Goal: Task Accomplishment & Management: Manage account settings

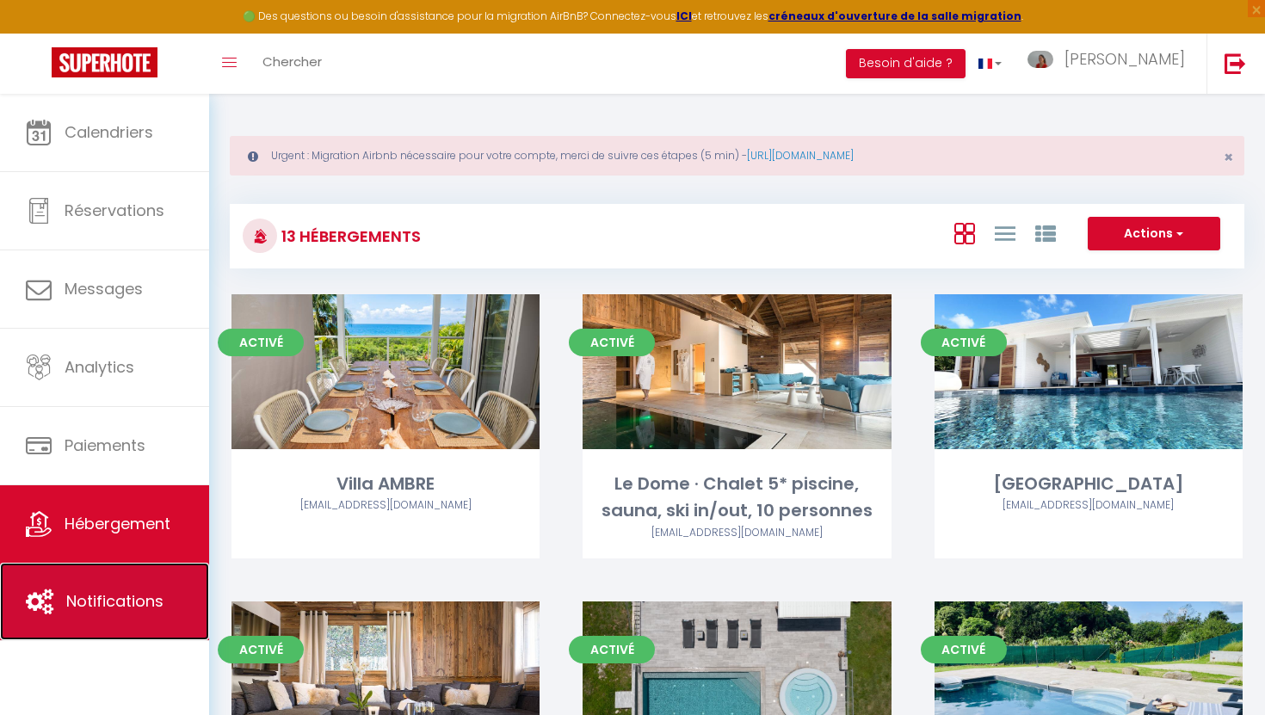
click at [109, 620] on link "Notifications" at bounding box center [104, 601] width 209 height 77
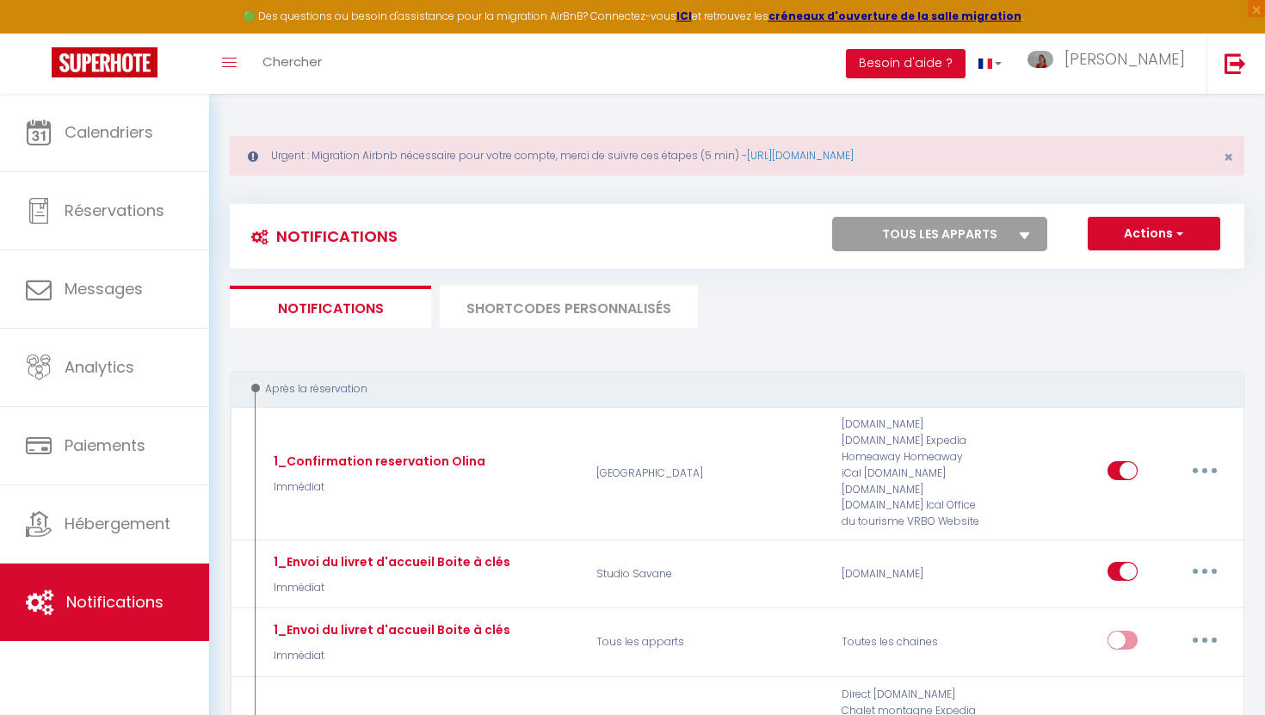
click at [538, 318] on li "SHORTCODES PERSONNALISÉS" at bounding box center [569, 307] width 258 height 42
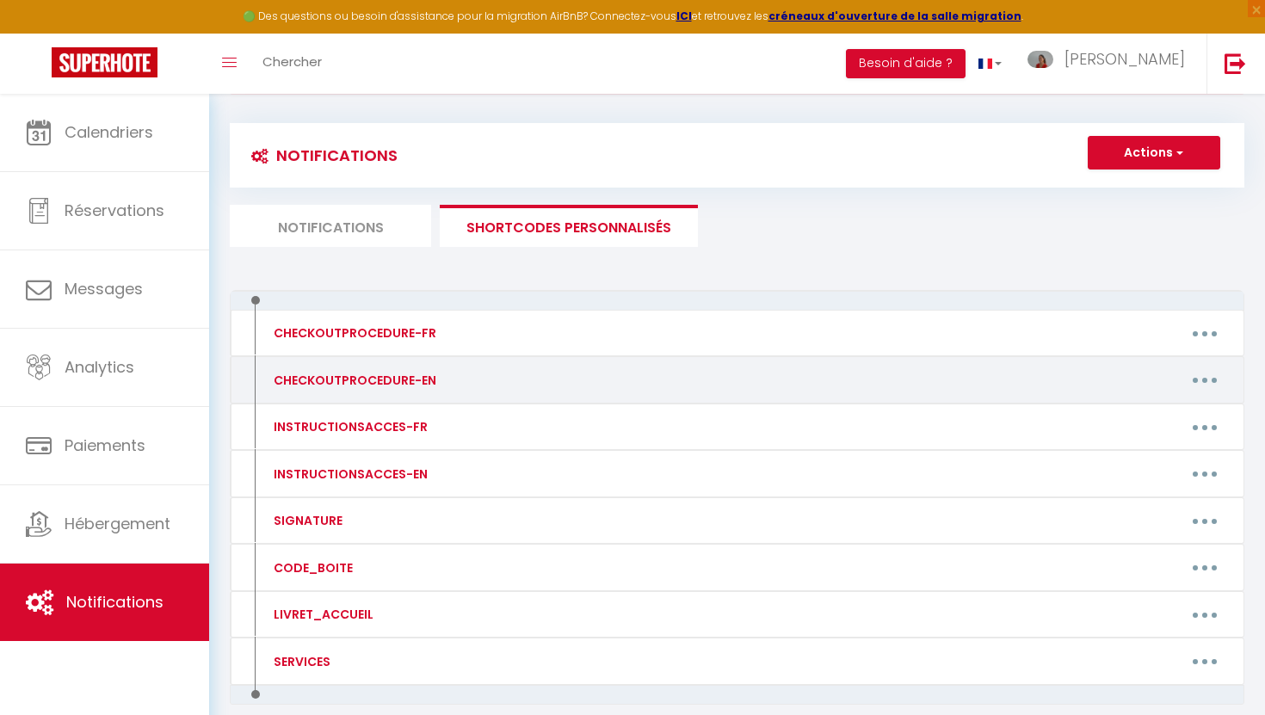
scroll to position [114, 0]
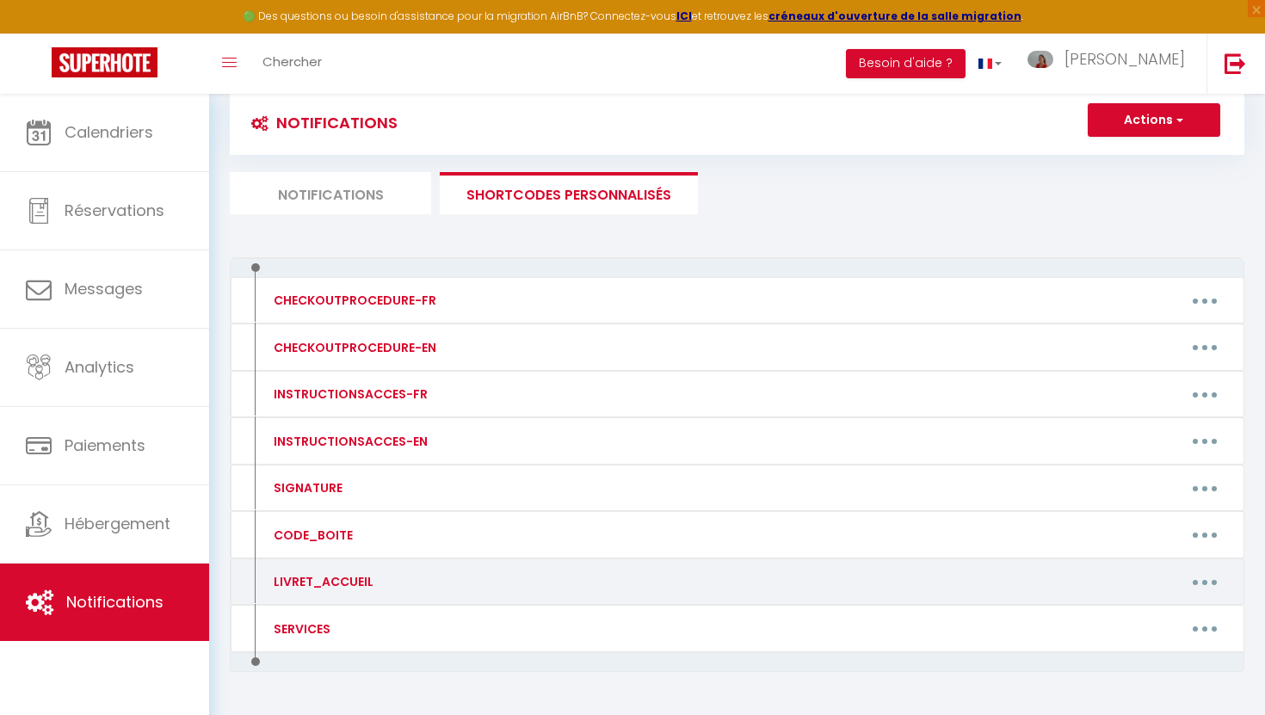
click at [1194, 584] on button "button" at bounding box center [1204, 582] width 48 height 28
click at [1138, 623] on link "Editer" at bounding box center [1159, 620] width 127 height 29
type input "LIVRET_ACCUEIL"
type textarea "Livret accueil"
type textarea "[URL][DOMAIN_NAME]"
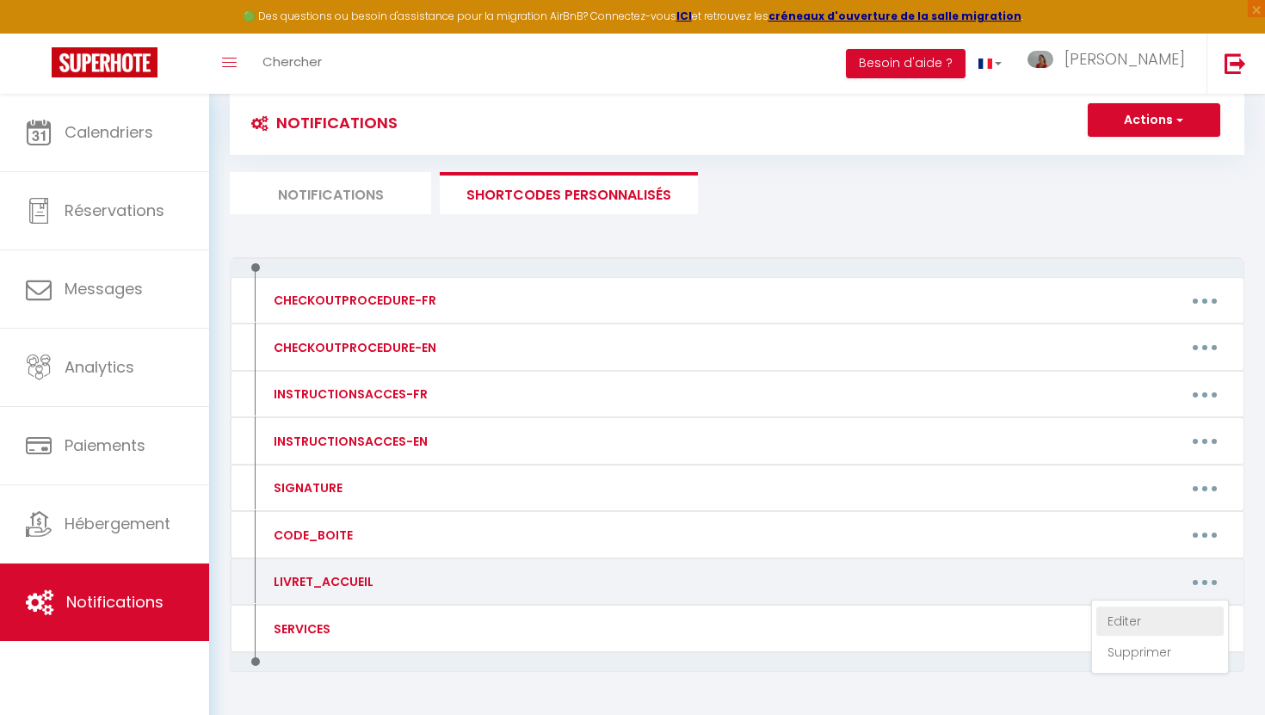
type textarea "[URL][DOMAIN_NAME]"
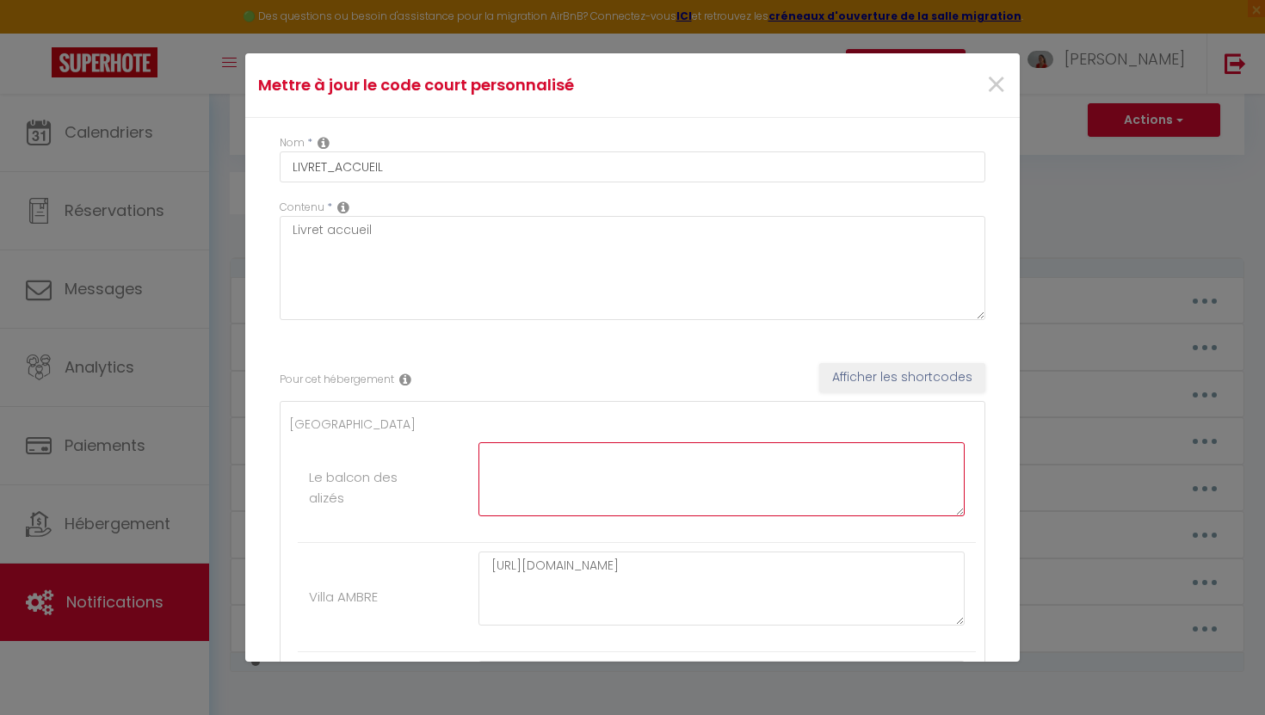
click at [650, 488] on textarea at bounding box center [721, 479] width 486 height 74
paste textarea "[URL][DOMAIN_NAME]"
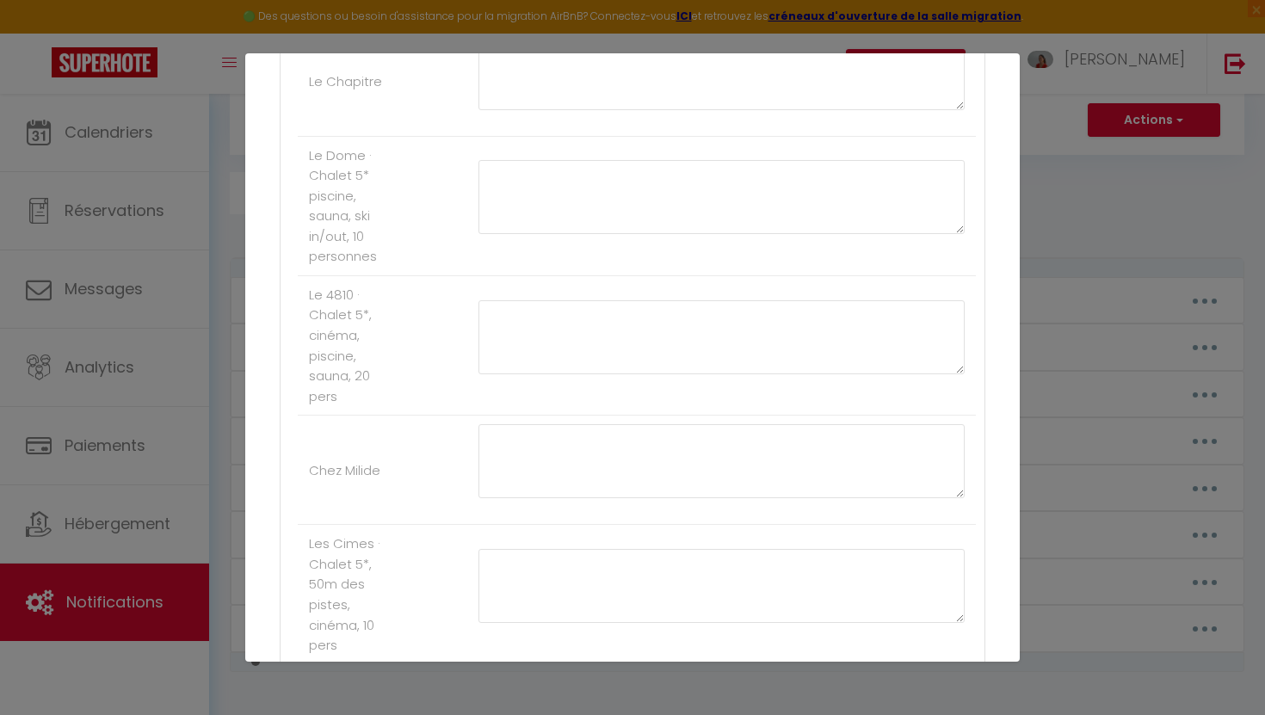
scroll to position [1454, 0]
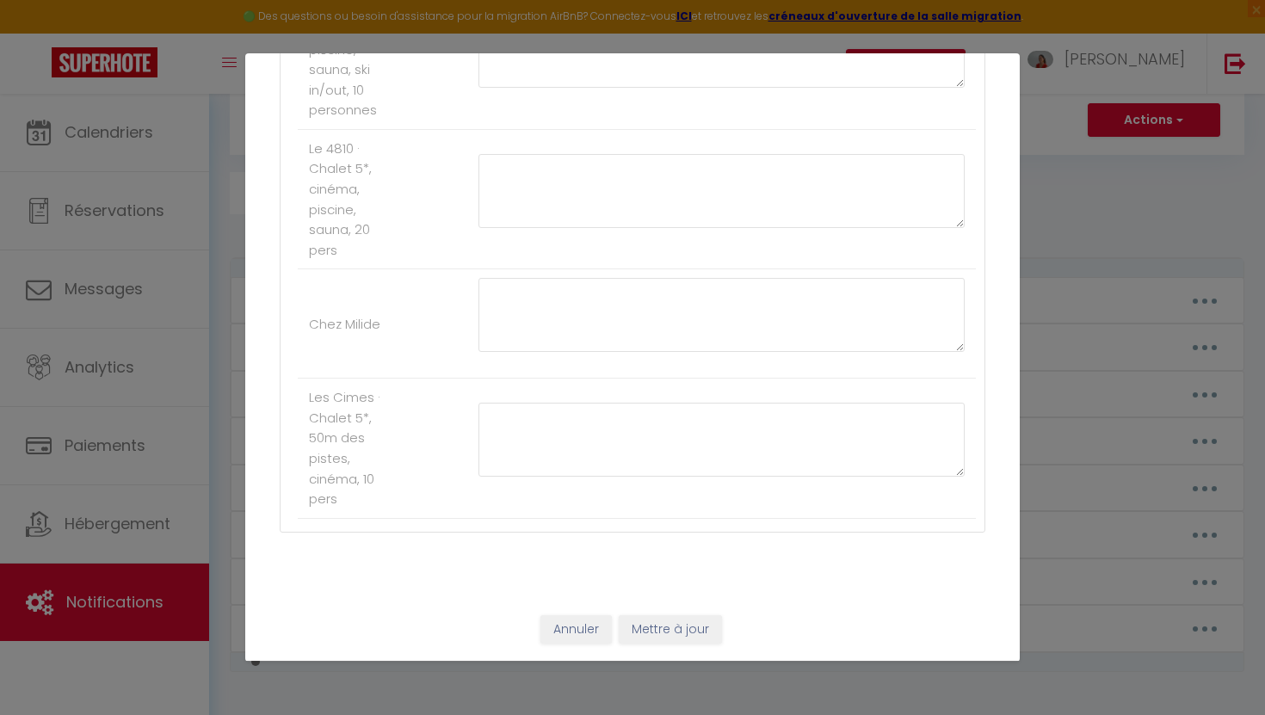
type textarea "[URL][DOMAIN_NAME]"
click at [658, 626] on button "Mettre à jour" at bounding box center [670, 629] width 103 height 29
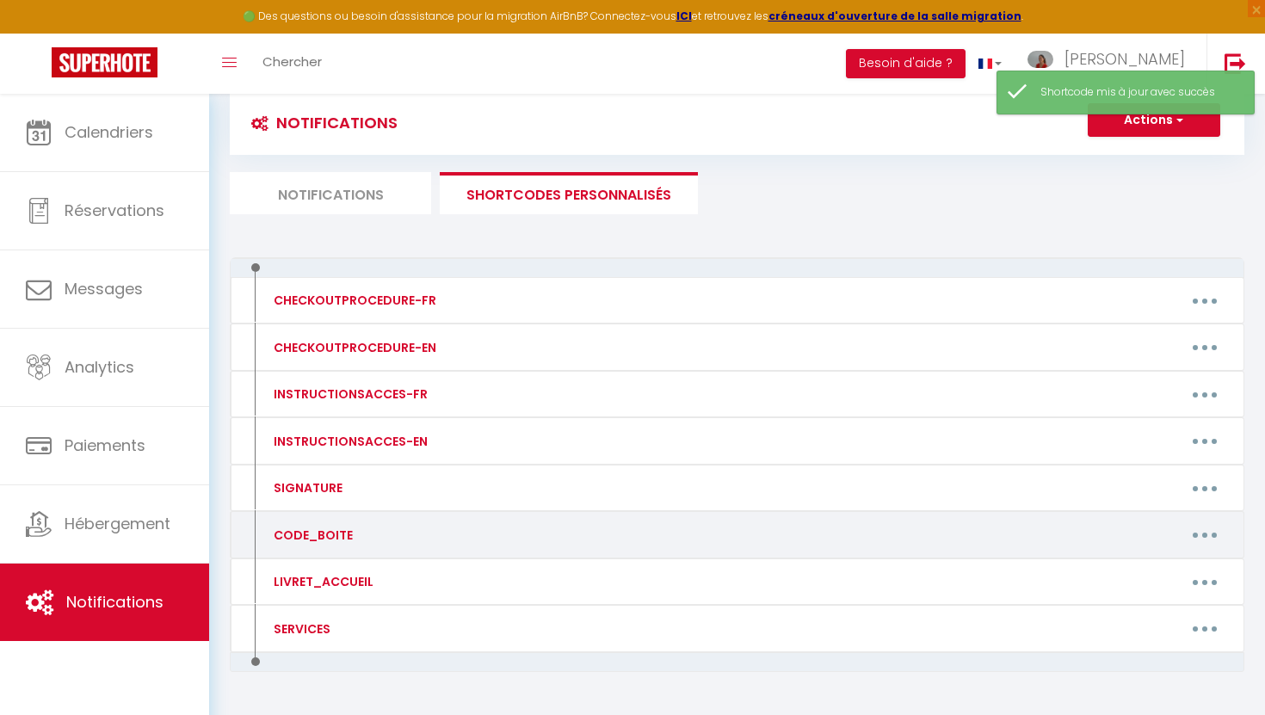
click at [368, 536] on div "CODE_BOITE" at bounding box center [380, 535] width 245 height 28
click at [1197, 538] on button "button" at bounding box center [1204, 535] width 48 height 28
click at [1117, 582] on link "Editer" at bounding box center [1159, 573] width 127 height 29
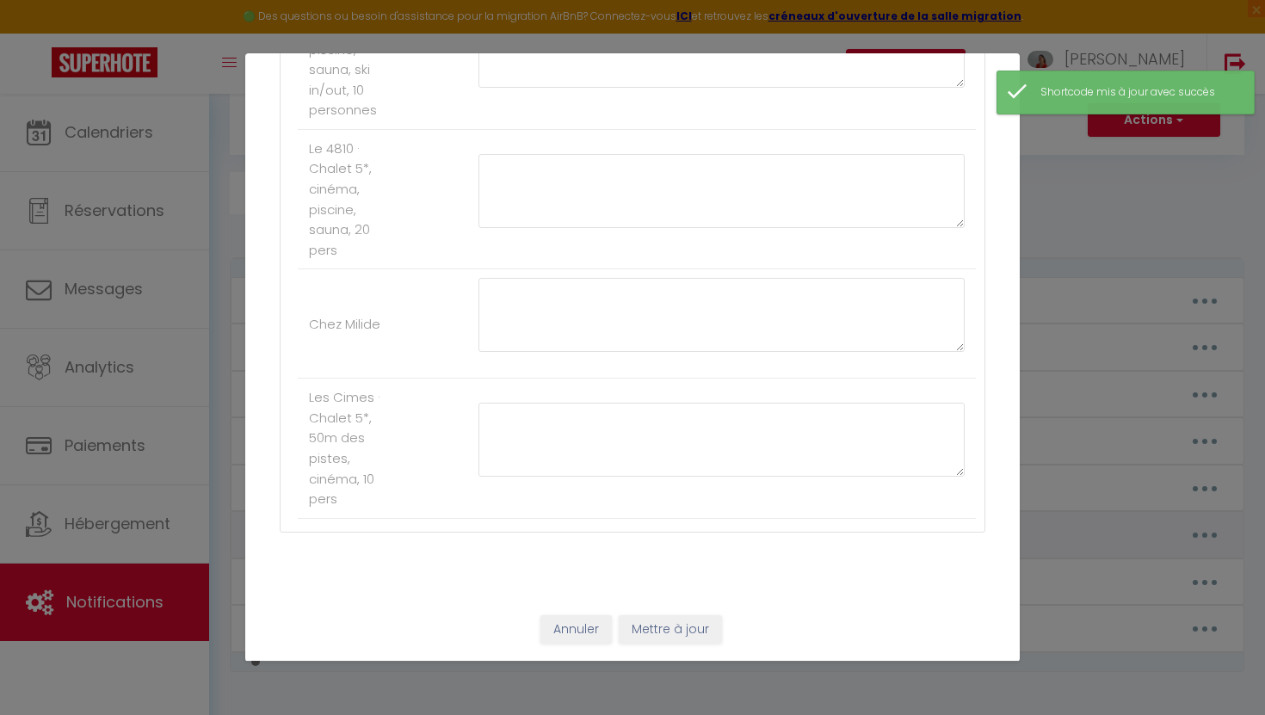
type input "CODE_BOITE"
type textarea "Code boite à clés"
type textarea "0512"
type textarea "7625"
type textarea "2827"
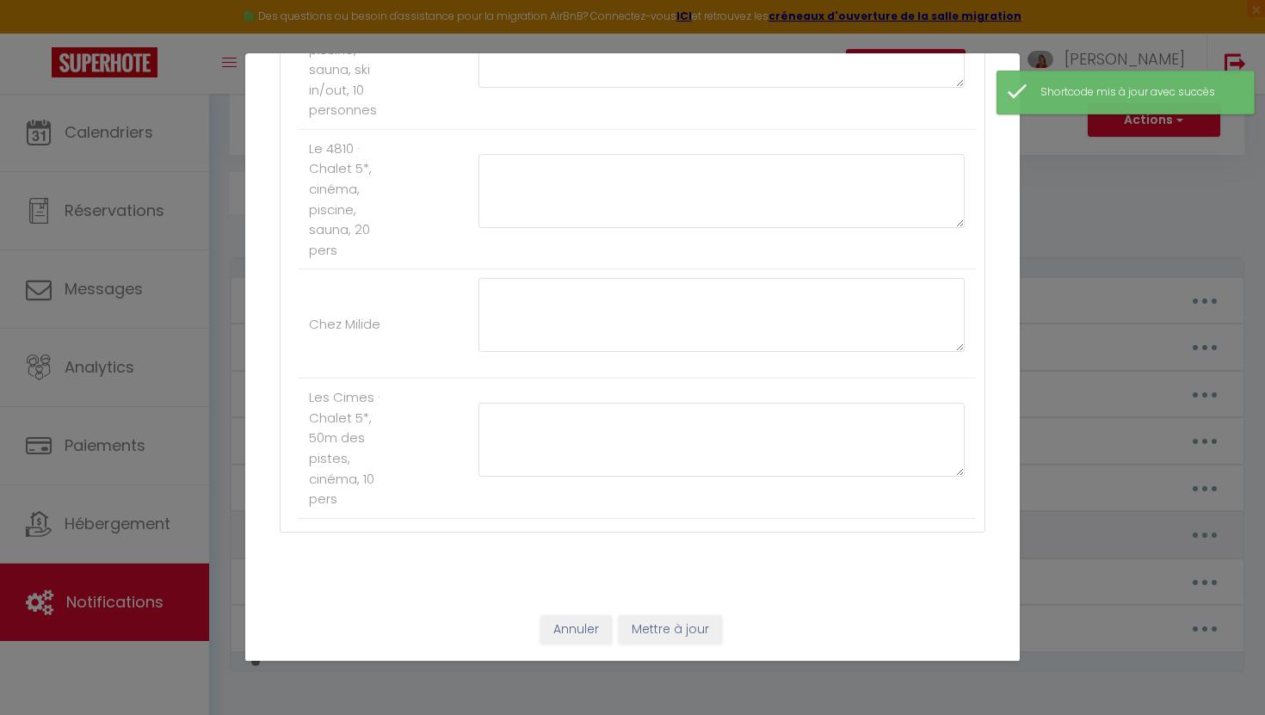
type textarea "9476"
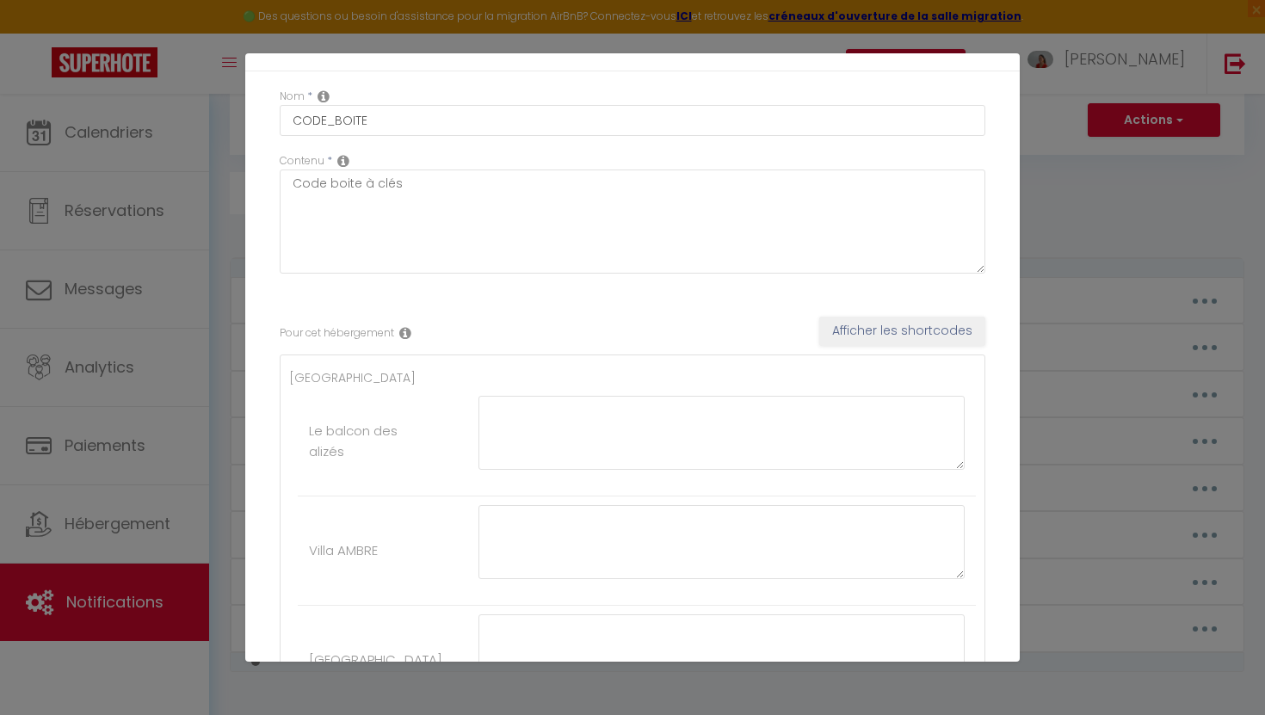
scroll to position [0, 0]
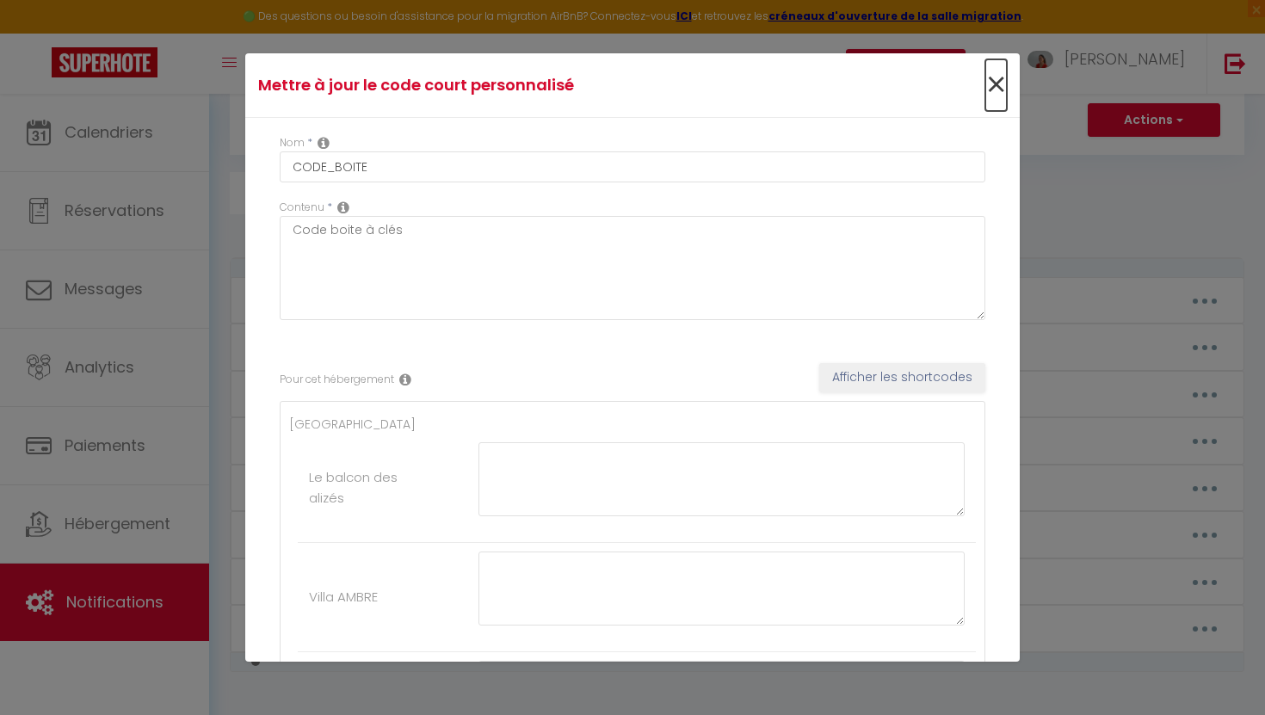
click at [988, 89] on span "×" at bounding box center [996, 85] width 22 height 52
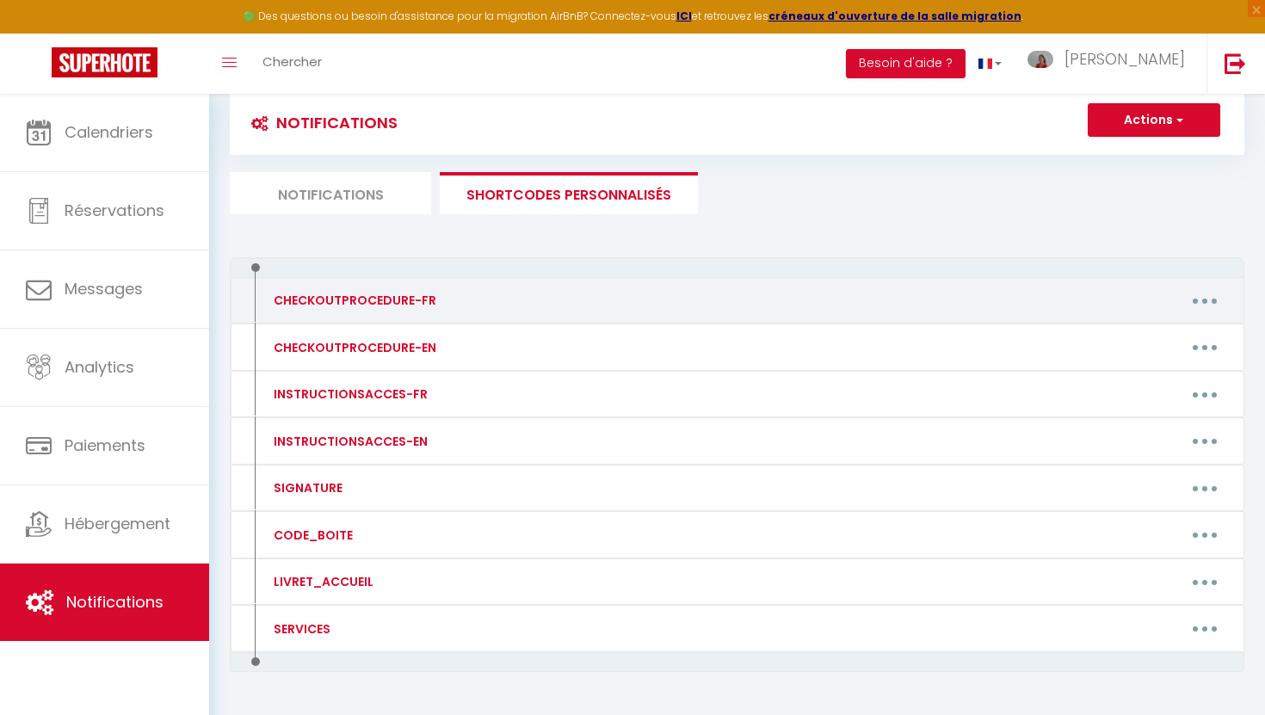
click at [1196, 304] on button "button" at bounding box center [1204, 300] width 48 height 28
click at [1137, 335] on link "Editer" at bounding box center [1159, 339] width 127 height 29
type input "CHECKOUTPROCEDURE-FR"
type textarea "CHECKOUTPROCEDURE-FR"
type textarea "1 - Nettoyer, sécher et ranger la vaisselle 2 - Rendre la maison propre (en cas…"
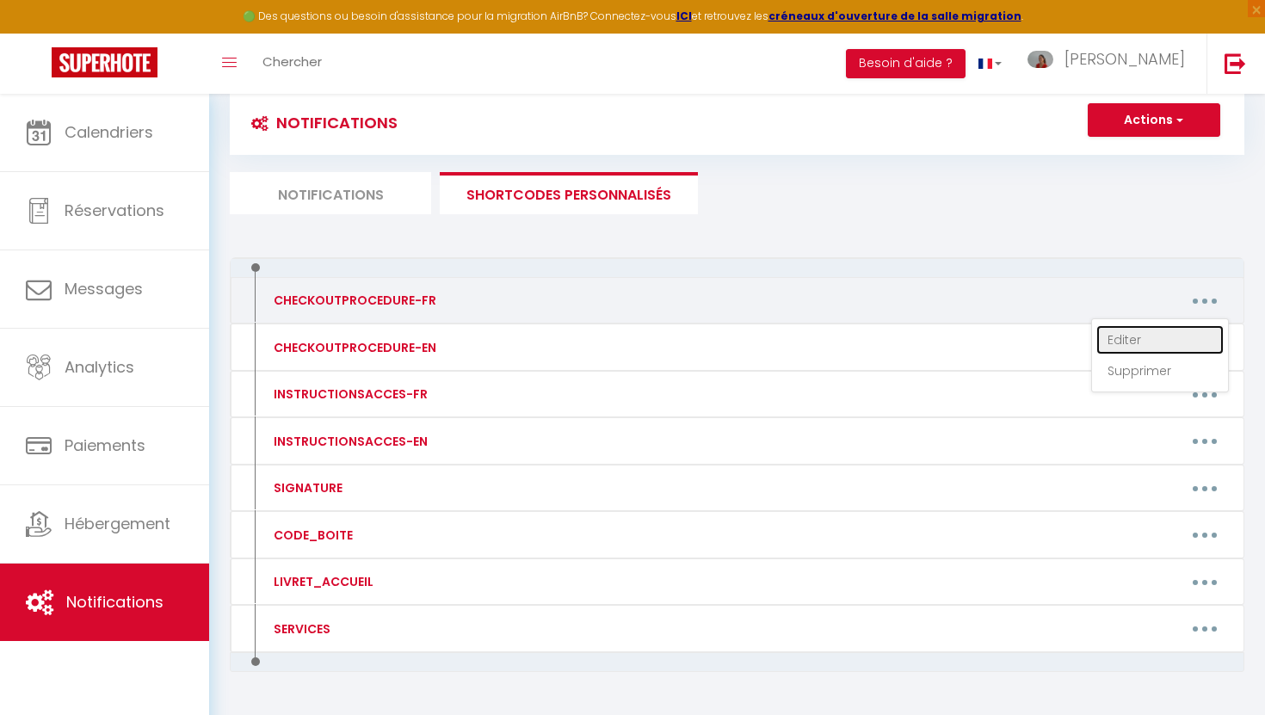
type textarea "1 - Nettoyer, sécher et ranger la vaisselle 2 - Rendre la maison propre (en cas…"
type textarea "1 - Nettoyer et ranger la vaisselle 2 - Mettre vos déchets dans des sacs poubel…"
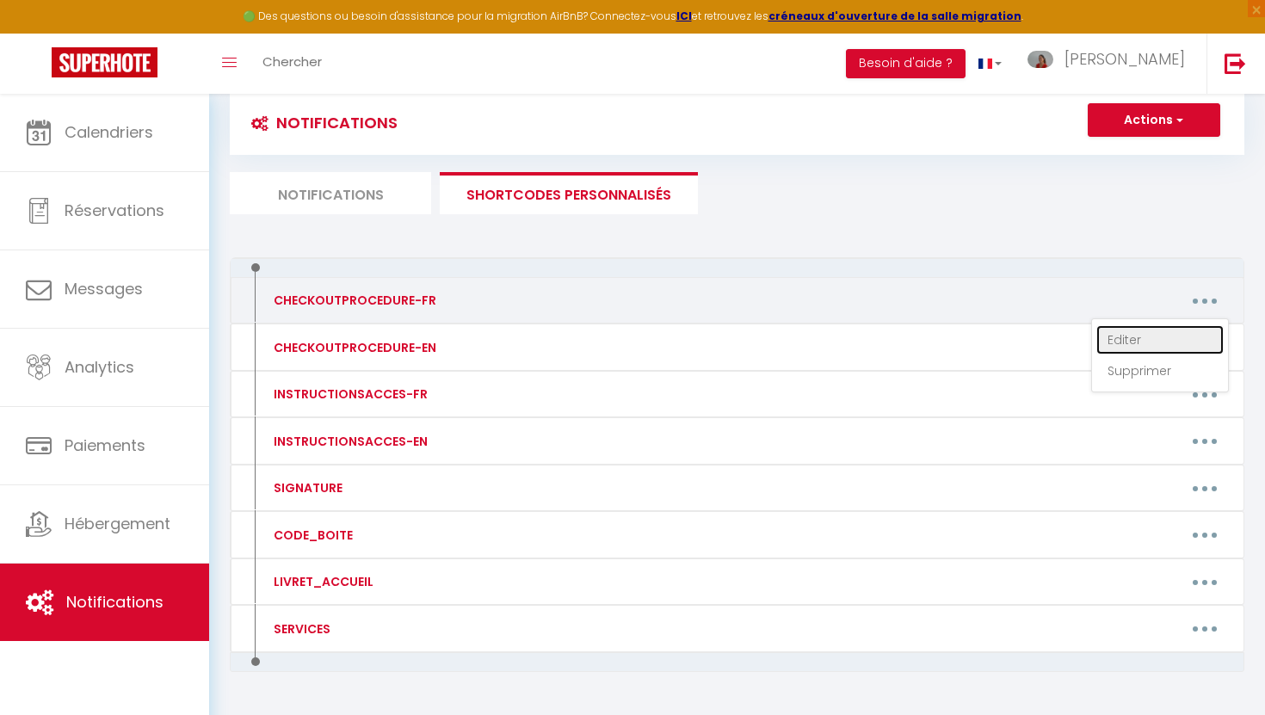
type textarea "1 - Nettoyer et ranger la vaisselle 2 - Mettre vos déchets dans des sacs poubel…"
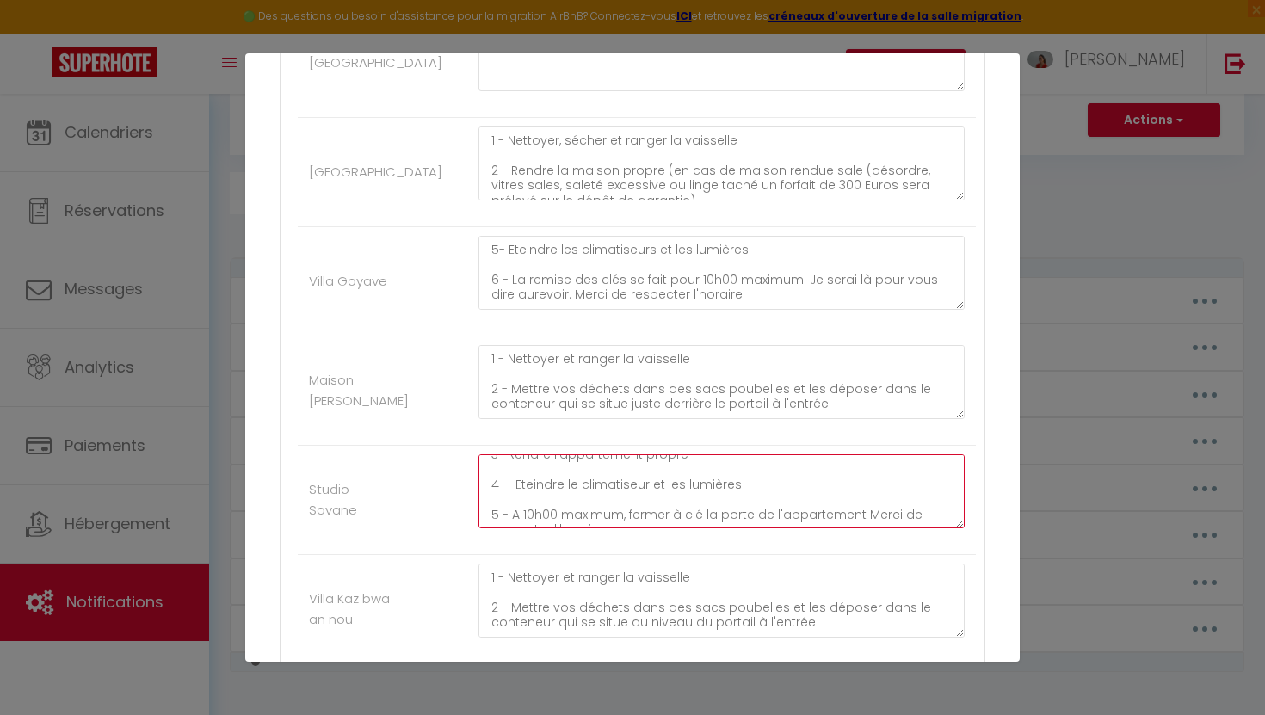
scroll to position [181, 0]
drag, startPoint x: 489, startPoint y: 468, endPoint x: 587, endPoint y: 536, distance: 119.3
click at [587, 536] on div "1 - Nettoyer et ranger la vaisselle 2 - Mettre vos déchets dans des sacs poubel…" at bounding box center [721, 499] width 508 height 91
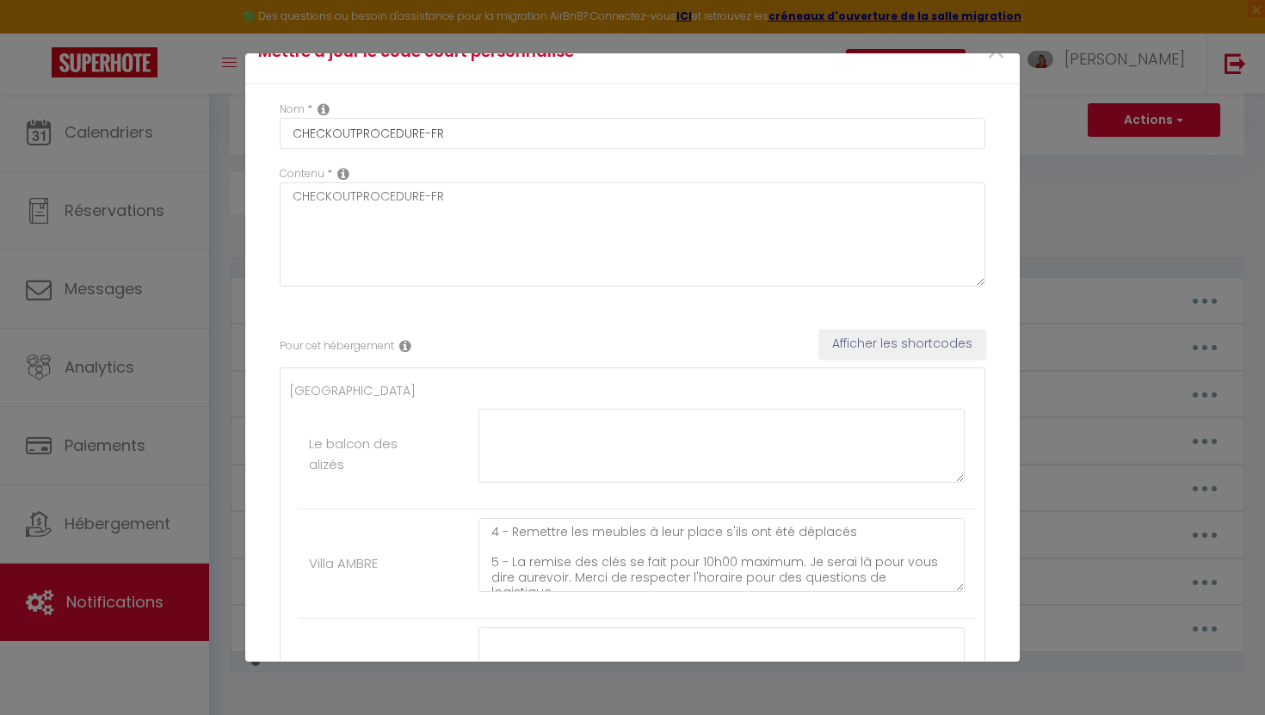
scroll to position [0, 0]
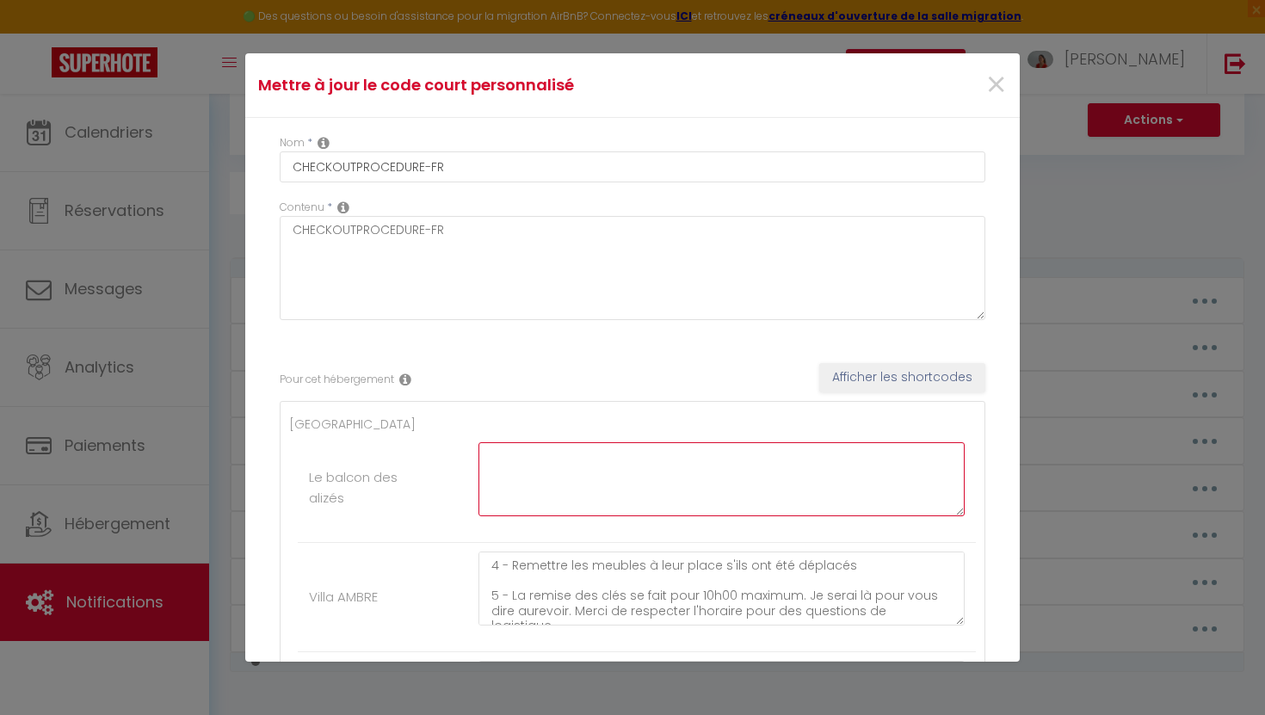
click at [534, 481] on textarea at bounding box center [721, 479] width 486 height 74
paste textarea "1 - Nettoyer et ranger la vaisselle 2 - Mettre vos déchets dans des sacs poubel…"
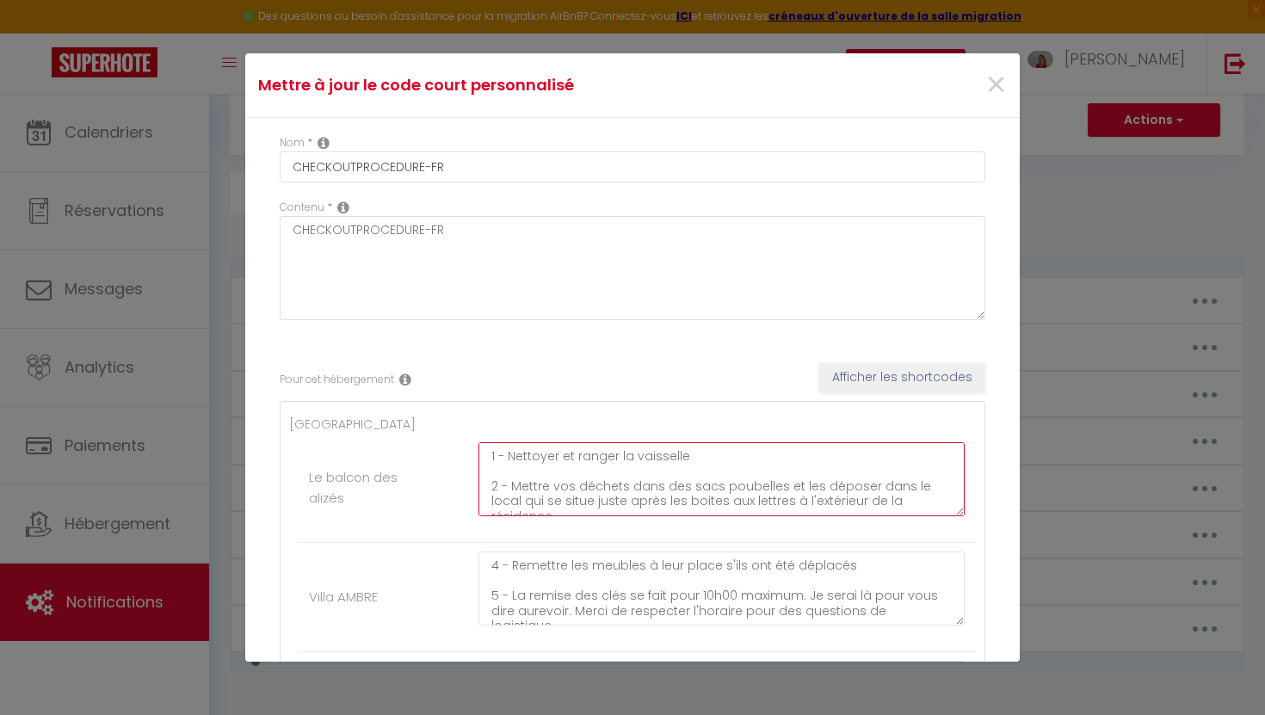
click at [562, 454] on textarea "1 - Nettoyer et ranger la vaisselle 2 - Mettre vos déchets dans des sacs poubel…" at bounding box center [721, 479] width 486 height 74
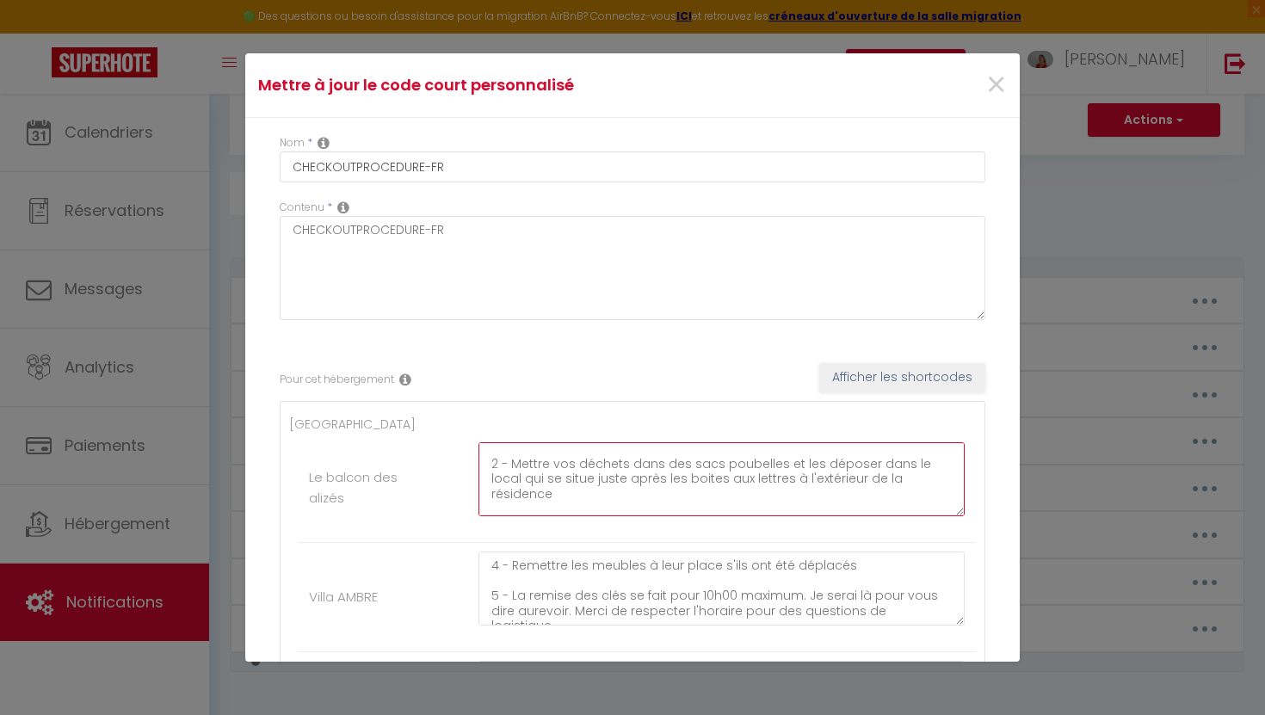
drag, startPoint x: 563, startPoint y: 477, endPoint x: 767, endPoint y: 473, distance: 204.8
click at [767, 473] on textarea "1 - Nettoyer sécher et ranger la vaisselle 2 - Mettre vos déchets dans des sacs…" at bounding box center [721, 479] width 486 height 74
drag, startPoint x: 751, startPoint y: 479, endPoint x: 561, endPoint y: 481, distance: 190.1
click at [561, 481] on textarea "1 - Nettoyer sécher et ranger la vaisselle 2 - Mettre vos déchets dans des sacs…" at bounding box center [721, 479] width 486 height 74
click at [834, 475] on textarea "1 - Nettoyer sécher et ranger la vaisselle 2 - Mettre vos déchets dans des sacs…" at bounding box center [721, 479] width 486 height 74
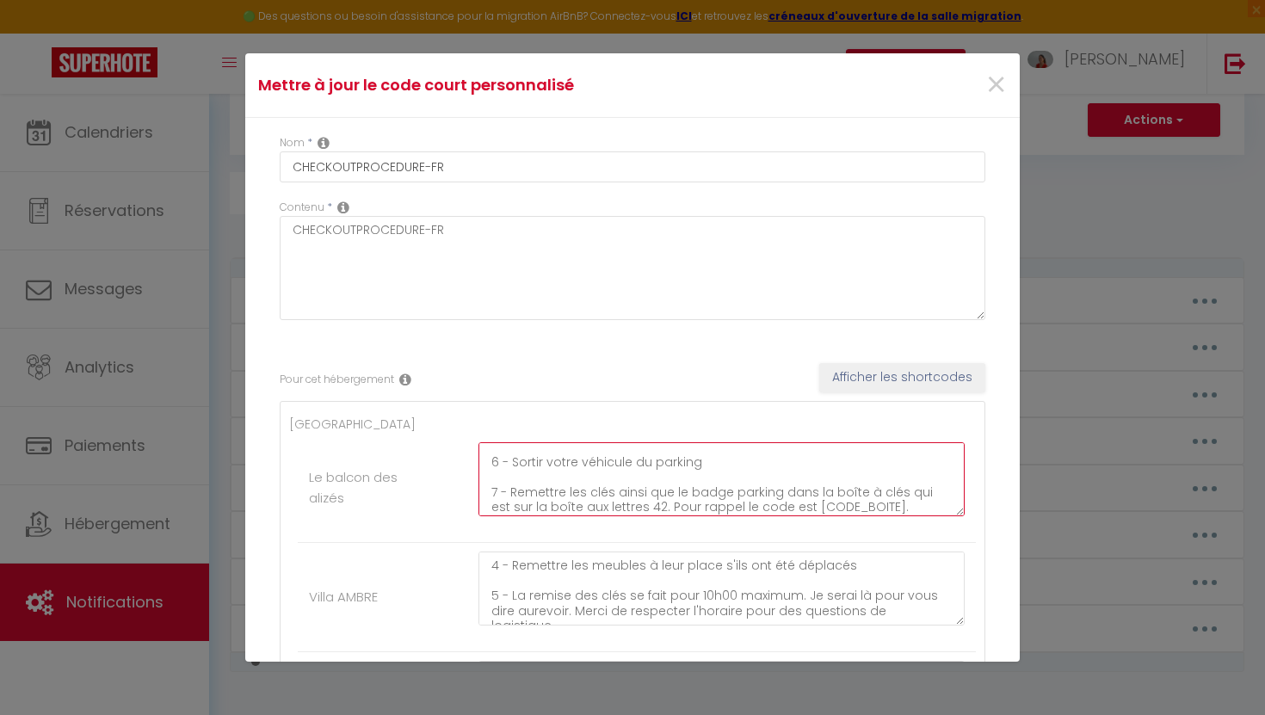
scroll to position [181, 0]
drag, startPoint x: 897, startPoint y: 489, endPoint x: 640, endPoint y: 505, distance: 257.7
click at [640, 505] on textarea "1 - Nettoyer sécher et ranger la vaisselle 2 - Mettre vos déchets dans des sacs…" at bounding box center [721, 479] width 486 height 74
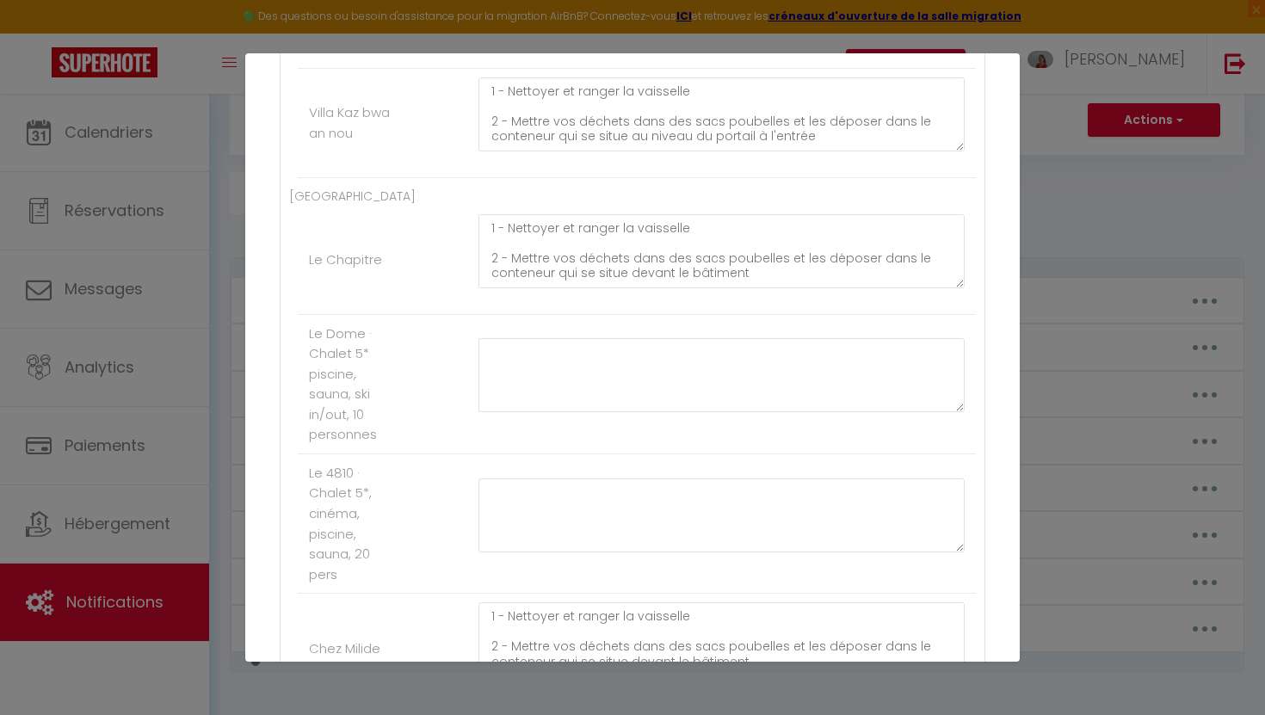
scroll to position [1454, 0]
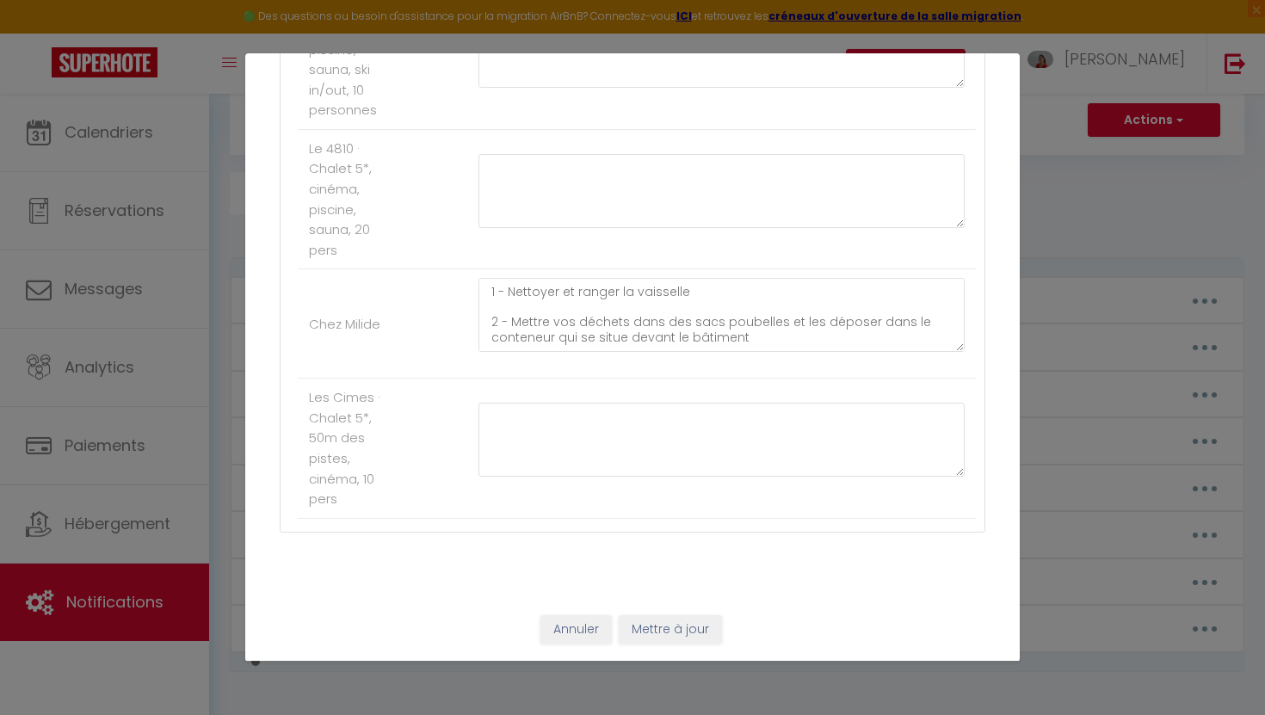
type textarea "1 - Nettoyer sécher et ranger la vaisselle 2 - Mettre vos déchets dans des sacs…"
click at [673, 624] on button "Mettre à jour" at bounding box center [670, 629] width 103 height 29
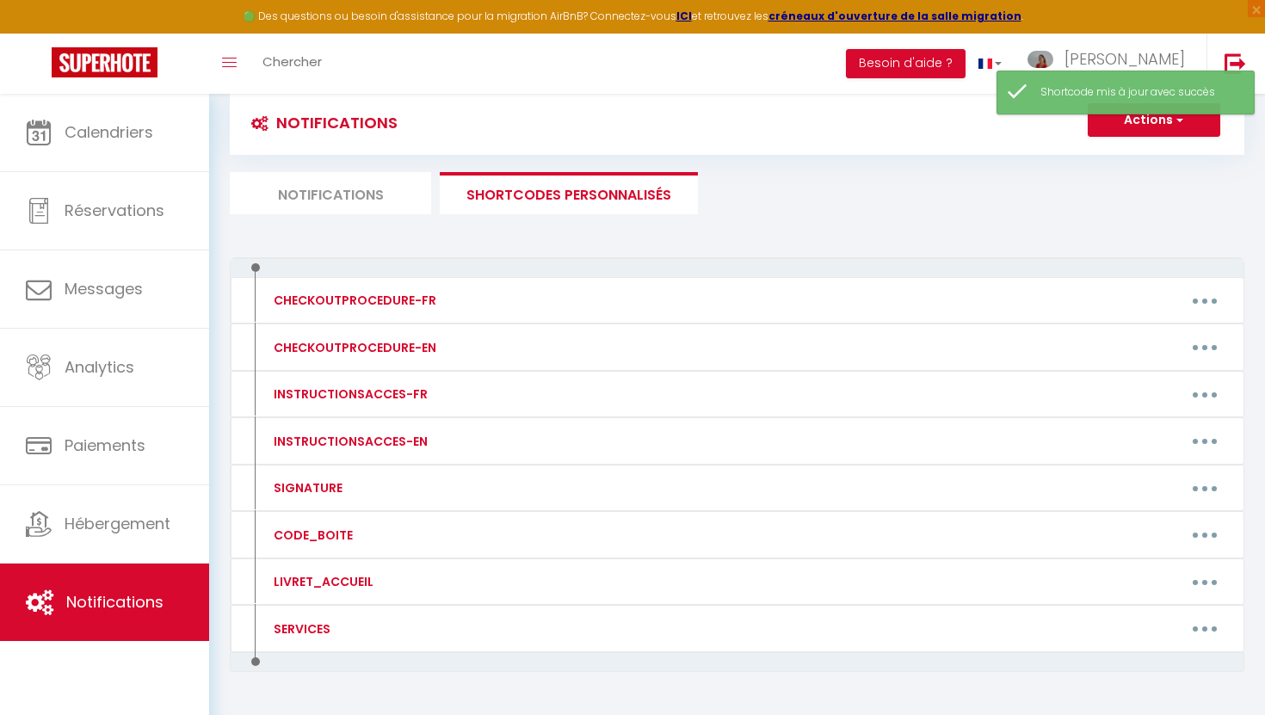
click at [335, 193] on li "Notifications" at bounding box center [330, 193] width 201 height 42
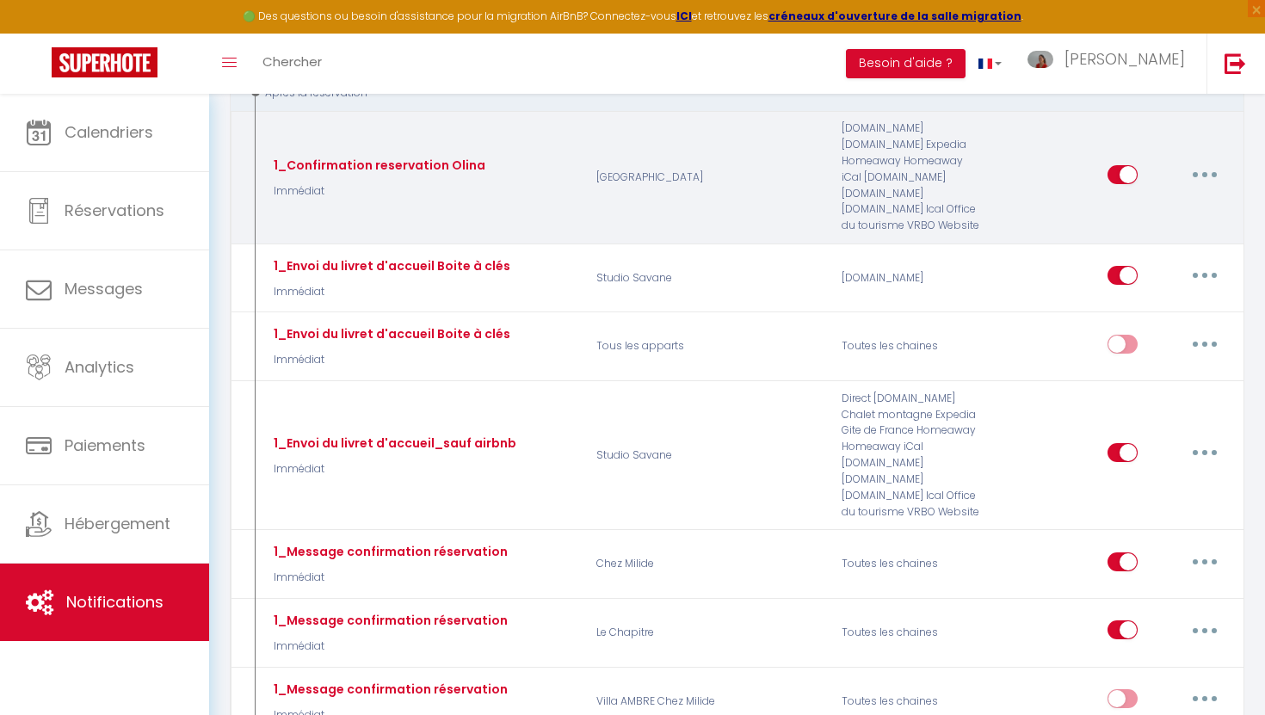
scroll to position [290, 0]
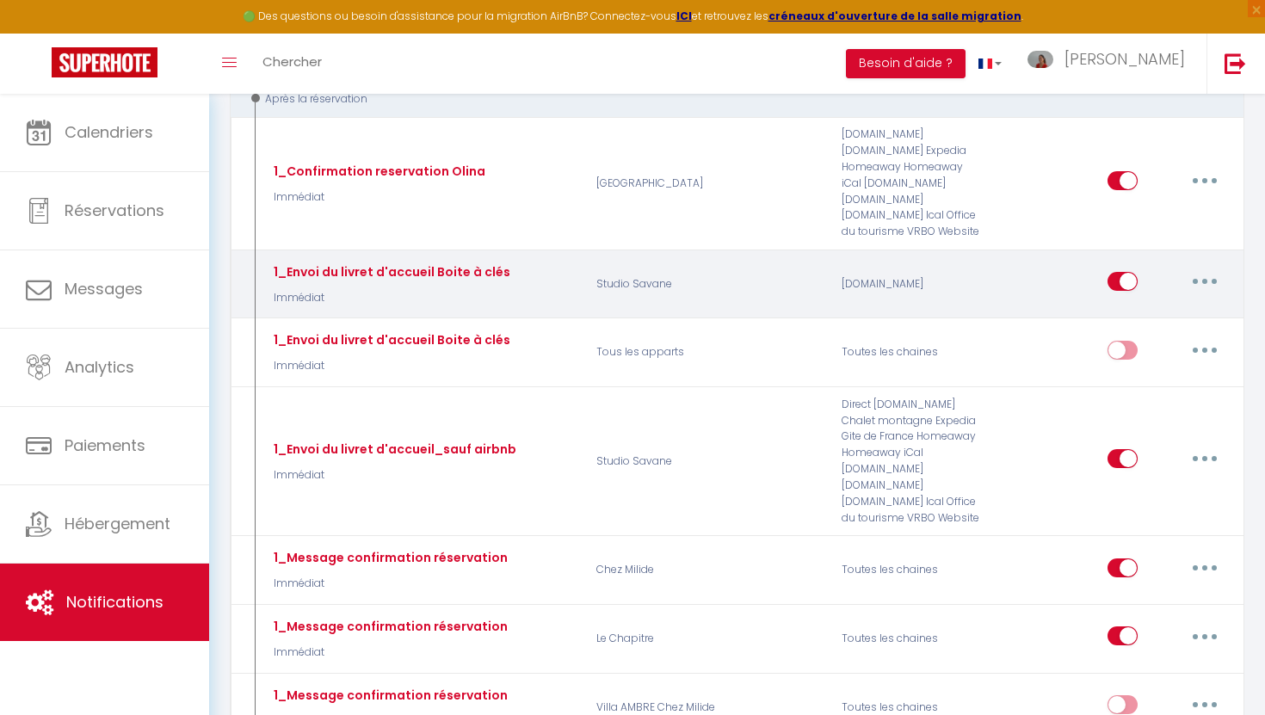
click at [1202, 288] on button "button" at bounding box center [1204, 282] width 48 height 28
click at [1142, 325] on link "Editer" at bounding box center [1159, 320] width 127 height 29
type input "1_Envoi du livret d'accueil Boite à clés"
select select "Immédiat"
select select
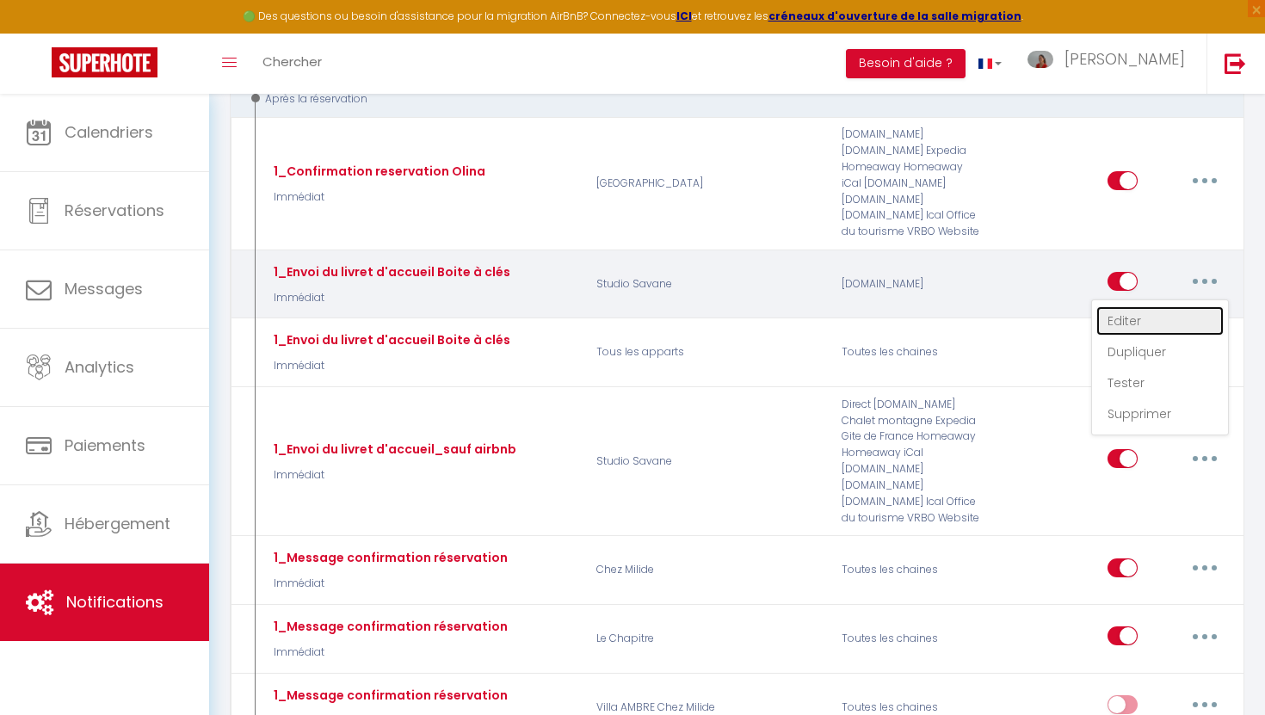
checkbox input "true"
checkbox input "false"
radio input "true"
type input "Livret d'accueil - [BOOKING:ID] - [GUEST:FIRST_NAME] [GUEST:LAST_NAME] - [RENTA…"
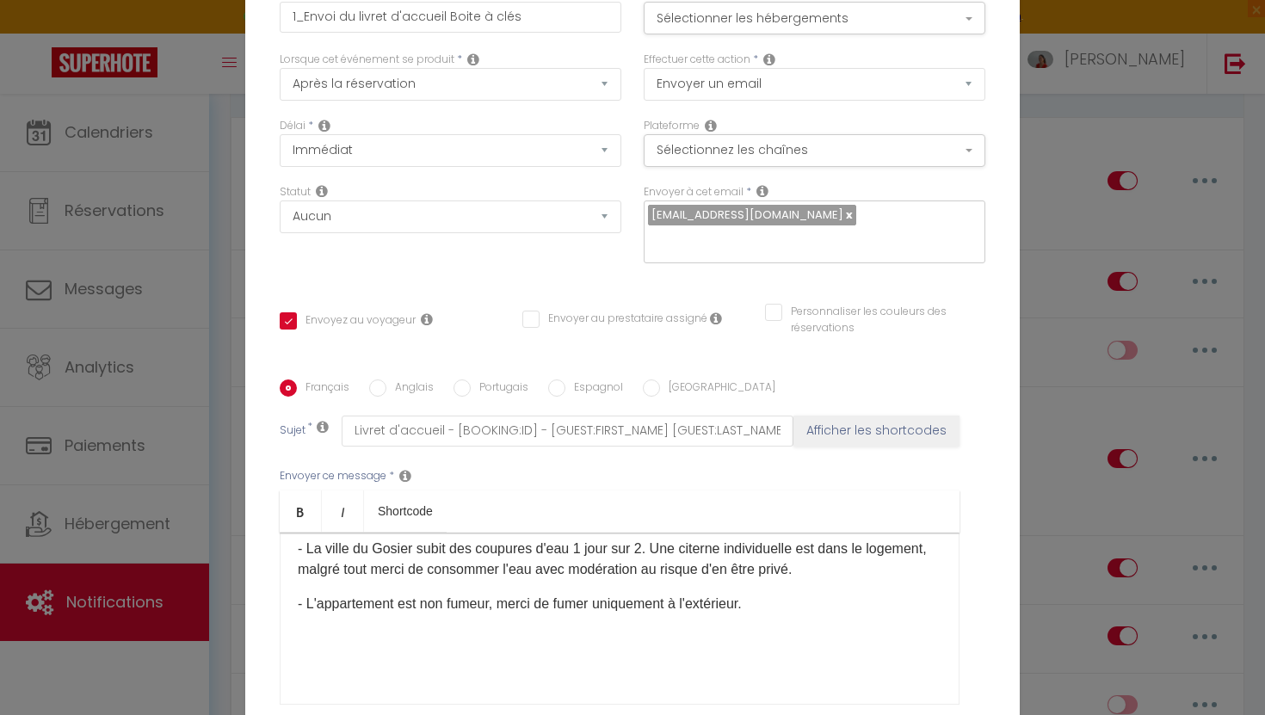
scroll to position [0, 0]
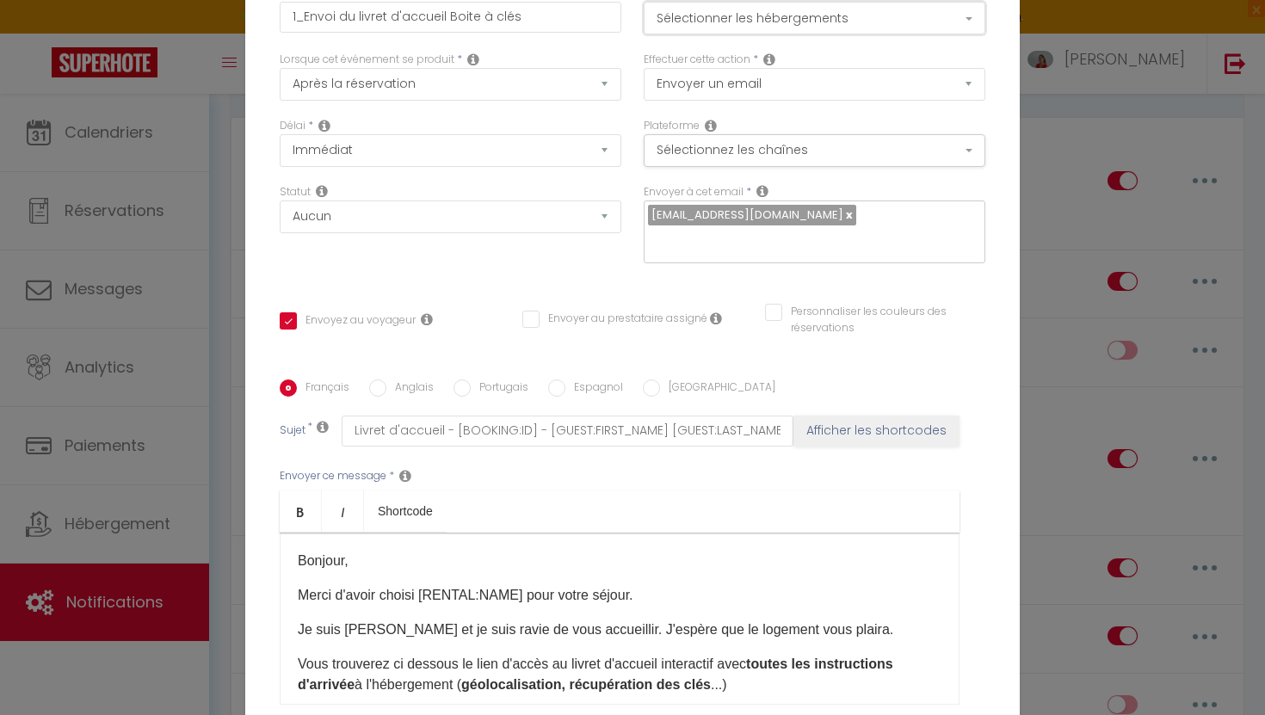
click at [833, 29] on button "Sélectionner les hébergements" at bounding box center [814, 18] width 342 height 33
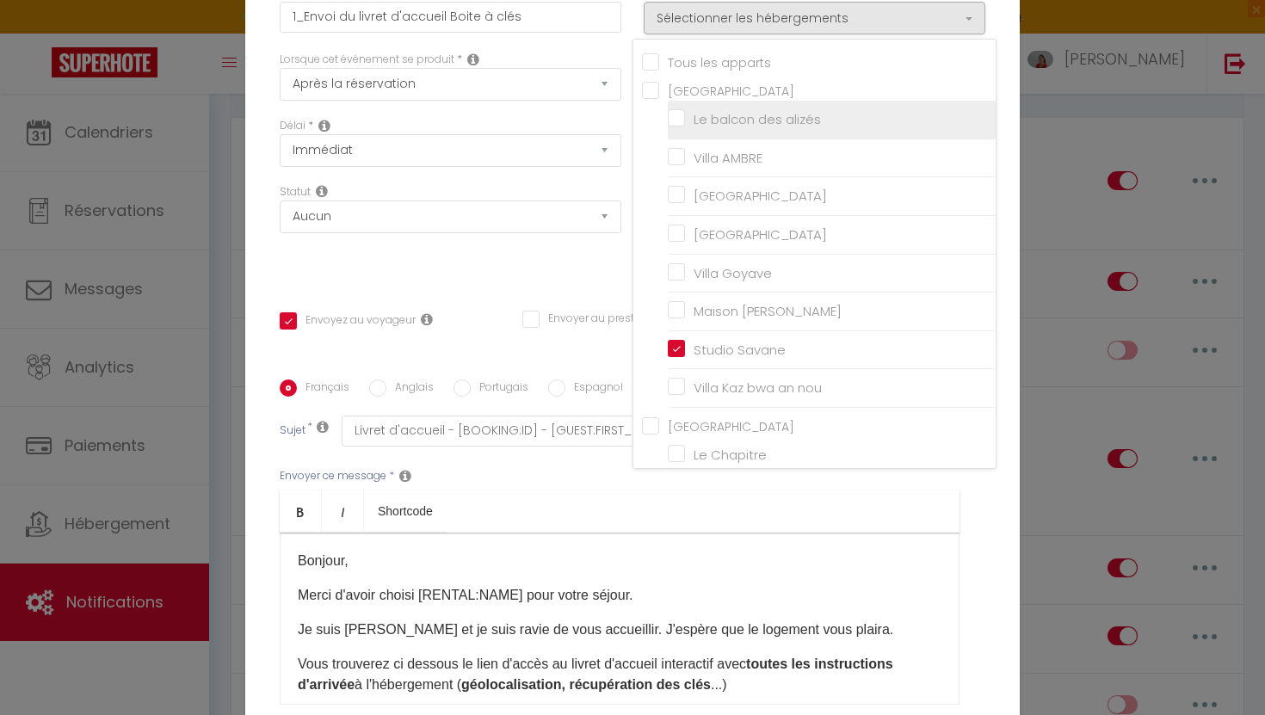
click at [674, 128] on input "Le balcon des alizés" at bounding box center [832, 119] width 328 height 17
checkbox input "true"
checkbox input "false"
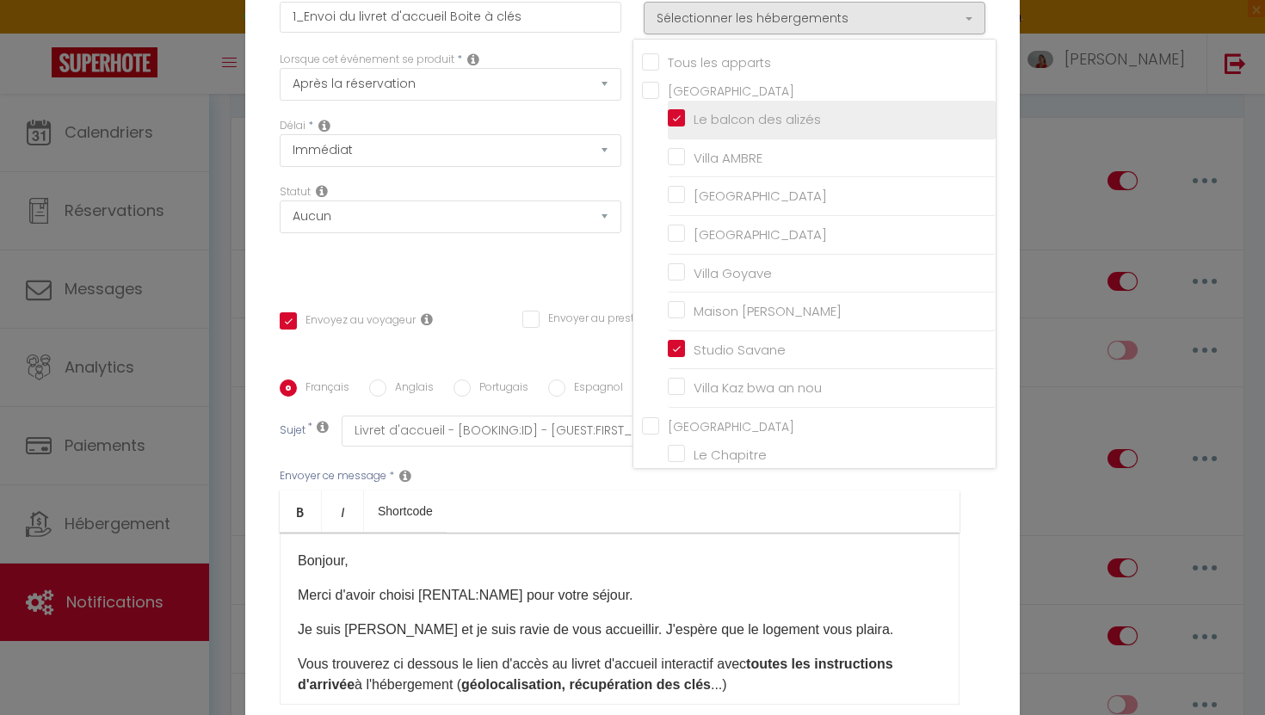
checkbox input "false"
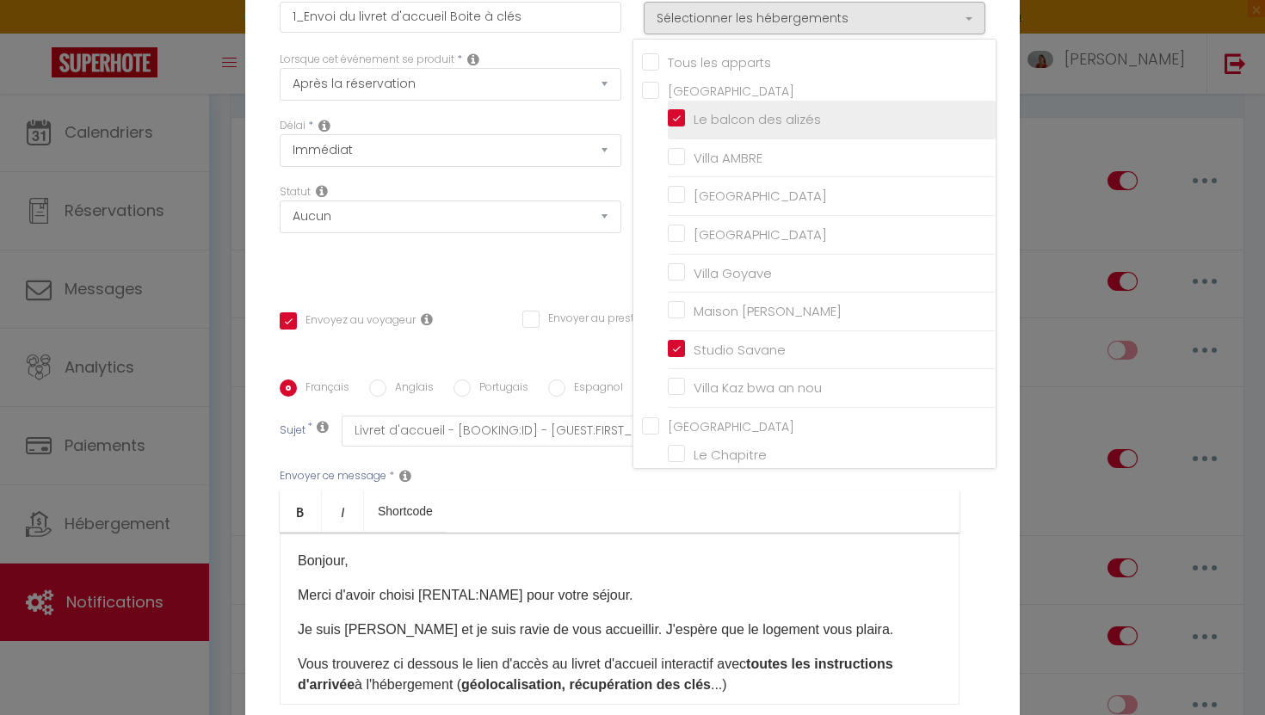
checkbox input "false"
checkbox input "true"
checkbox input "false"
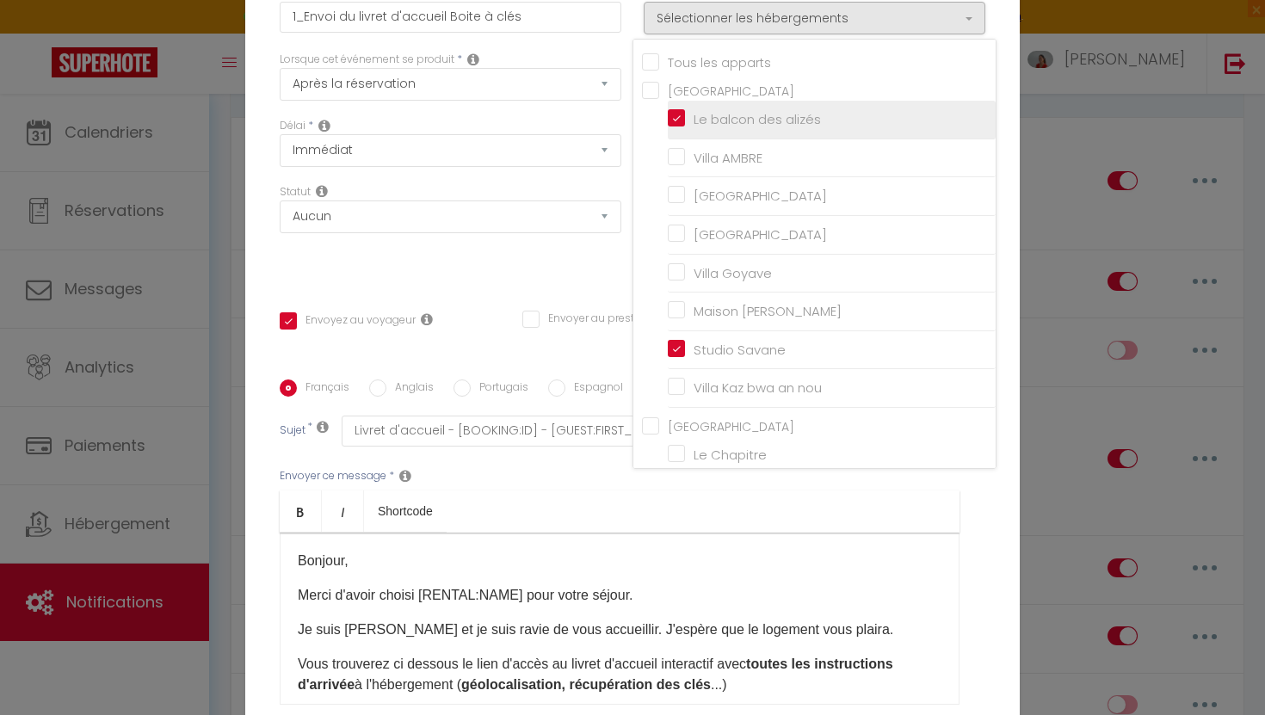
checkbox input "false"
click at [979, 554] on div "Envoyer ce message * Bold Italic Shortcode Rich text editor Bonjour,​ Merci d'a…" at bounding box center [632, 586] width 705 height 280
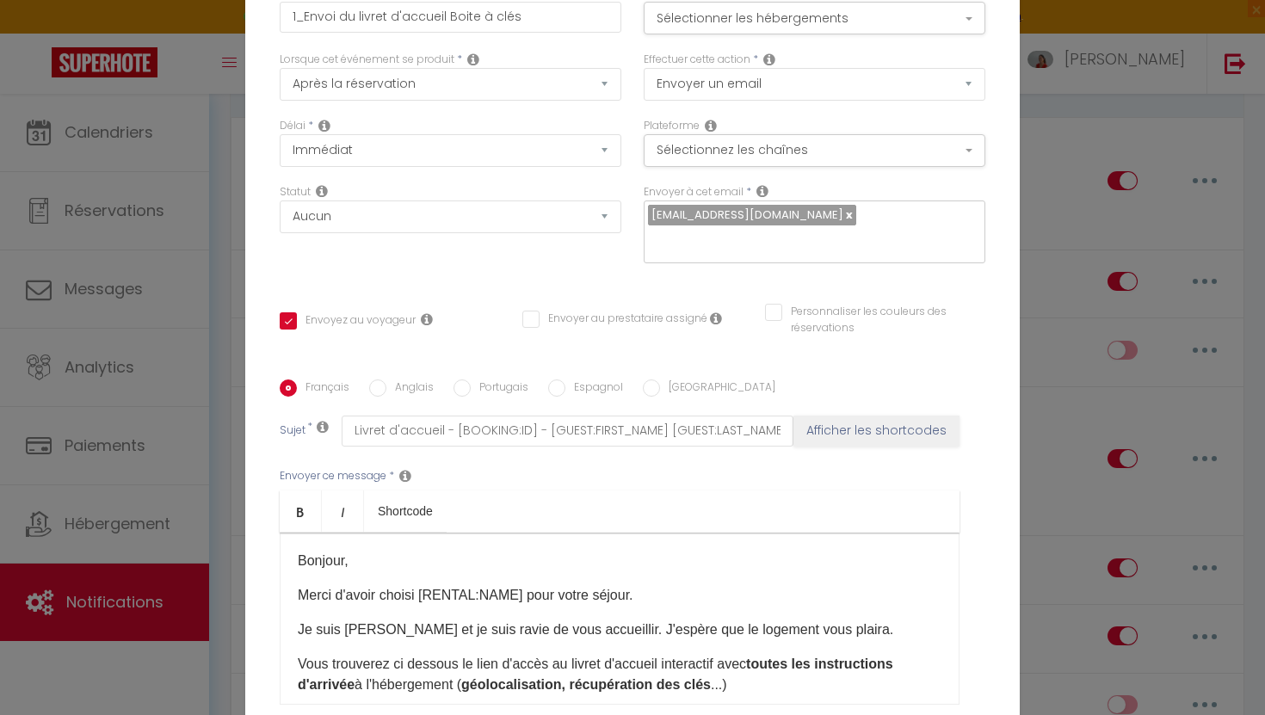
scroll to position [160, 0]
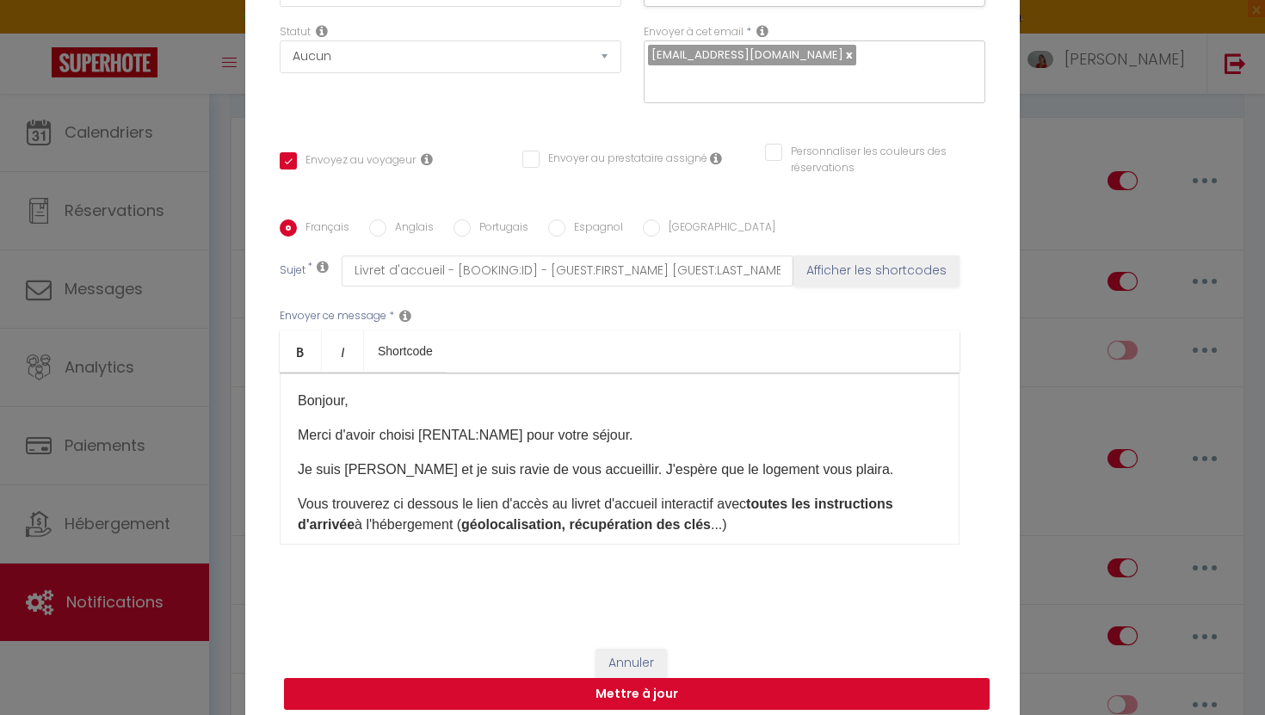
click at [779, 684] on button "Mettre à jour" at bounding box center [636, 694] width 705 height 33
checkbox input "true"
checkbox input "false"
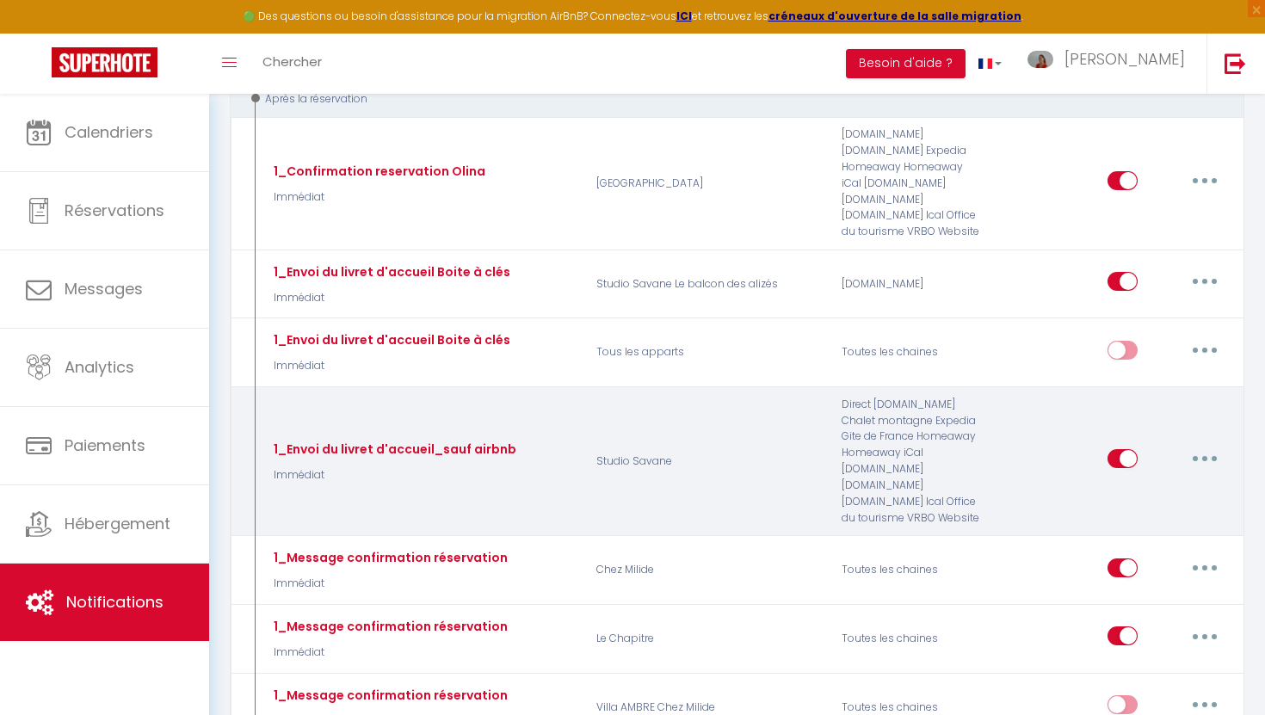
click at [1210, 461] on button "button" at bounding box center [1204, 459] width 48 height 28
click at [1139, 499] on link "Editer" at bounding box center [1159, 497] width 127 height 29
type input "1_Envoi du livret d'accueil_sauf airbnb"
select select "Immédiat"
select select "if_booking_is_paid"
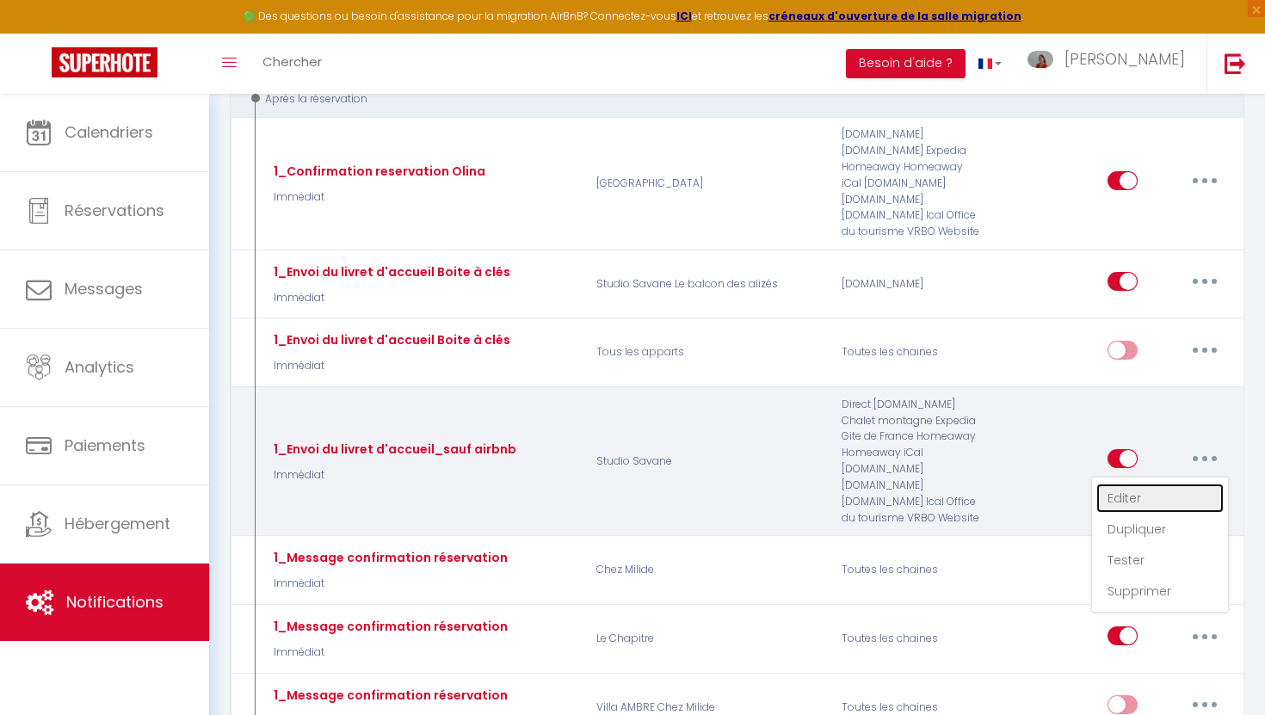
checkbox input "true"
checkbox input "false"
radio input "true"
type input "Livret d'accueil - [BOOKING:ID] - [GUEST:FIRST_NAME] [GUEST:LAST_NAME] - [RENTA…"
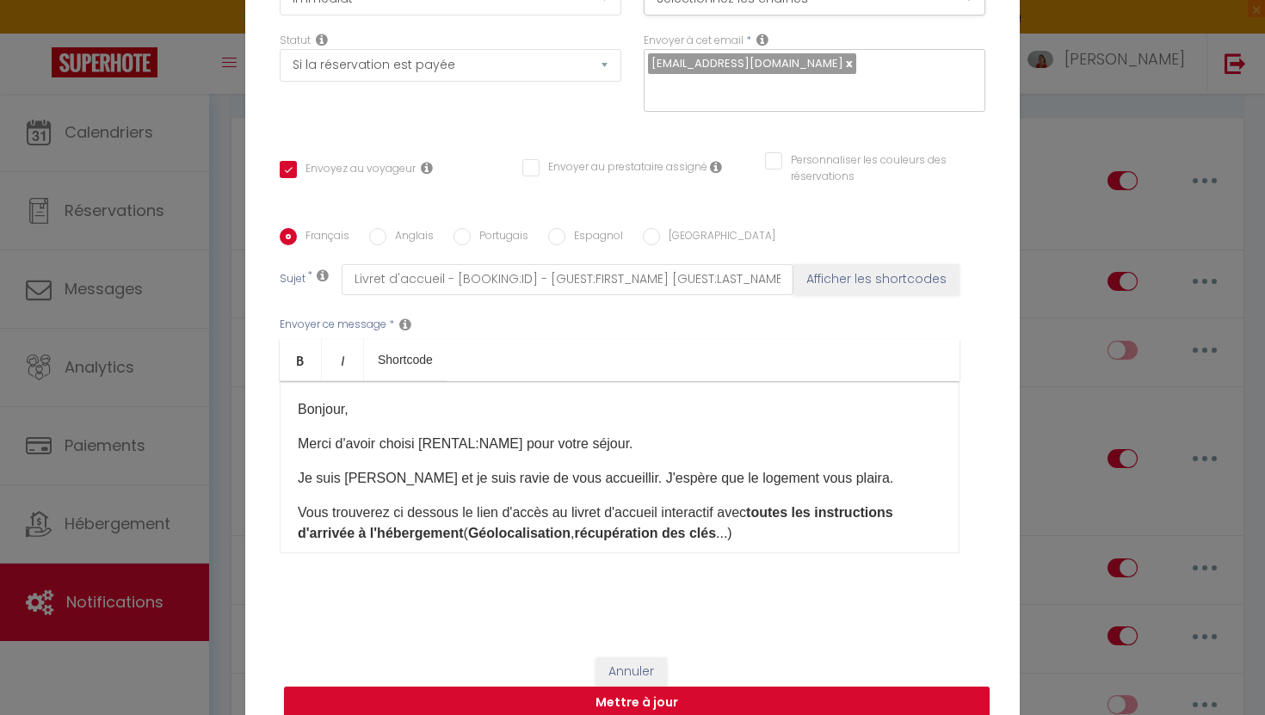
scroll to position [0, 0]
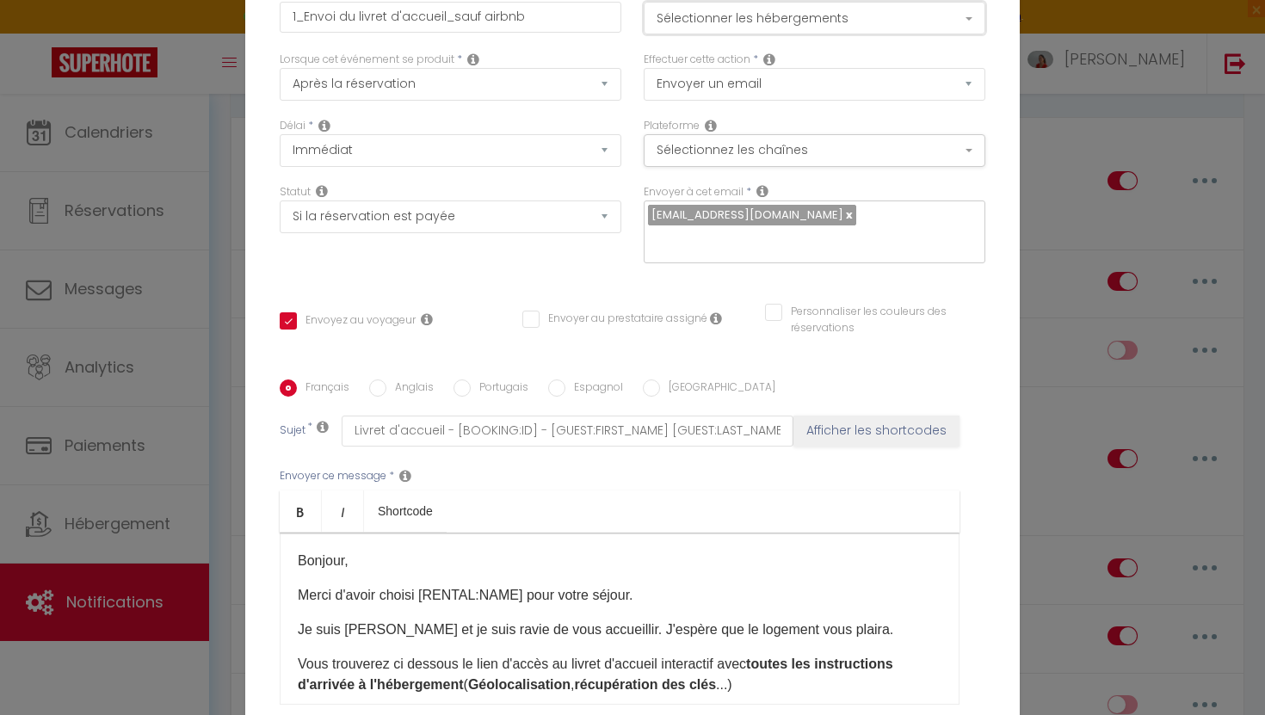
click at [830, 34] on button "Sélectionner les hébergements" at bounding box center [814, 18] width 342 height 33
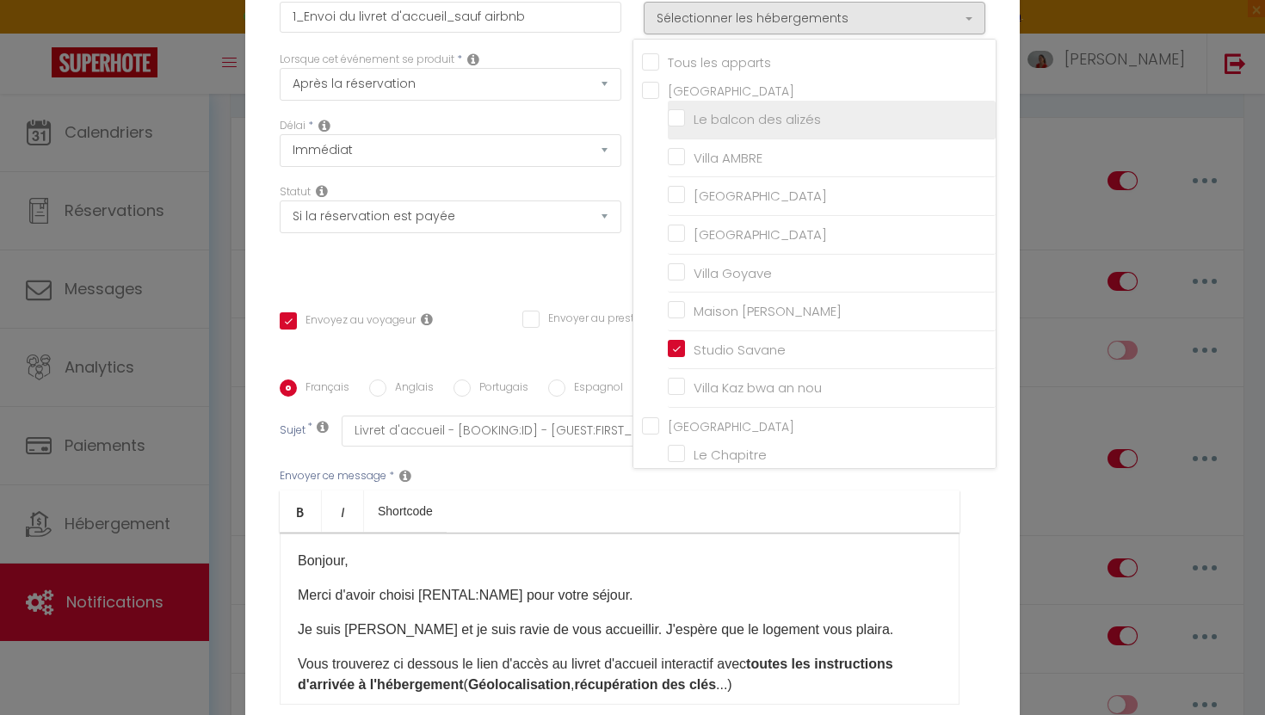
click at [682, 128] on input "Le balcon des alizés" at bounding box center [832, 119] width 328 height 17
checkbox input "true"
checkbox input "false"
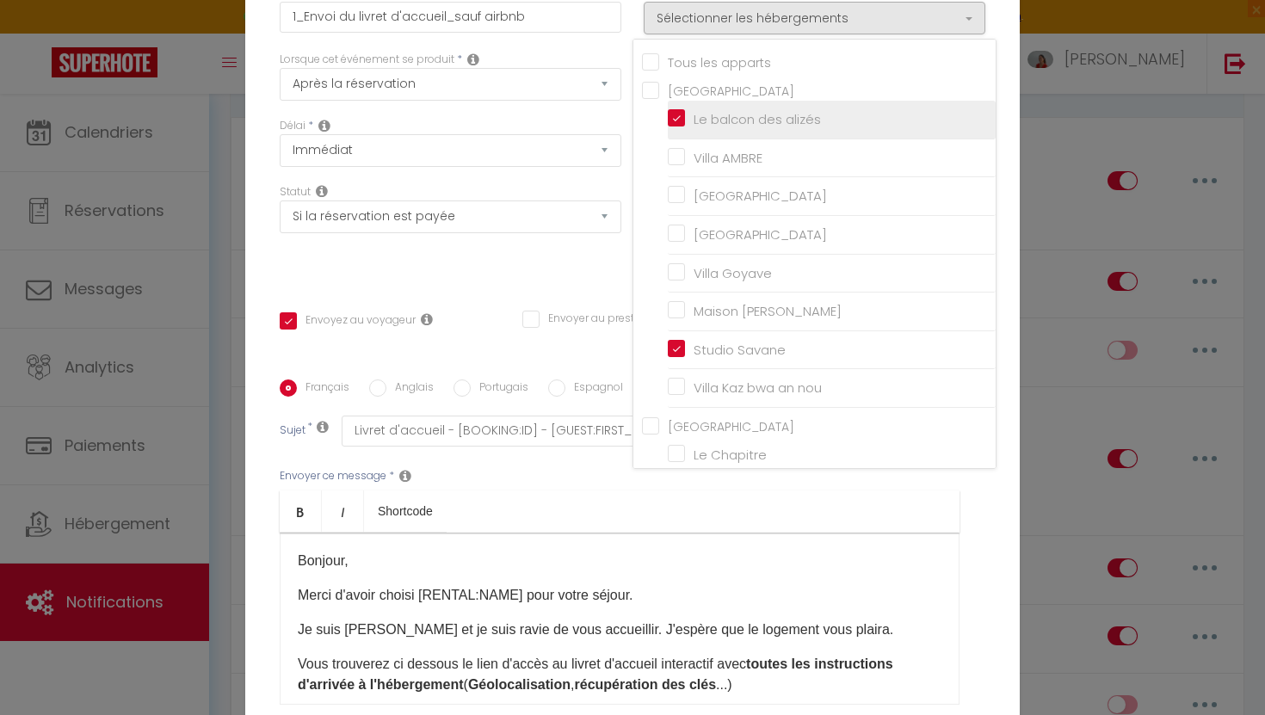
checkbox input "false"
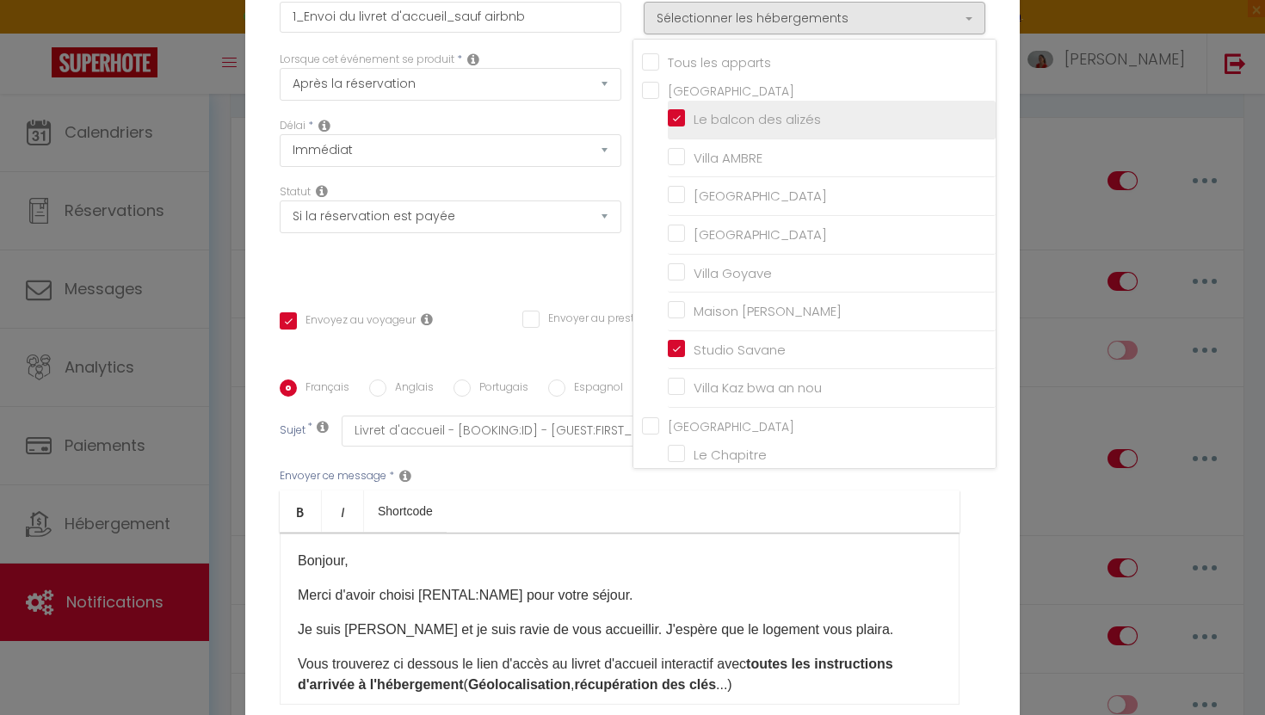
checkbox input "false"
checkbox input "true"
checkbox input "false"
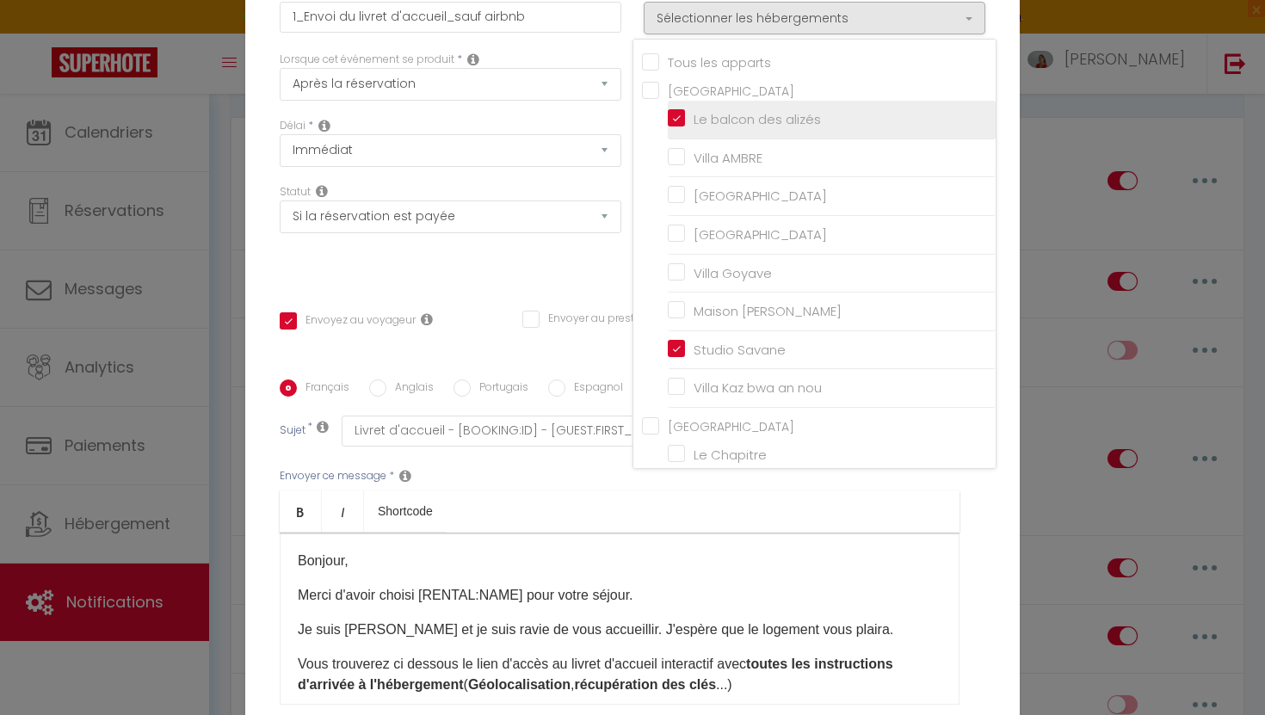
checkbox input "false"
click at [976, 602] on div "Envoyer ce message * Bold Italic Shortcode Rich text editor ​Bonjour​​, Merci d…" at bounding box center [632, 586] width 705 height 280
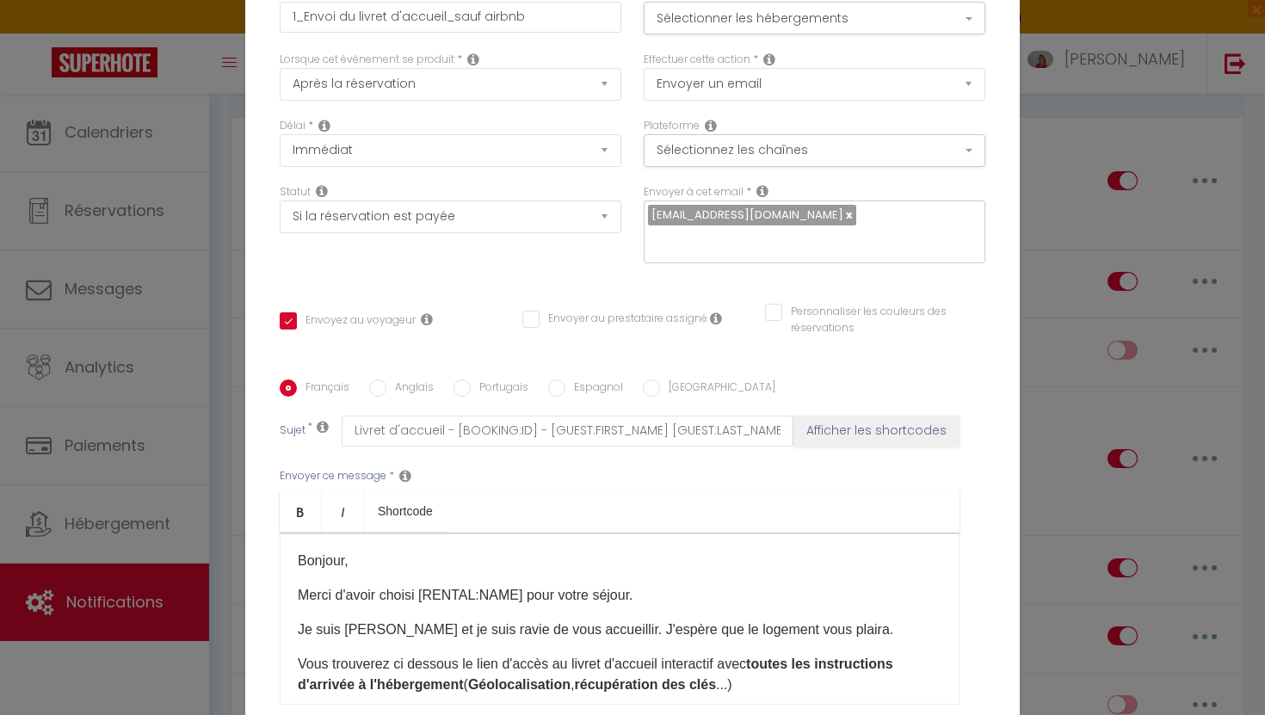
scroll to position [160, 0]
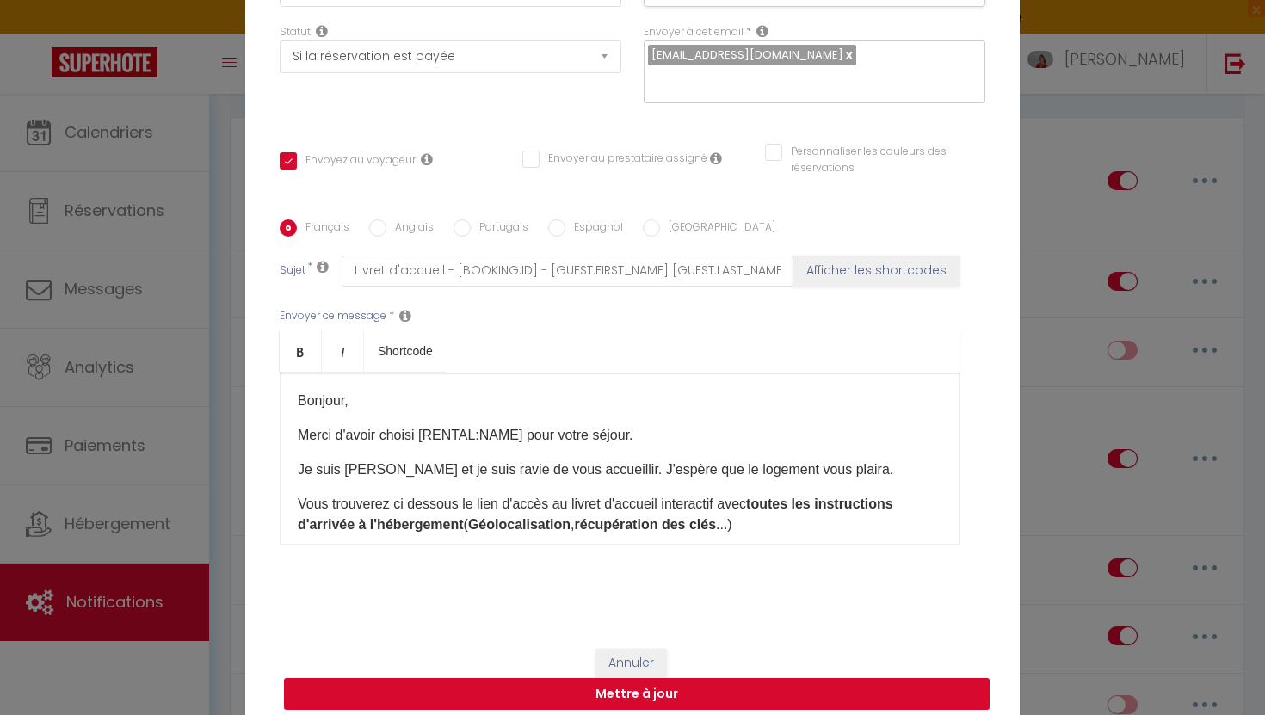
click at [670, 681] on button "Mettre à jour" at bounding box center [636, 694] width 705 height 33
checkbox input "true"
checkbox input "false"
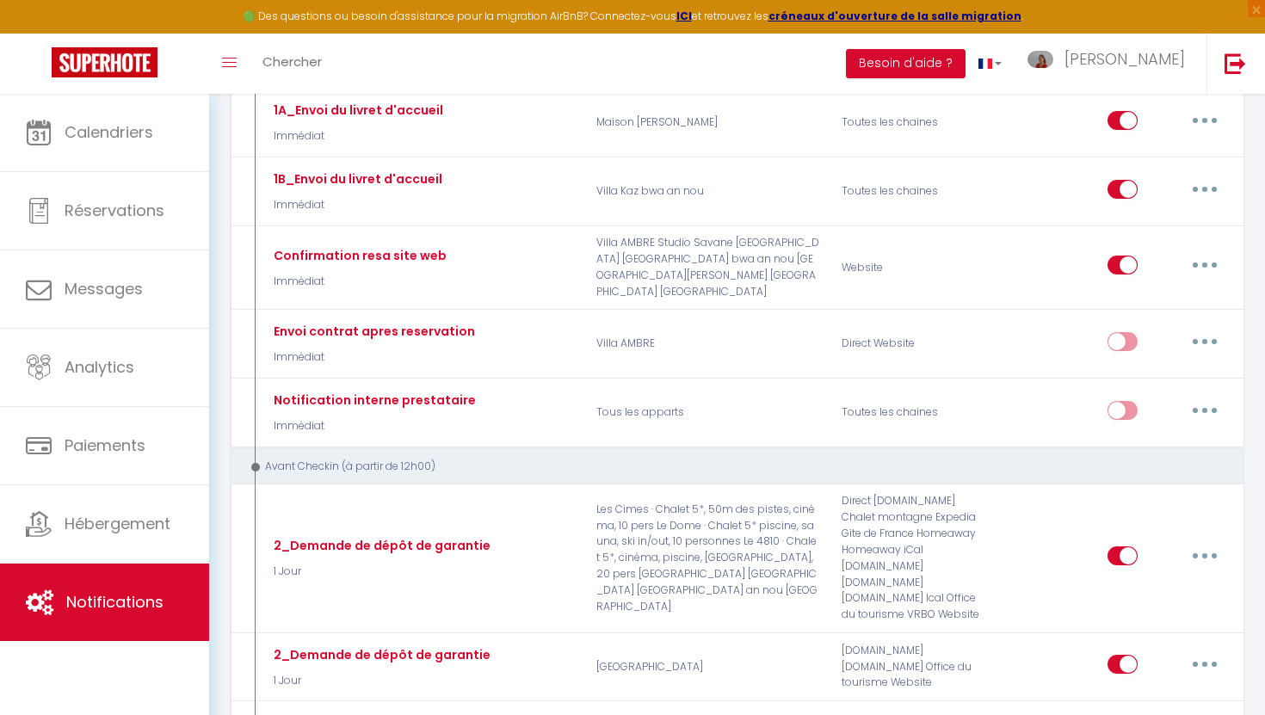
scroll to position [1083, 0]
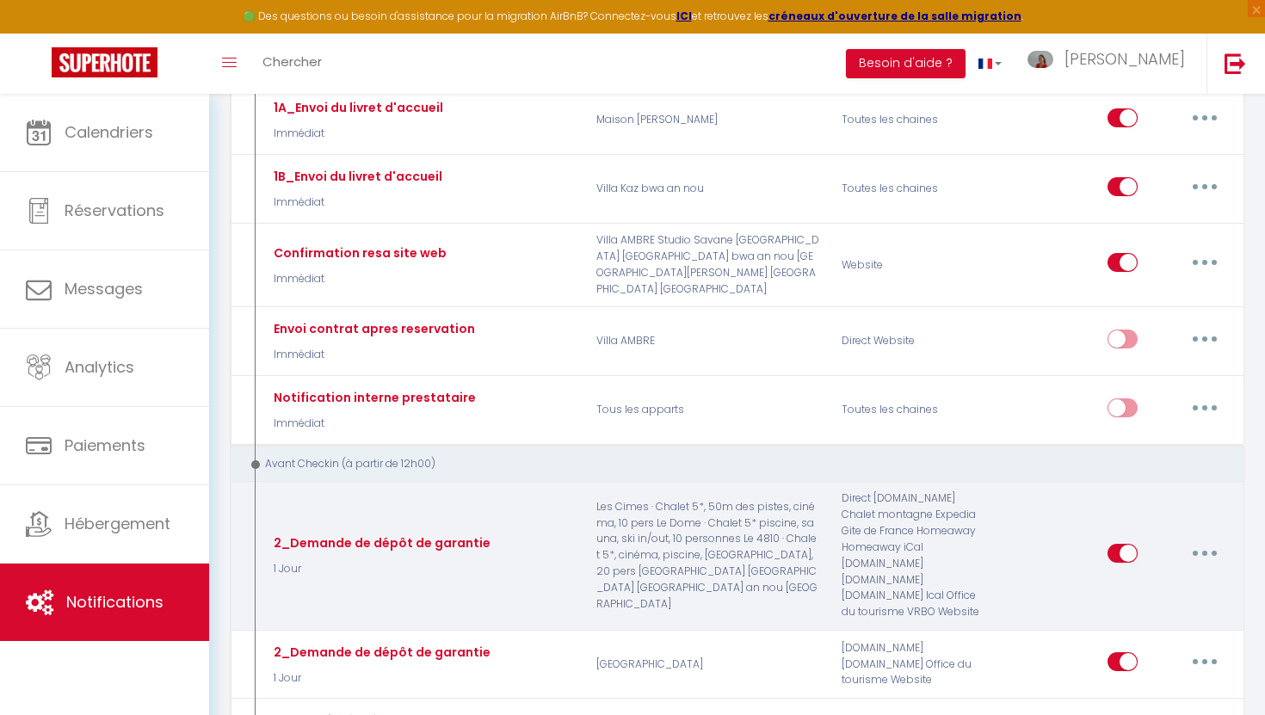
click at [1209, 539] on button "button" at bounding box center [1204, 553] width 48 height 28
click at [1141, 577] on link "Editer" at bounding box center [1159, 591] width 127 height 29
type input "2_Demande de dépôt de garantie"
select select "1 Jour"
select select
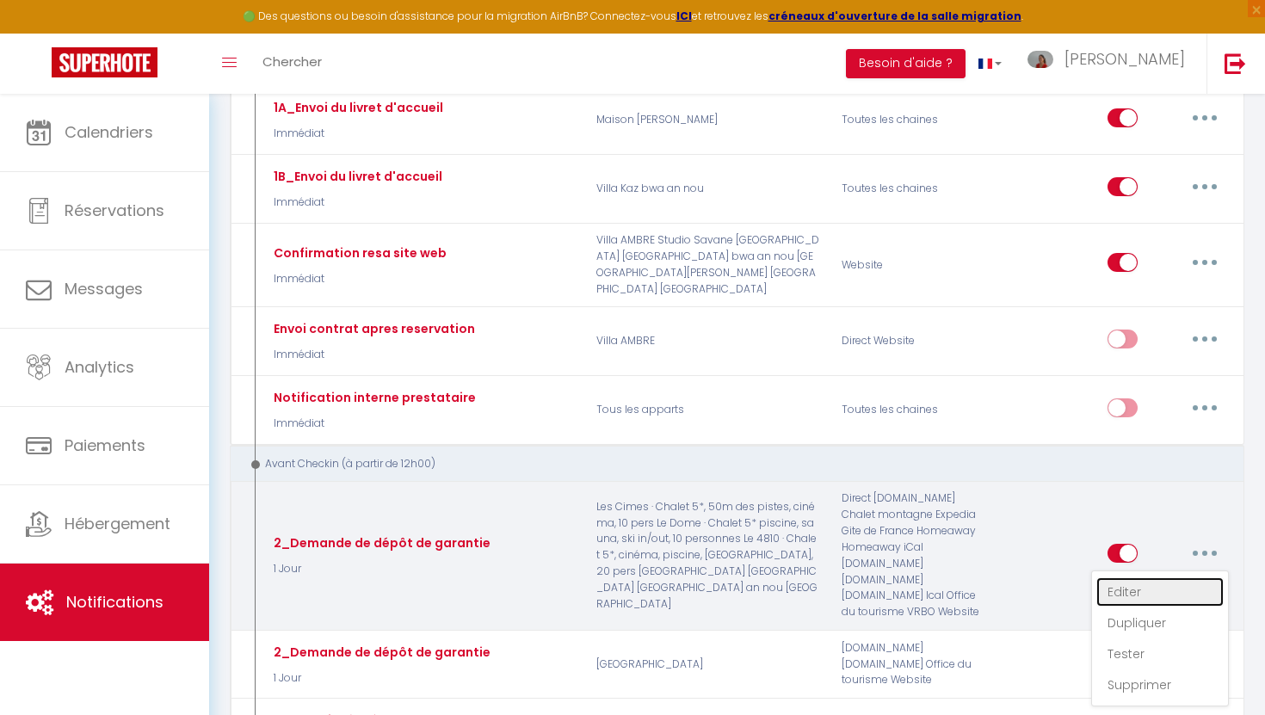
checkbox input "true"
checkbox input "false"
radio input "true"
type input "[RENTAL:NAME] : Votre séjour du [BOOKING:CHECKING] au [BOOKING:CHECKOUT]"
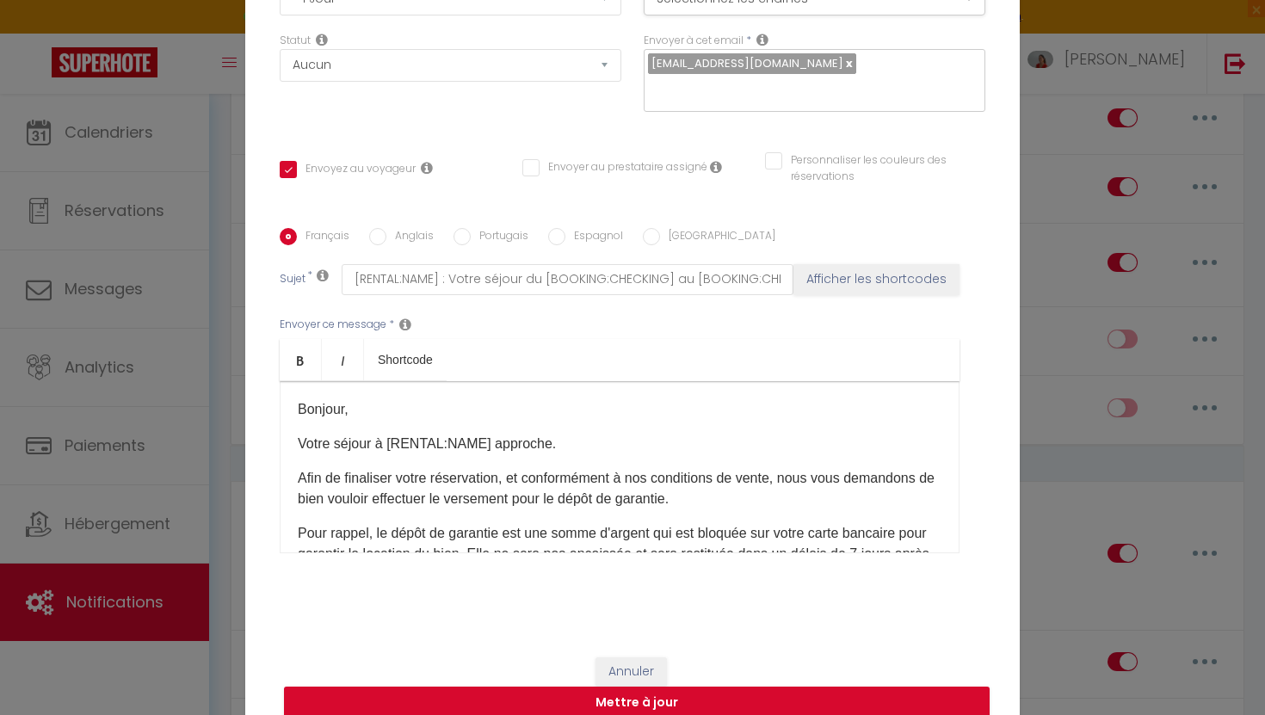
scroll to position [0, 0]
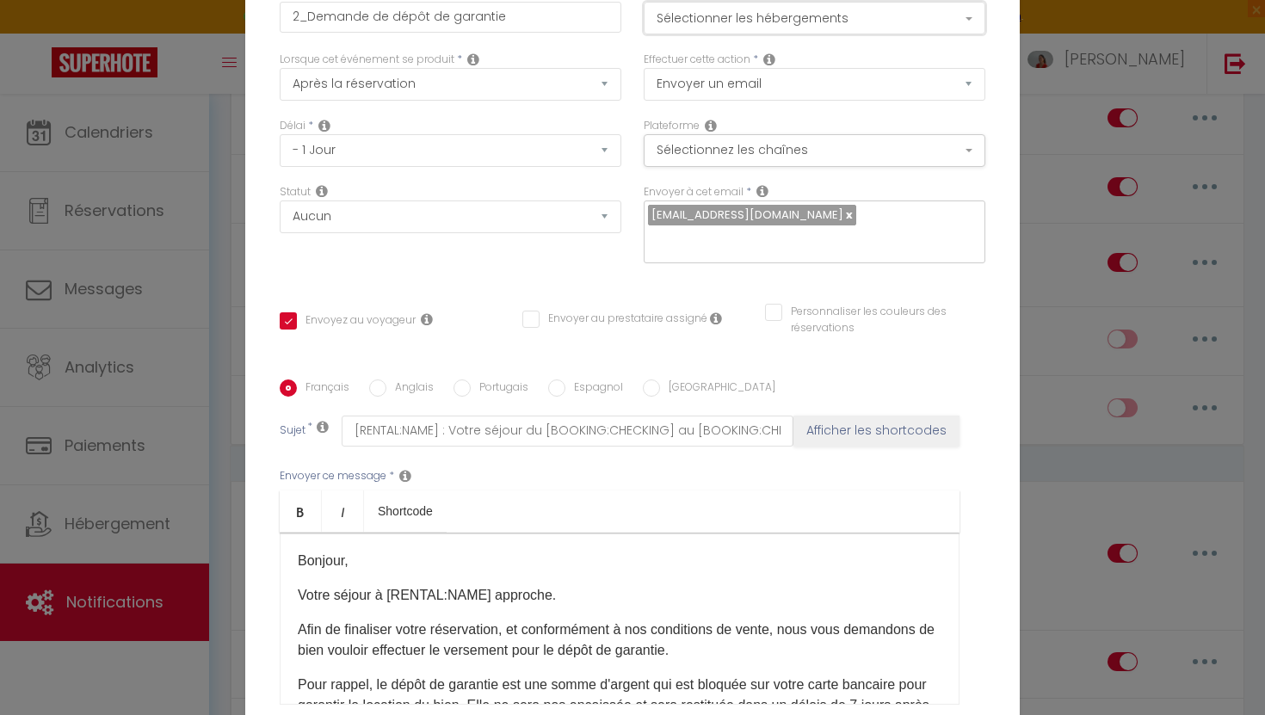
click at [855, 34] on button "Sélectionner les hébergements" at bounding box center [814, 18] width 342 height 33
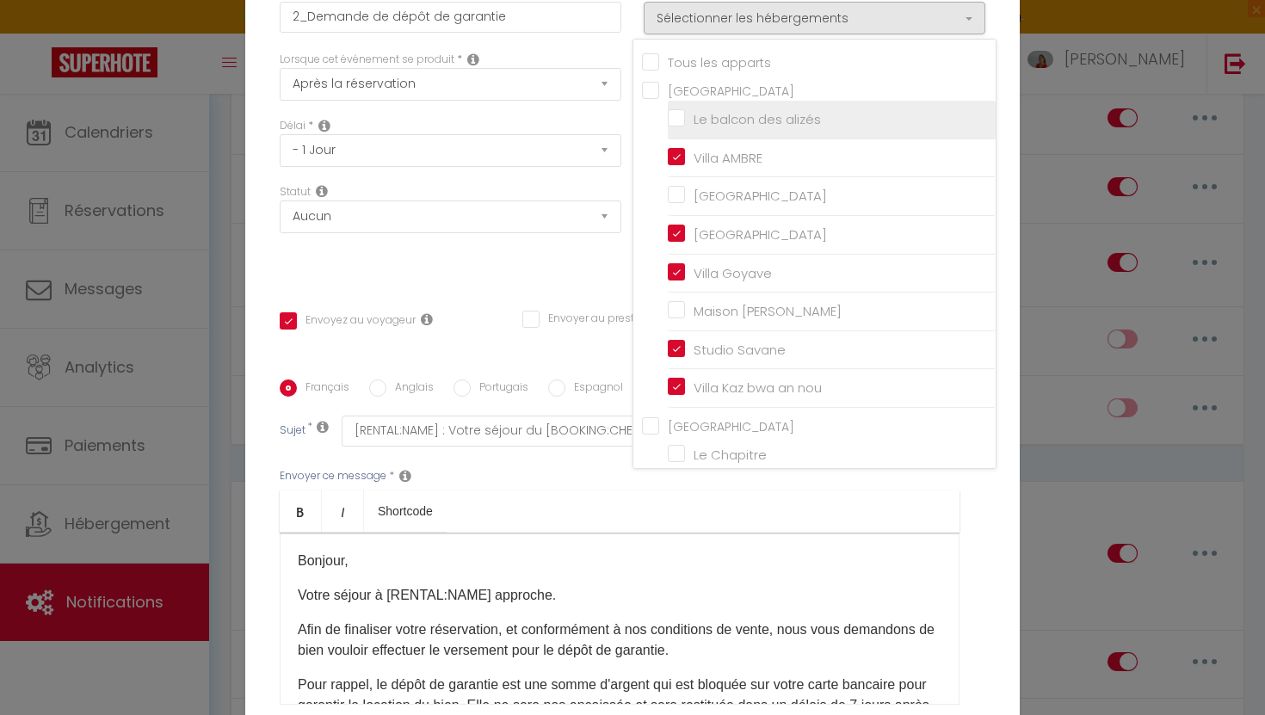
click at [676, 126] on input "Le balcon des alizés" at bounding box center [832, 119] width 328 height 17
checkbox input "true"
checkbox input "false"
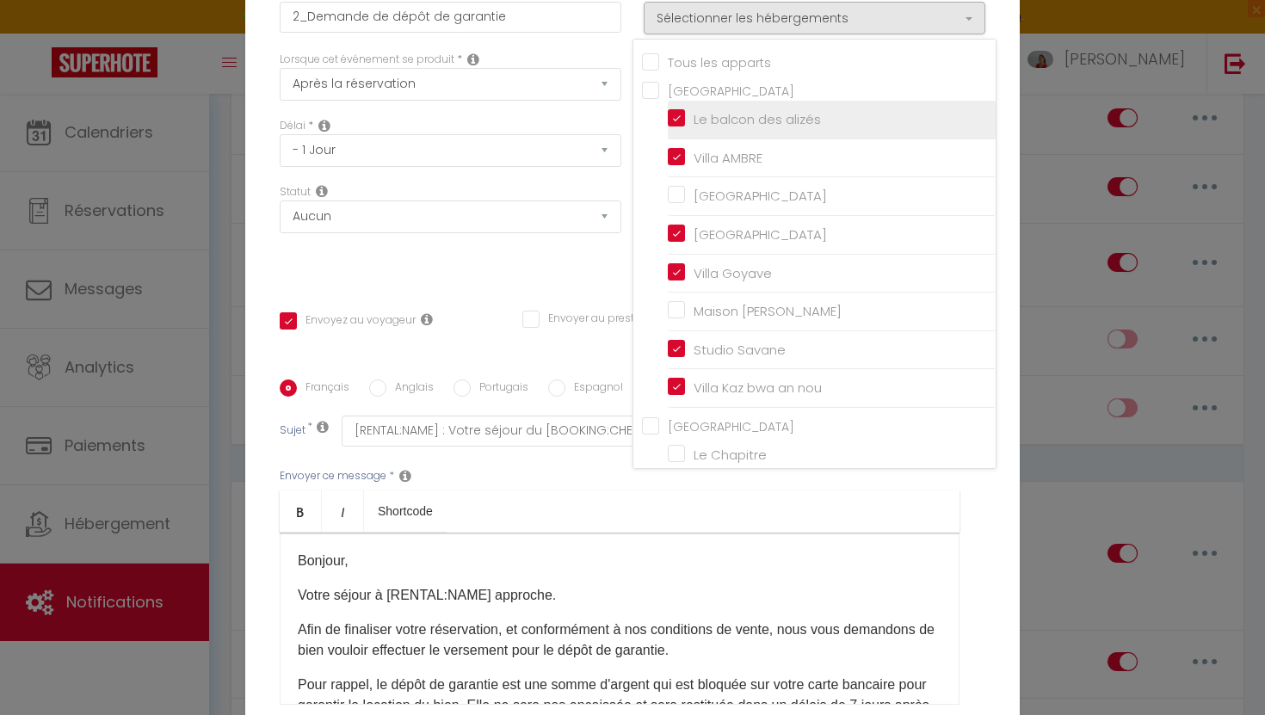
checkbox input "false"
checkbox input "true"
checkbox input "false"
click at [969, 542] on div "Envoyer ce message * Bold Italic Shortcode Rich text editor ​Bonjour, Votre séj…" at bounding box center [632, 586] width 705 height 280
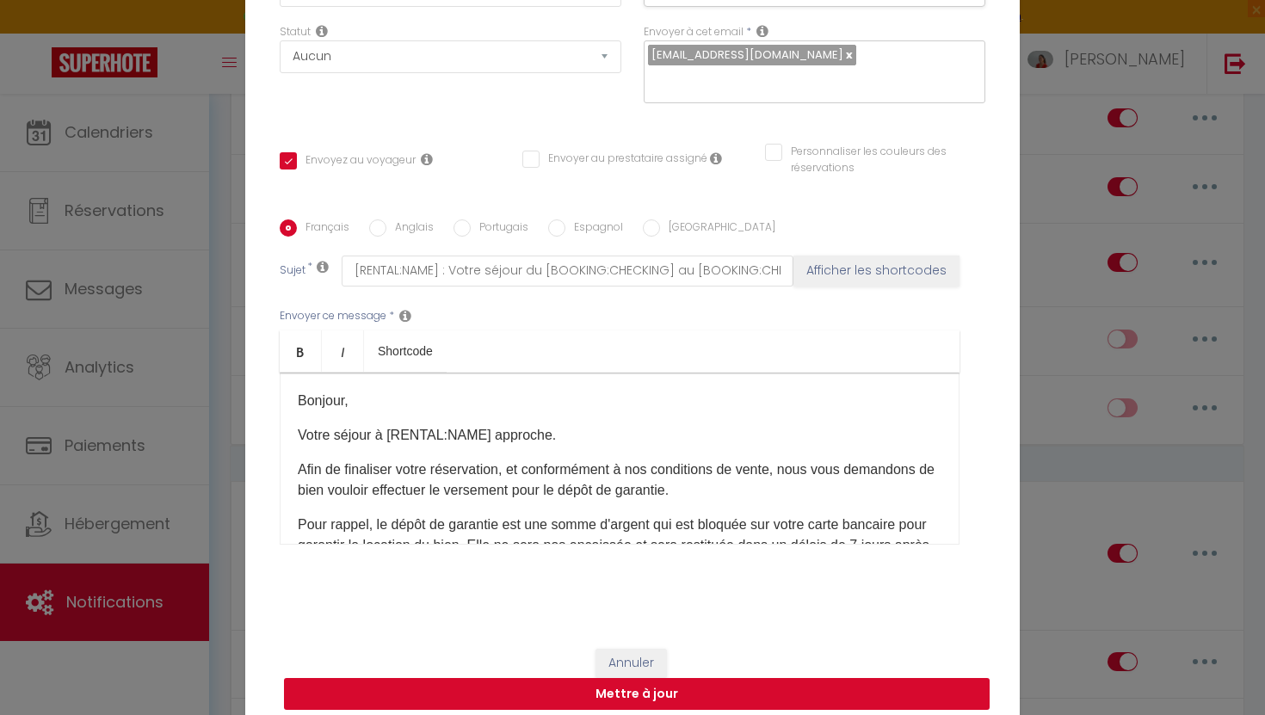
click at [668, 683] on button "Mettre à jour" at bounding box center [636, 694] width 705 height 33
checkbox input "true"
checkbox input "false"
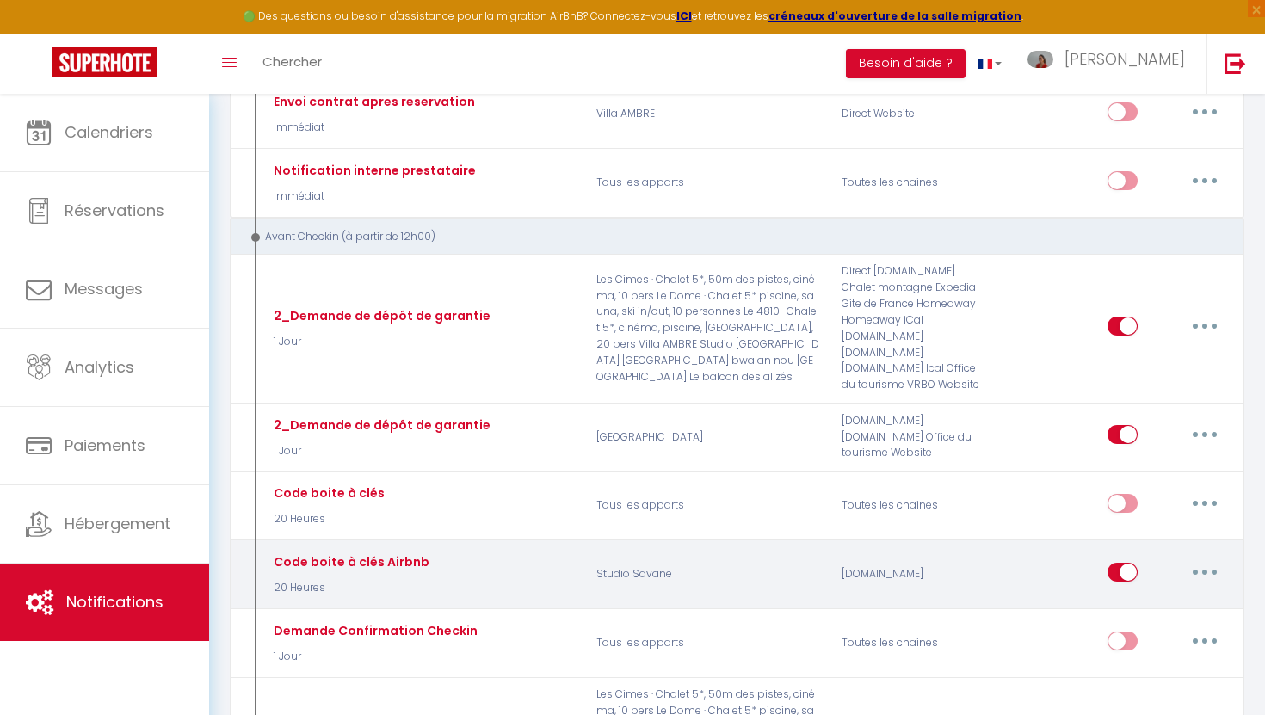
scroll to position [1331, 0]
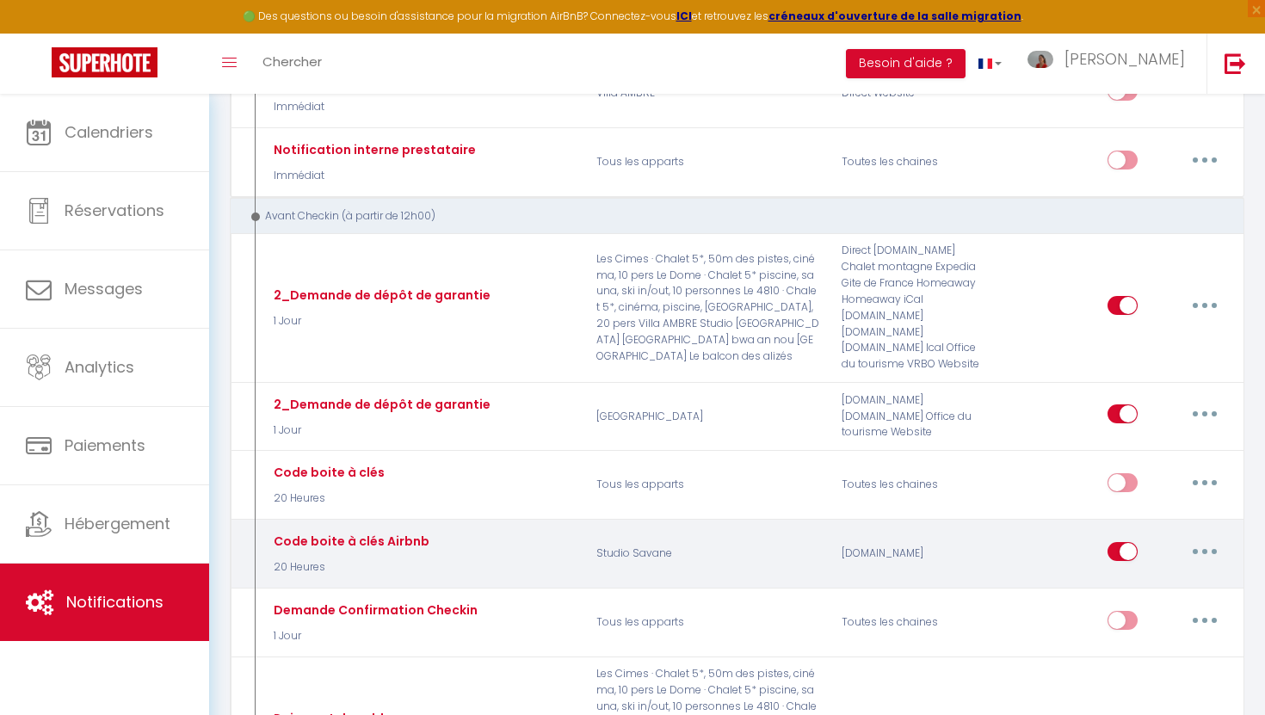
click at [1205, 538] on button "button" at bounding box center [1204, 552] width 48 height 28
click at [1125, 575] on link "Editer" at bounding box center [1159, 589] width 127 height 29
type input "Code boite à clés Airbnb"
select select "20 Heures"
select select
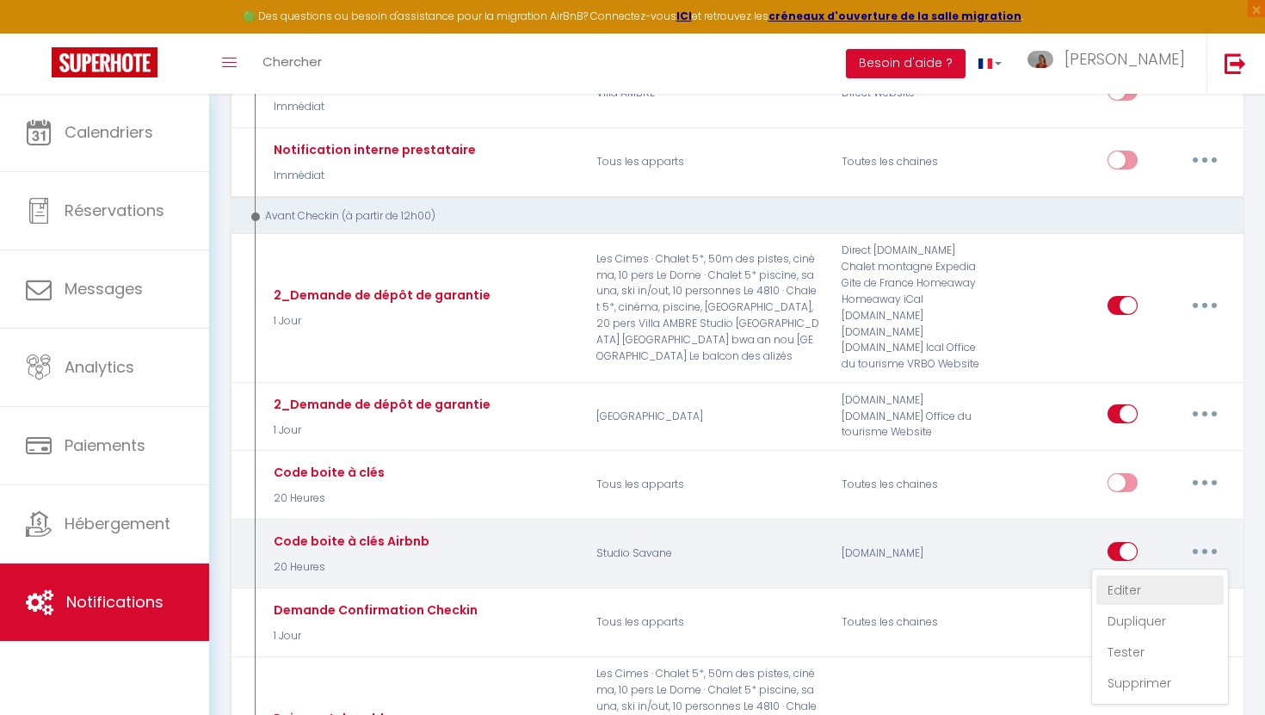
checkbox input "true"
checkbox input "false"
radio input "true"
type input "Code boite à clés : [RENTAL:NAME]"
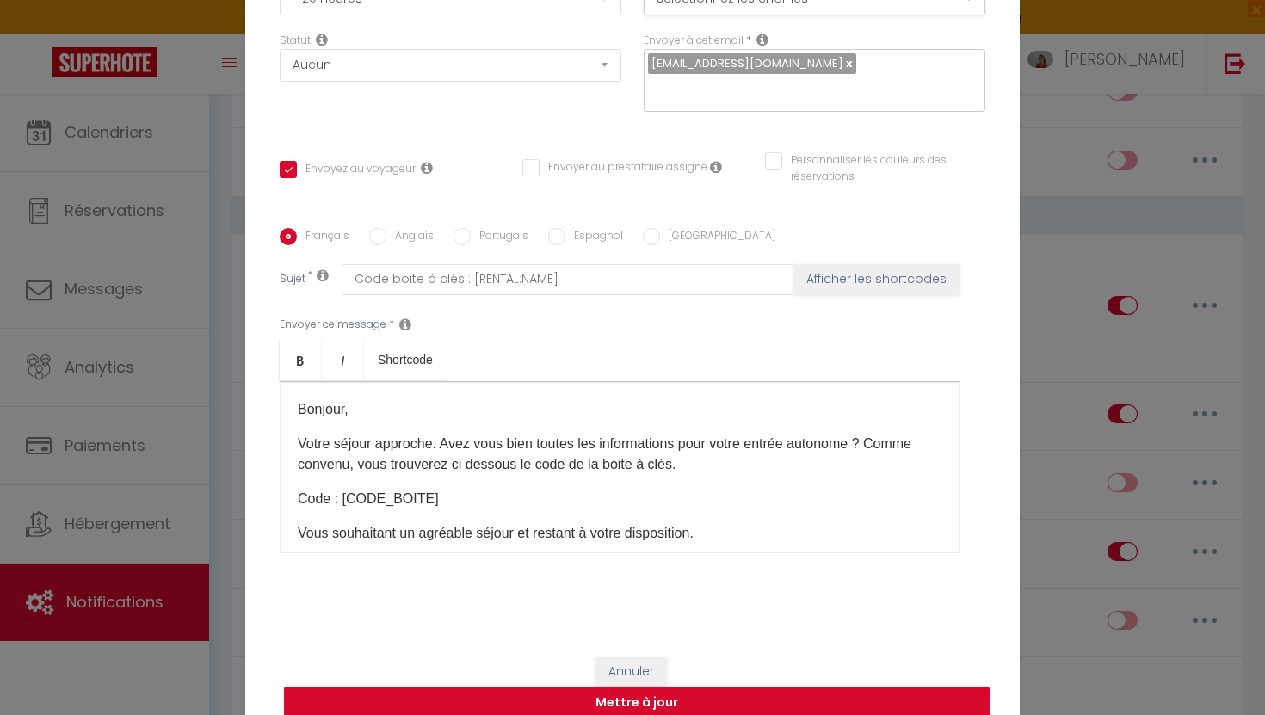
scroll to position [0, 0]
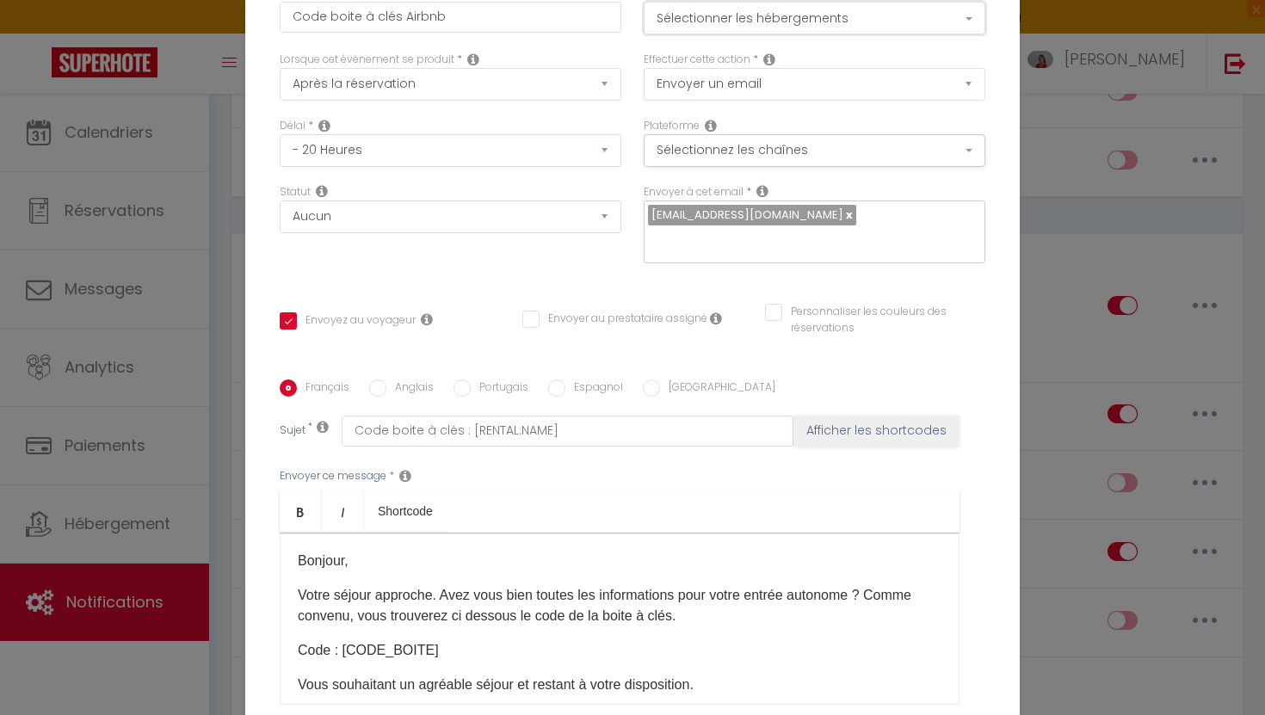
click at [814, 34] on button "Sélectionner les hébergements" at bounding box center [814, 18] width 342 height 33
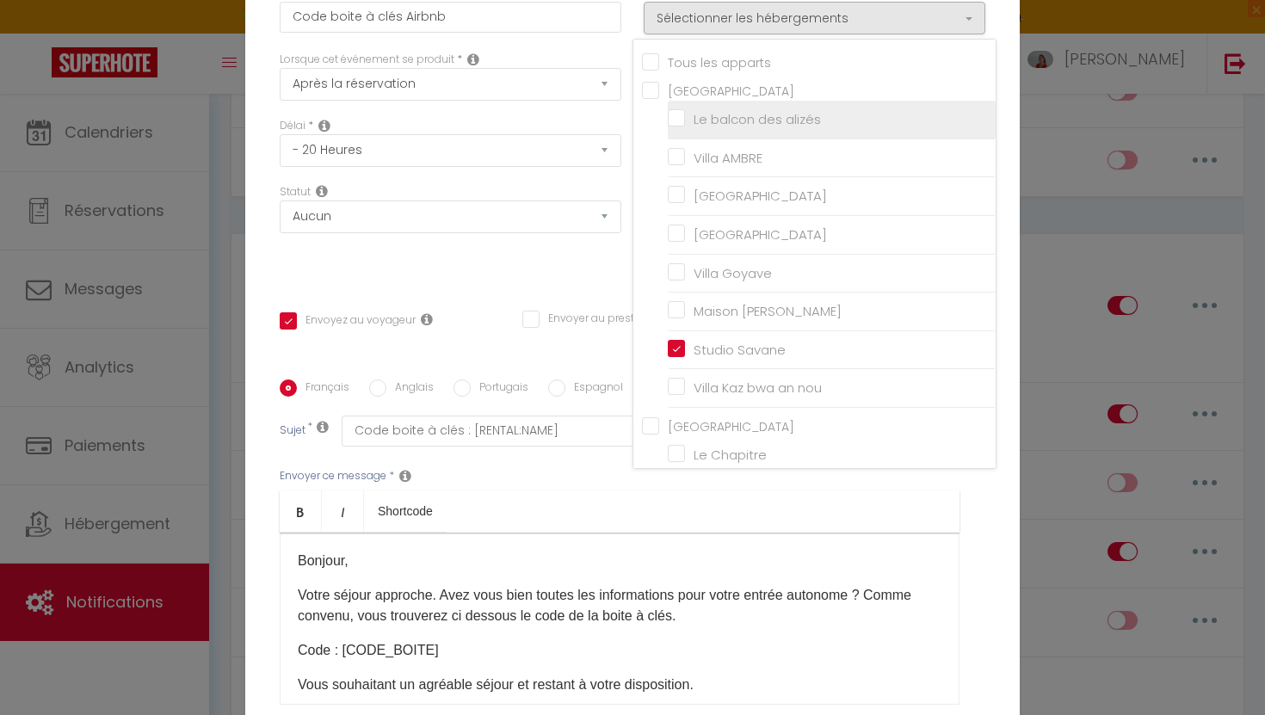
click at [678, 128] on input "Le balcon des alizés" at bounding box center [832, 119] width 328 height 17
checkbox input "true"
checkbox input "false"
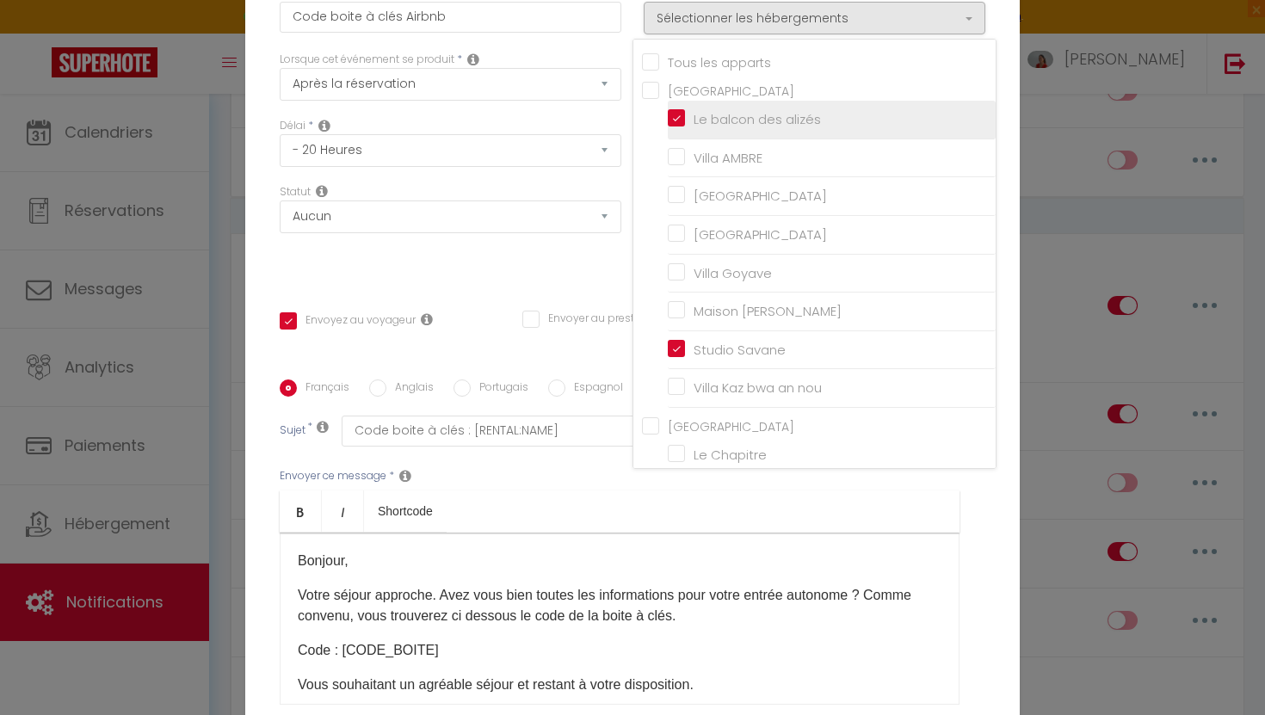
checkbox input "false"
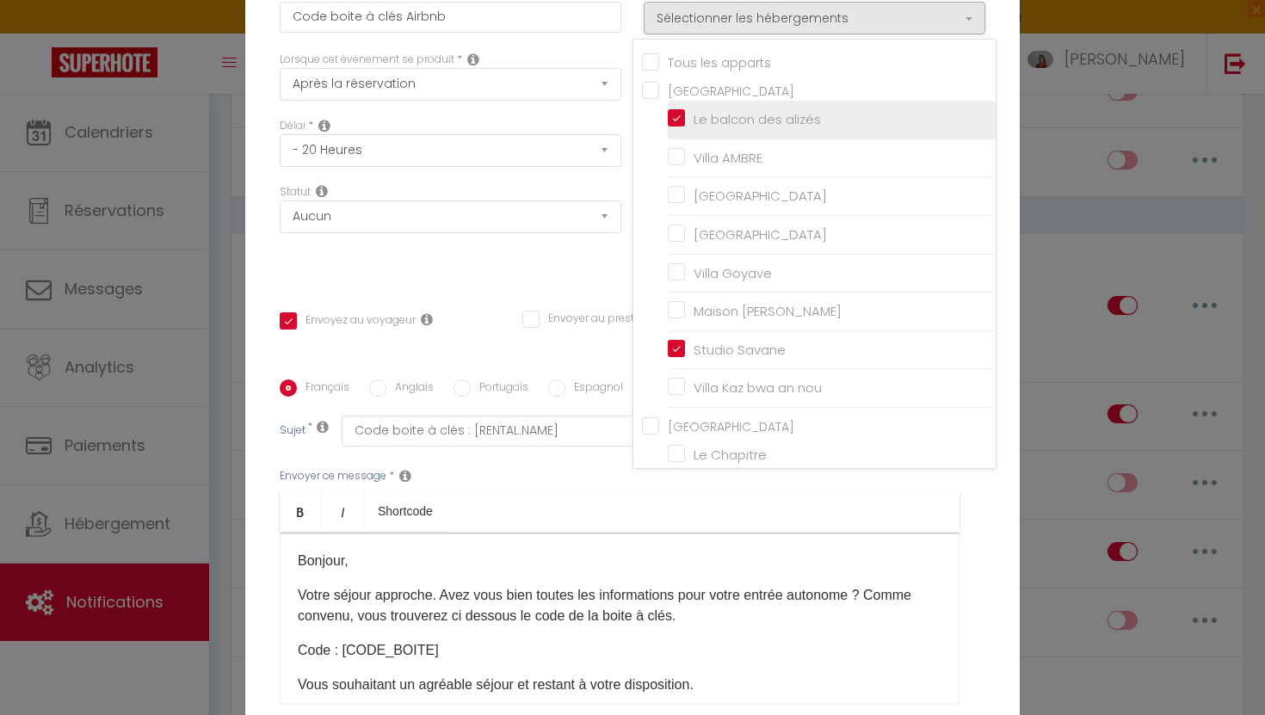
checkbox input "false"
checkbox input "true"
checkbox input "false"
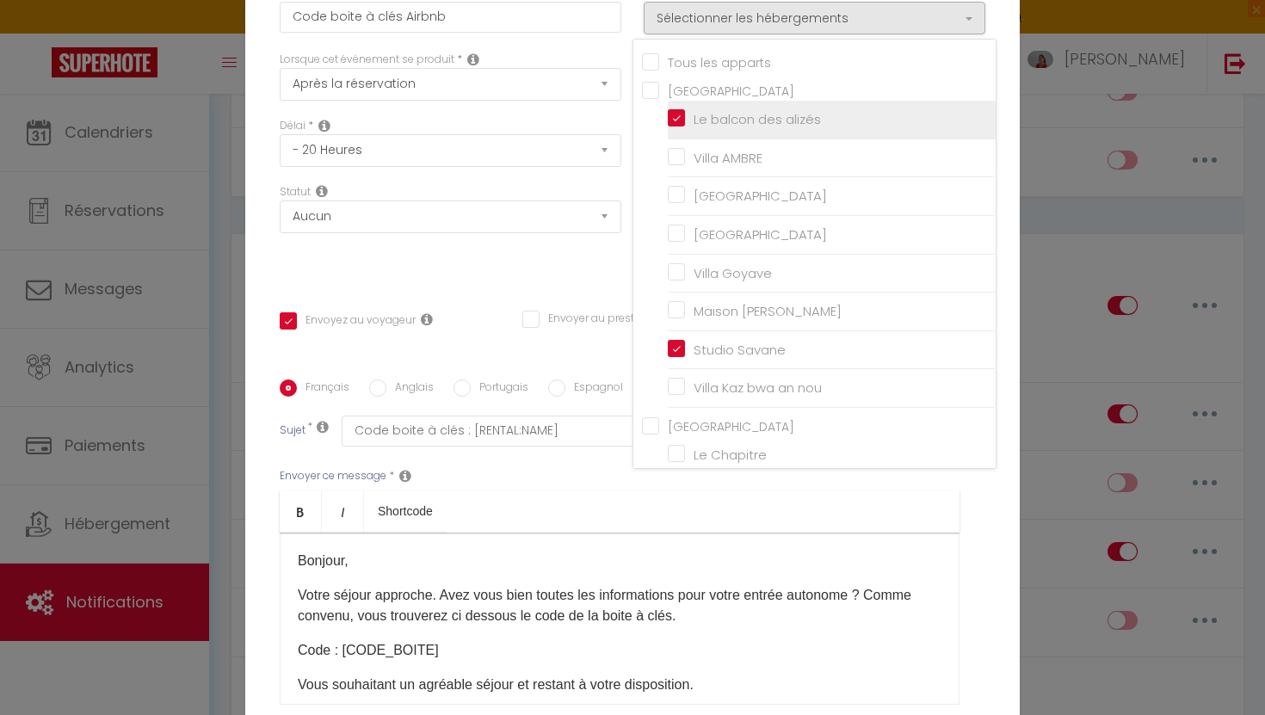
checkbox input "false"
click at [996, 545] on div "Titre * Code boite à clés Airbnb Pour cet hébergement Sélectionner les hébergem…" at bounding box center [632, 379] width 774 height 823
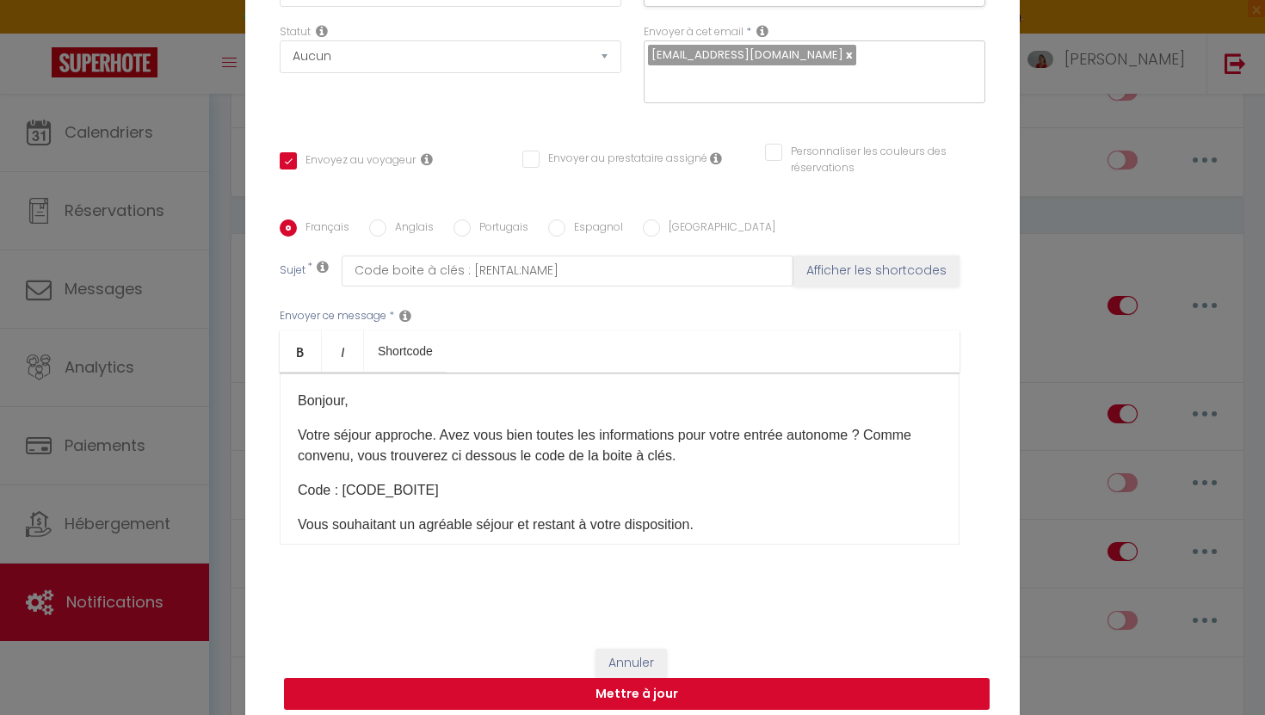
click at [662, 680] on button "Mettre à jour" at bounding box center [636, 694] width 705 height 33
checkbox input "true"
checkbox input "false"
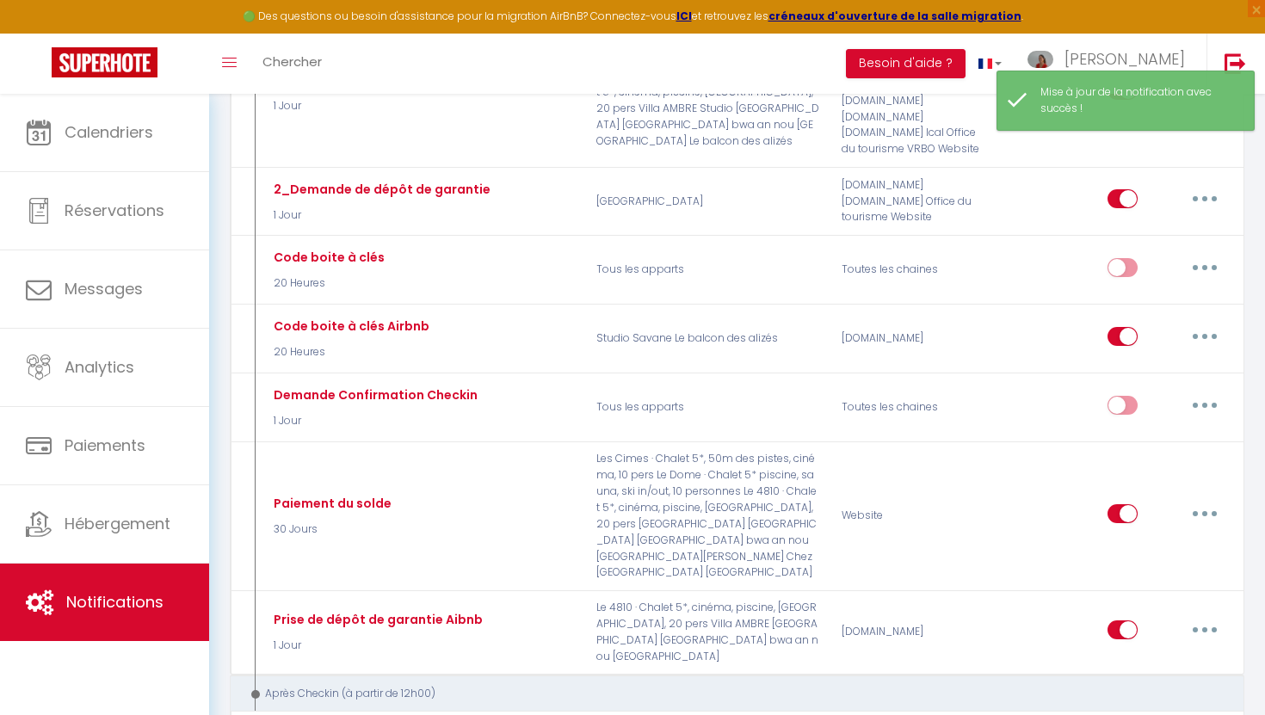
scroll to position [1550, 0]
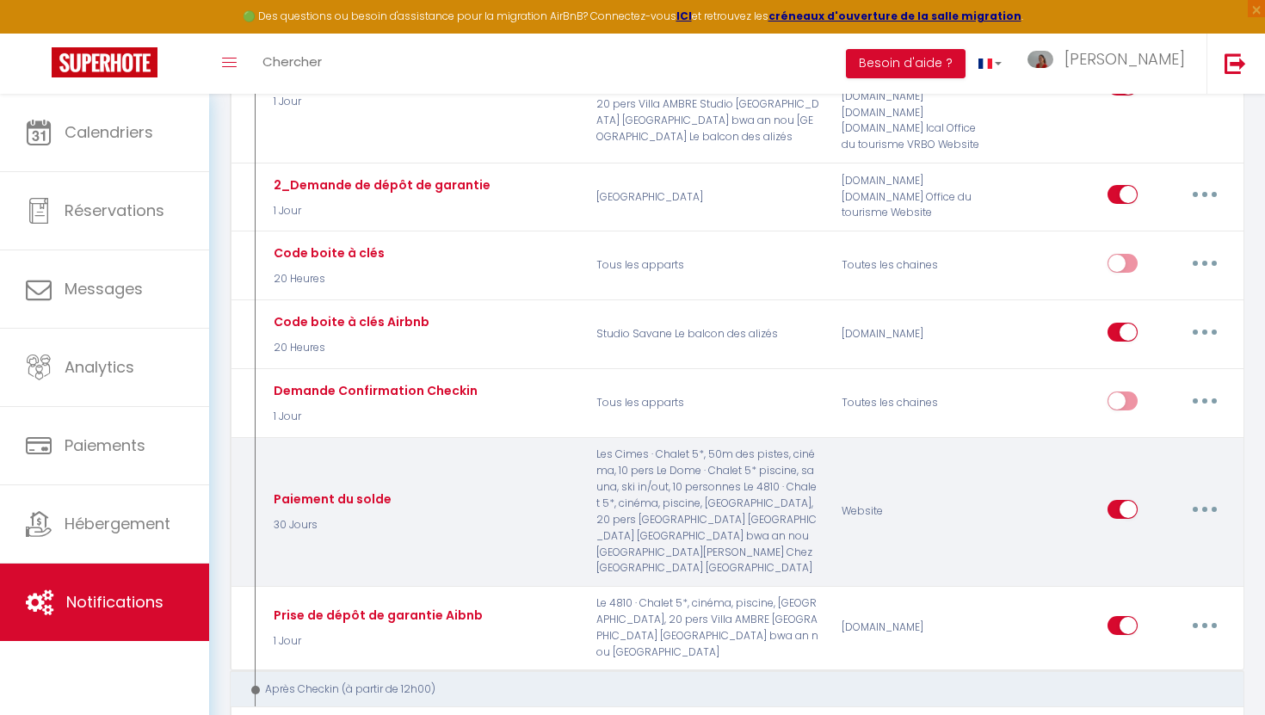
click at [1209, 495] on button "button" at bounding box center [1204, 509] width 48 height 28
click at [1141, 533] on link "Editer" at bounding box center [1159, 547] width 127 height 29
type input "Paiement du solde"
select select "30 Jours"
select select
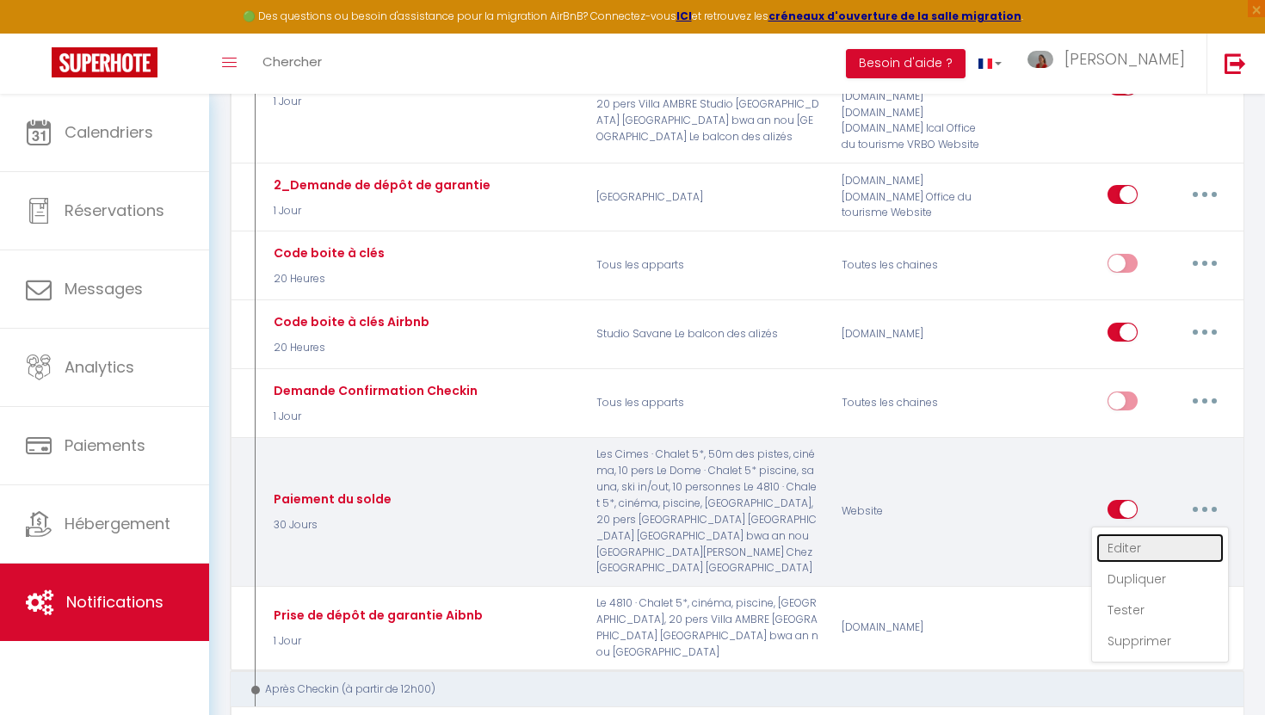
checkbox input "true"
checkbox input "false"
radio input "true"
type input "[RENTAL:NAME] : Paiement du solde de votre réservation"
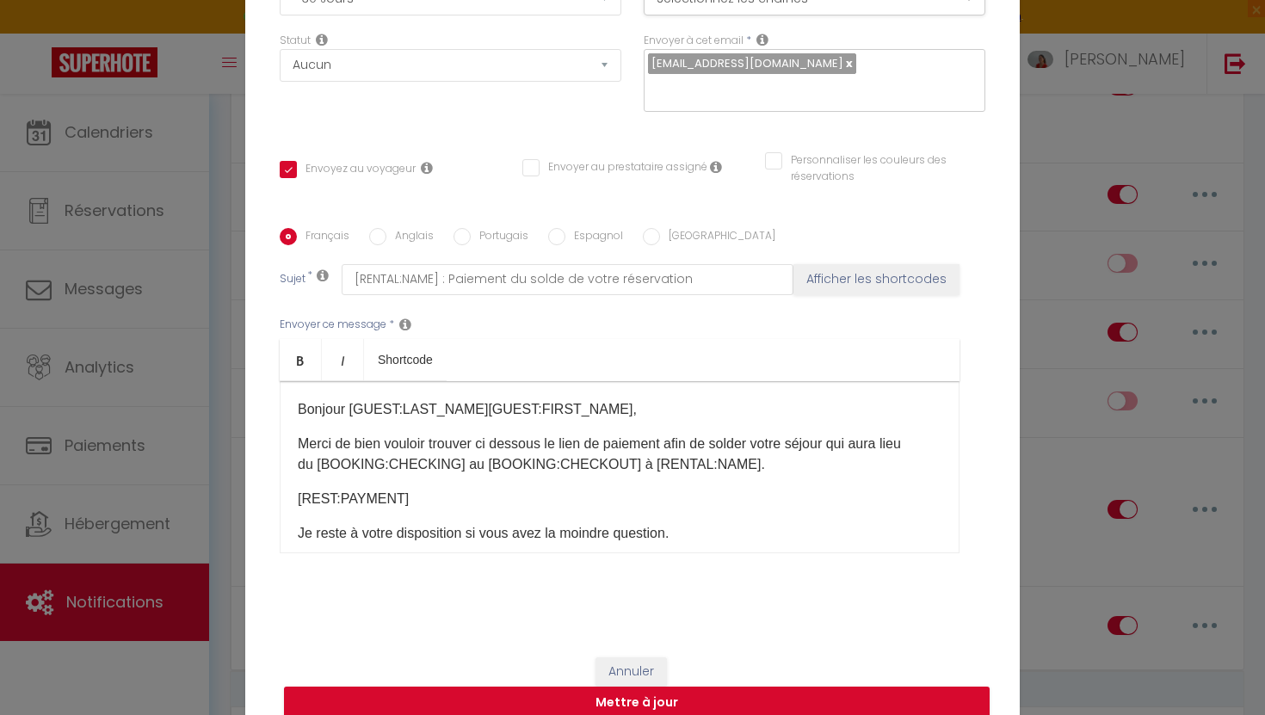
scroll to position [0, 0]
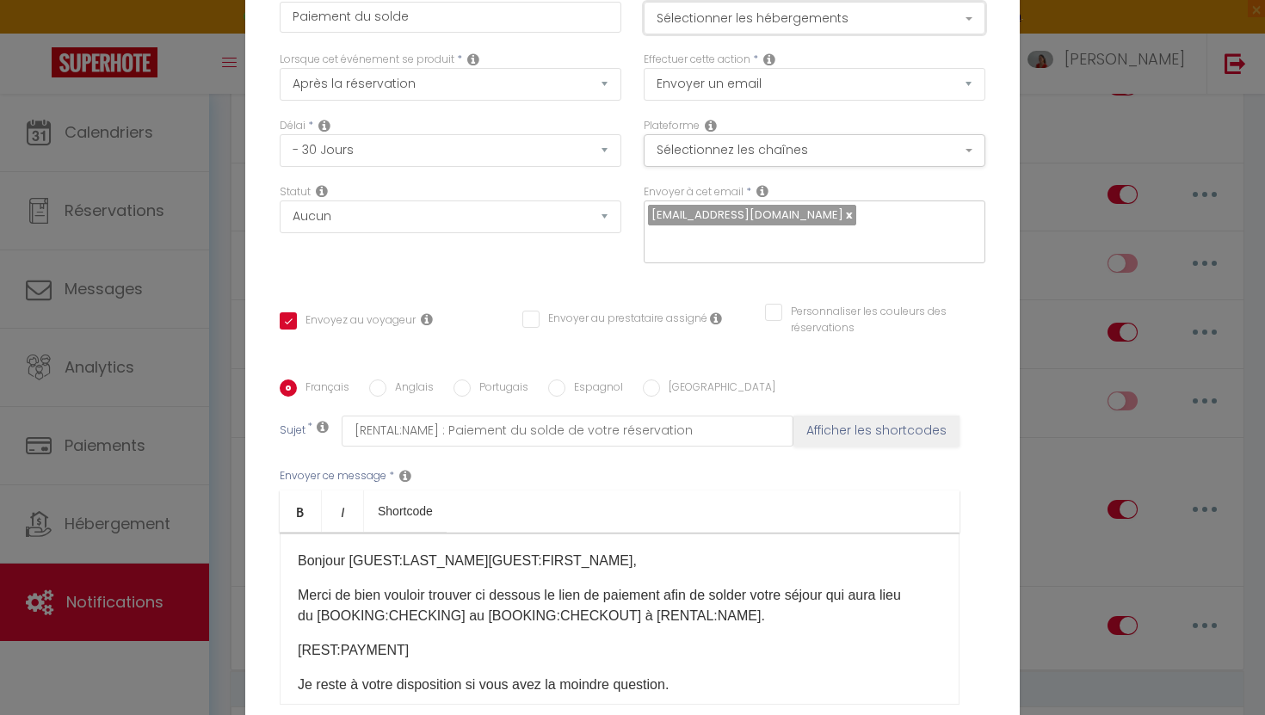
click at [806, 24] on button "Sélectionner les hébergements" at bounding box center [814, 18] width 342 height 33
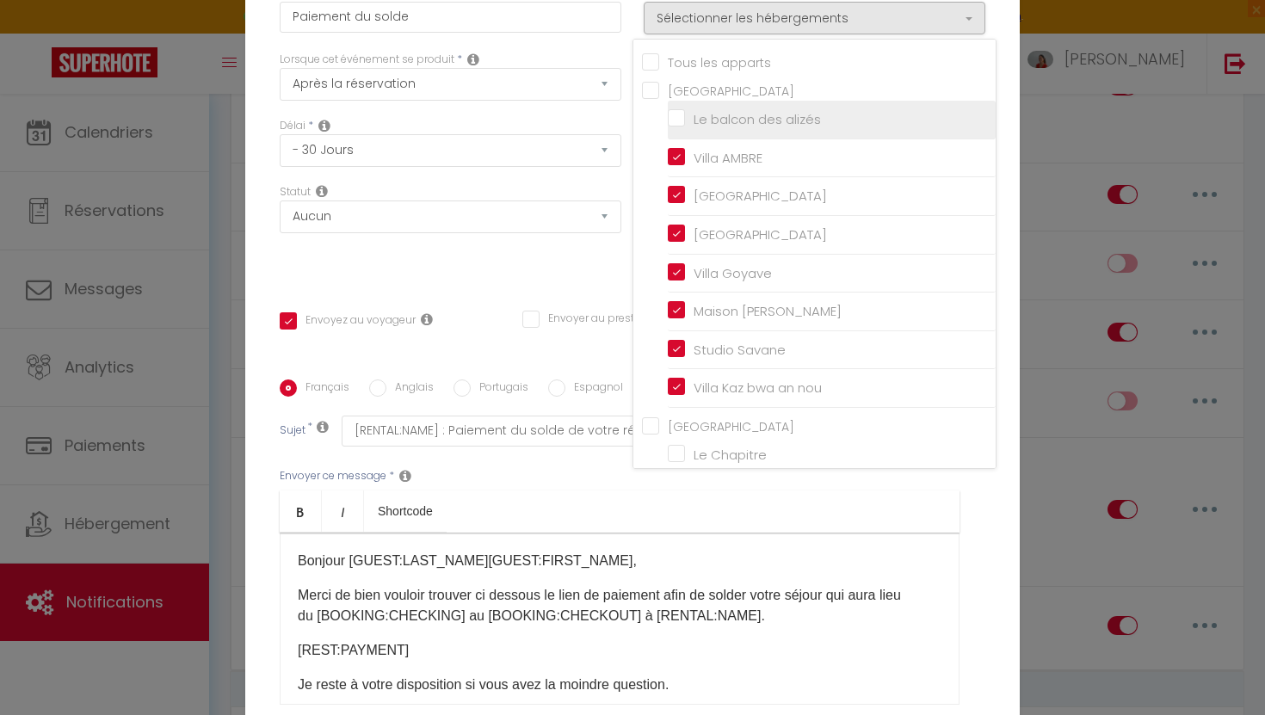
click at [677, 119] on li "Le balcon des alizés" at bounding box center [832, 120] width 328 height 39
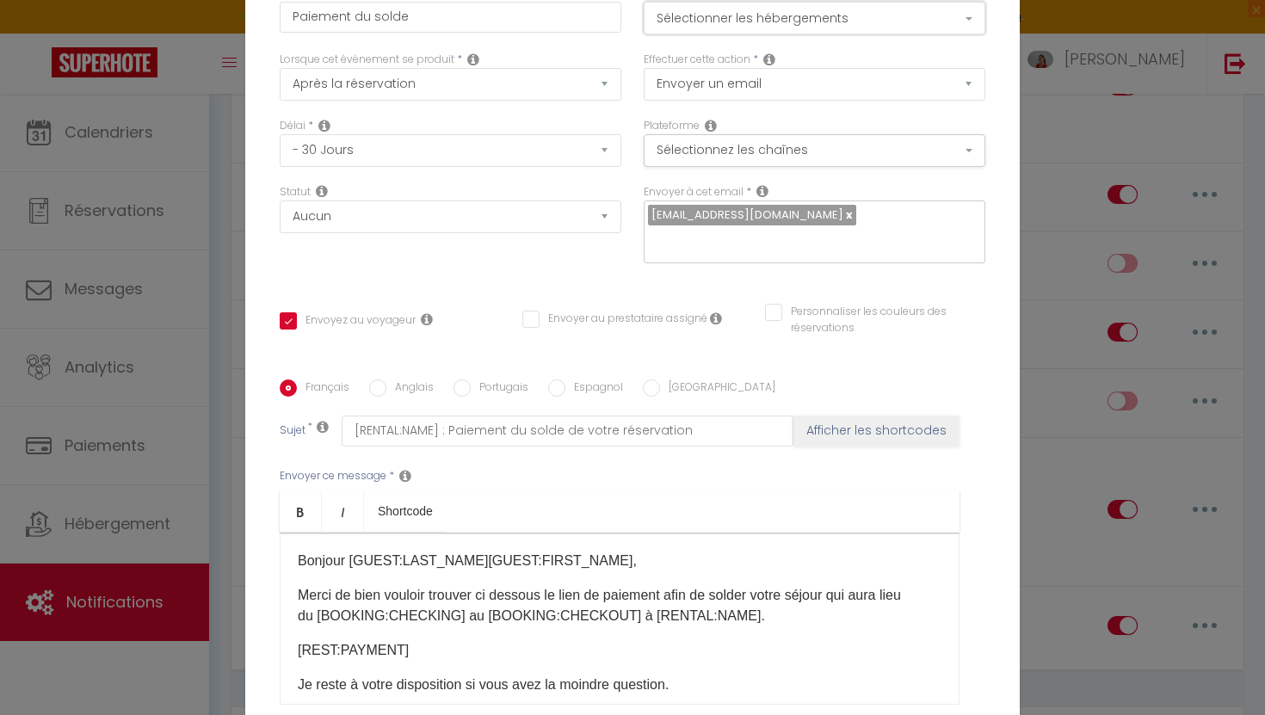
click at [713, 34] on button "Sélectionner les hébergements" at bounding box center [814, 18] width 342 height 33
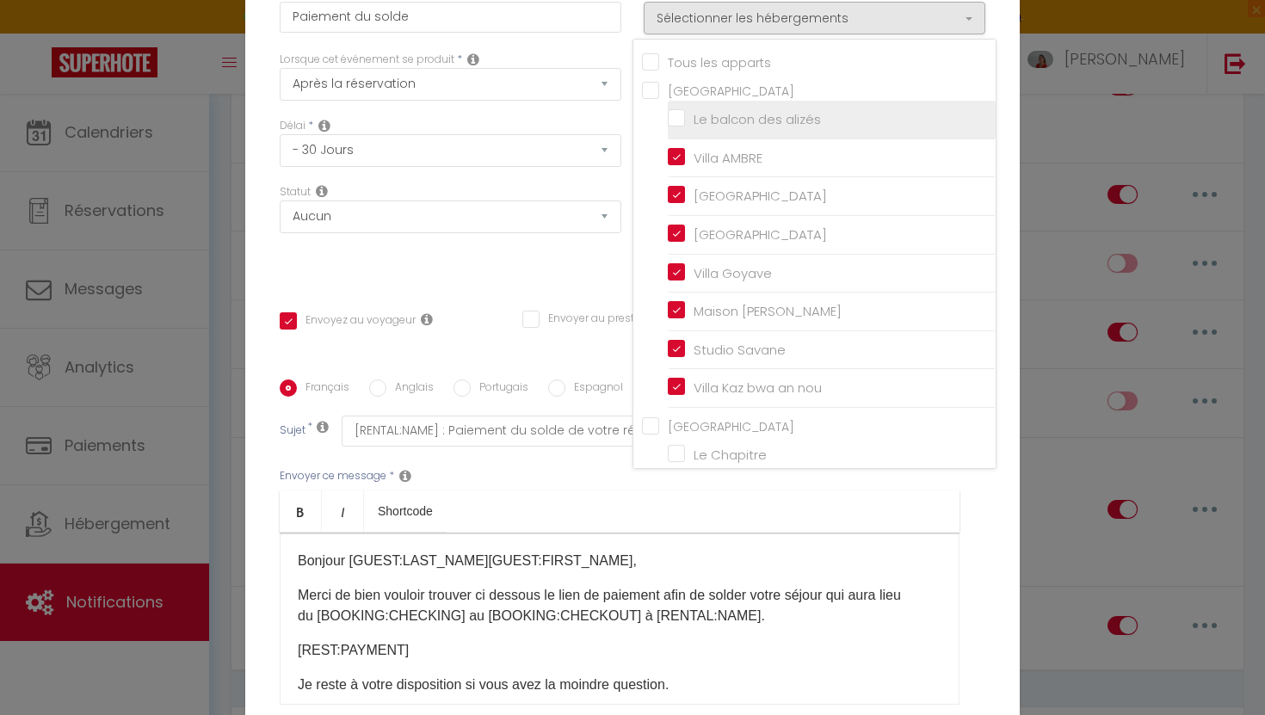
click at [680, 126] on input "Le balcon des alizés" at bounding box center [832, 119] width 328 height 17
checkbox input "true"
checkbox input "false"
checkbox input "true"
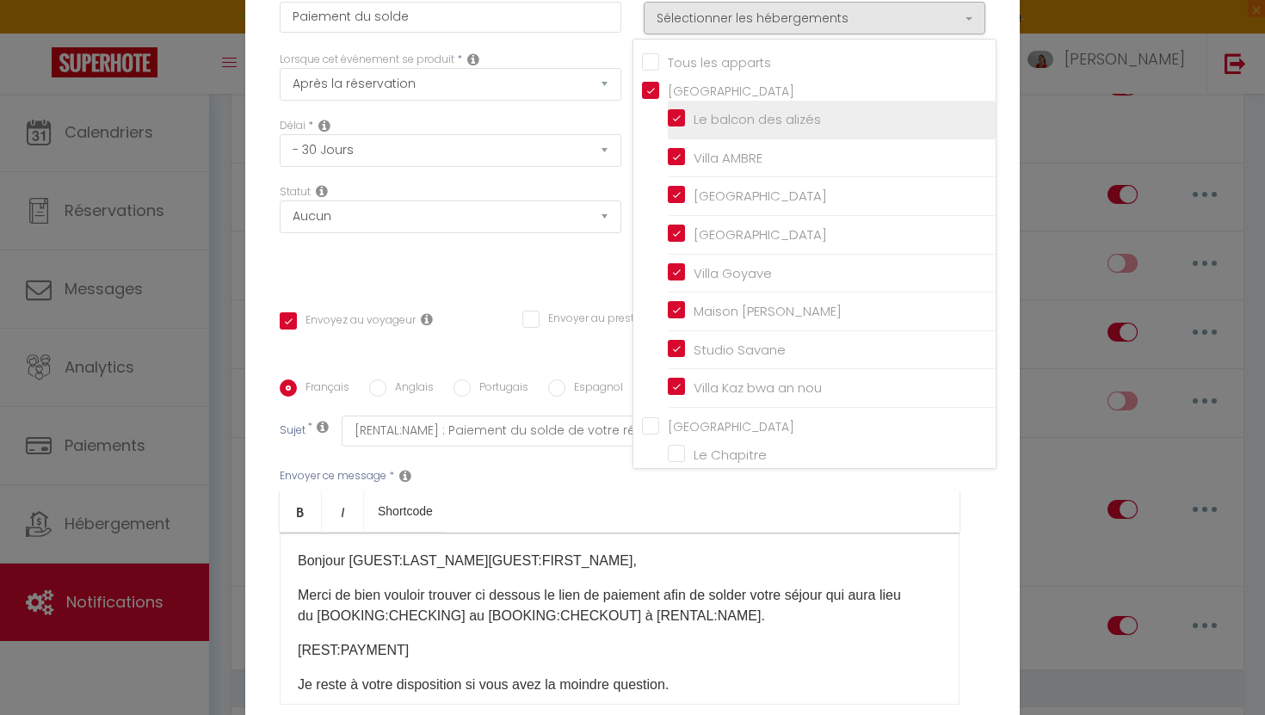
checkbox input "false"
click at [1019, 616] on div "Modifier la notification × Titre * Paiement du solde Pour cet hébergement Sélec…" at bounding box center [632, 357] width 1265 height 715
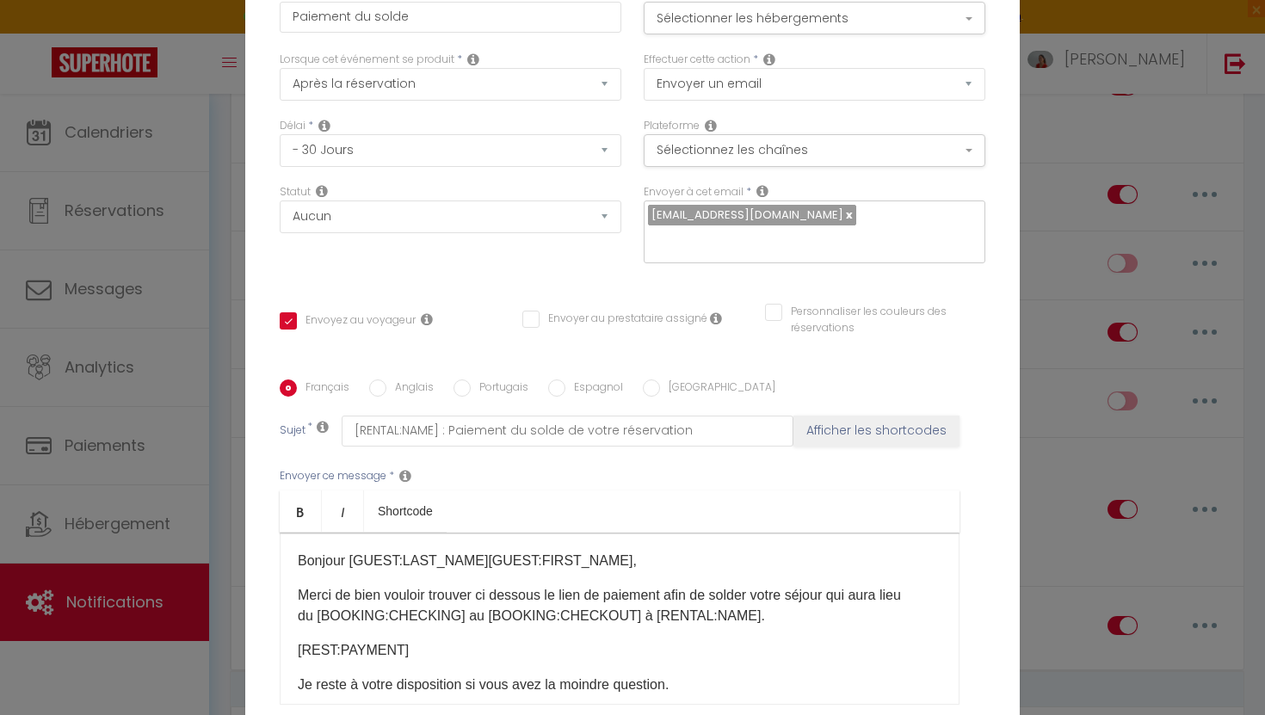
scroll to position [95, 0]
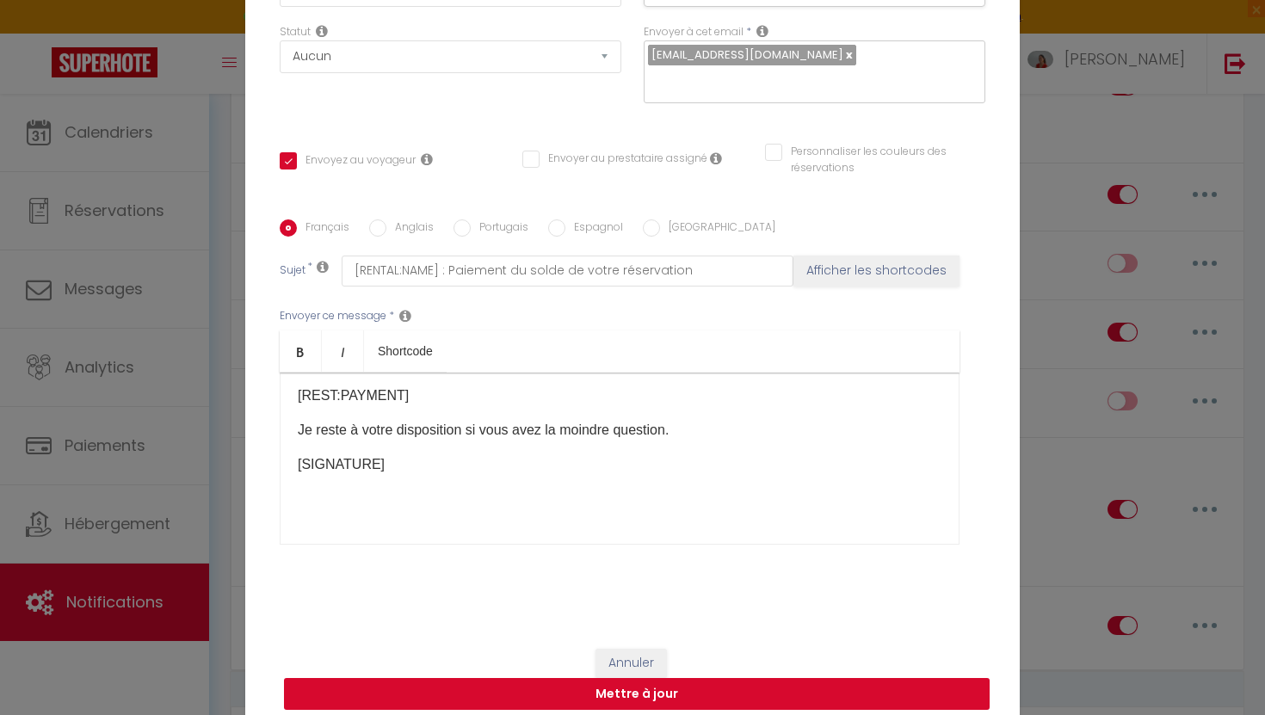
click at [717, 685] on button "Mettre à jour" at bounding box center [636, 694] width 705 height 33
checkbox input "true"
checkbox input "false"
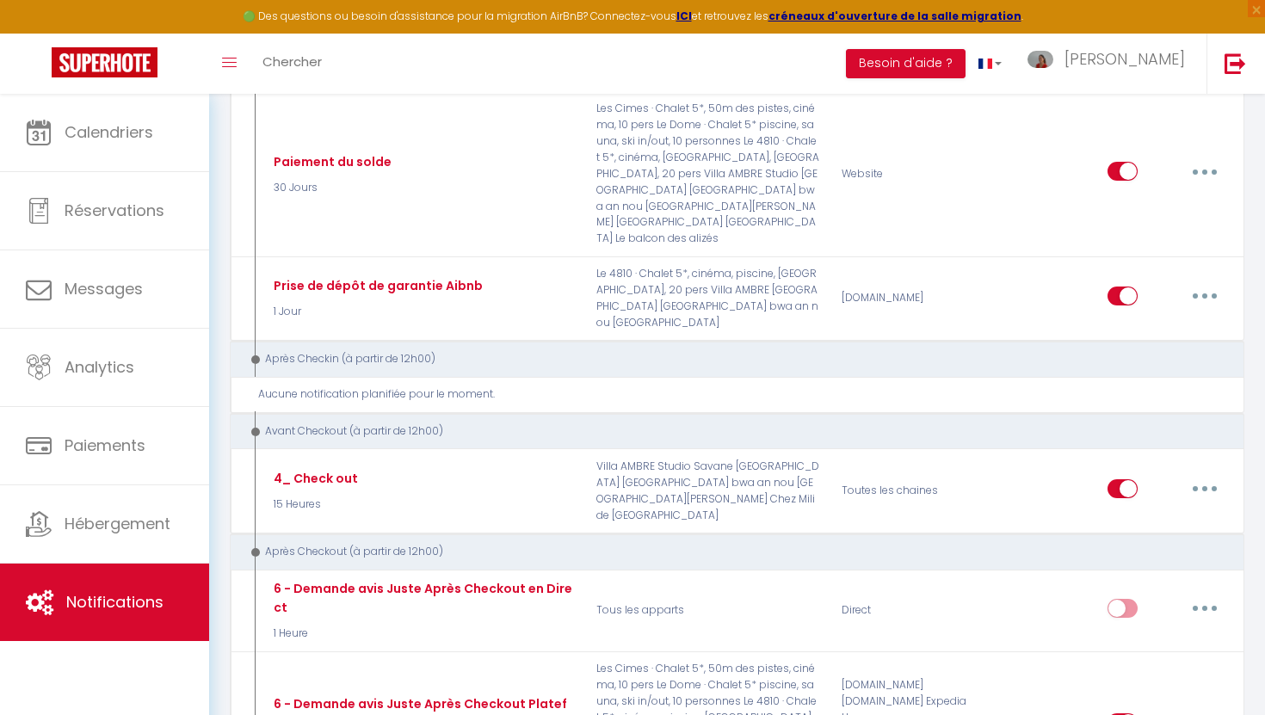
scroll to position [1897, 0]
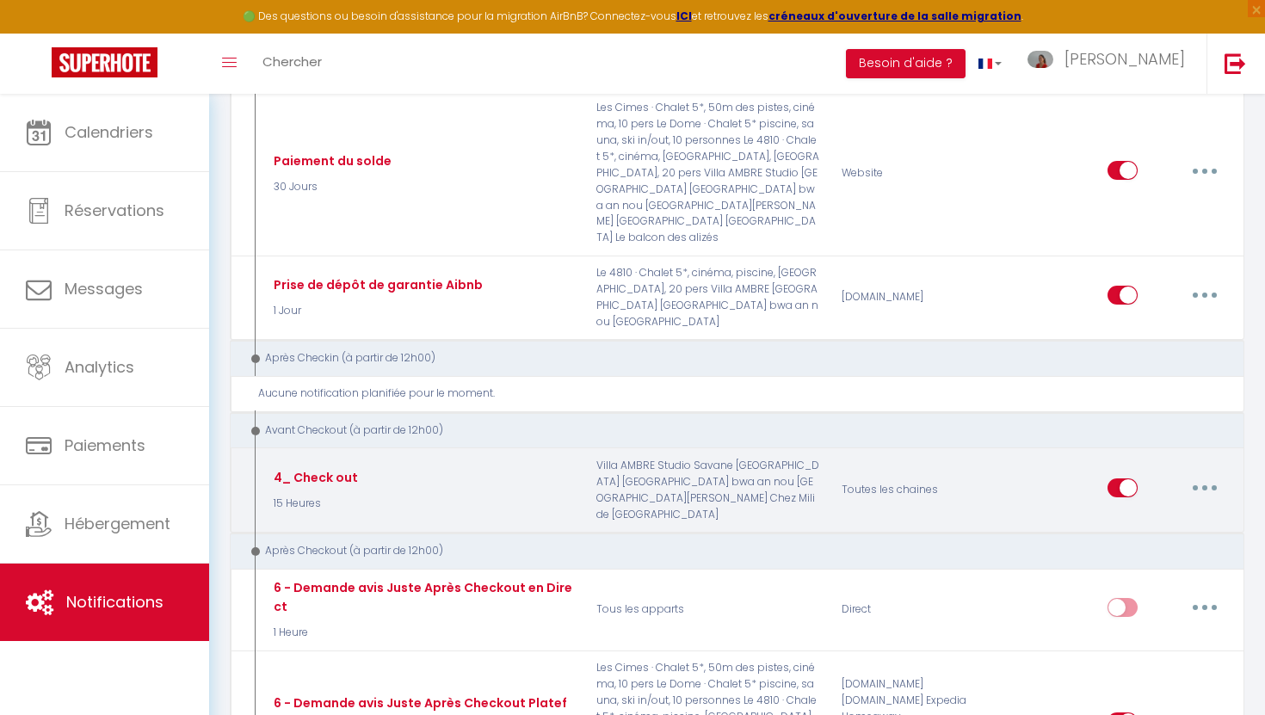
click at [1201, 474] on button "button" at bounding box center [1204, 488] width 48 height 28
click at [1124, 512] on link "Editer" at bounding box center [1159, 526] width 127 height 29
type input "4_ Check out"
select select "4"
select select "15 Heures"
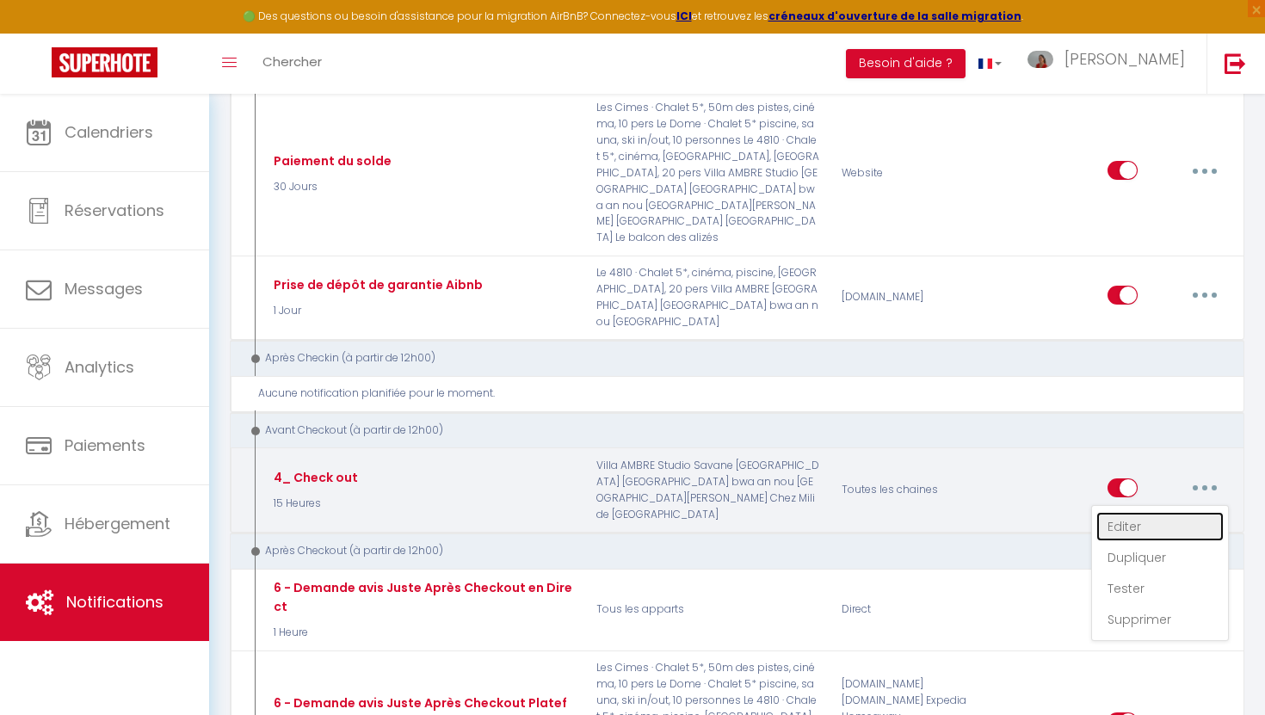
select select
checkbox input "true"
checkbox input "false"
radio input "true"
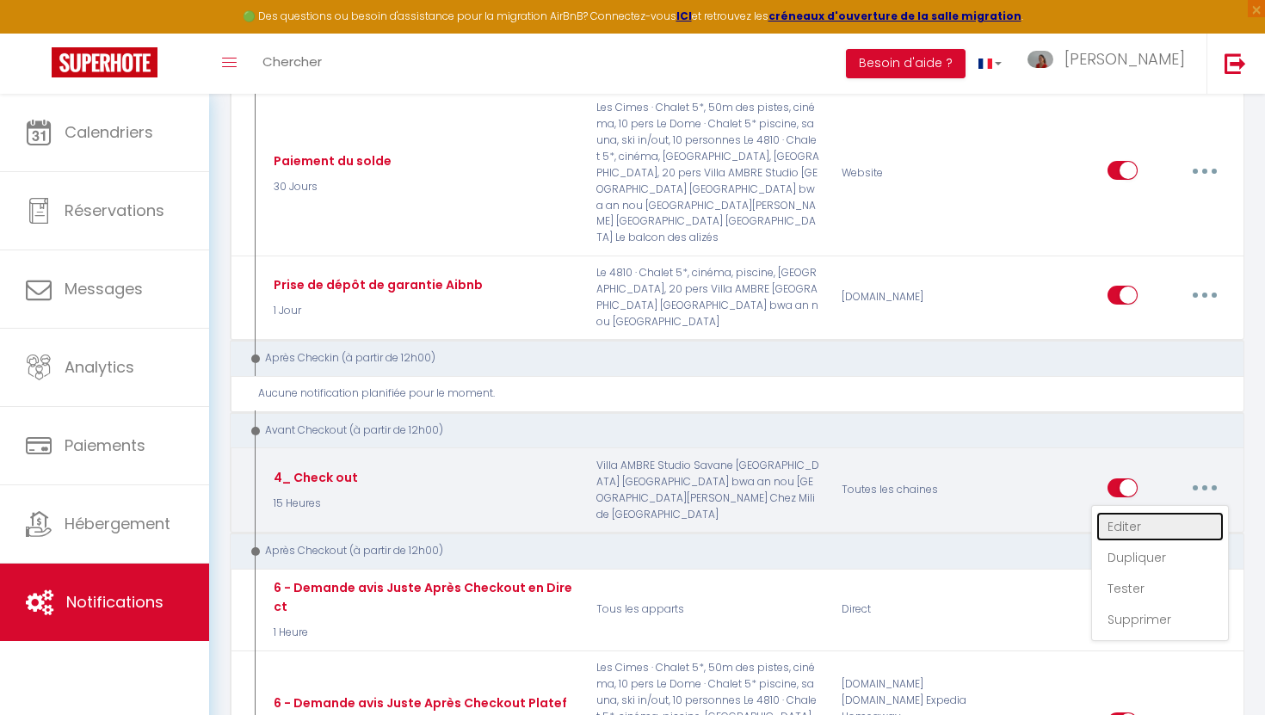
type input "Procédure pour votre départ - [RENTAL:NAME] - [GUEST:FIRST_NAME] [GUEST:NAME]"
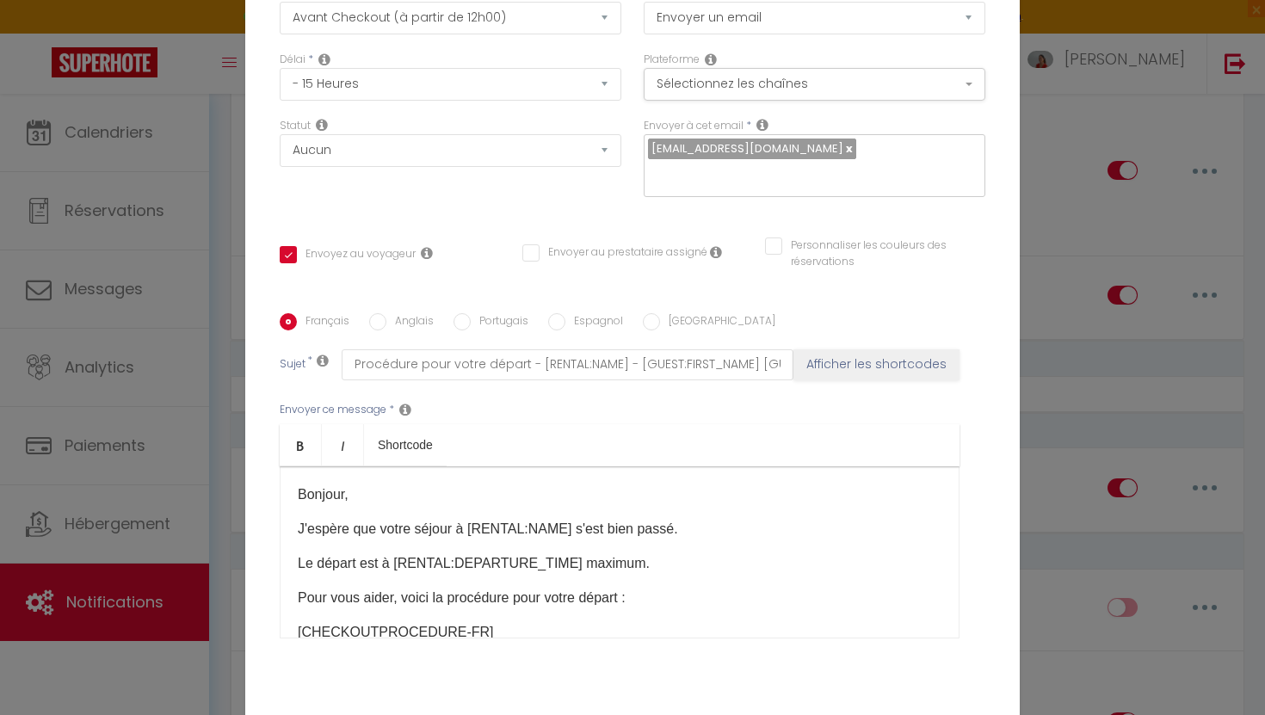
scroll to position [0, 0]
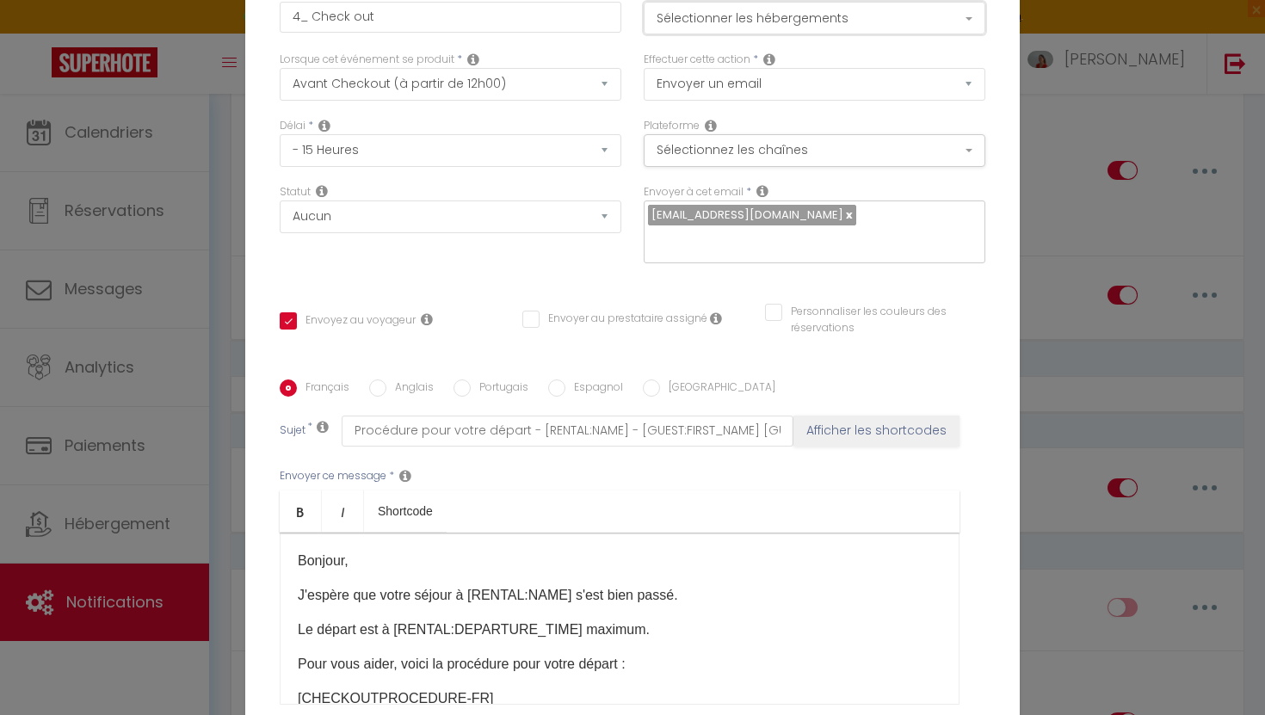
click at [837, 22] on button "Sélectionner les hébergements" at bounding box center [814, 18] width 342 height 33
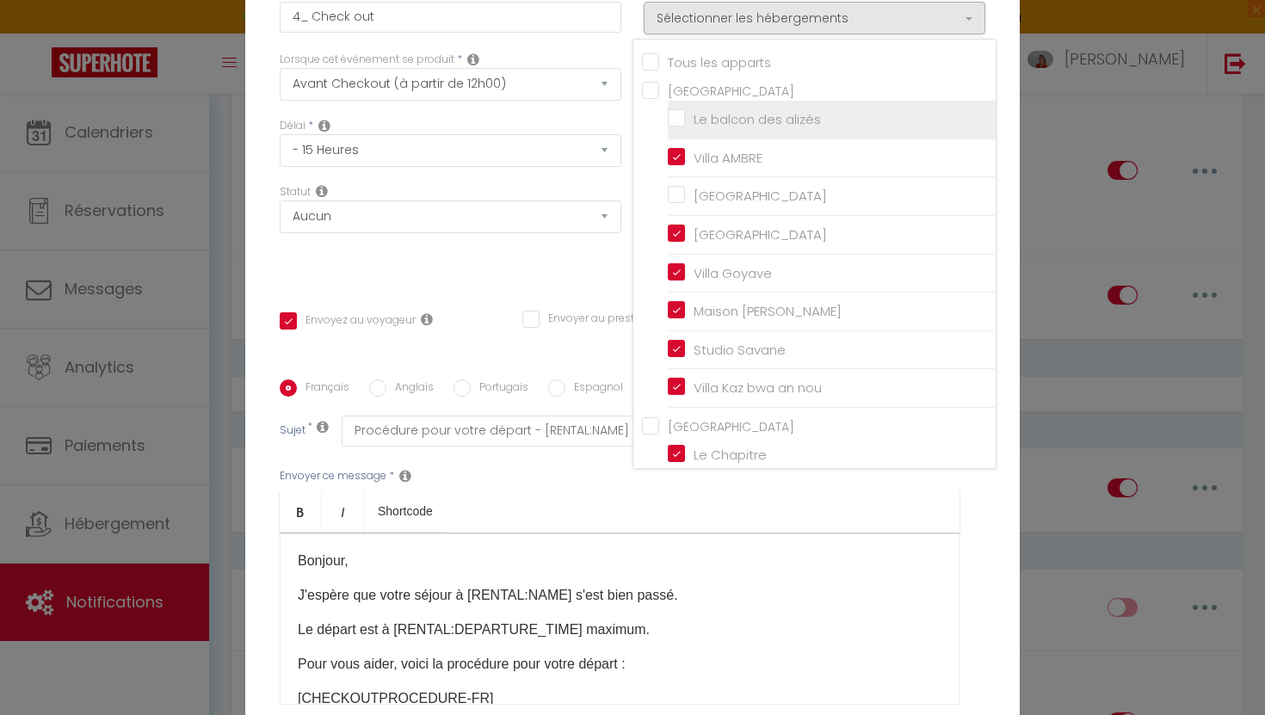
click at [681, 128] on input "Le balcon des alizés" at bounding box center [832, 119] width 328 height 17
checkbox input "true"
checkbox input "false"
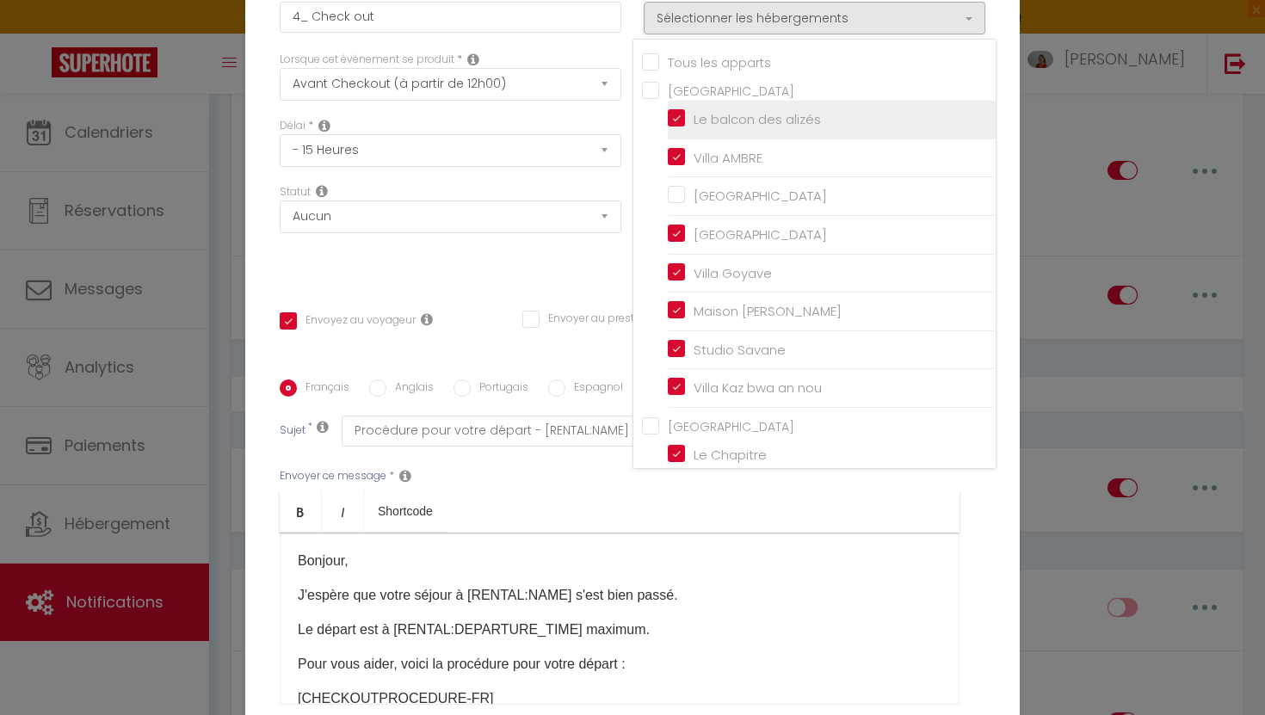
checkbox input "false"
checkbox input "true"
checkbox input "false"
click at [981, 557] on div "Envoyer ce message * Bold Italic Shortcode Rich text editor Bonjour, J'espère q…" at bounding box center [632, 586] width 705 height 280
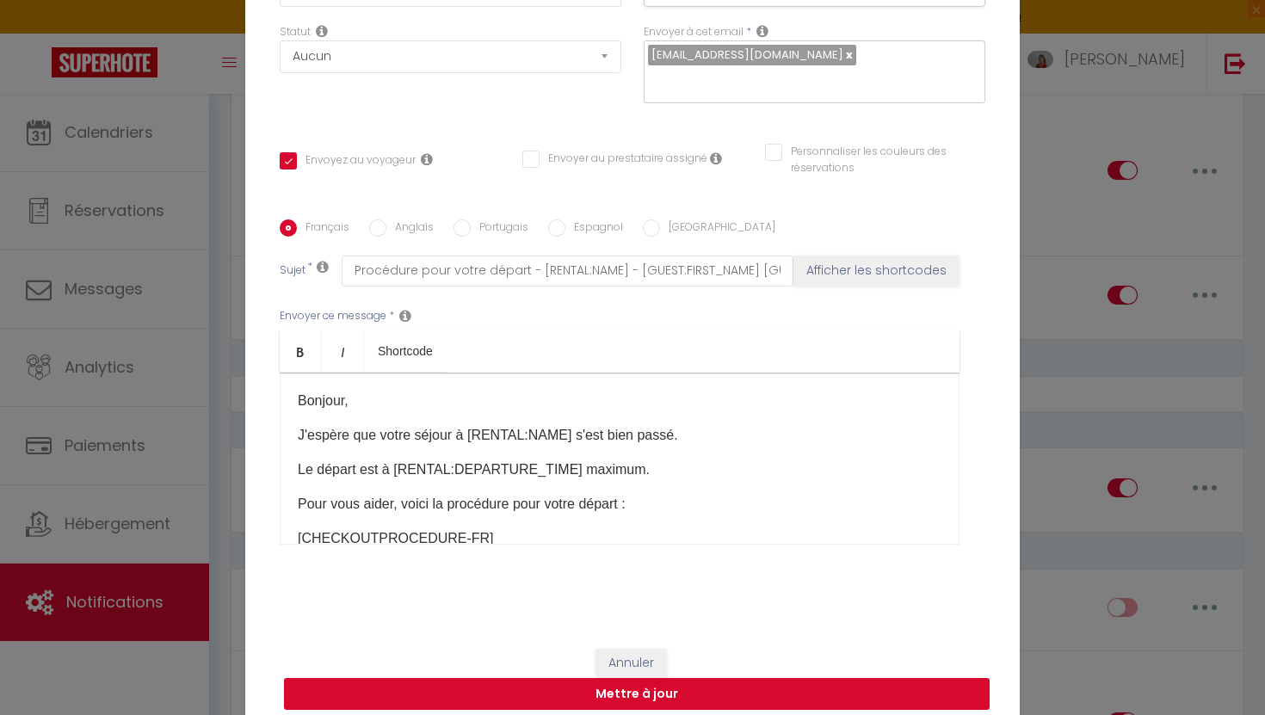
click at [684, 681] on button "Mettre à jour" at bounding box center [636, 694] width 705 height 33
checkbox input "true"
checkbox input "false"
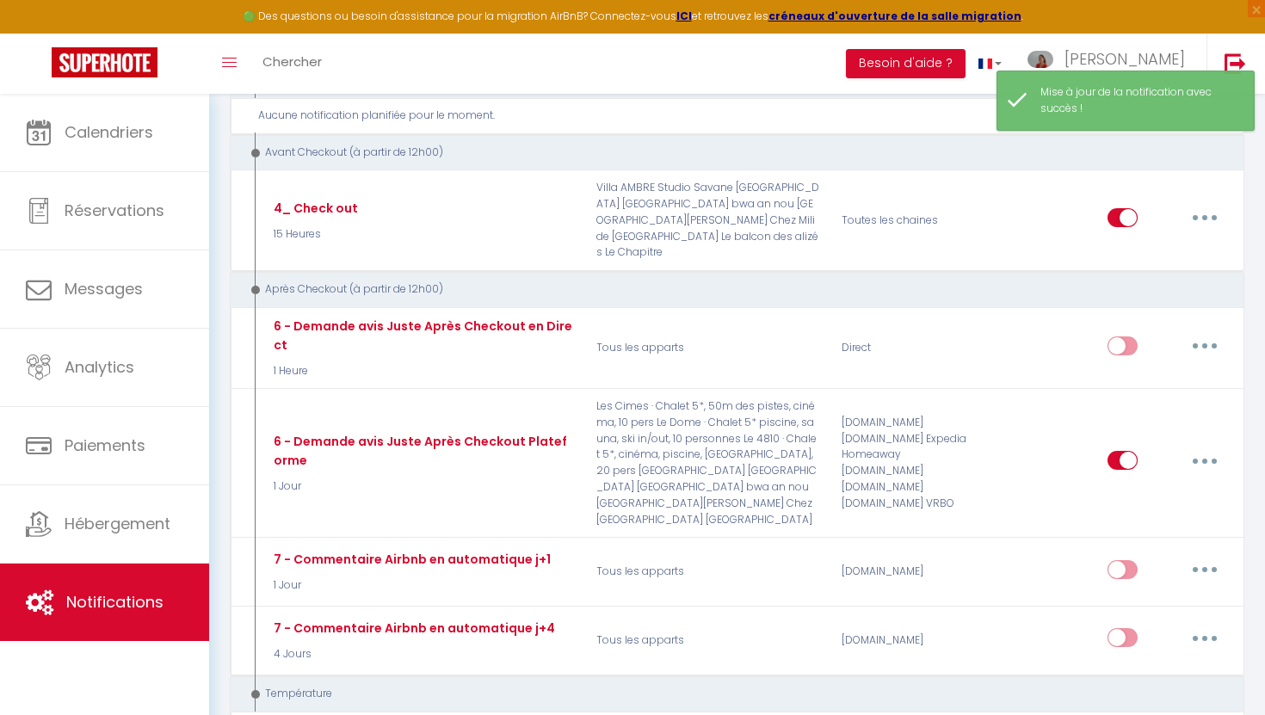
scroll to position [2177, 0]
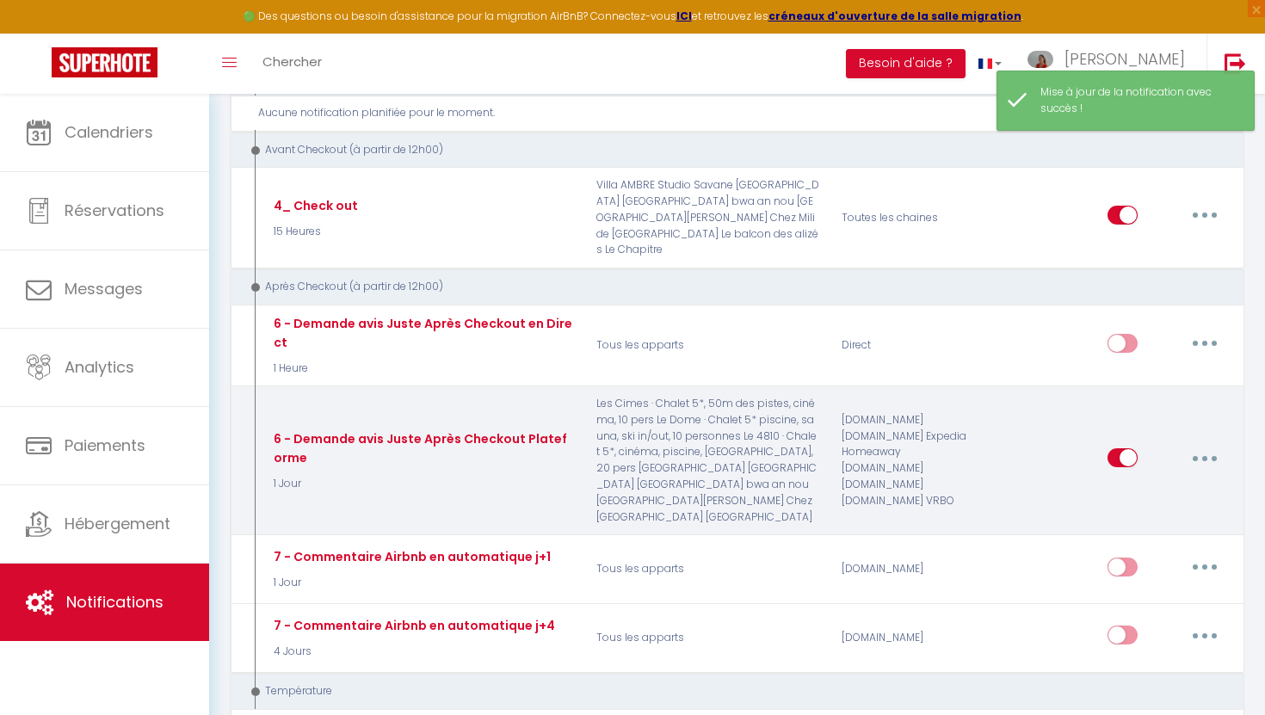
click at [1205, 444] on button "button" at bounding box center [1204, 458] width 48 height 28
click at [1137, 483] on link "Editer" at bounding box center [1159, 497] width 127 height 29
type input "6 - Demande avis Juste Après Checkout Plateforme"
select select "5"
select select "1 Jour"
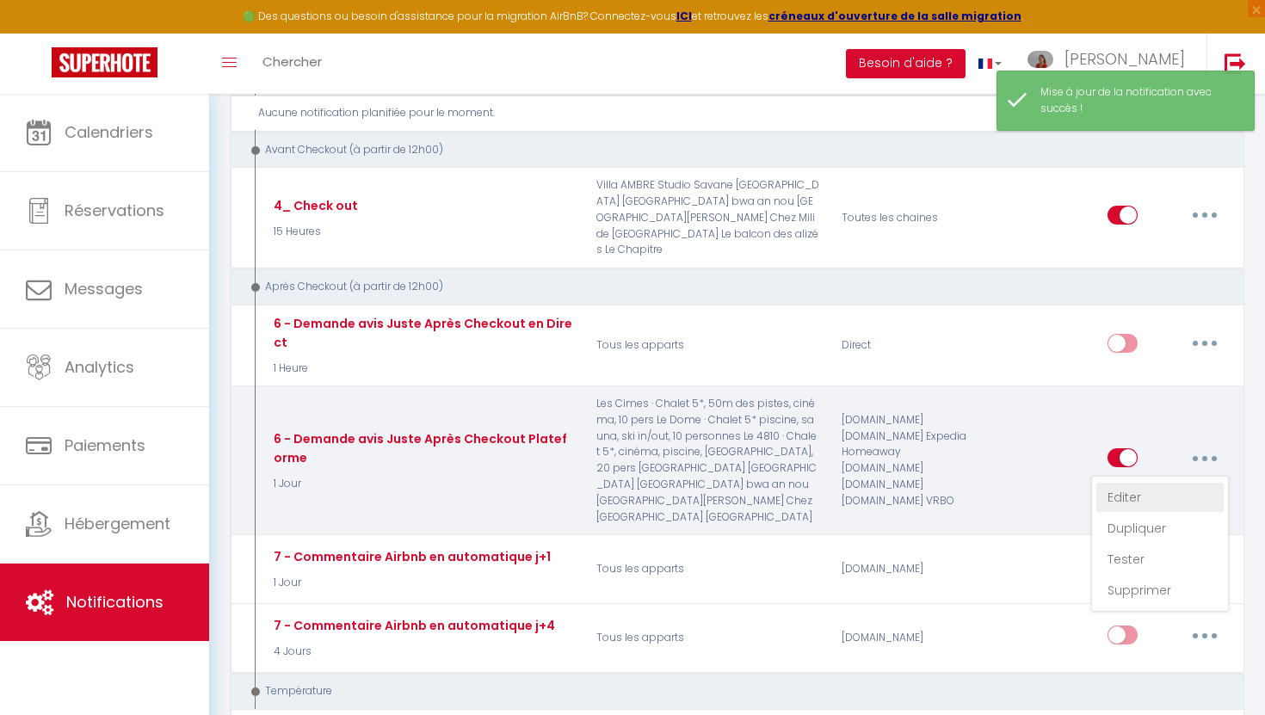
select select "if_booking_is_paid"
checkbox input "true"
checkbox input "false"
radio input "true"
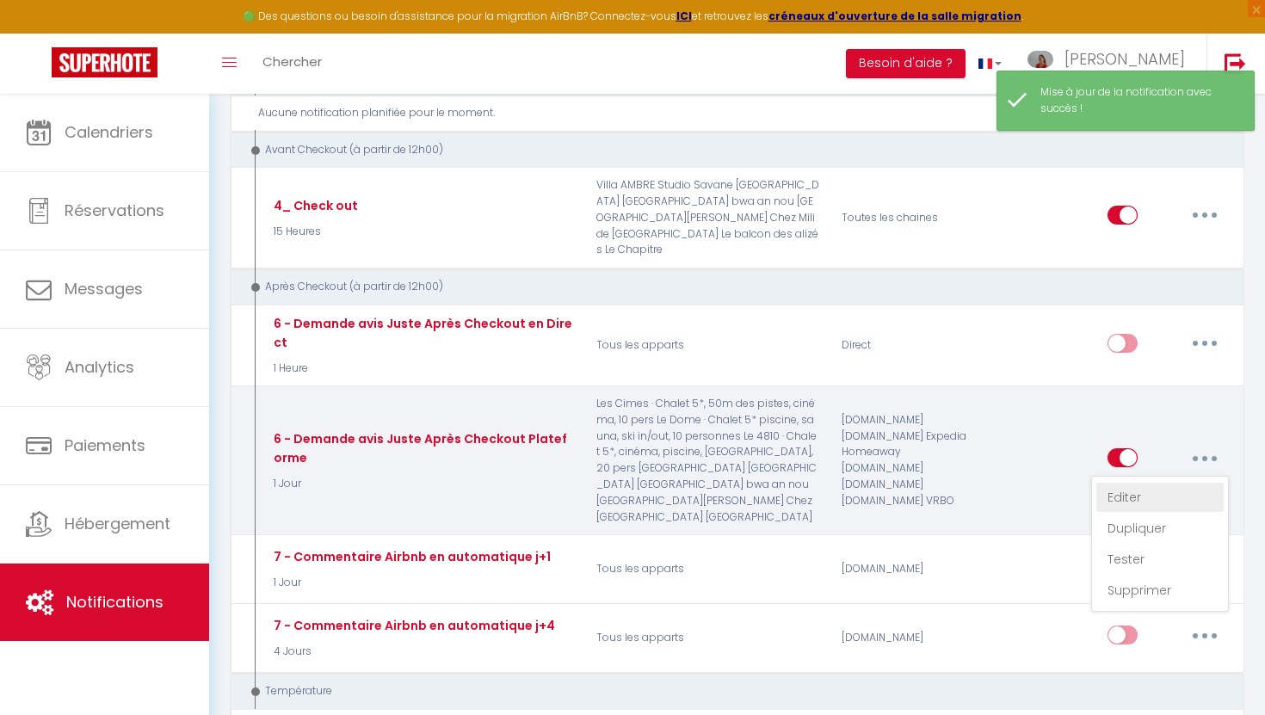
type input "Votre avis compte"
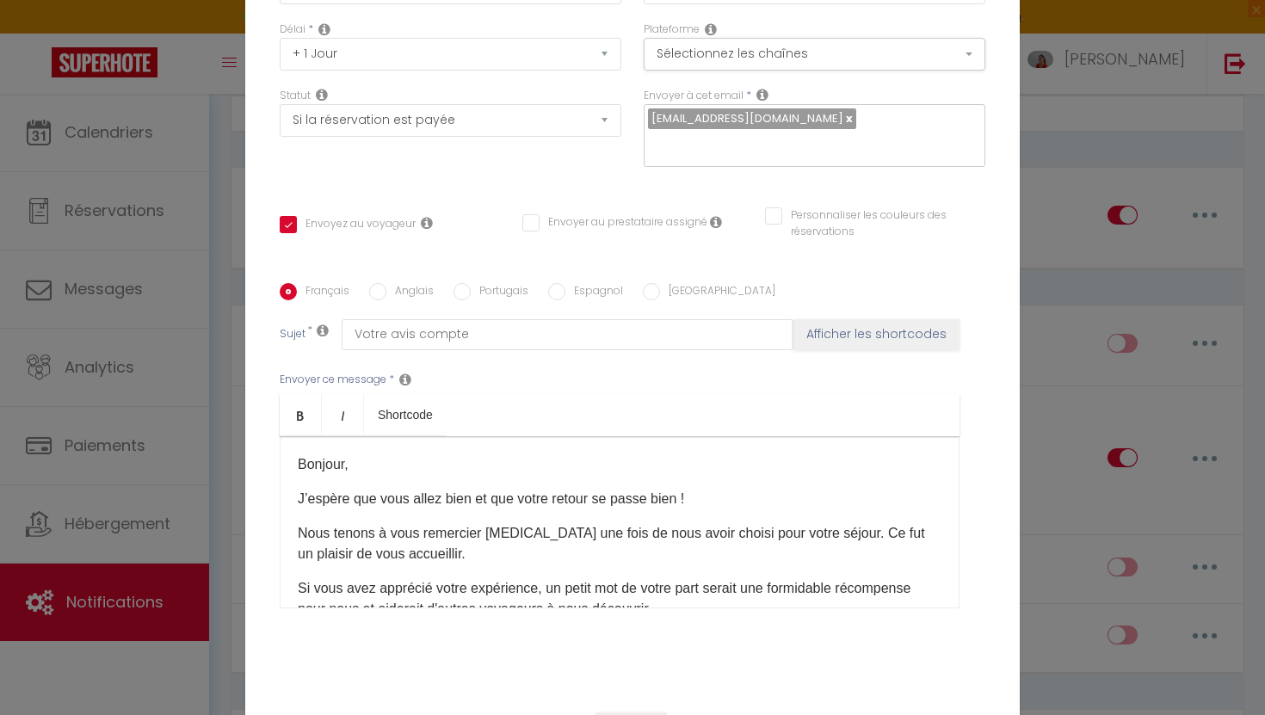
scroll to position [0, 0]
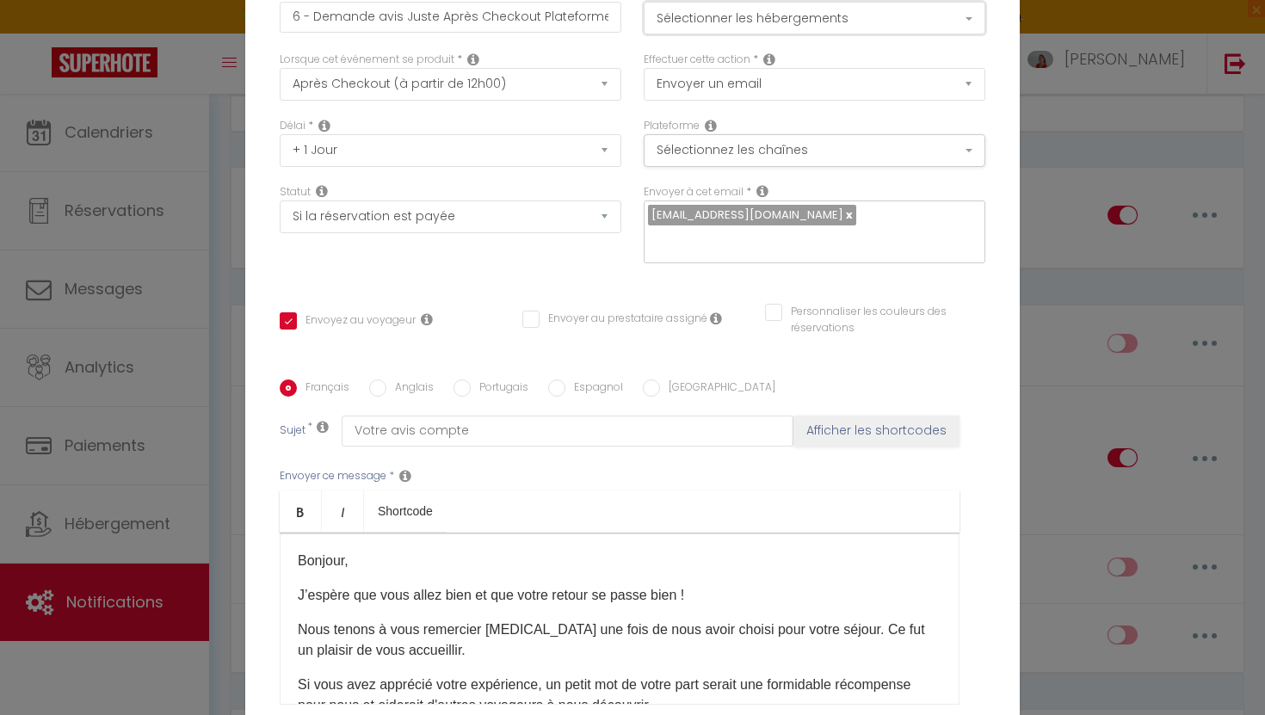
click at [814, 30] on button "Sélectionner les hébergements" at bounding box center [814, 18] width 342 height 33
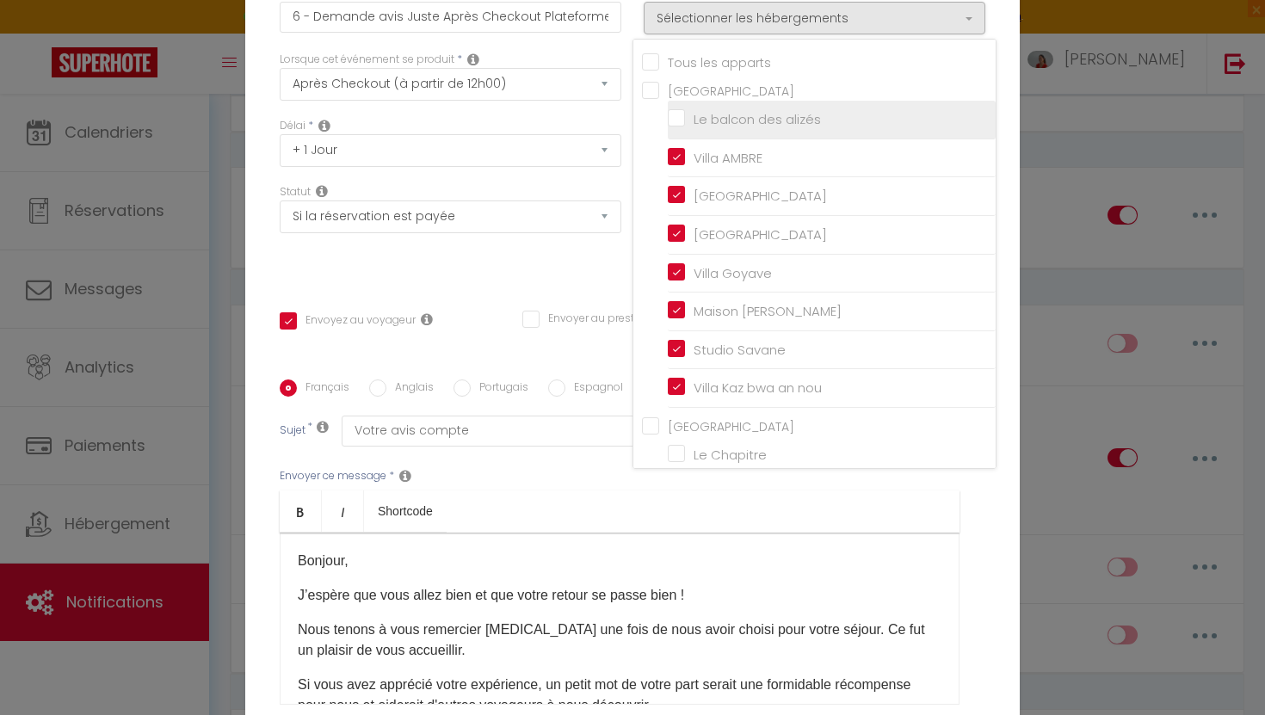
click at [678, 128] on input "Le balcon des alizés" at bounding box center [832, 119] width 328 height 17
checkbox input "true"
checkbox input "false"
checkbox input "true"
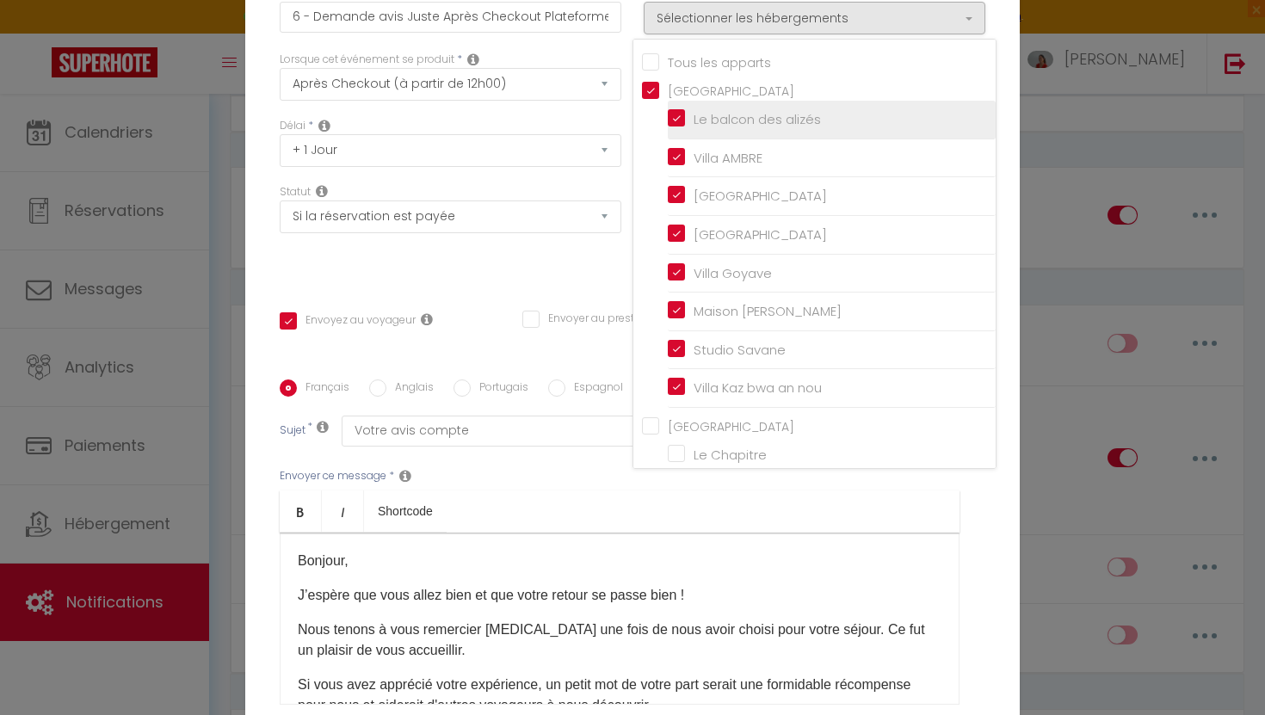
checkbox input "false"
click at [986, 528] on div "Français Anglais Portugais Espagnol Italien Sujet * Votre avis compte Afficher …" at bounding box center [632, 552] width 714 height 347
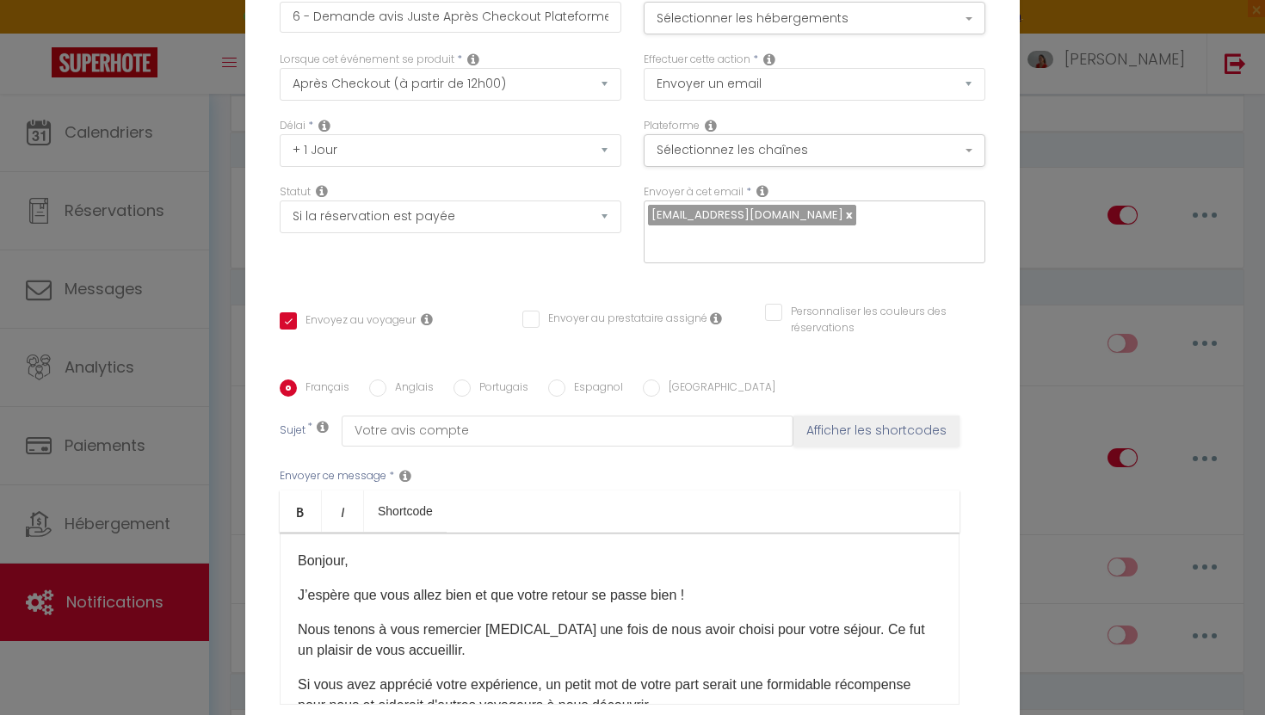
scroll to position [225, 0]
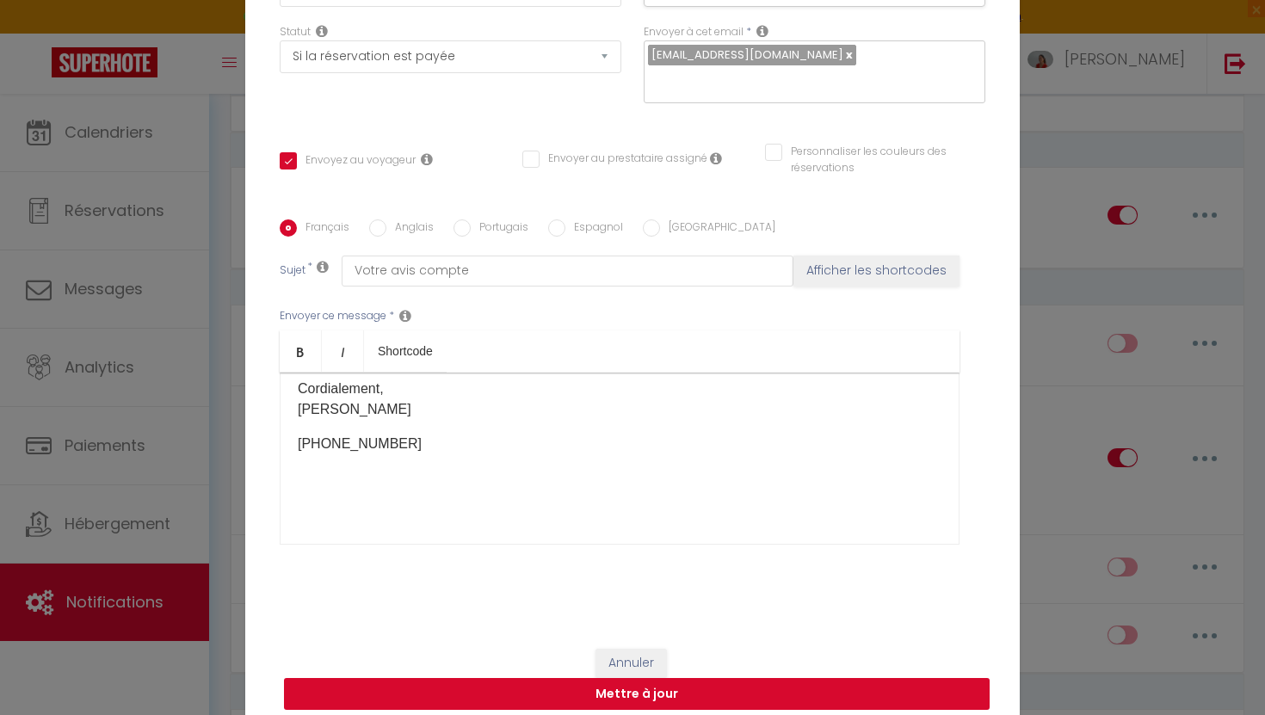
click at [605, 693] on button "Mettre à jour" at bounding box center [636, 694] width 705 height 33
checkbox input "true"
checkbox input "false"
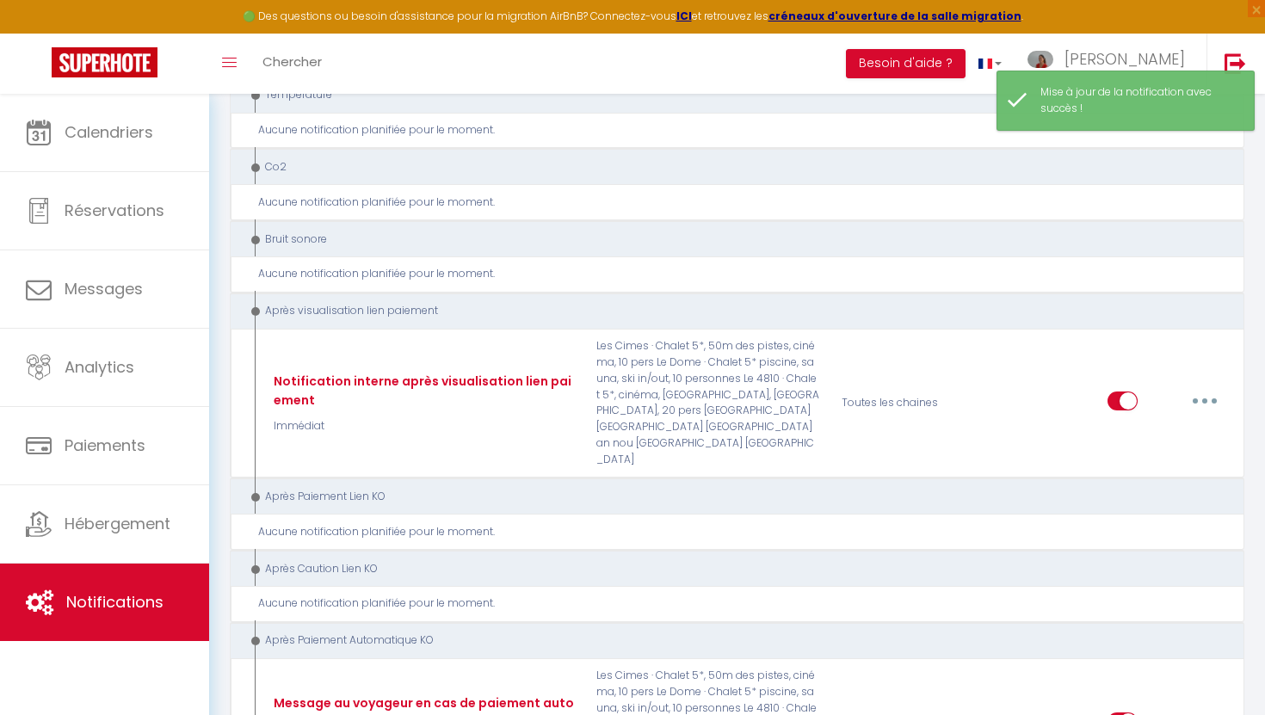
scroll to position [2791, 0]
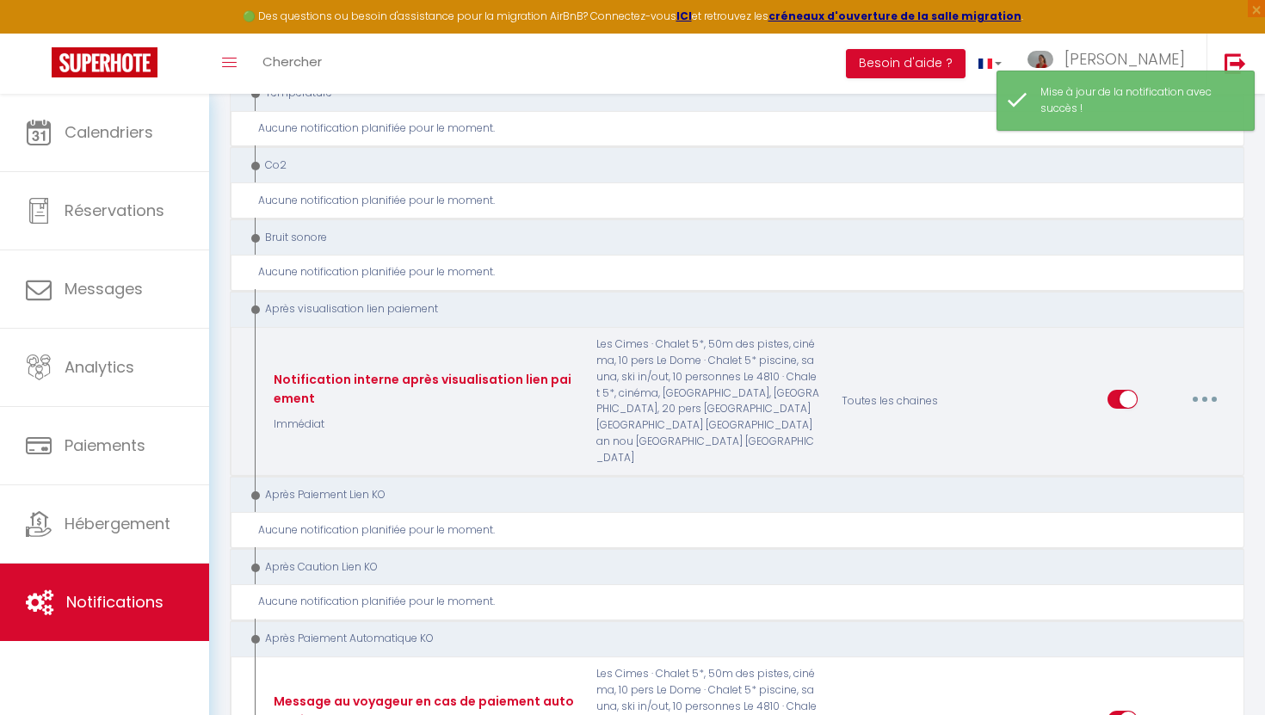
click at [1197, 385] on button "button" at bounding box center [1204, 399] width 48 height 28
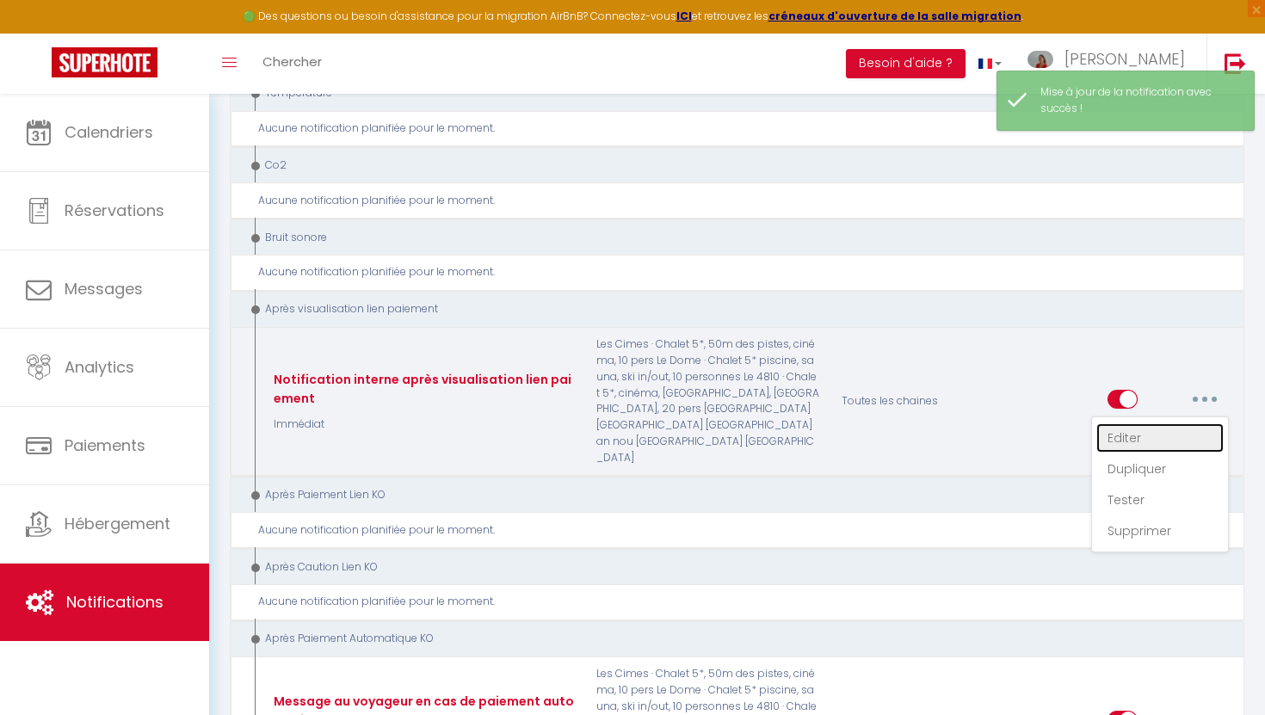
click at [1126, 423] on link "Editer" at bounding box center [1159, 437] width 127 height 29
type input "Notification interne après visualisation lien paiement"
select select "9"
select select "Immédiat"
select select
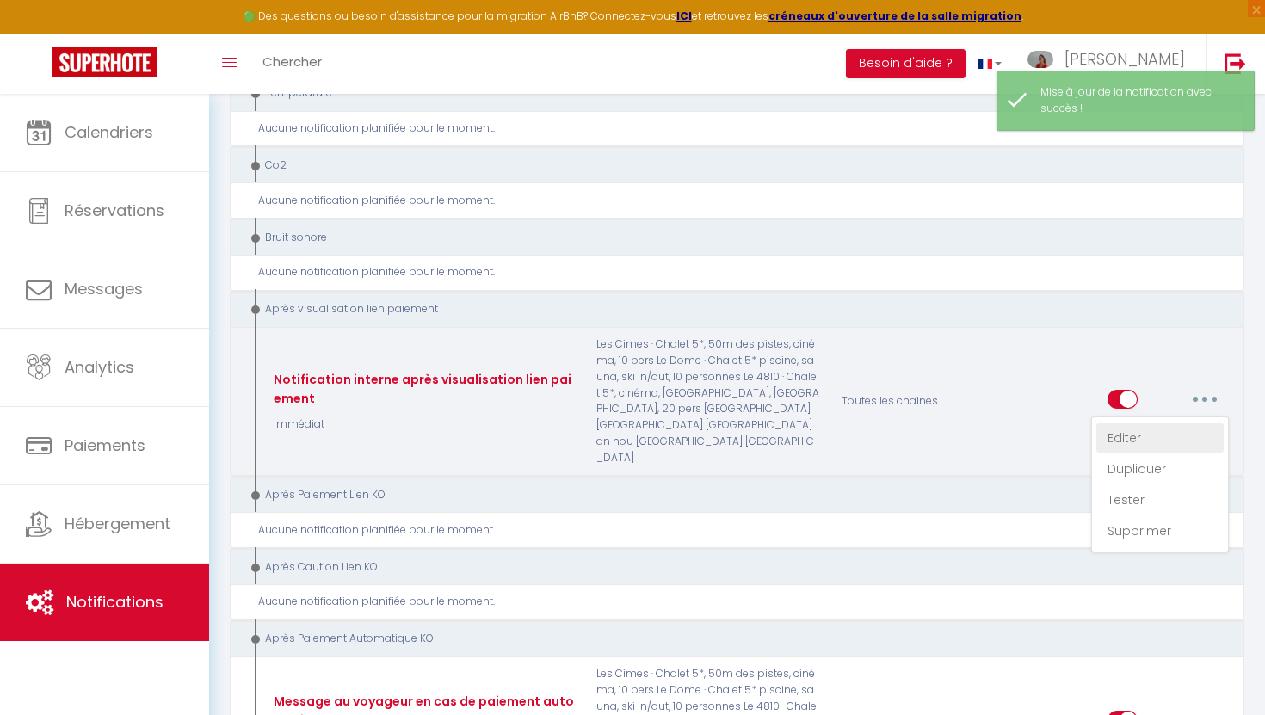
checkbox input "false"
radio input "true"
type input "Email après visualisation lien paiement - [RENTAL:NAME] - [GUEST:NAME] - [BOOKI…"
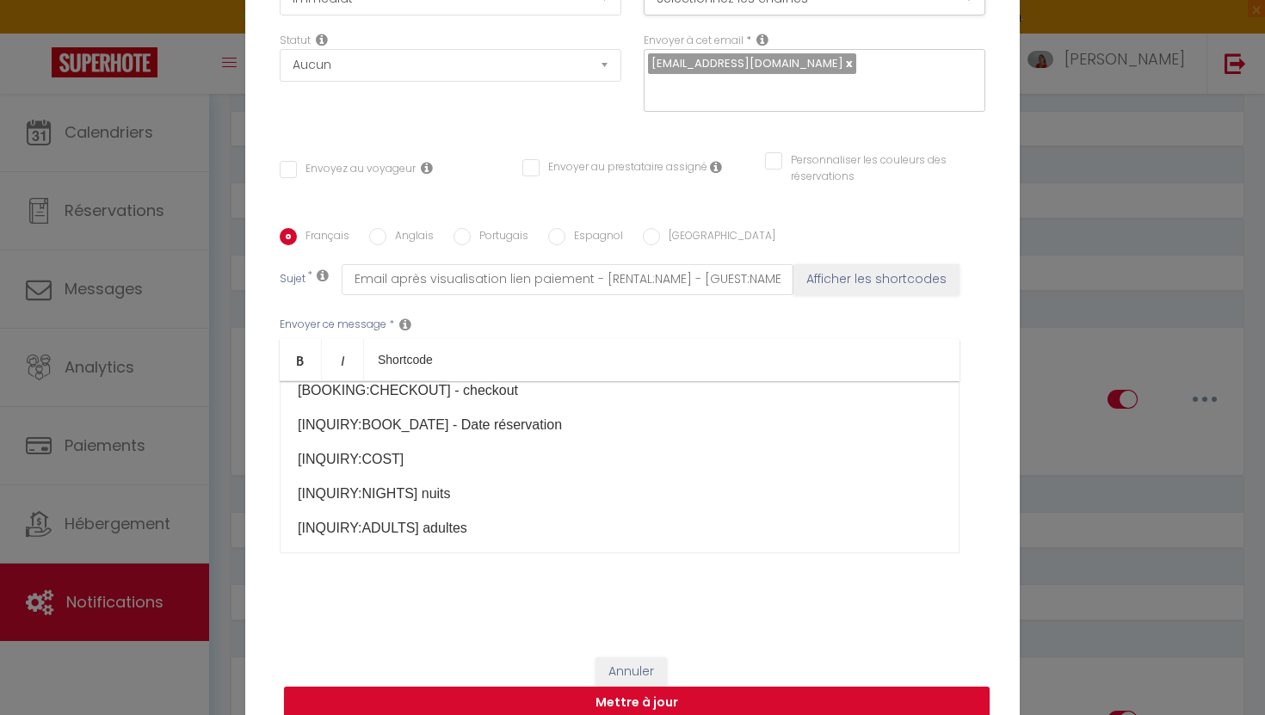
scroll to position [0, 0]
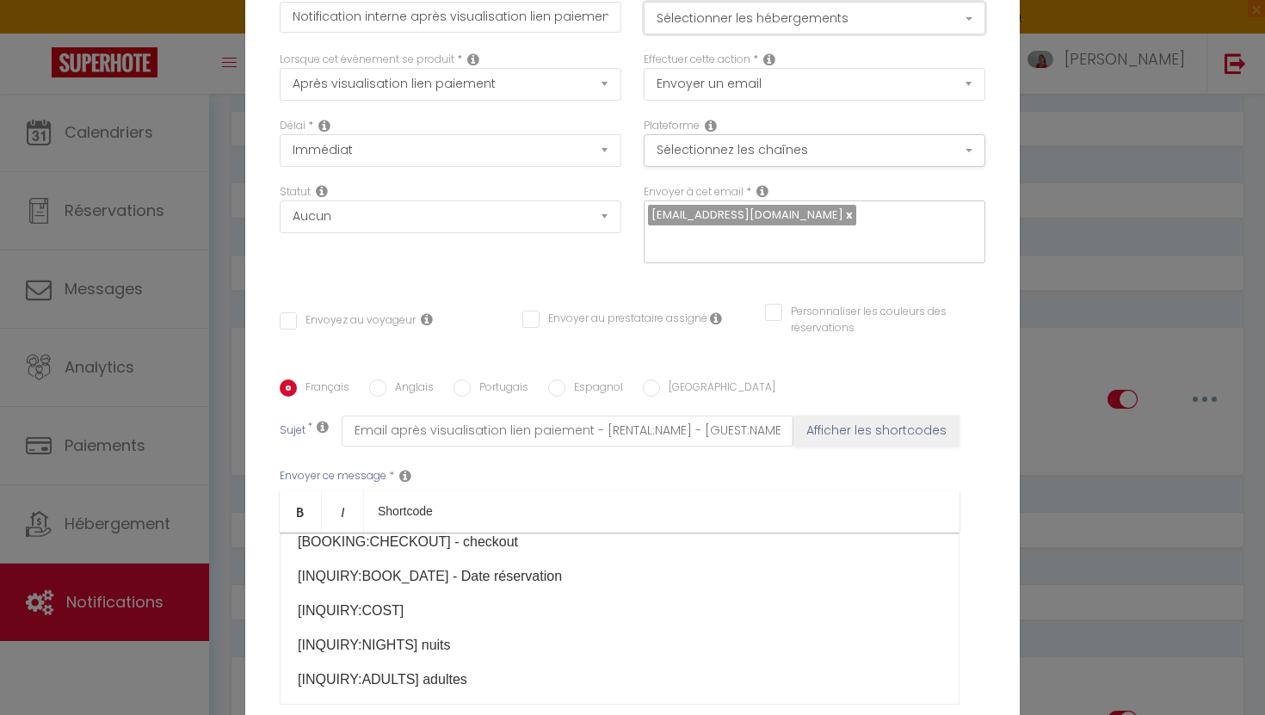
click at [813, 30] on button "Sélectionner les hébergements" at bounding box center [814, 18] width 342 height 33
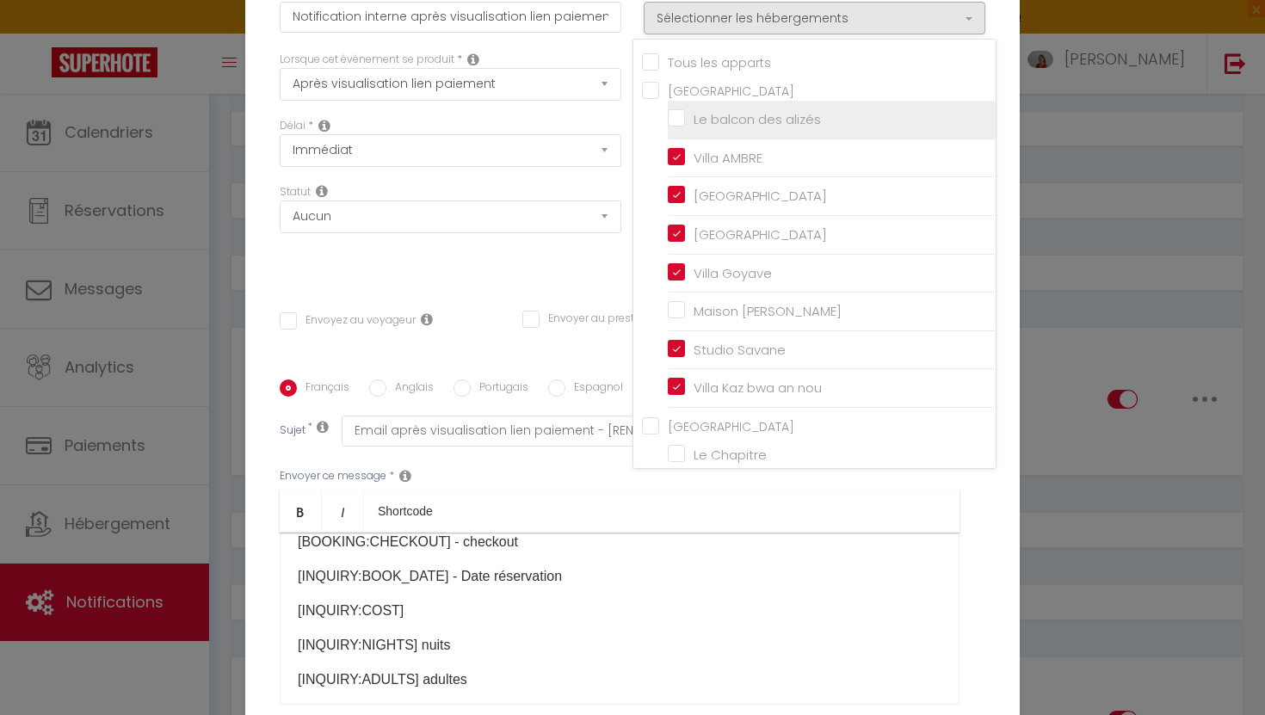
click at [674, 128] on input "Le balcon des alizés" at bounding box center [832, 119] width 328 height 17
checkbox input "true"
checkbox input "false"
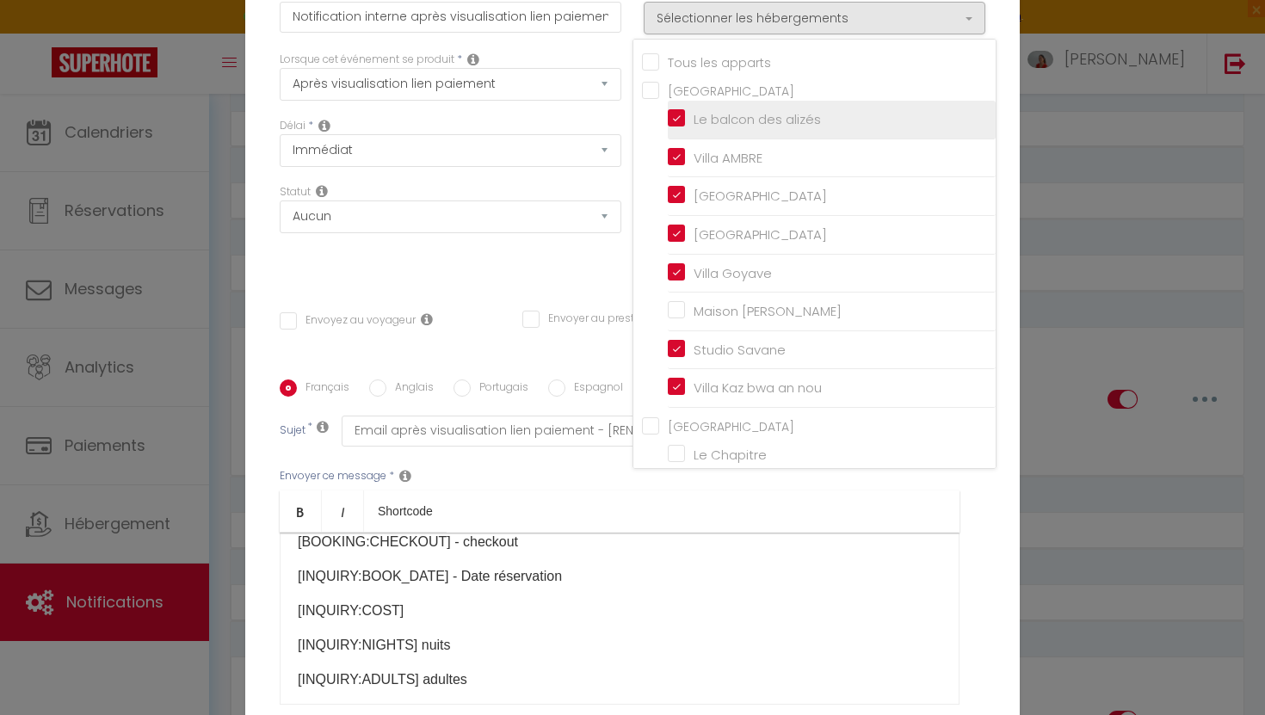
checkbox input "false"
click at [972, 535] on div "Envoyer ce message * Bold Italic Shortcode Rich text editor Notification visual…" at bounding box center [632, 586] width 705 height 280
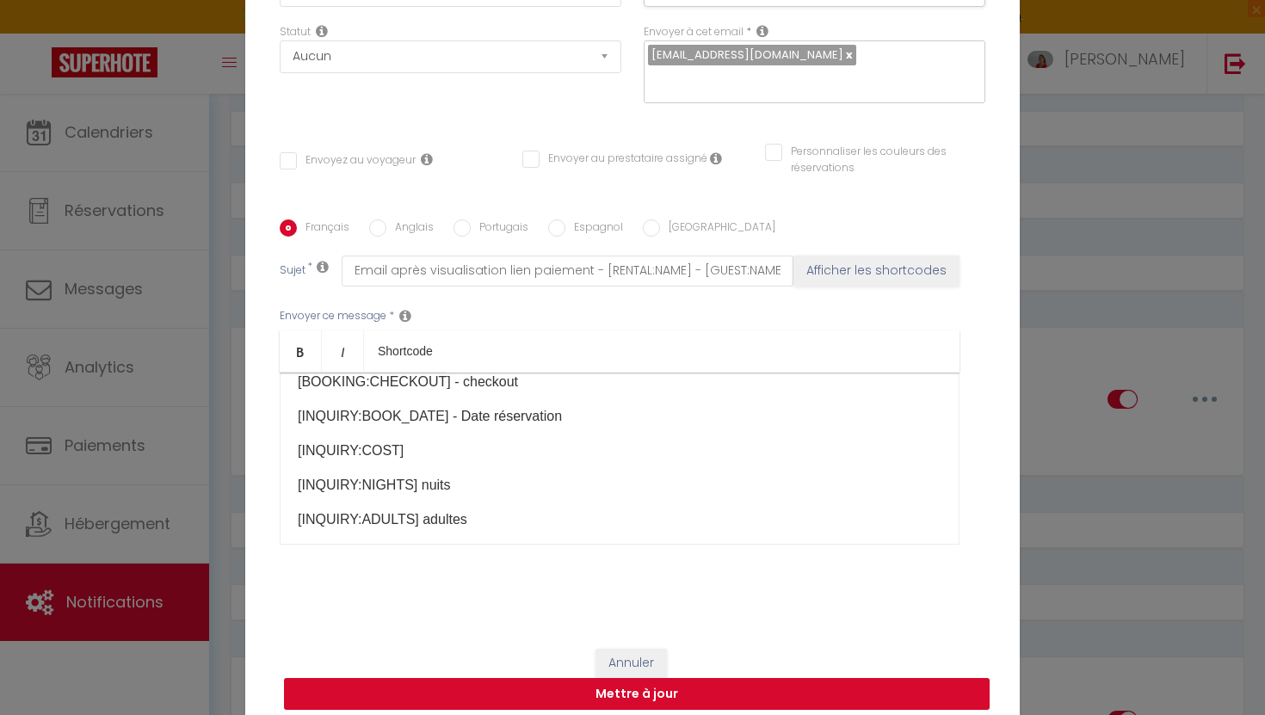
click at [631, 688] on button "Mettre à jour" at bounding box center [636, 694] width 705 height 33
checkbox input "false"
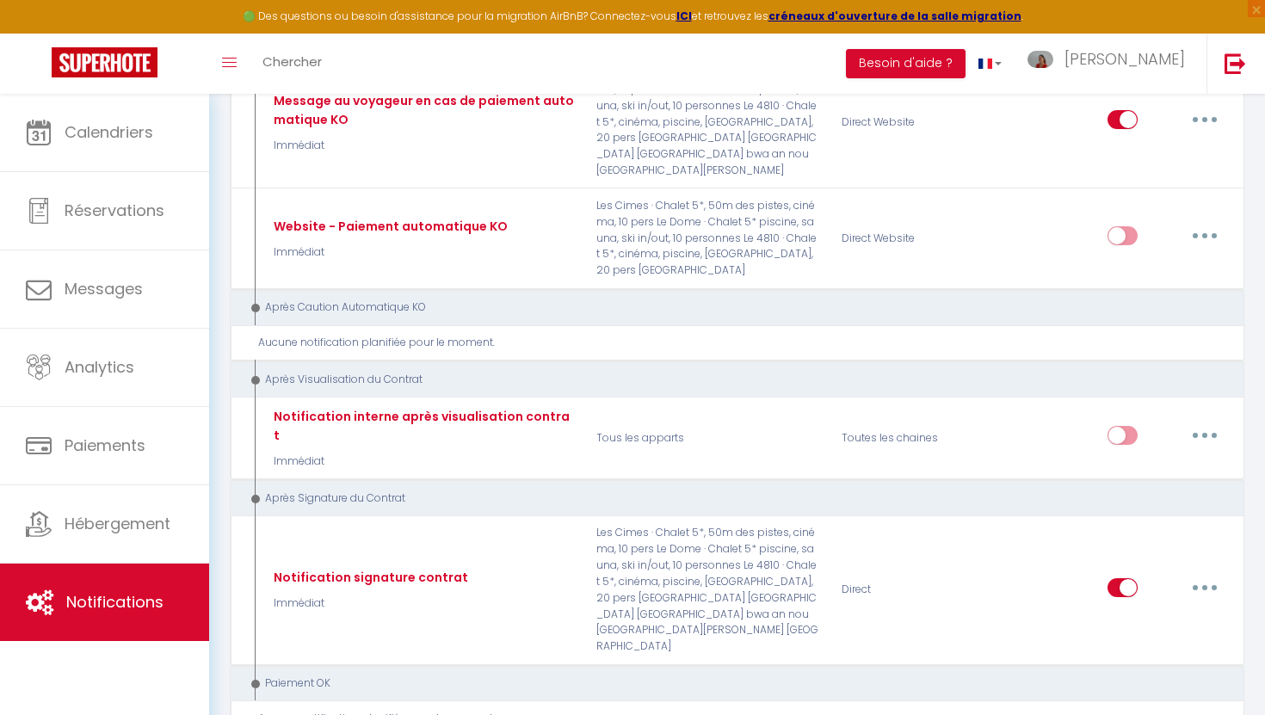
scroll to position [3388, 0]
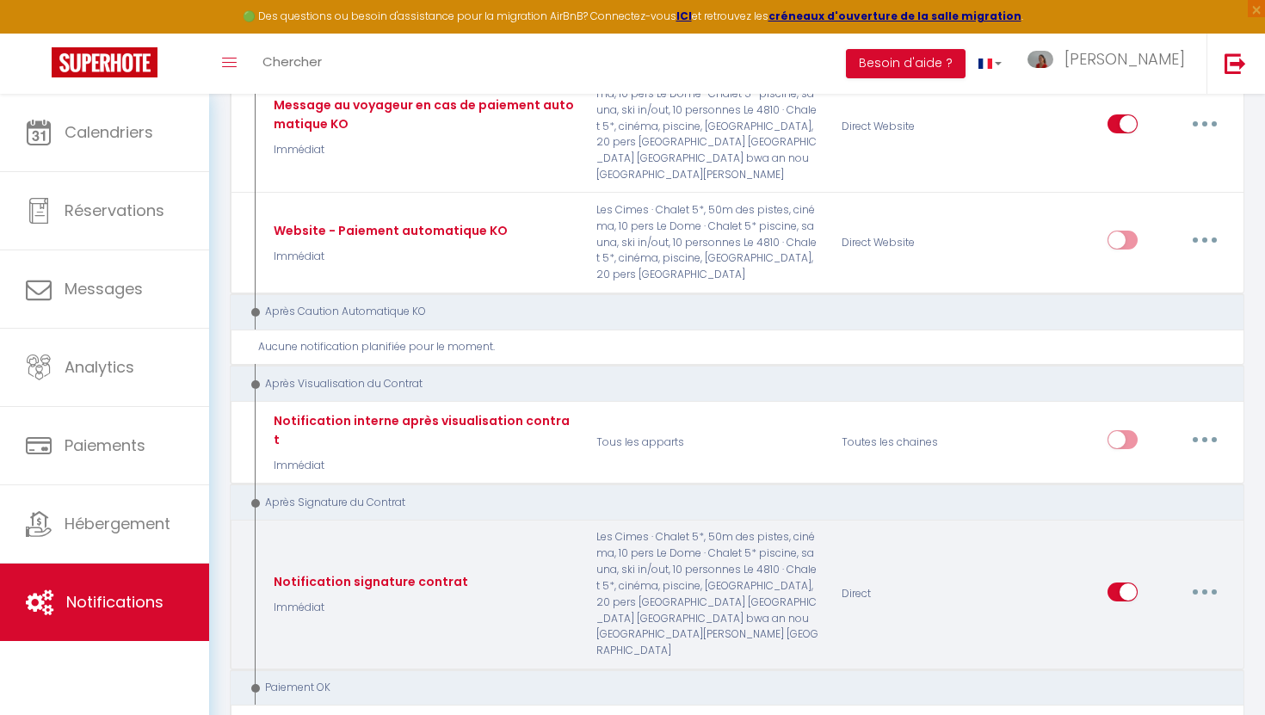
click at [1194, 578] on button "button" at bounding box center [1204, 592] width 48 height 28
click at [1160, 616] on link "Editer" at bounding box center [1159, 630] width 127 height 29
type input "Notification signature contrat"
select select "15"
select select "Immédiat"
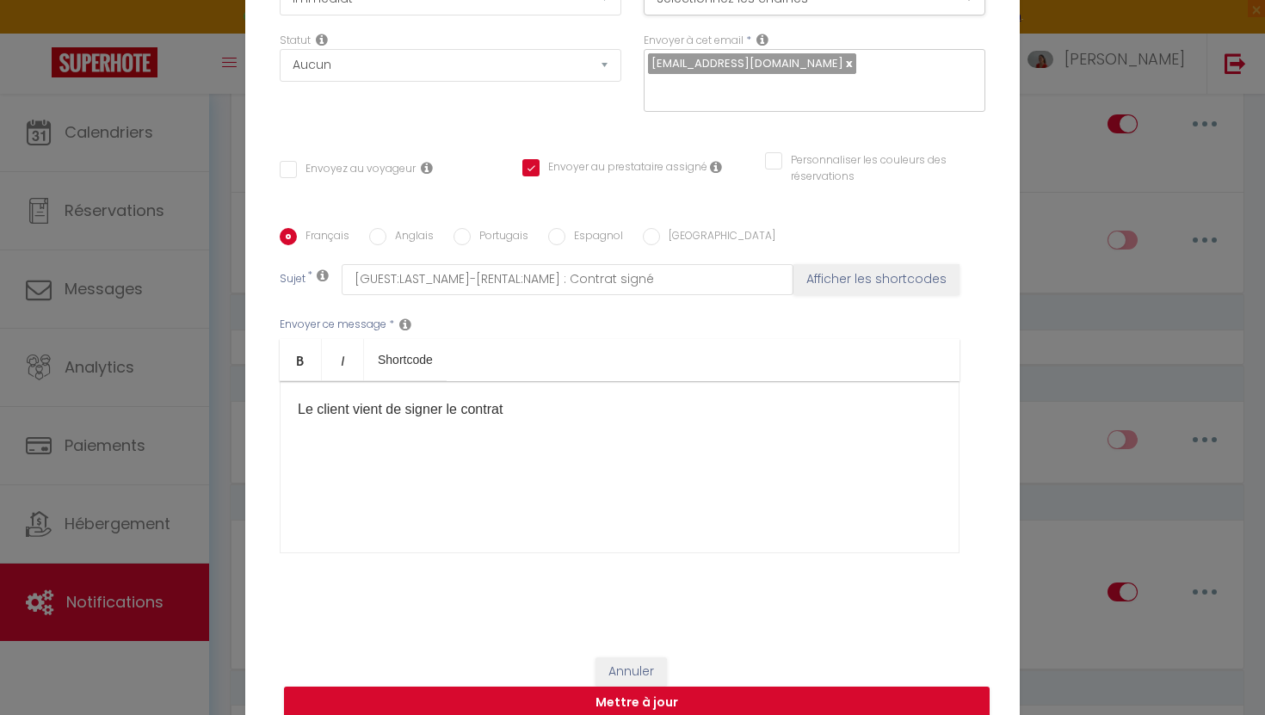
scroll to position [0, 0]
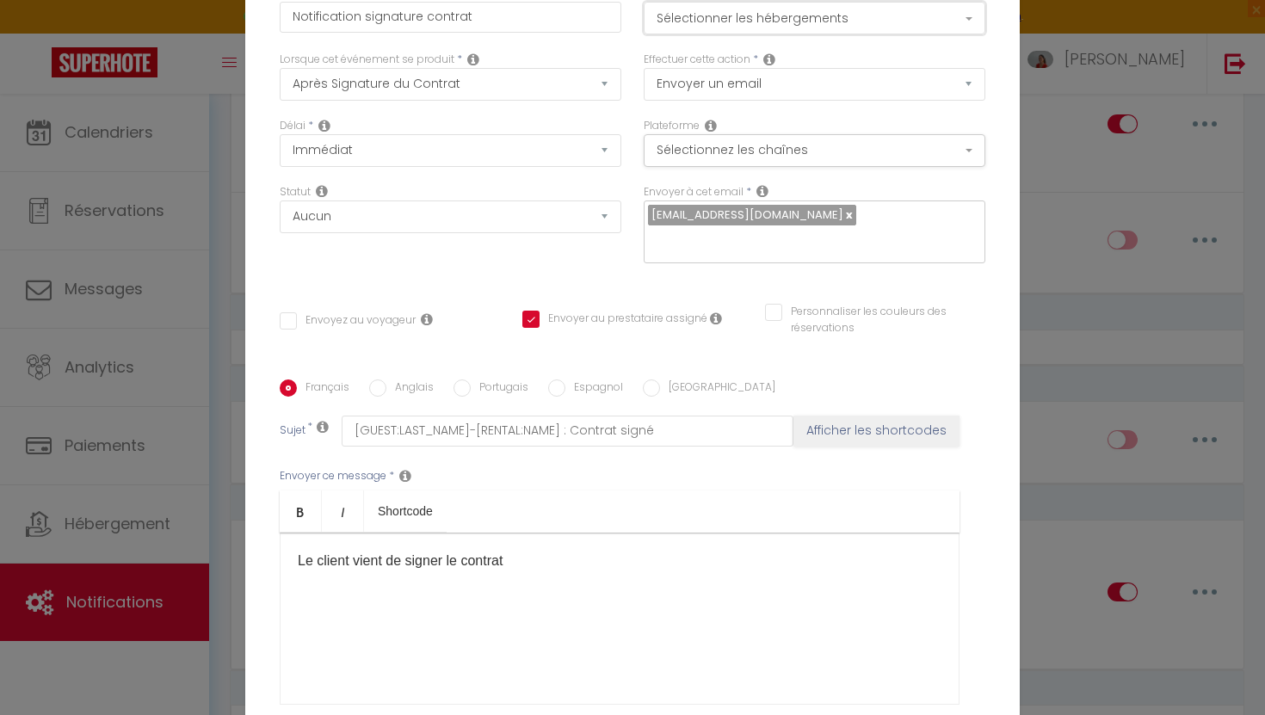
click at [816, 34] on button "Sélectionner les hébergements" at bounding box center [814, 18] width 342 height 33
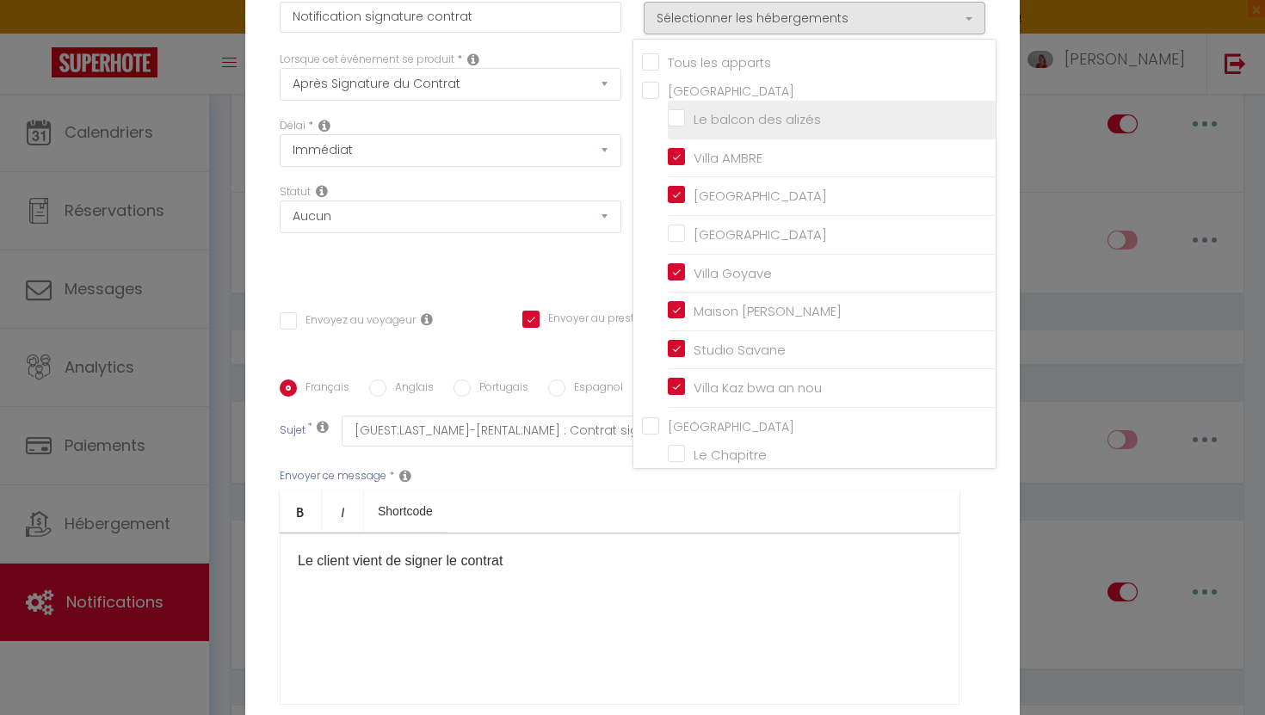
click at [678, 128] on input "Le balcon des alizés" at bounding box center [832, 119] width 328 height 17
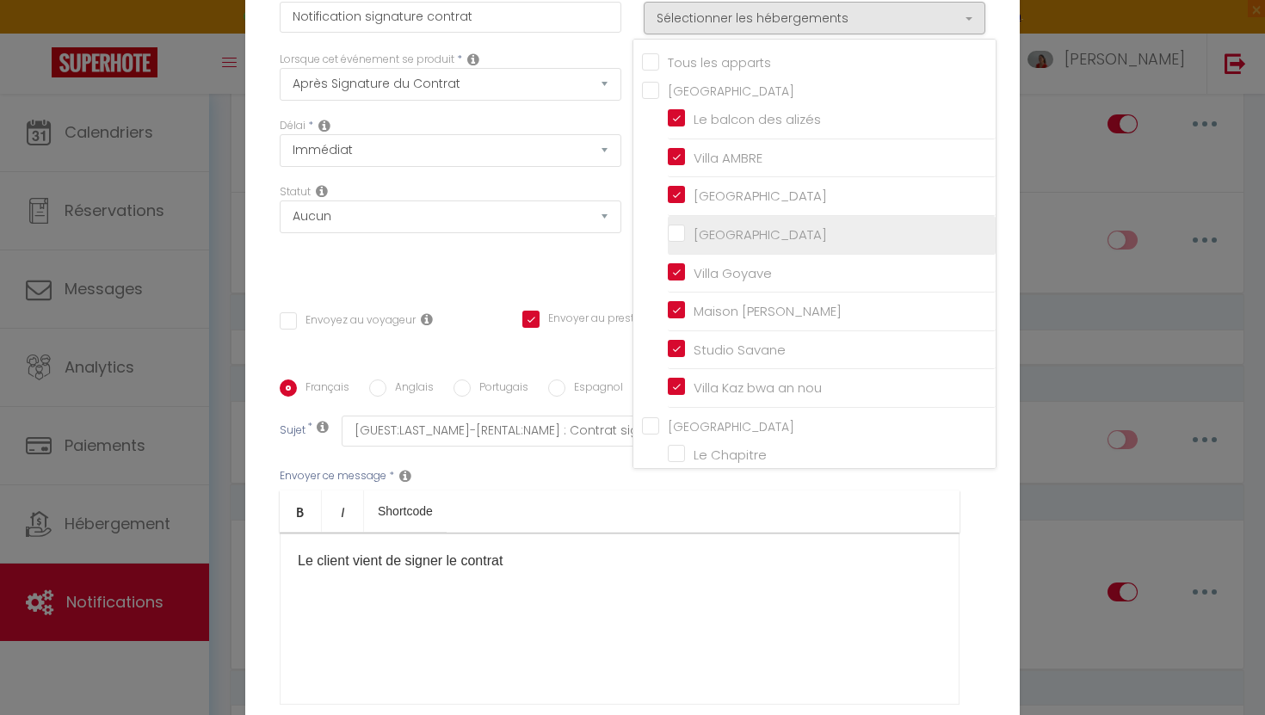
click at [680, 243] on input "[GEOGRAPHIC_DATA]" at bounding box center [832, 234] width 328 height 17
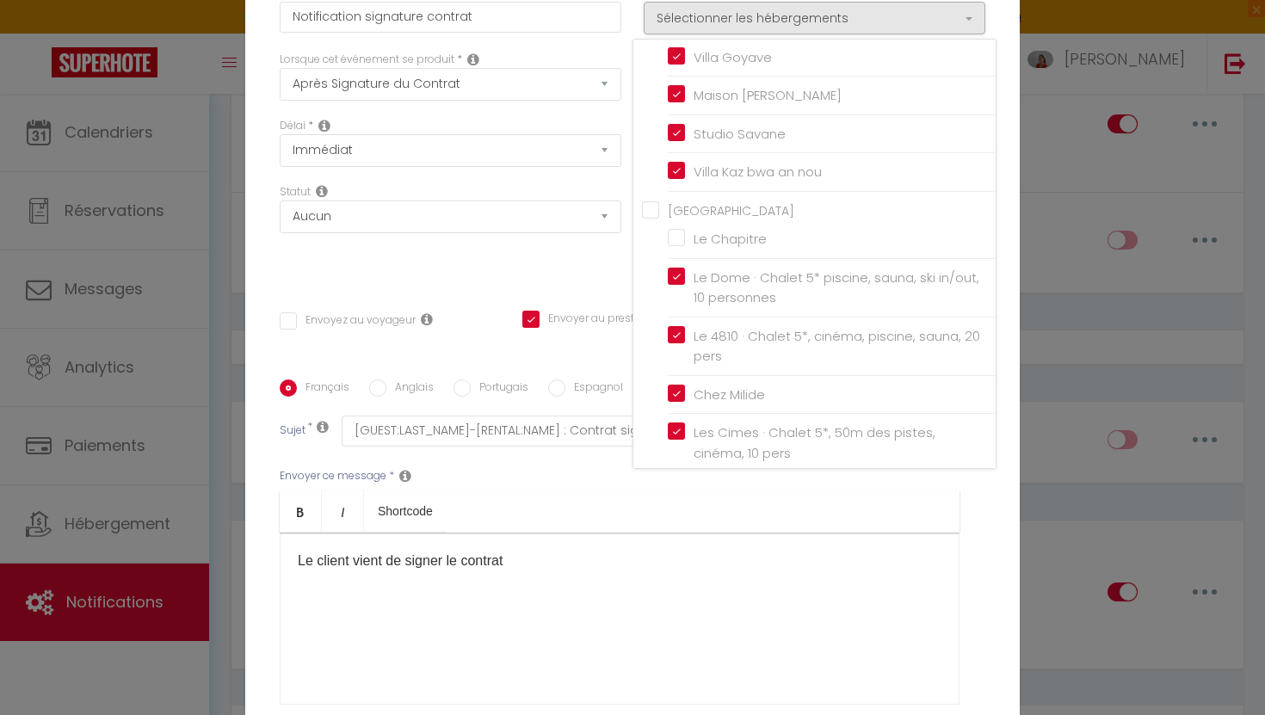
scroll to position [232, 0]
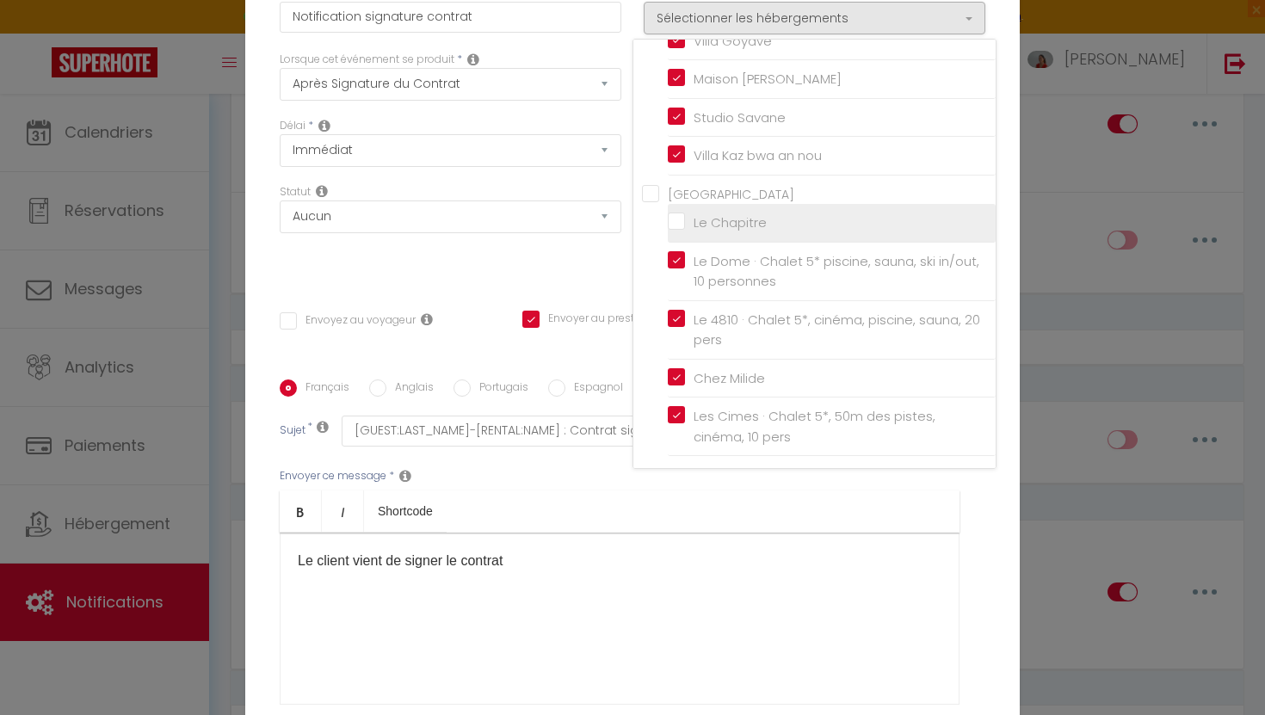
click at [673, 229] on input "Le Chapitre" at bounding box center [832, 222] width 328 height 17
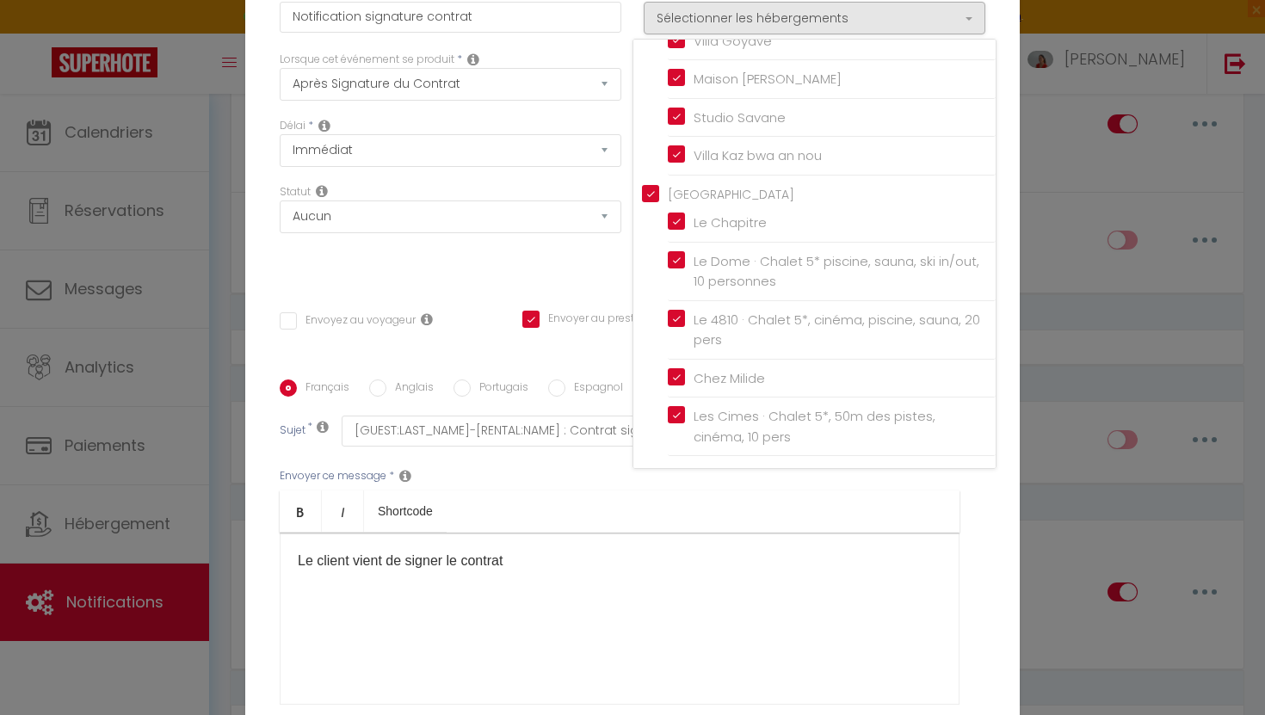
click at [967, 625] on div "Envoyer ce message * Bold Italic Shortcode Rich text editor Le client vient de …" at bounding box center [632, 586] width 705 height 280
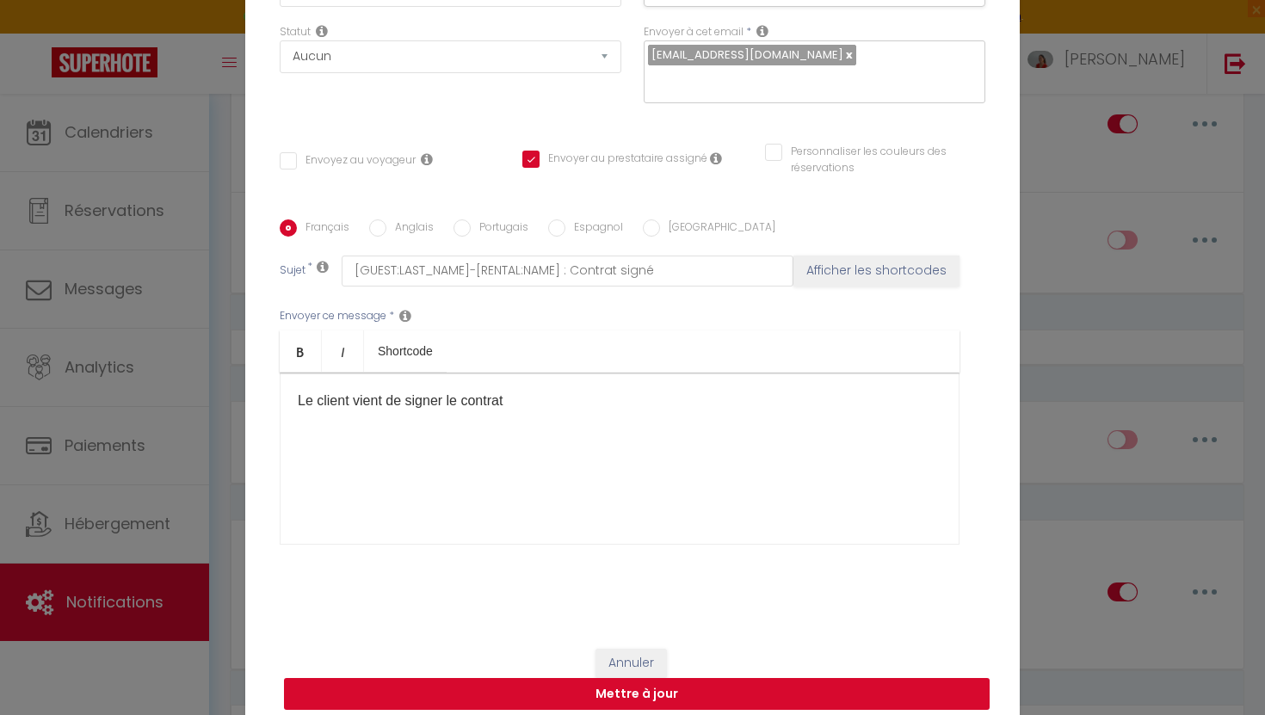
click at [729, 678] on button "Mettre à jour" at bounding box center [636, 694] width 705 height 33
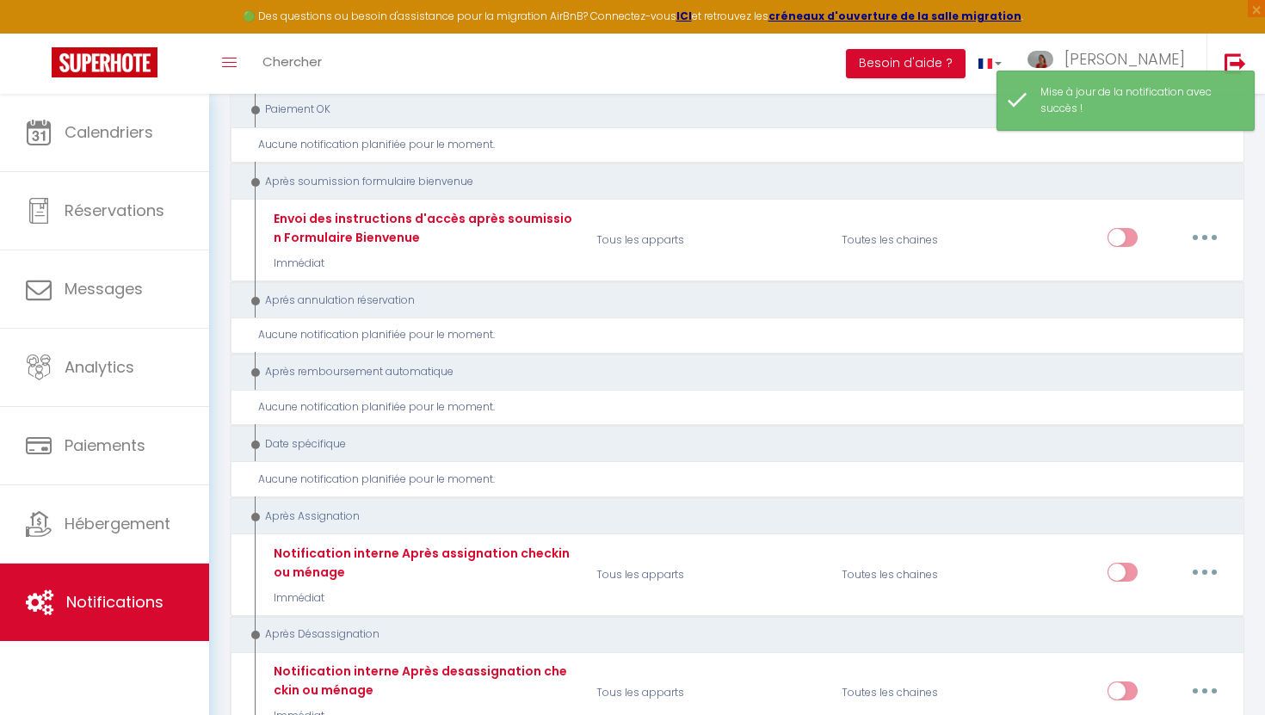
scroll to position [4124, 0]
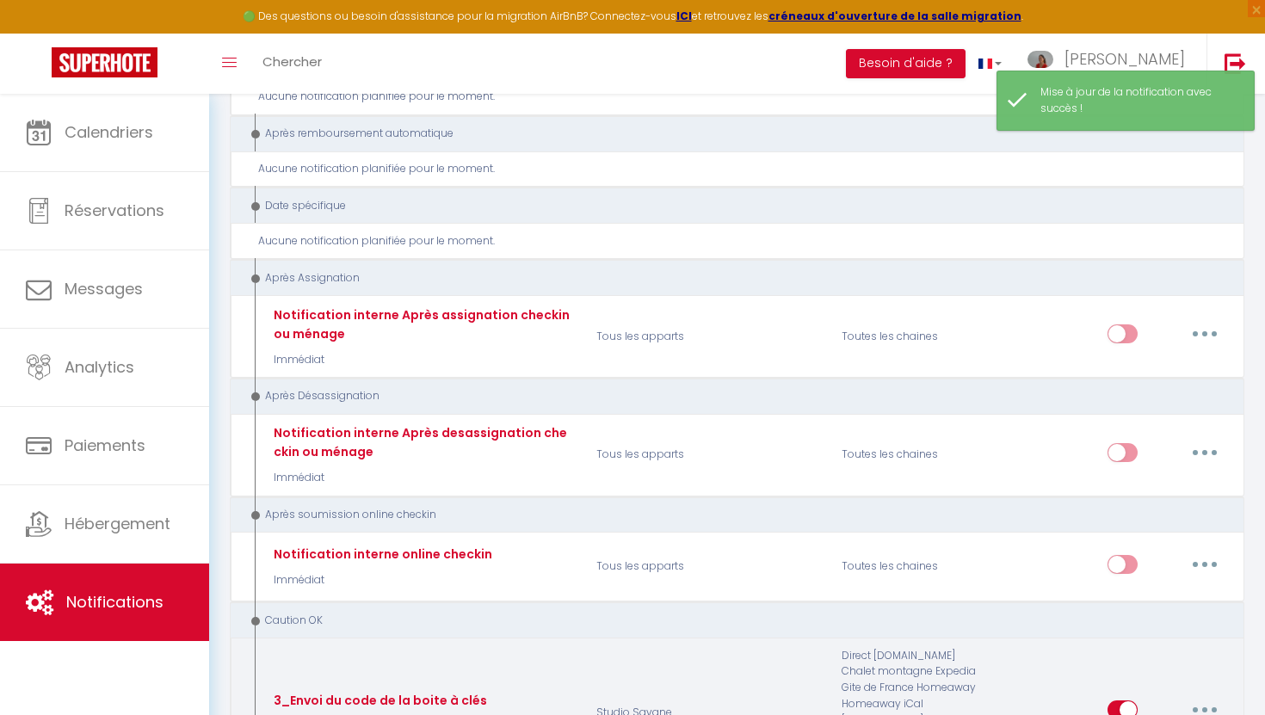
click at [1199, 696] on button "button" at bounding box center [1204, 710] width 48 height 28
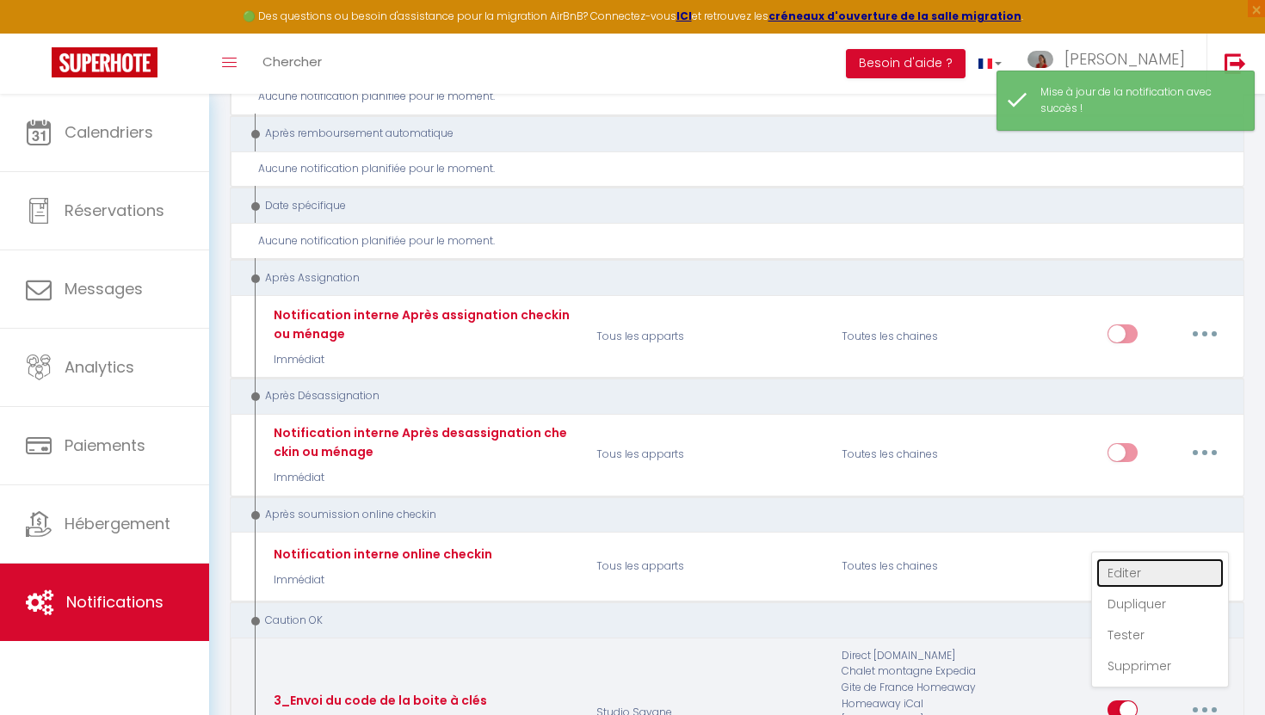
click at [1138, 558] on link "Editer" at bounding box center [1159, 572] width 127 height 29
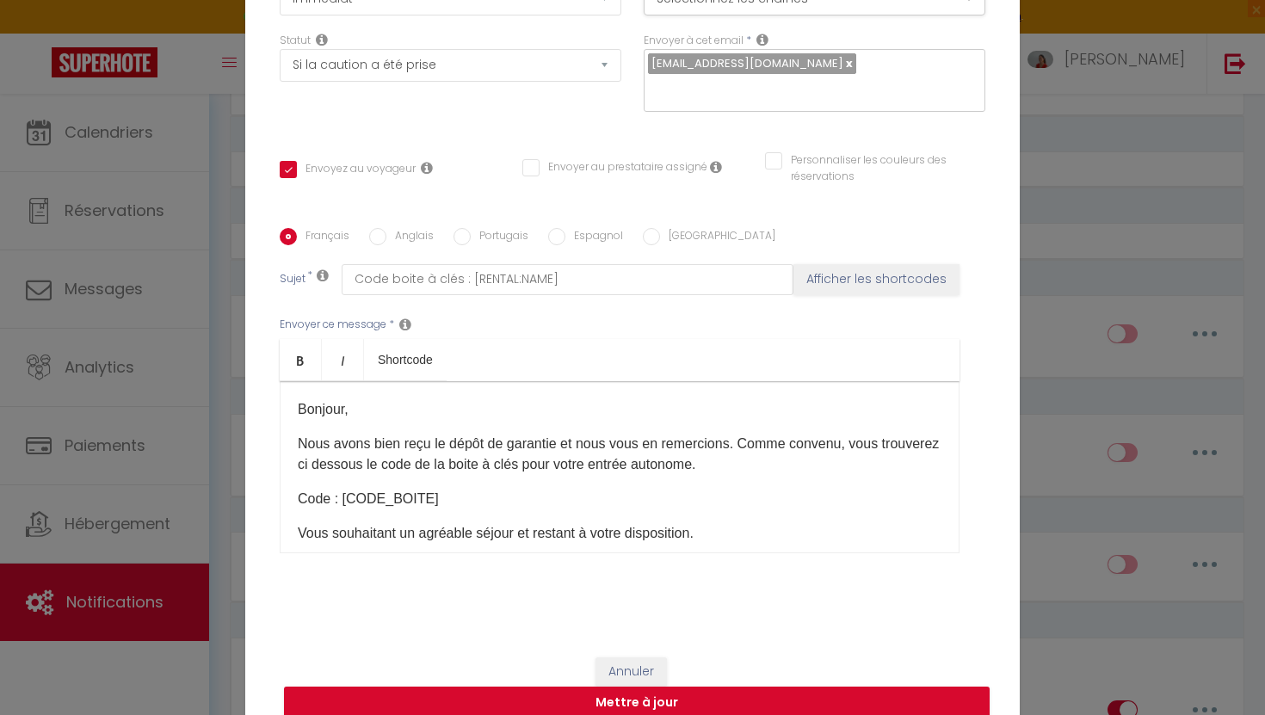
scroll to position [0, 0]
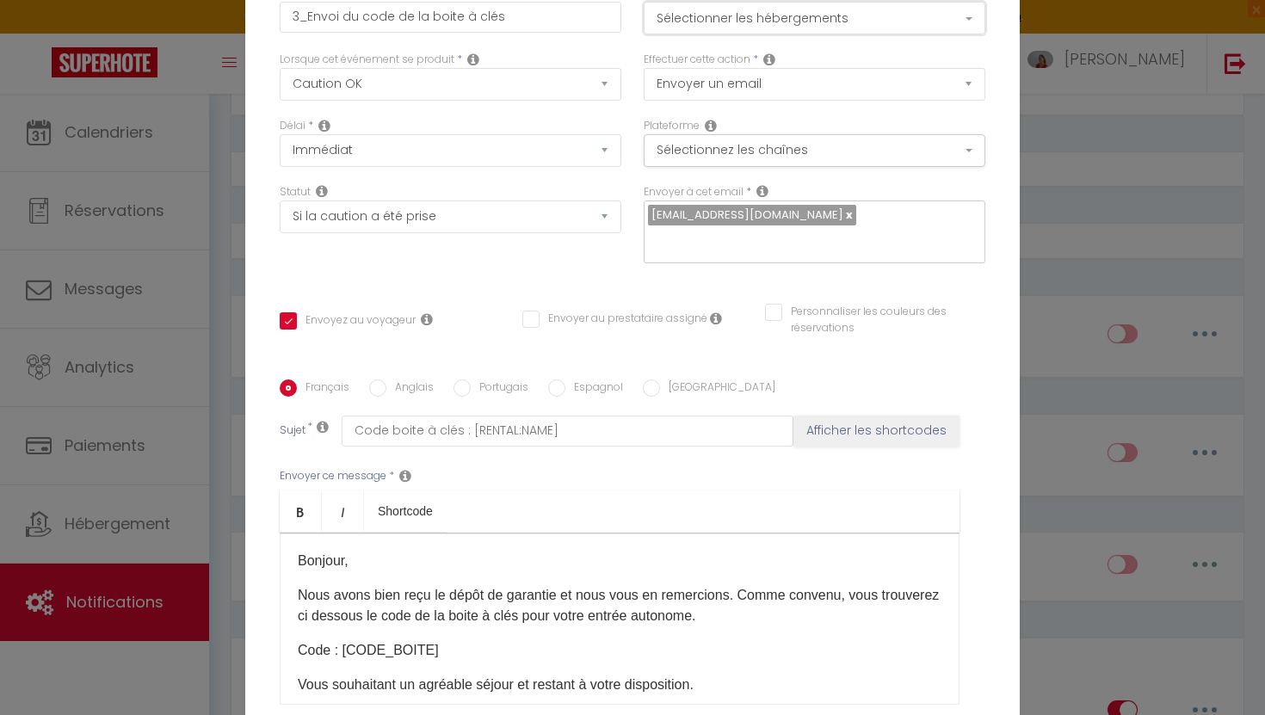
click at [846, 34] on button "Sélectionner les hébergements" at bounding box center [814, 18] width 342 height 33
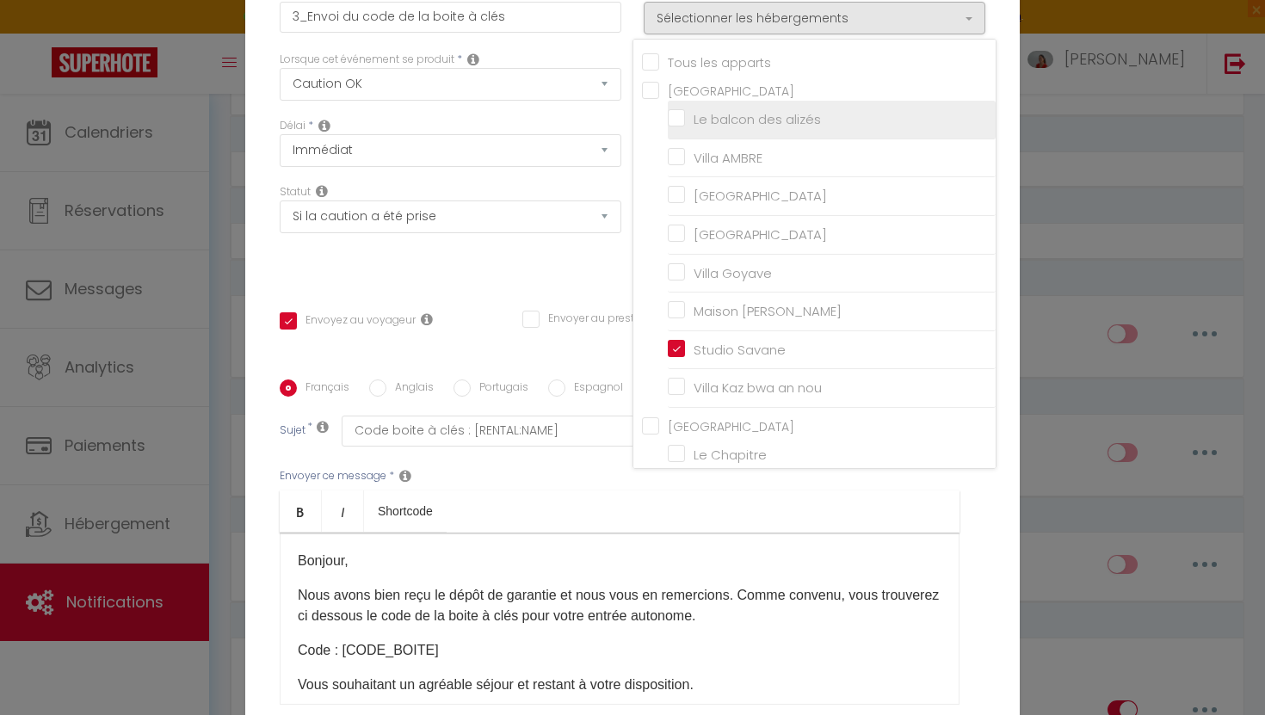
click at [676, 128] on input "Le balcon des alizés" at bounding box center [832, 119] width 328 height 17
click at [983, 533] on div "Envoyer ce message * Bold Italic Shortcode Rich text editor Bonjour​, Nous avon…" at bounding box center [632, 586] width 705 height 280
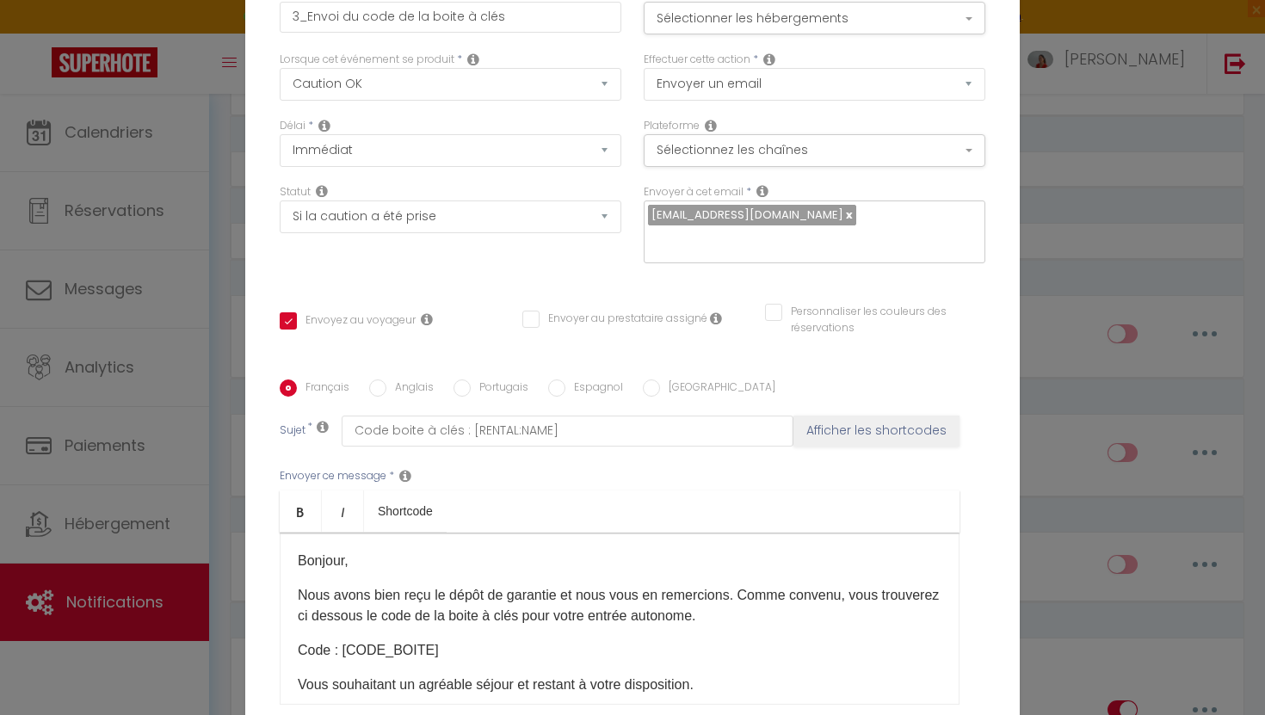
scroll to position [160, 0]
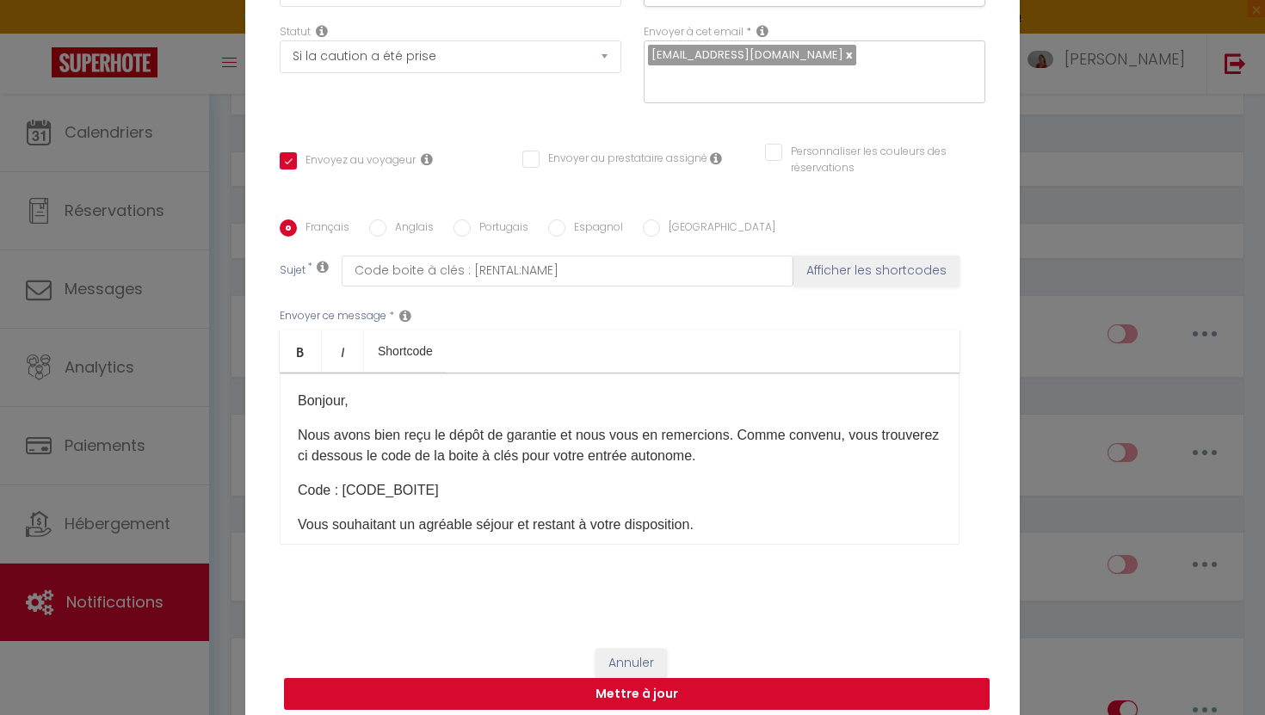
click at [721, 685] on button "Mettre à jour" at bounding box center [636, 694] width 705 height 33
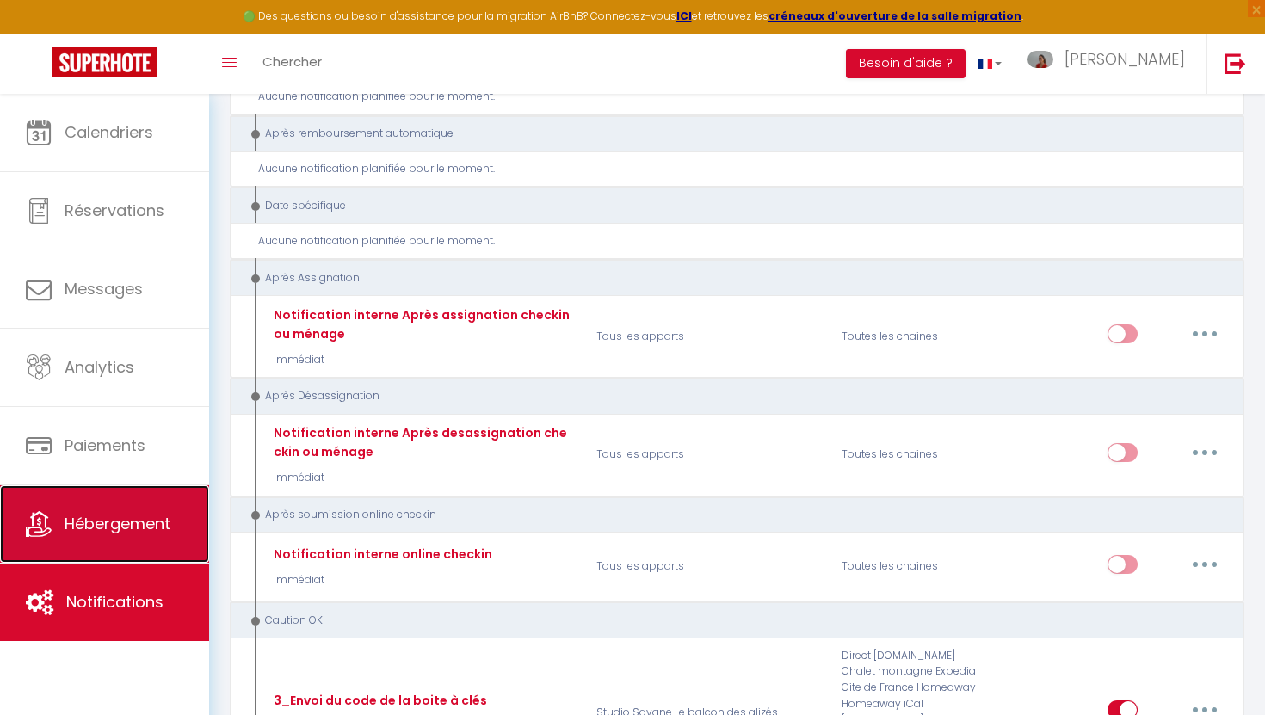
click at [112, 511] on link "Hébergement" at bounding box center [104, 523] width 209 height 77
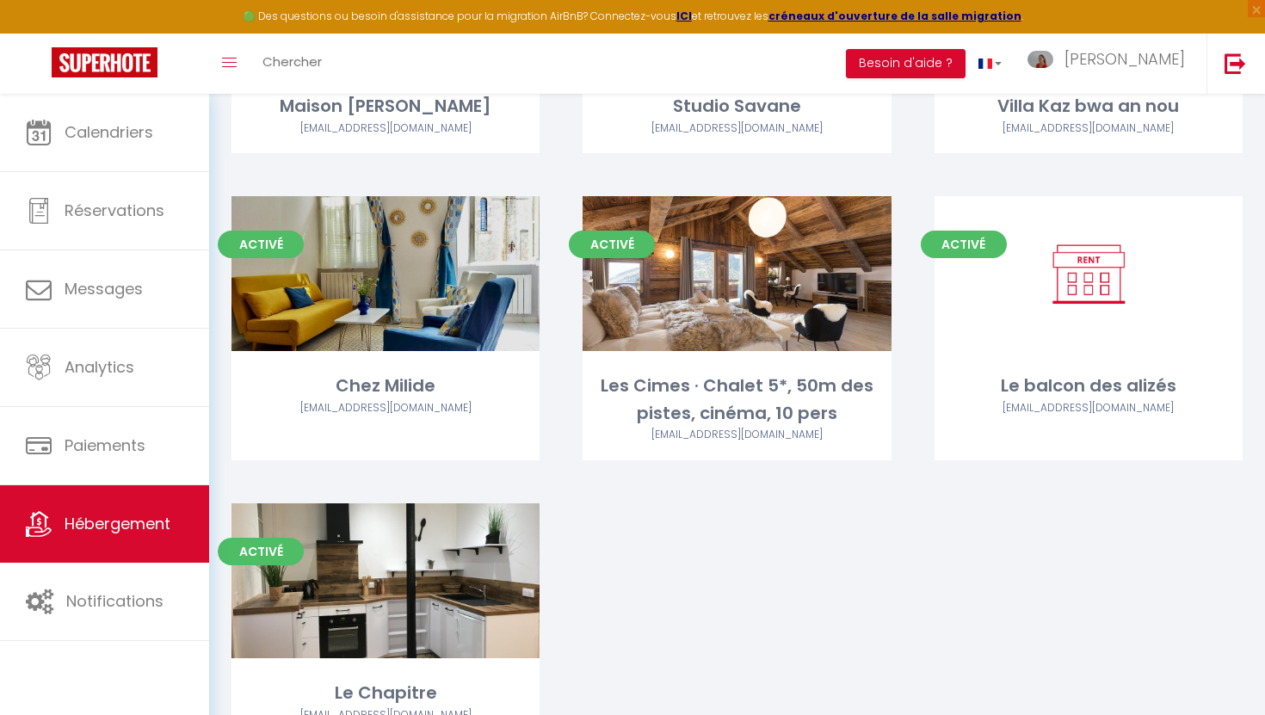
scroll to position [1005, 0]
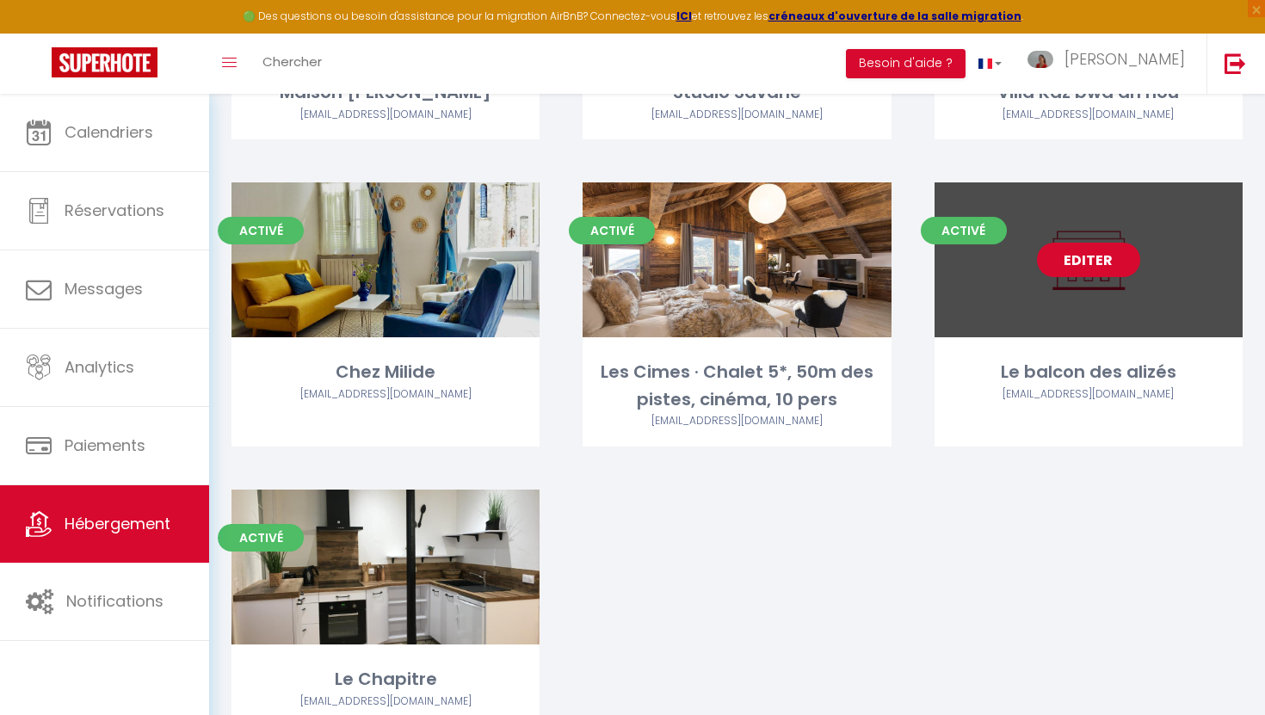
click at [1095, 268] on link "Editer" at bounding box center [1088, 260] width 103 height 34
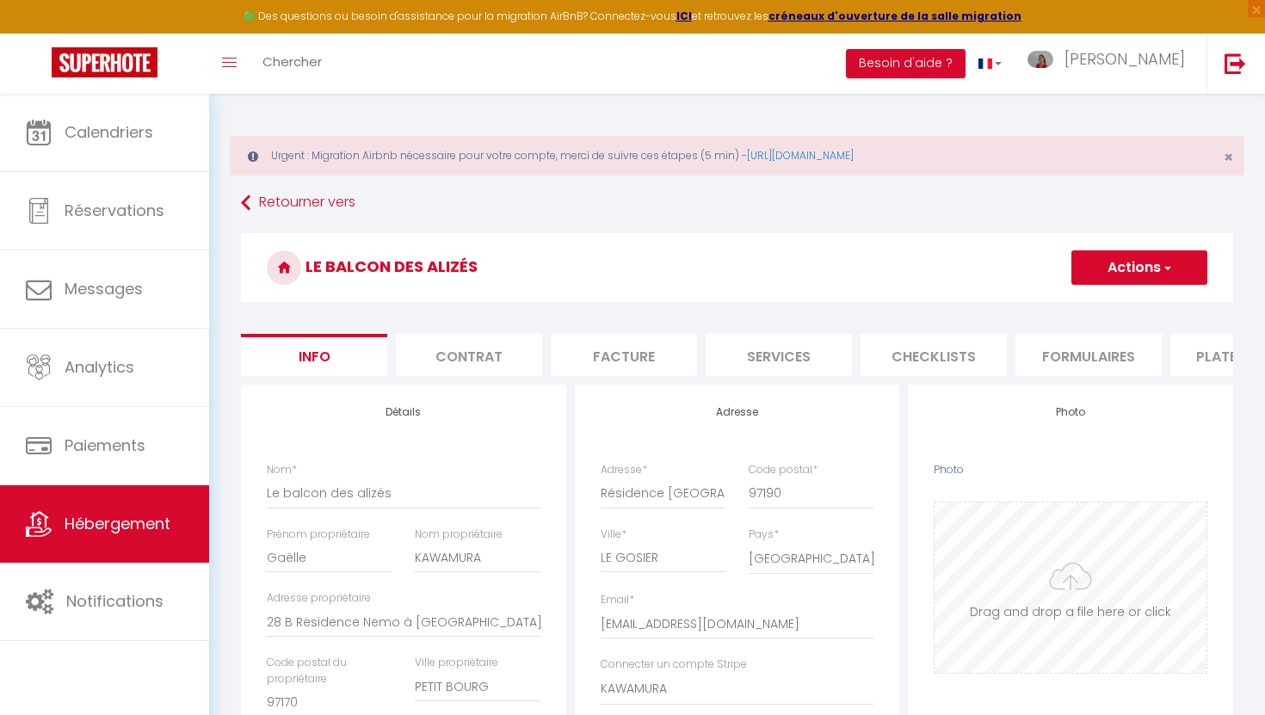
click at [1067, 591] on input "Photo" at bounding box center [1070, 587] width 272 height 170
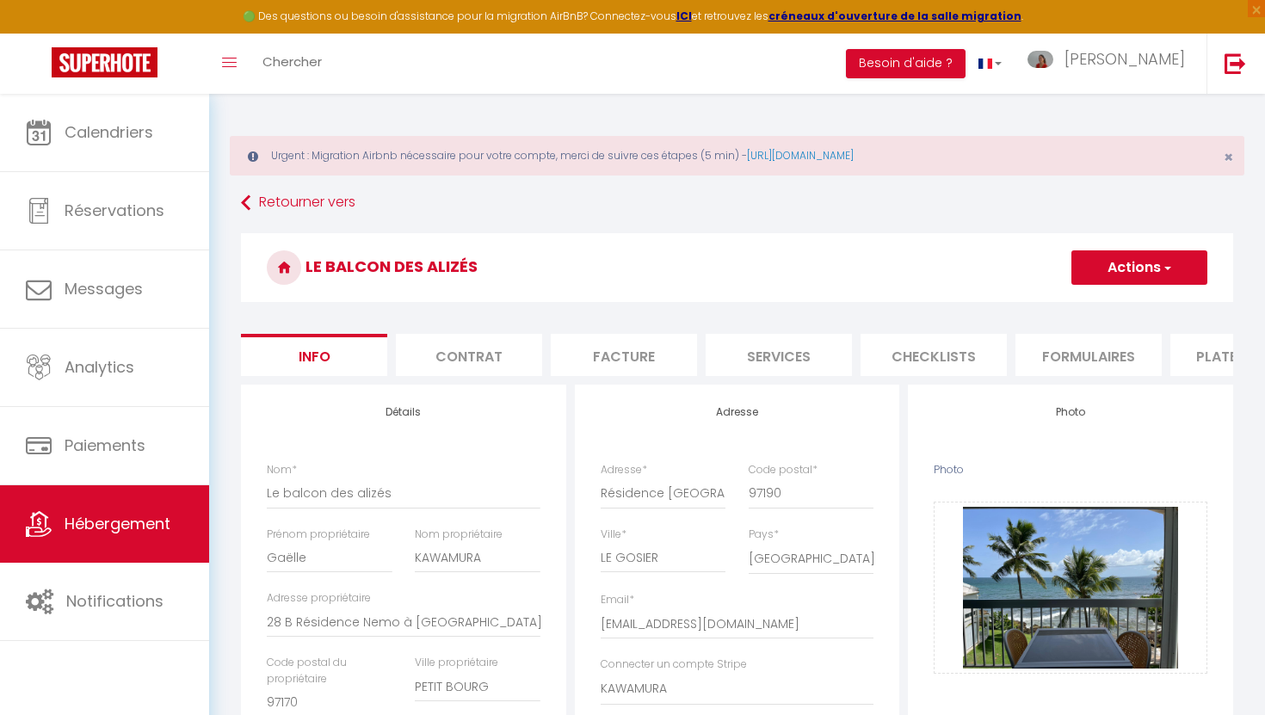
click at [1099, 270] on button "Actions" at bounding box center [1139, 267] width 136 height 34
click at [1090, 304] on input "Enregistrer" at bounding box center [1071, 305] width 64 height 17
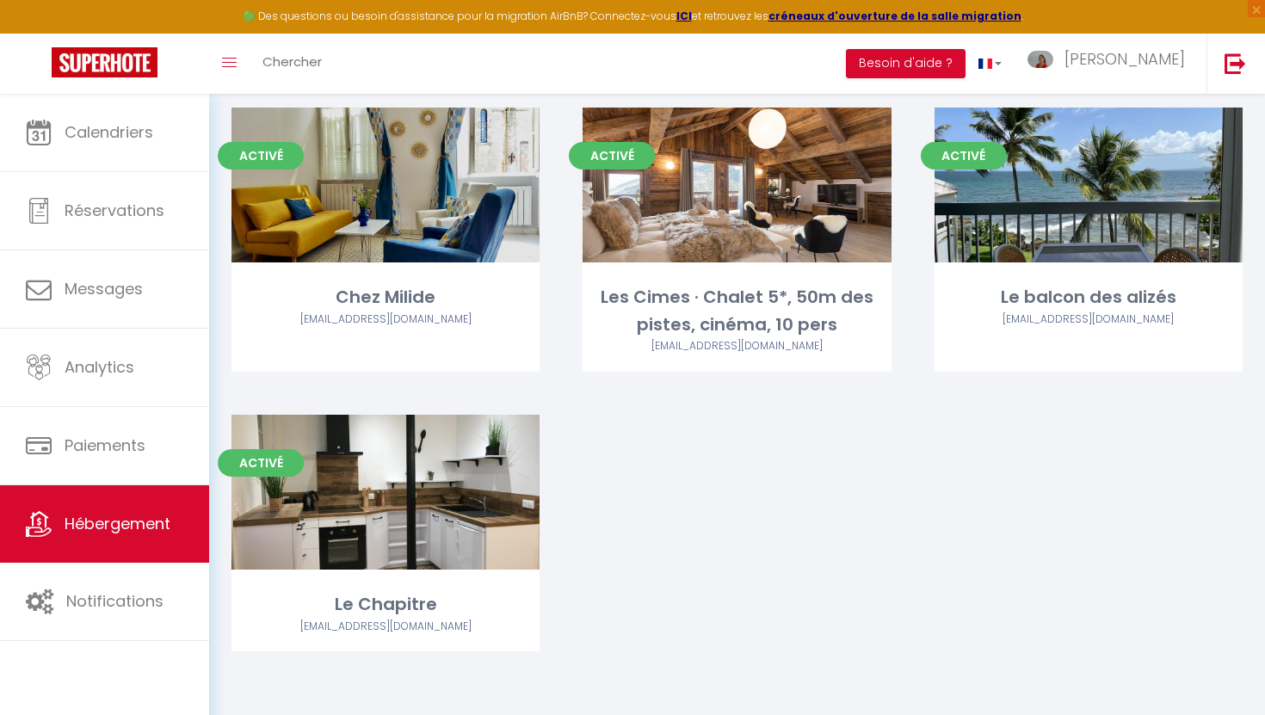
scroll to position [844, 0]
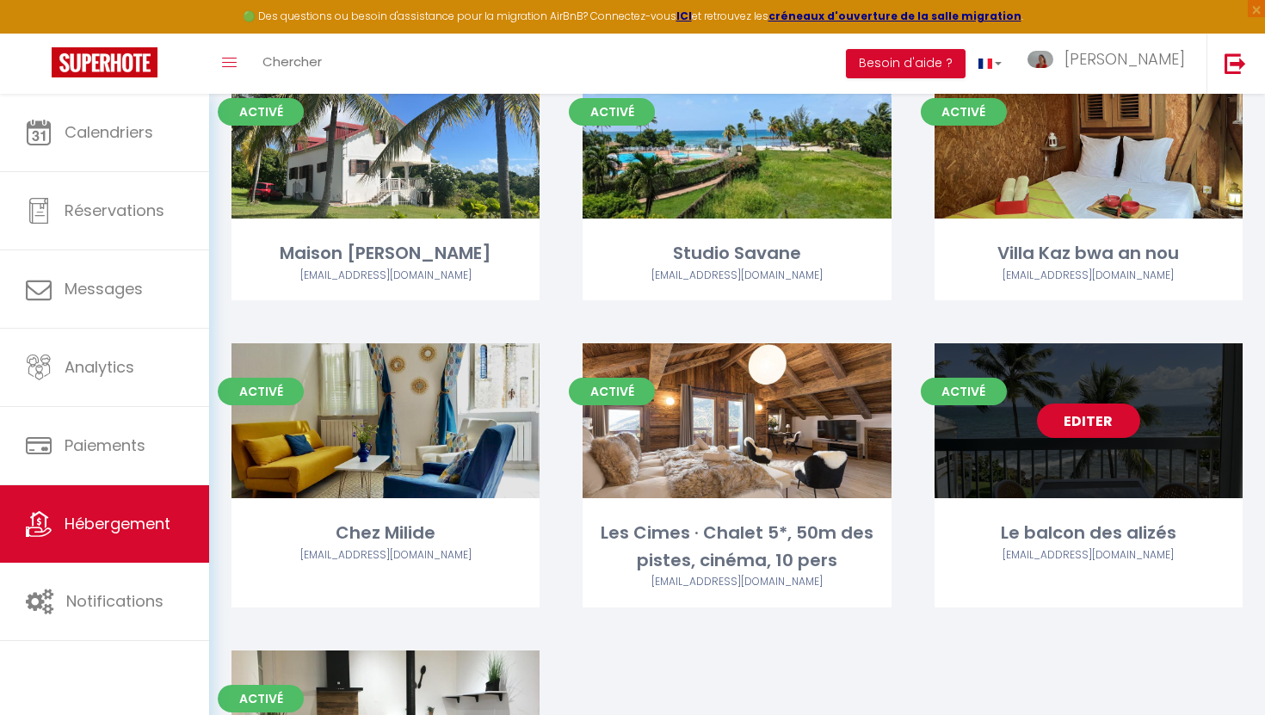
click at [1102, 426] on link "Editer" at bounding box center [1088, 420] width 103 height 34
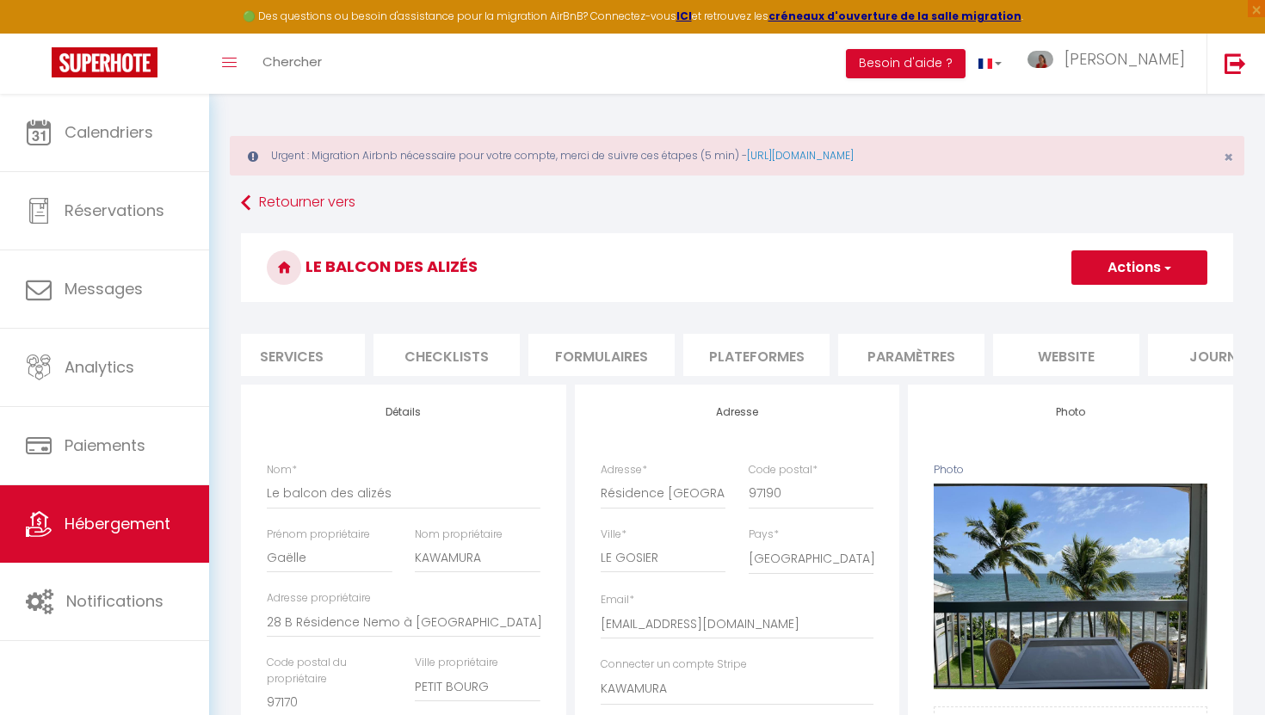
scroll to position [0, 488]
click at [1064, 357] on li "website" at bounding box center [1065, 355] width 146 height 42
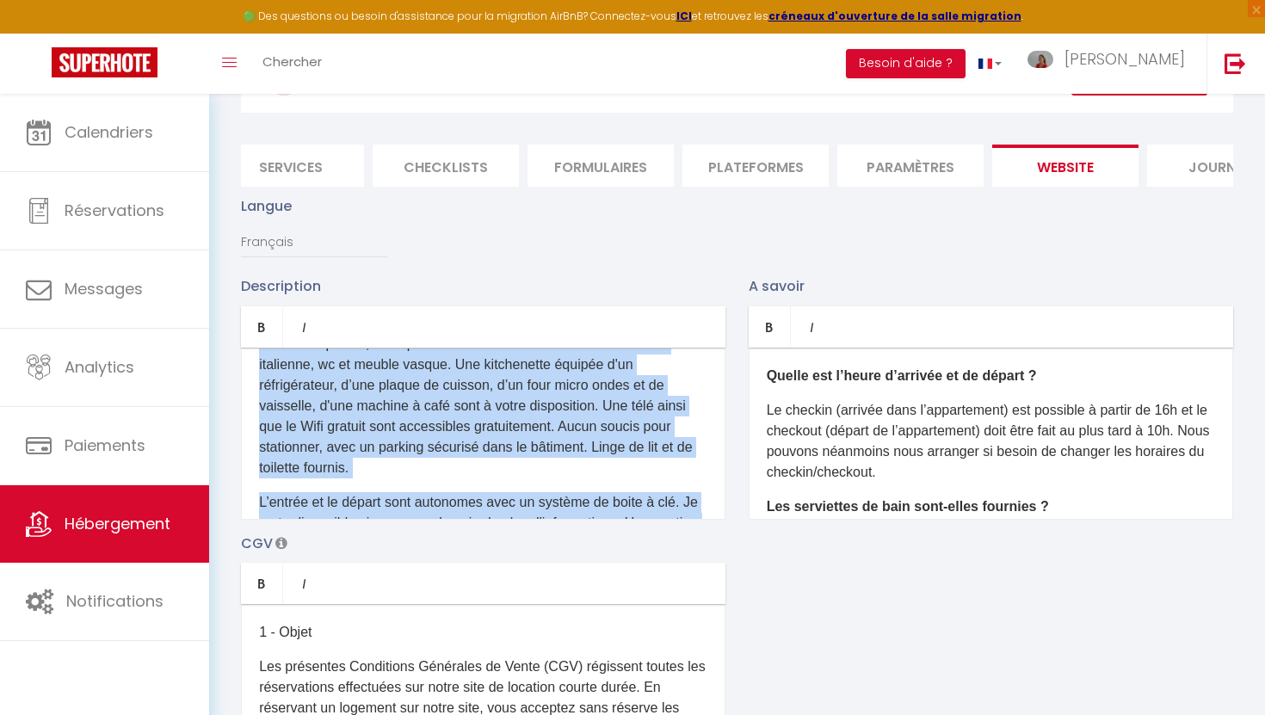
scroll to position [219, 0]
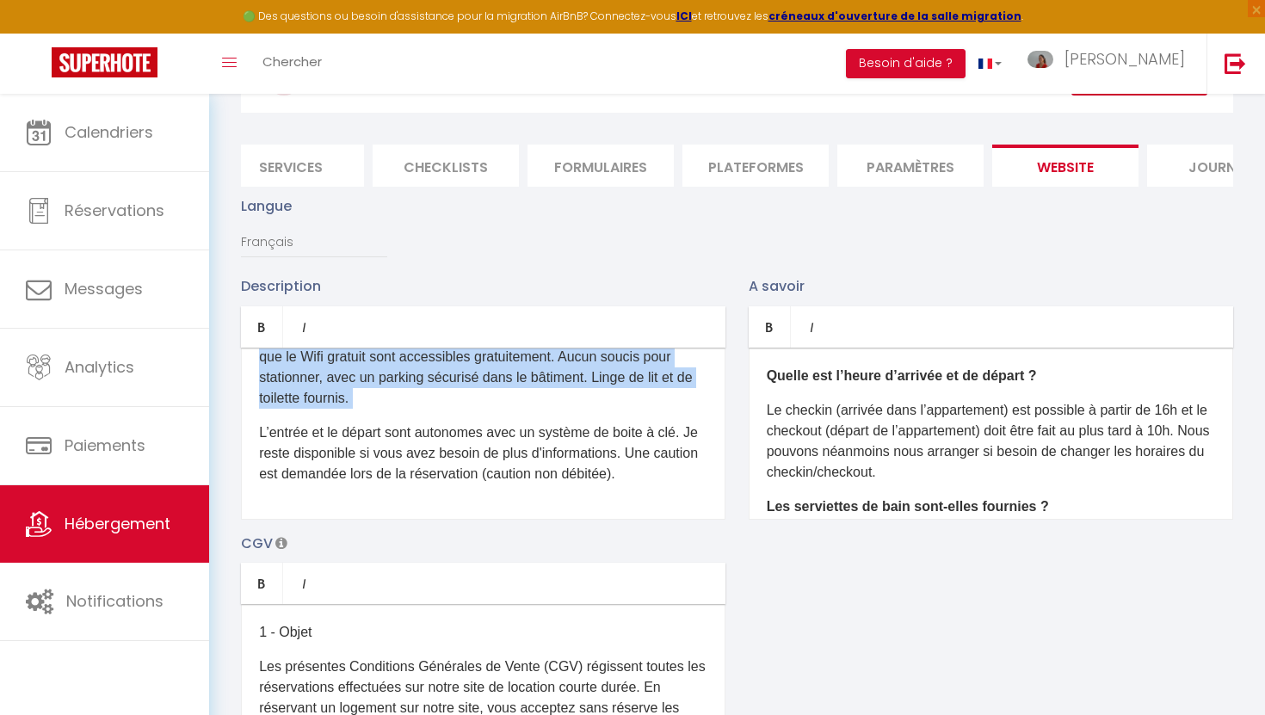
drag, startPoint x: 253, startPoint y: 374, endPoint x: 490, endPoint y: 409, distance: 239.9
click at [490, 409] on div "D'un accès aisé depuis les autoroutes, via la A2 , vous pourrez profiter de la …" at bounding box center [483, 434] width 484 height 172
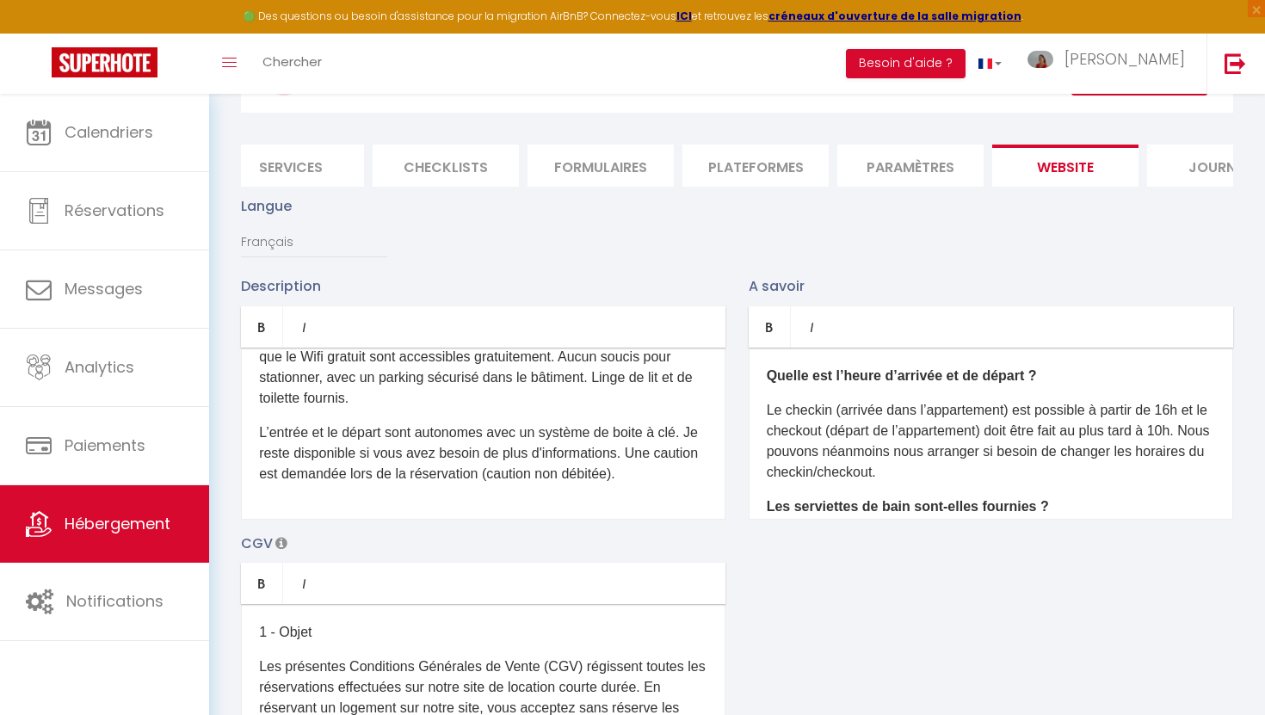
scroll to position [0, 0]
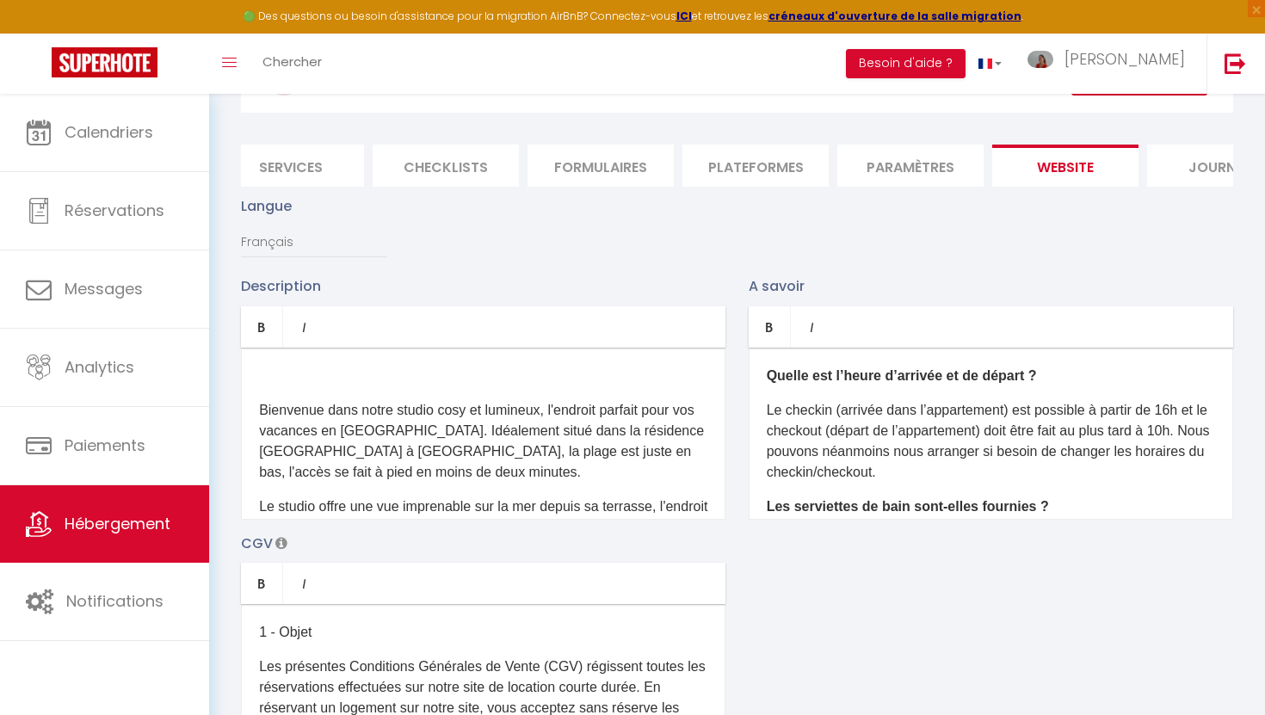
click at [257, 407] on div "Bienvenue dans notre studio cosy et lumineux, l'endroit parfait pour vos vacanc…" at bounding box center [483, 434] width 484 height 172
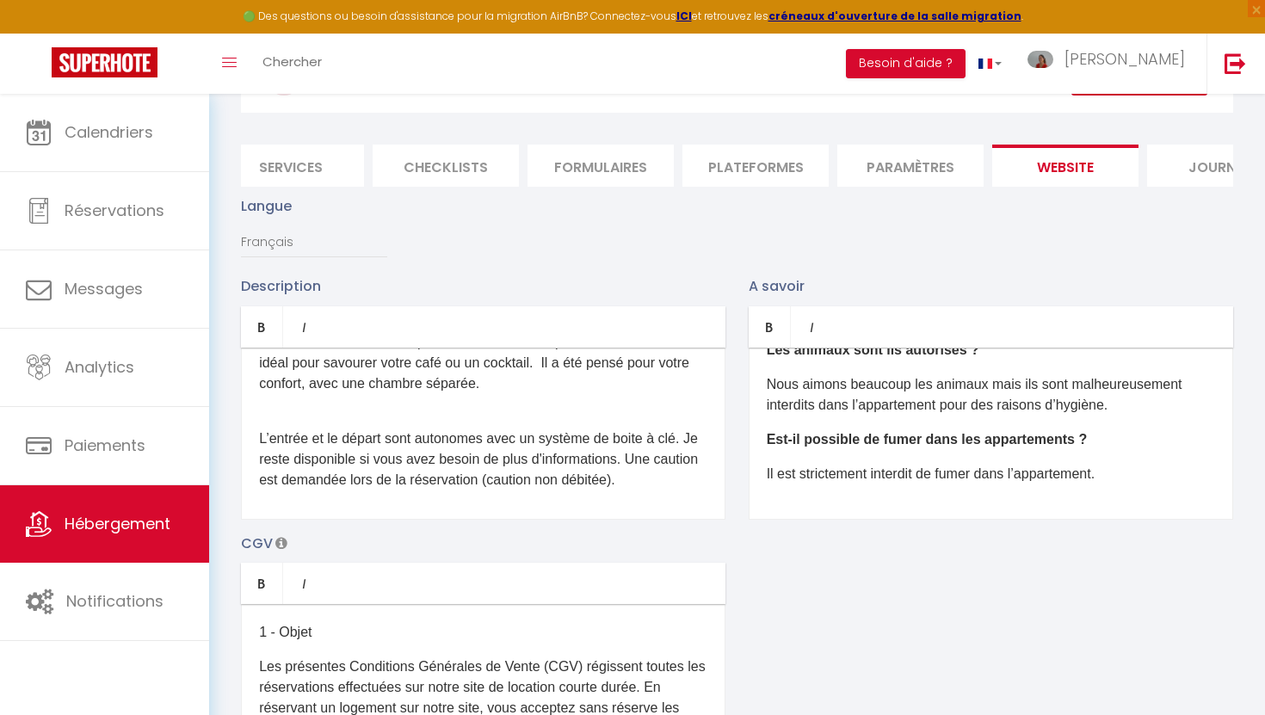
scroll to position [136, 0]
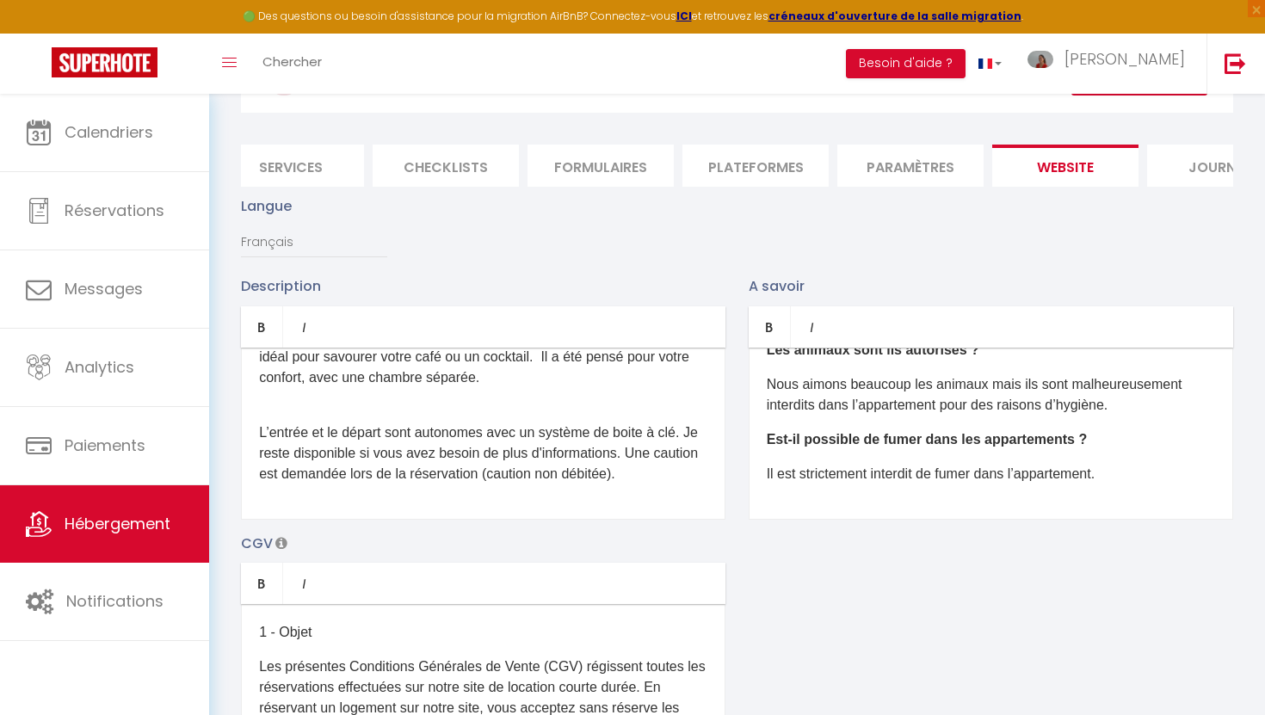
click at [275, 409] on div "Bienvenue dans notre studio cosy et lumineux, l'endroit parfait pour vos vacanc…" at bounding box center [483, 434] width 484 height 172
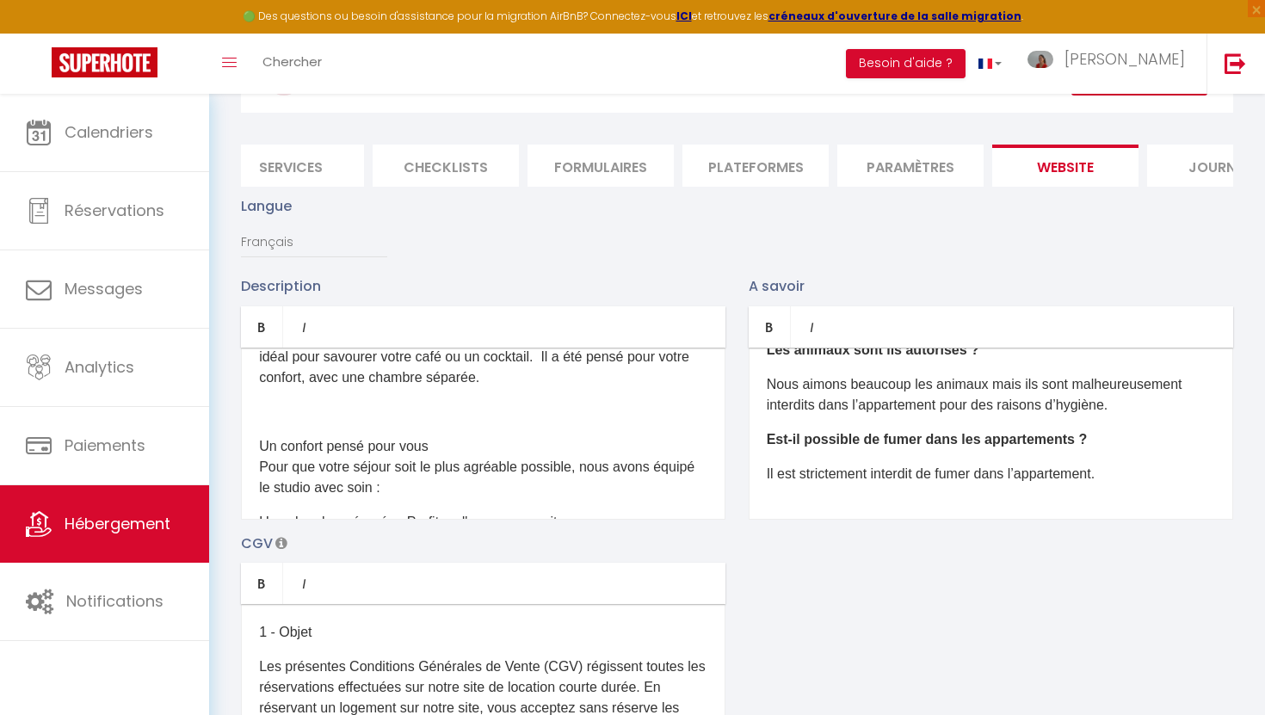
click at [275, 409] on p "​" at bounding box center [483, 412] width 448 height 21
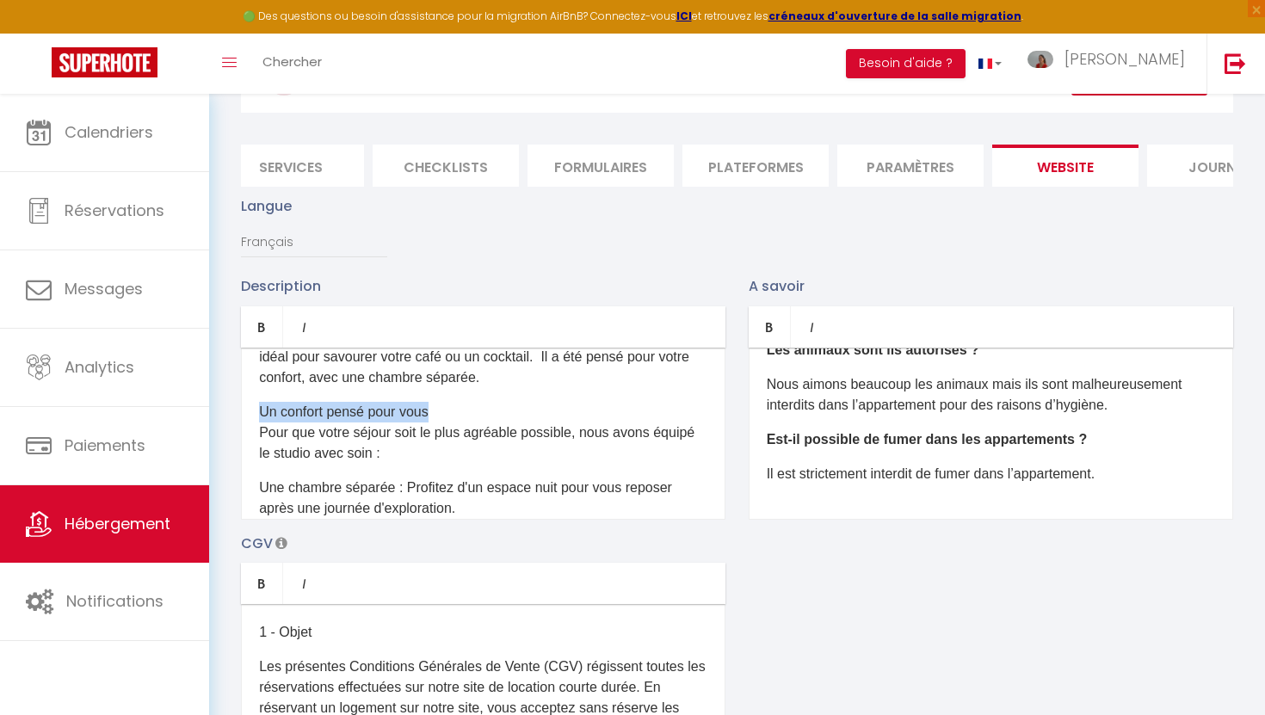
drag, startPoint x: 441, startPoint y: 410, endPoint x: 253, endPoint y: 409, distance: 188.4
click at [253, 409] on div "Bienvenue dans notre studio cosy et lumineux, l'endroit parfait pour vos vacanc…" at bounding box center [483, 434] width 484 height 172
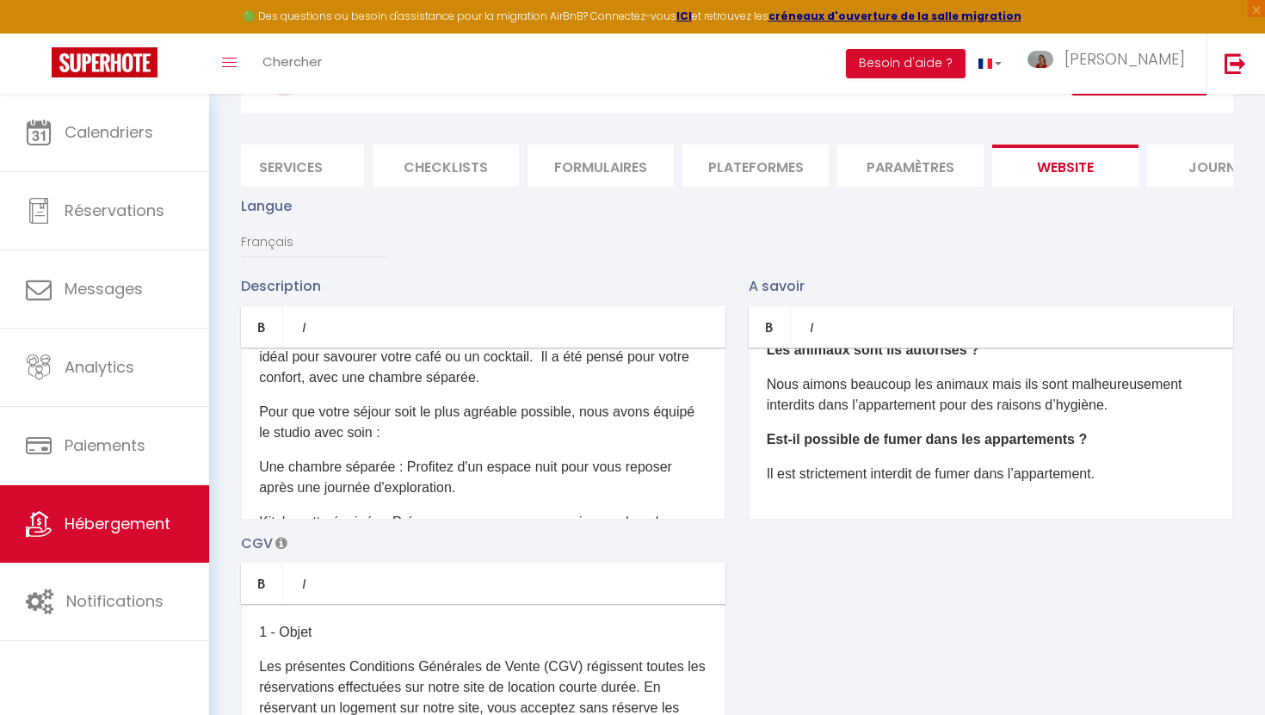
click at [286, 467] on p "Une chambre séparée : Profitez d'un espace nuit pour vous reposer après une jou…" at bounding box center [483, 477] width 448 height 41
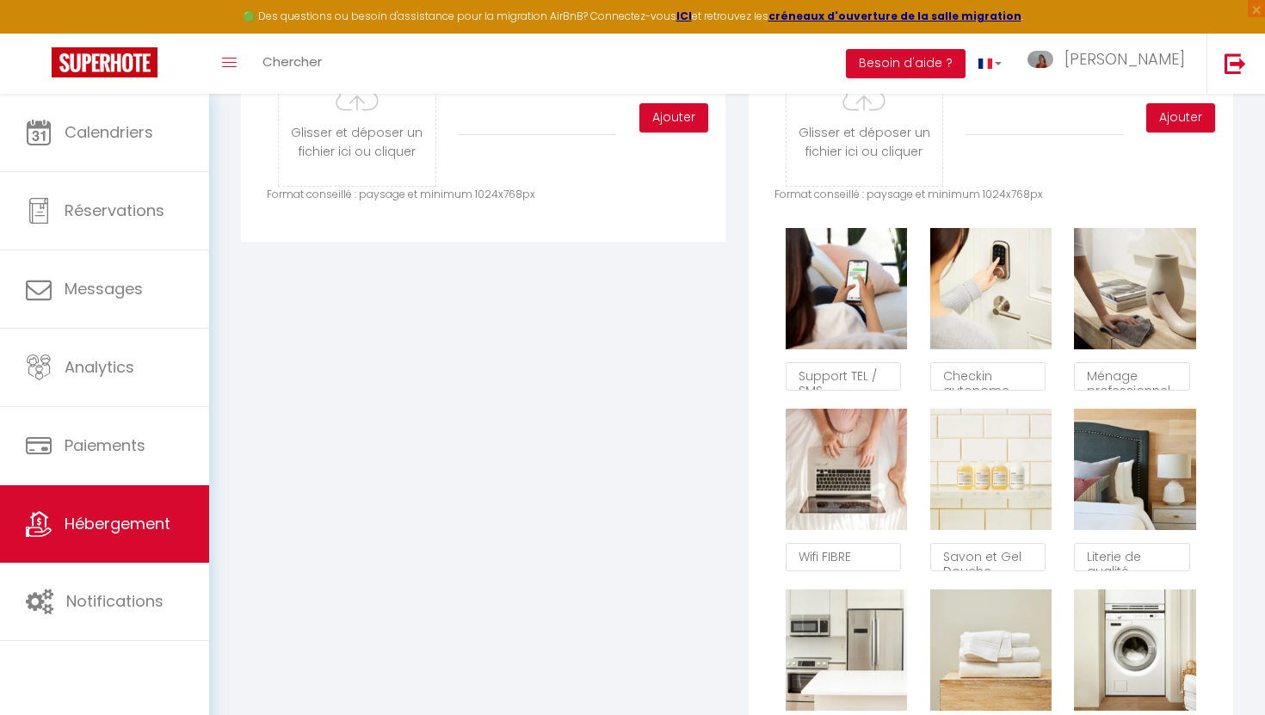
scroll to position [994, 0]
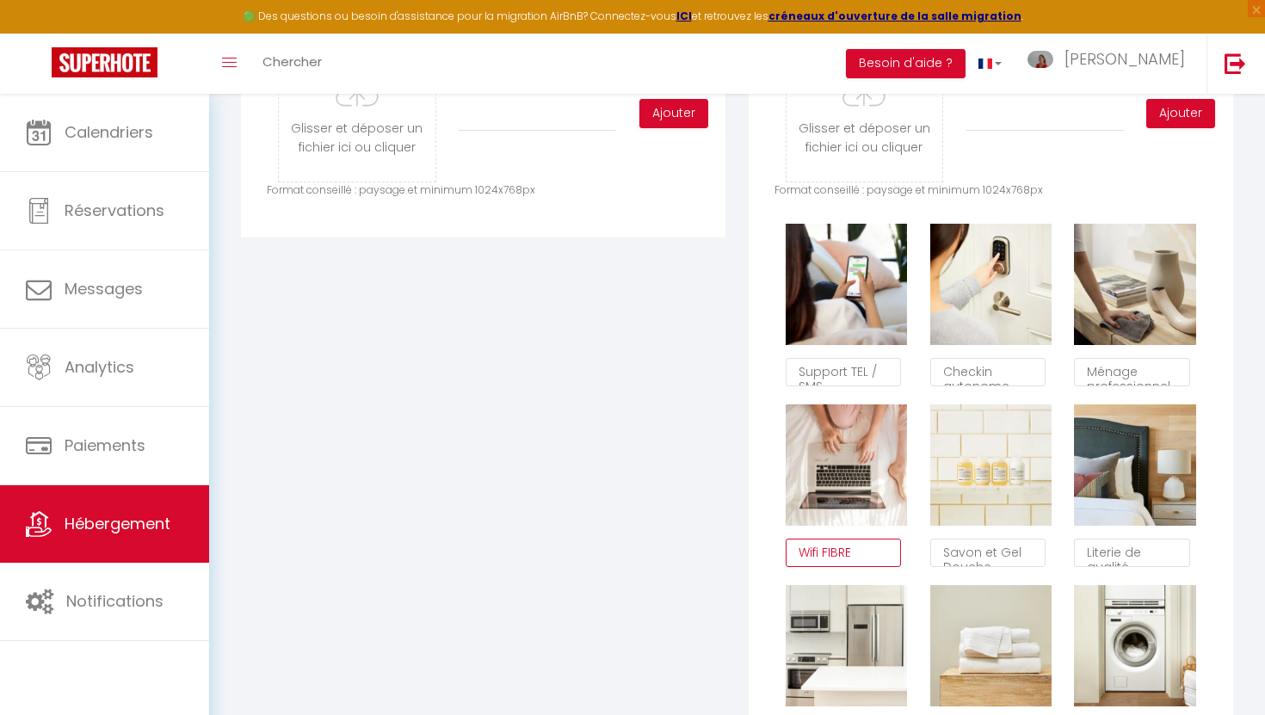
click at [857, 551] on textarea "Wifi FIBRE" at bounding box center [842, 553] width 115 height 29
click at [758, 482] on div "Glisser et déposer un fichier ici ou cliquer Ooops, something wrong happened. R…" at bounding box center [990, 489] width 484 height 941
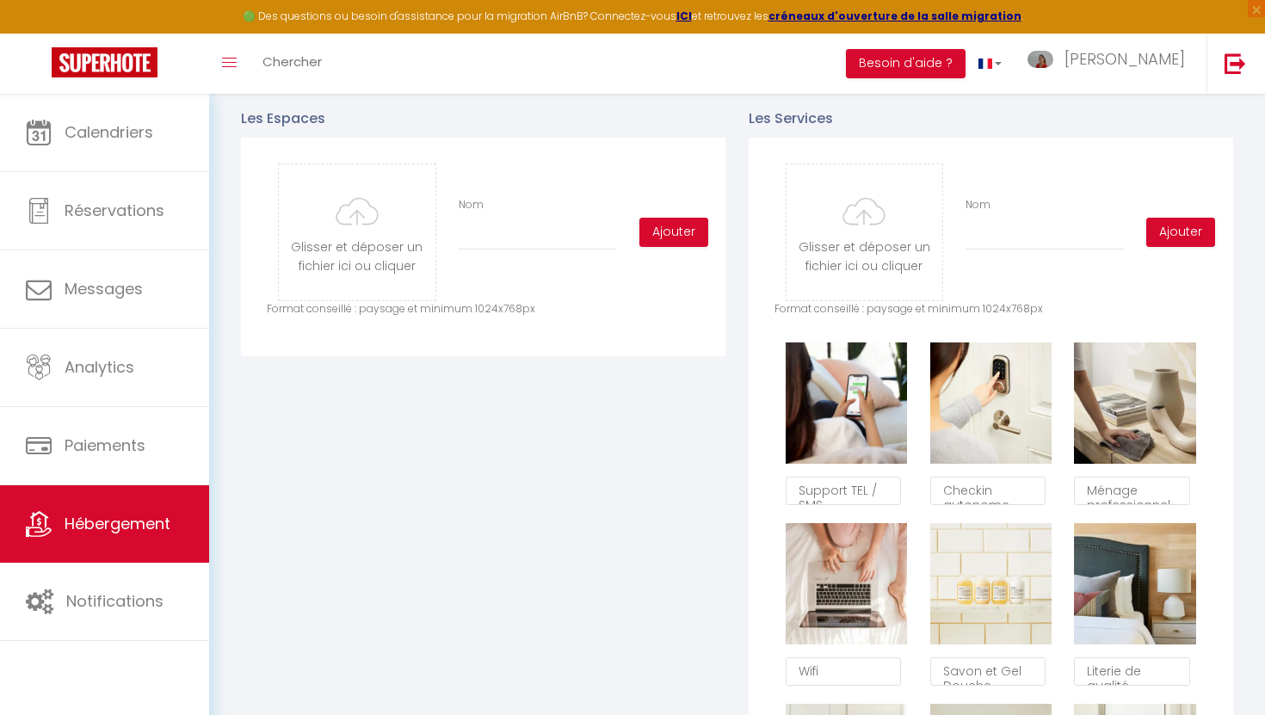
scroll to position [876, 0]
click at [379, 248] on input "file" at bounding box center [357, 231] width 156 height 136
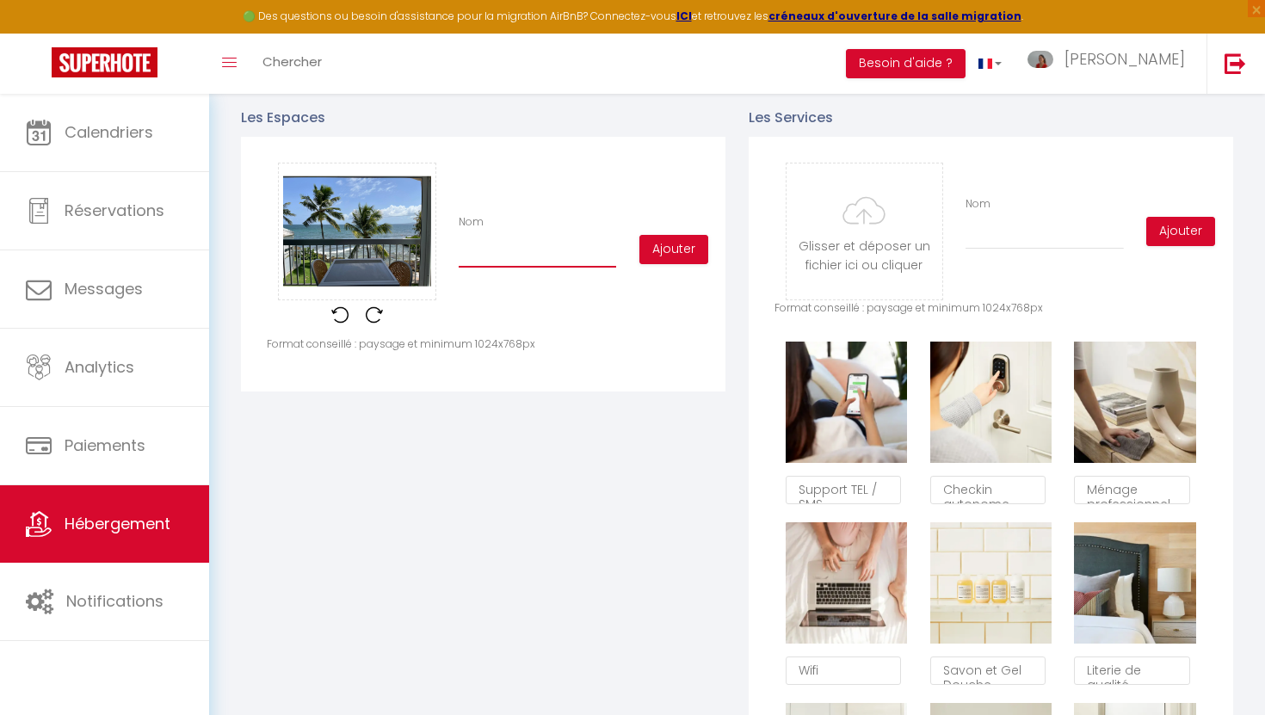
click at [507, 263] on input "Nom" at bounding box center [537, 252] width 157 height 31
click at [676, 244] on button "Ajouter" at bounding box center [673, 249] width 69 height 29
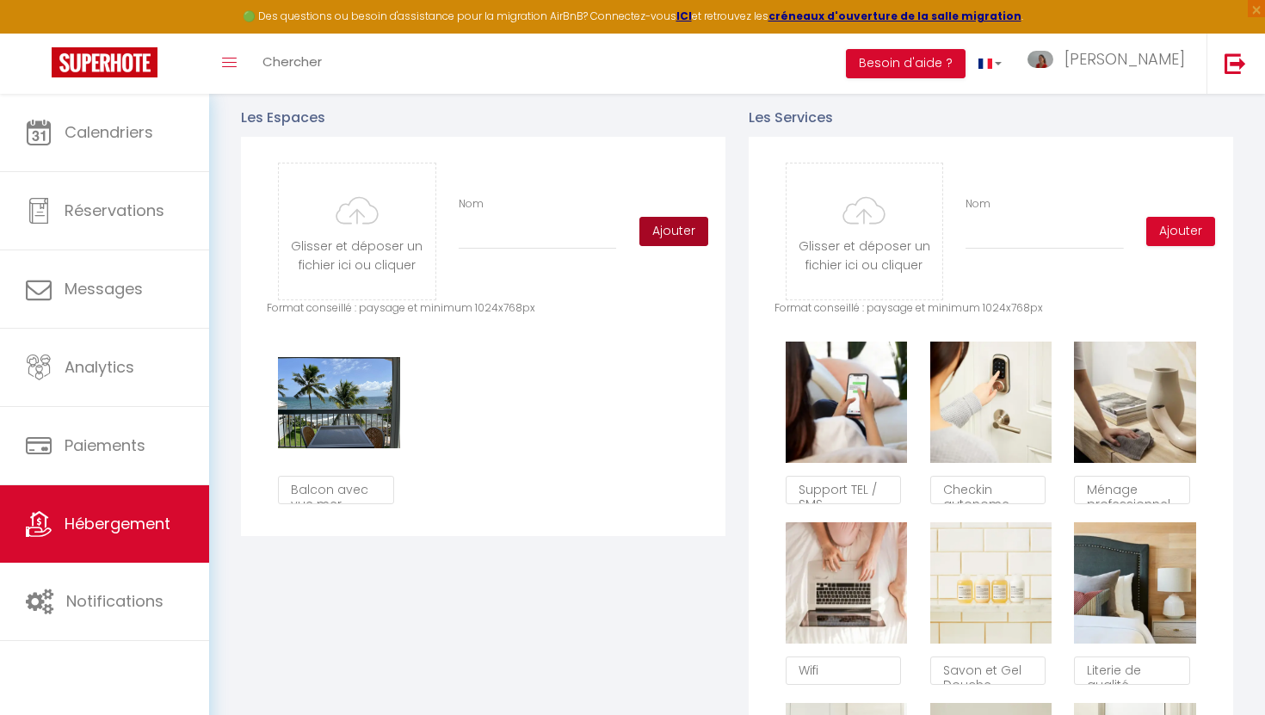
scroll to position [10, 0]
click at [346, 219] on input "file" at bounding box center [357, 231] width 156 height 136
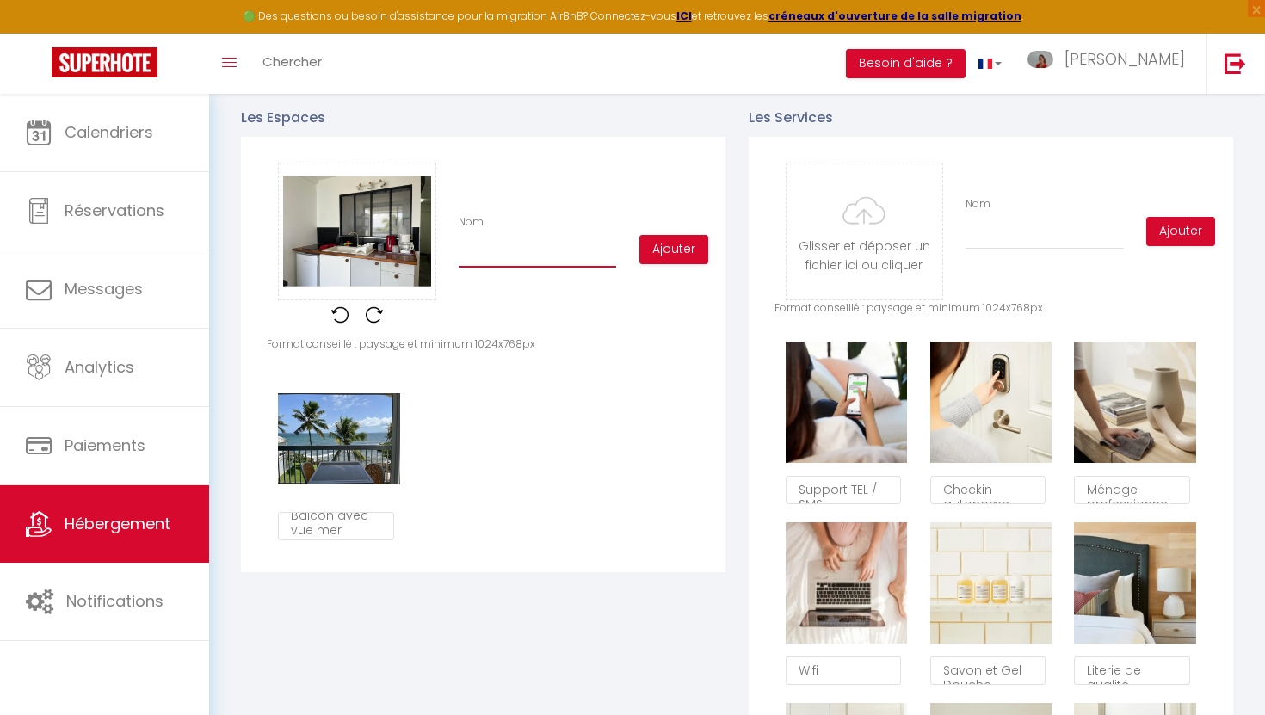
click at [530, 255] on input "Nom" at bounding box center [537, 252] width 157 height 31
click at [677, 250] on button "Ajouter" at bounding box center [673, 249] width 69 height 29
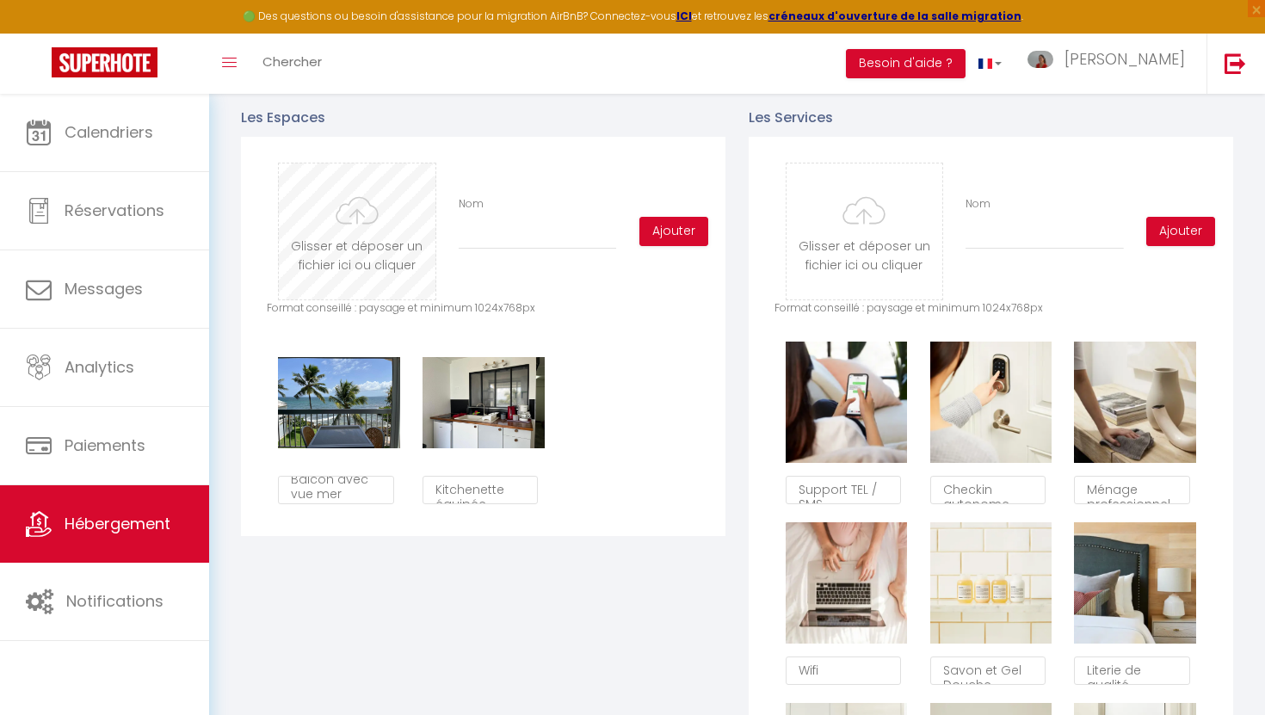
click at [359, 230] on input "file" at bounding box center [357, 231] width 156 height 136
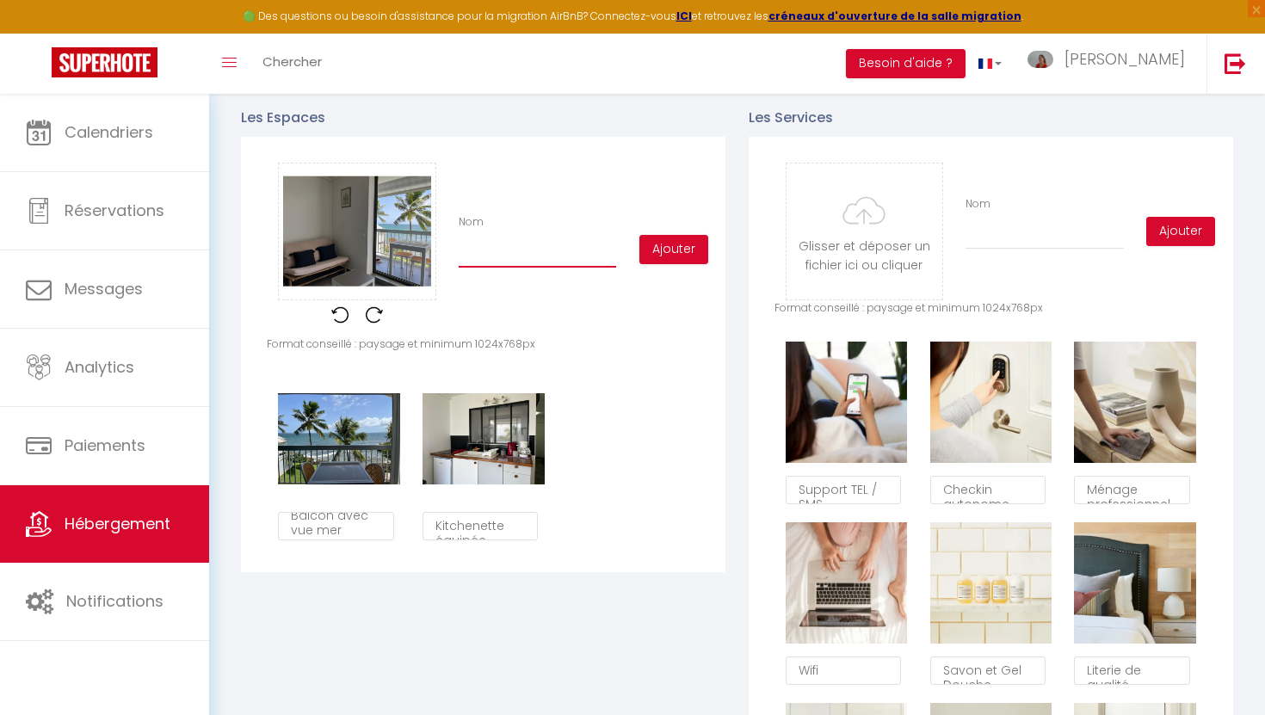
click at [532, 249] on input "Nom" at bounding box center [537, 252] width 157 height 31
click at [667, 237] on button "Ajouter" at bounding box center [673, 249] width 69 height 29
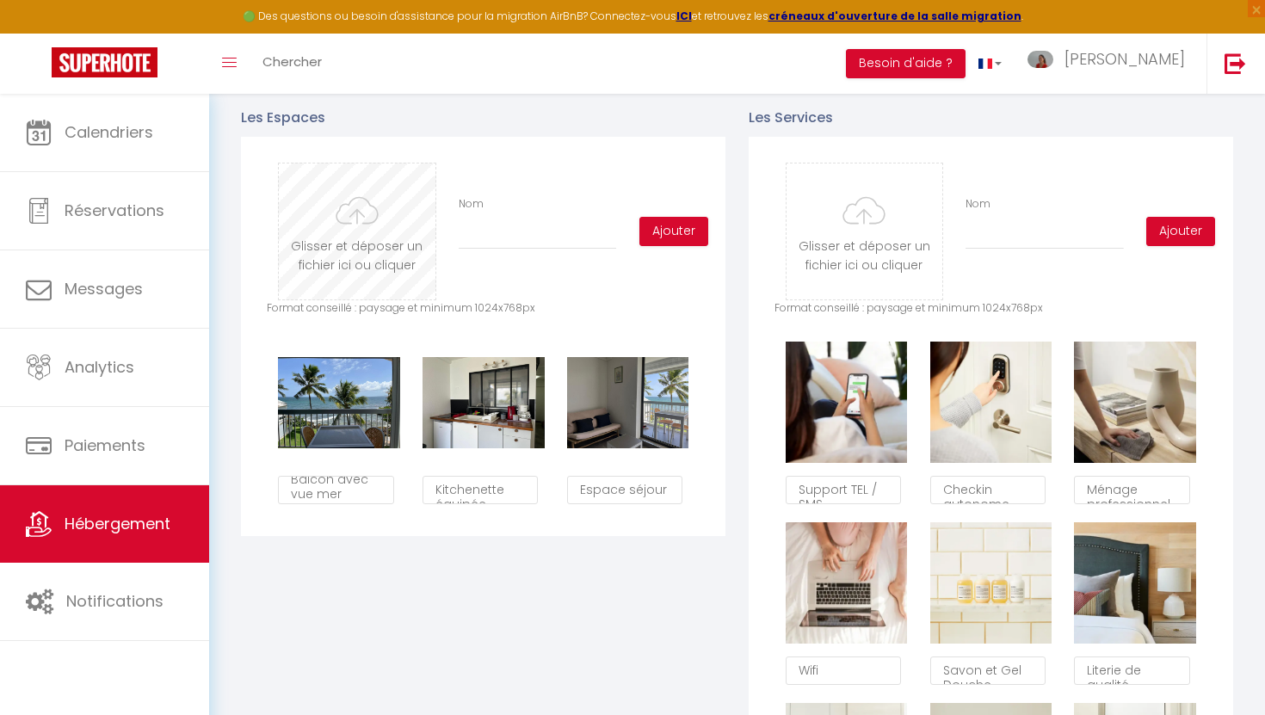
click at [355, 221] on input "file" at bounding box center [357, 231] width 156 height 136
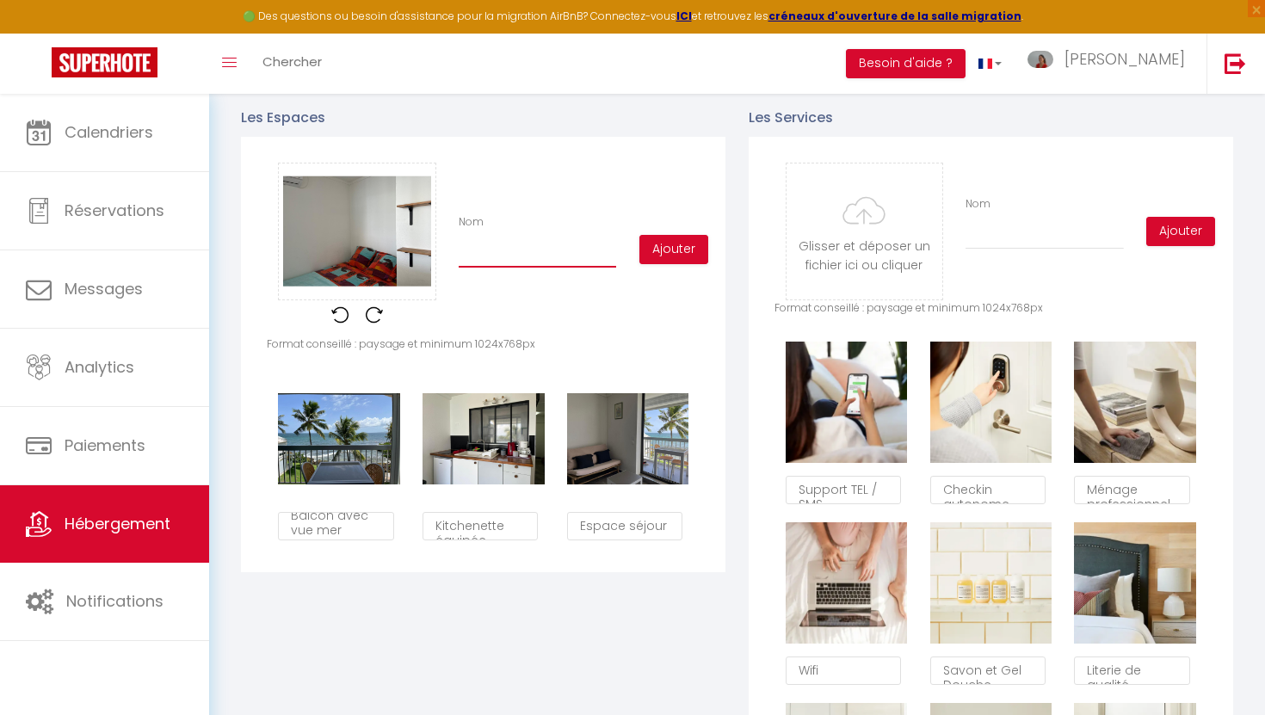
click at [505, 262] on input "Nom" at bounding box center [537, 252] width 157 height 31
click at [683, 249] on button "Ajouter" at bounding box center [673, 249] width 69 height 29
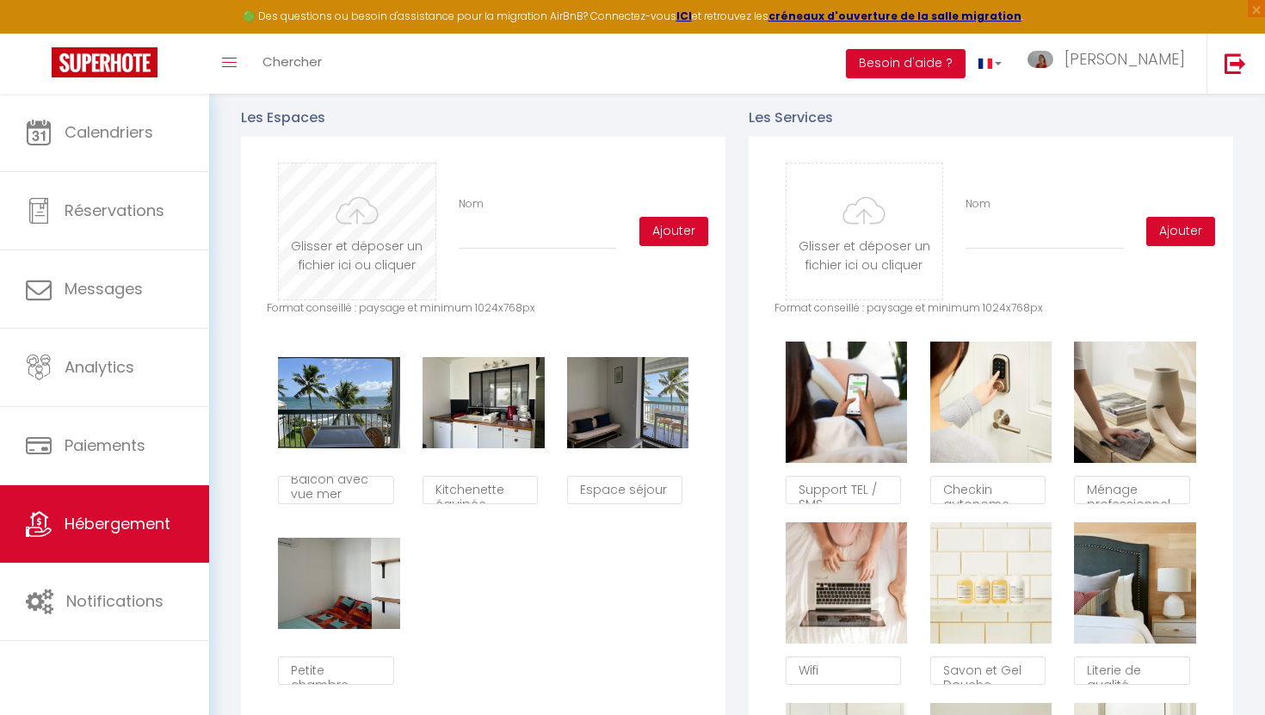
click at [360, 222] on input "file" at bounding box center [357, 231] width 156 height 136
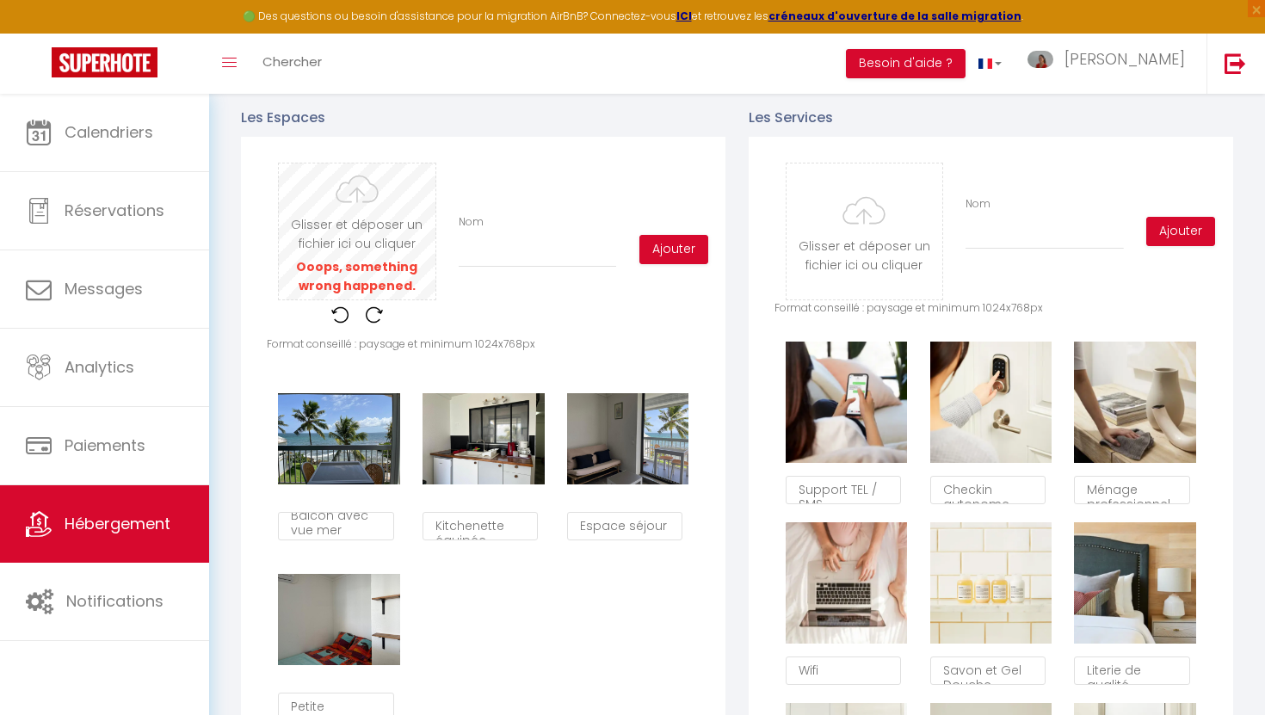
click at [359, 237] on input "file" at bounding box center [357, 231] width 156 height 136
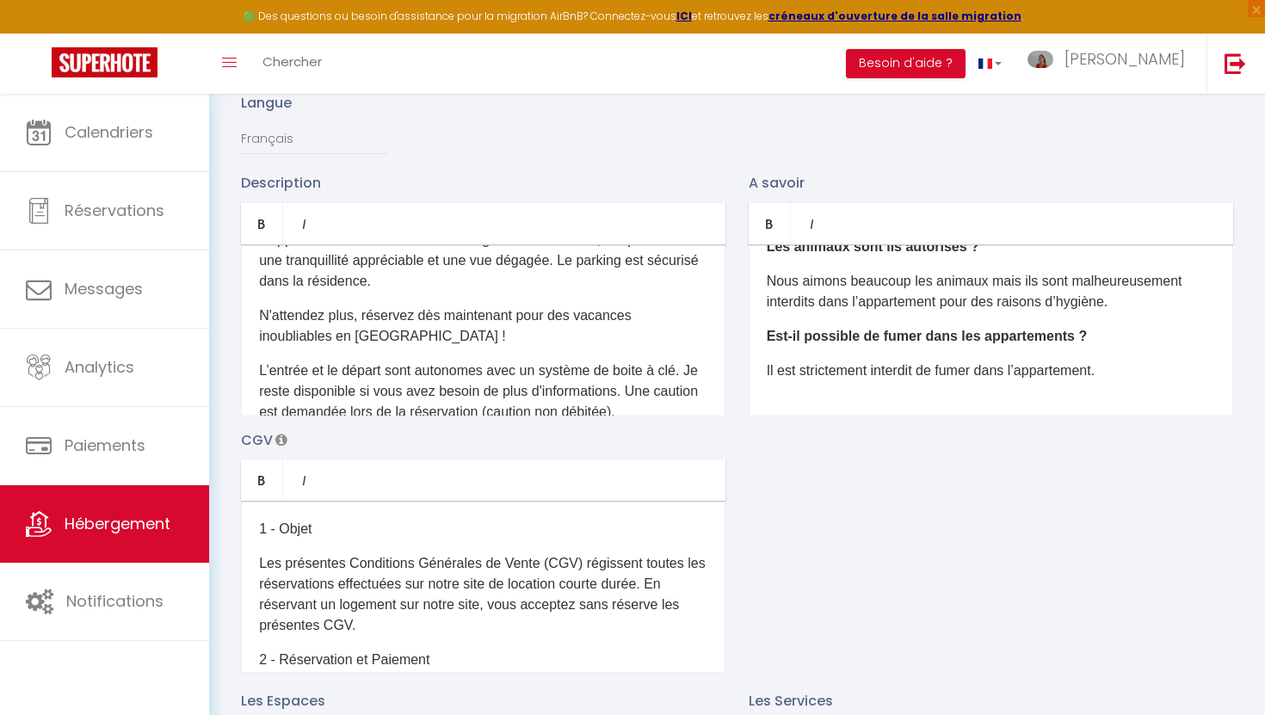
scroll to position [0, 0]
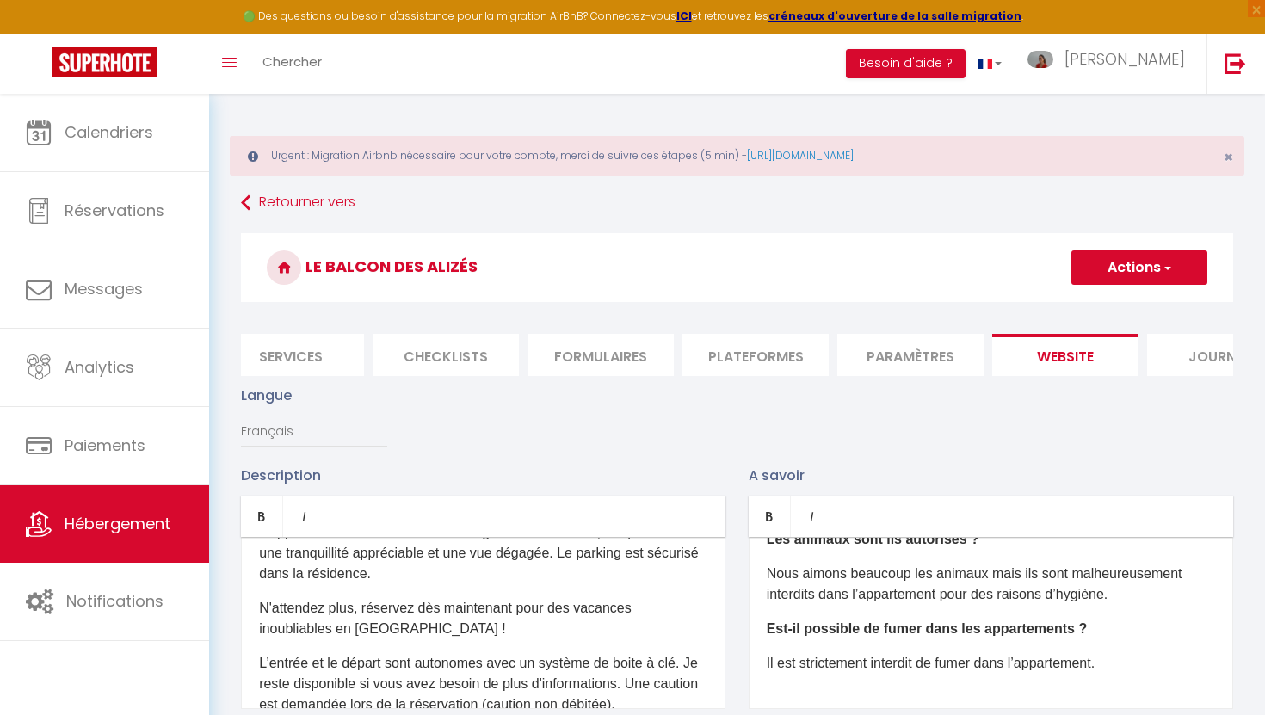
click at [1146, 257] on button "Actions" at bounding box center [1139, 267] width 136 height 34
click at [1112, 300] on input "Enregistrer" at bounding box center [1119, 305] width 64 height 17
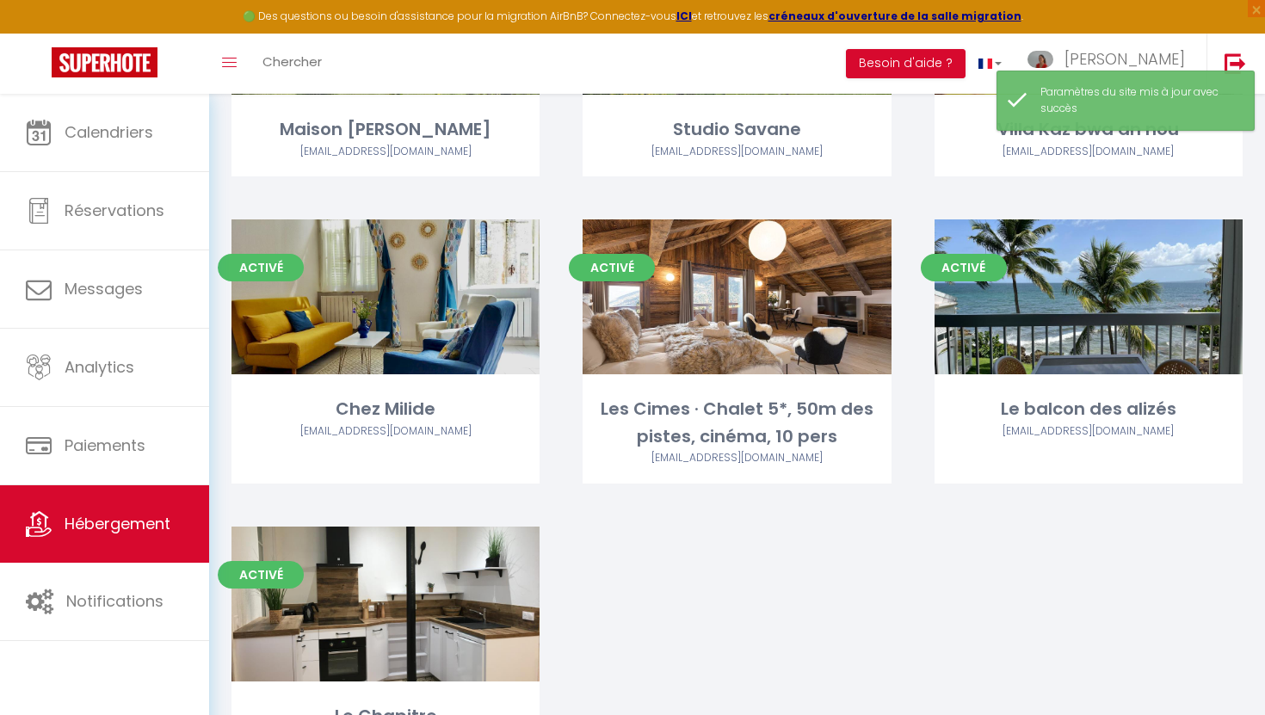
scroll to position [963, 0]
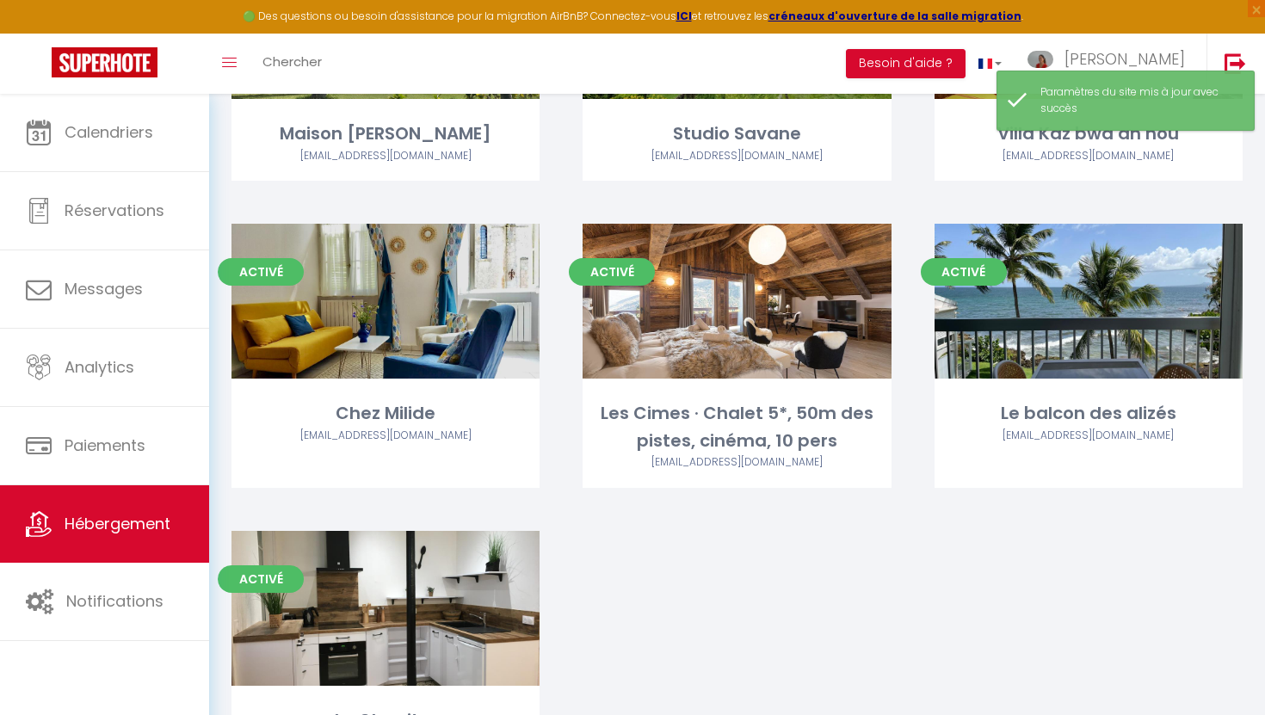
click at [1112, 300] on link "Editer" at bounding box center [1088, 301] width 103 height 34
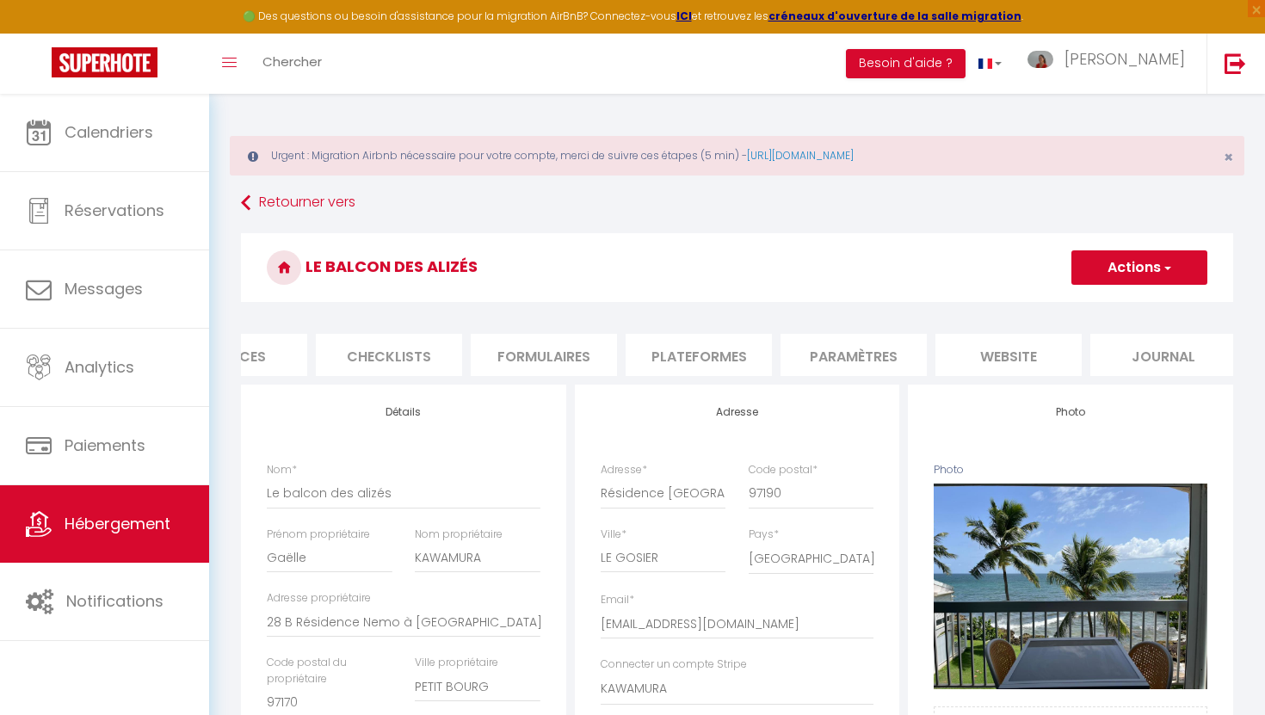
scroll to position [0, 557]
click at [1013, 354] on li "website" at bounding box center [996, 355] width 146 height 42
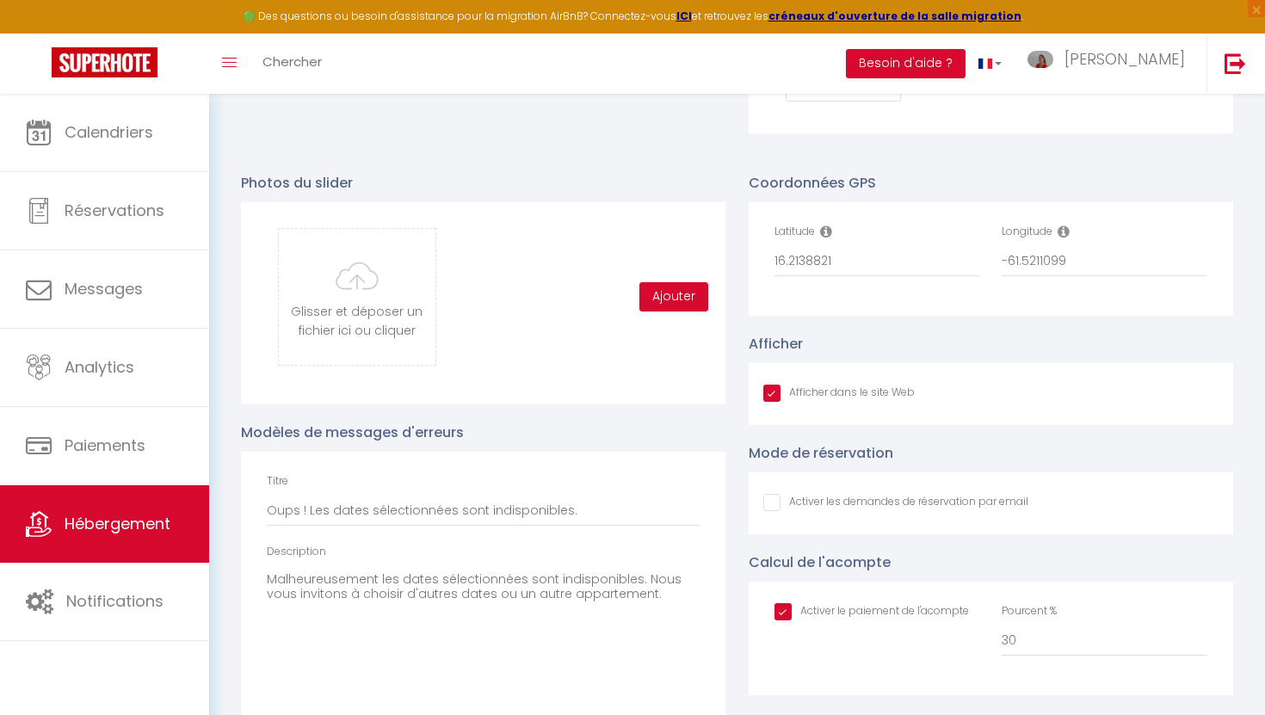
scroll to position [1817, 0]
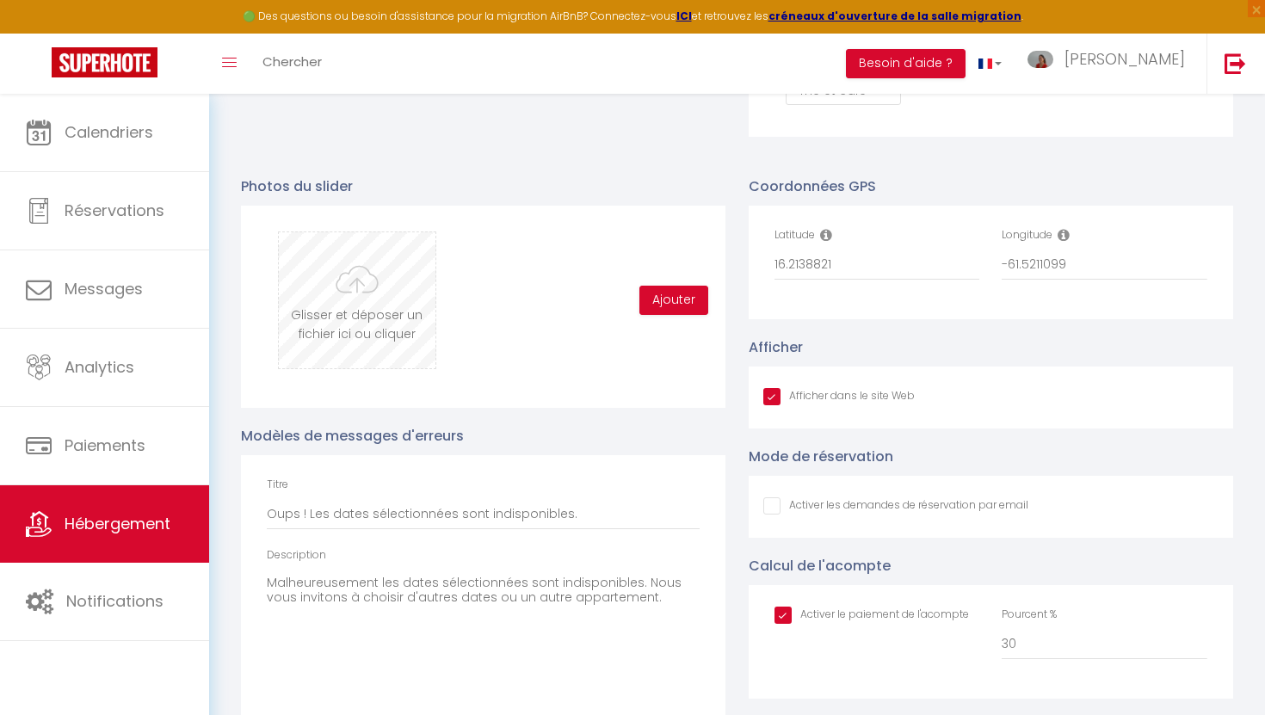
click at [345, 298] on input "file" at bounding box center [357, 300] width 156 height 136
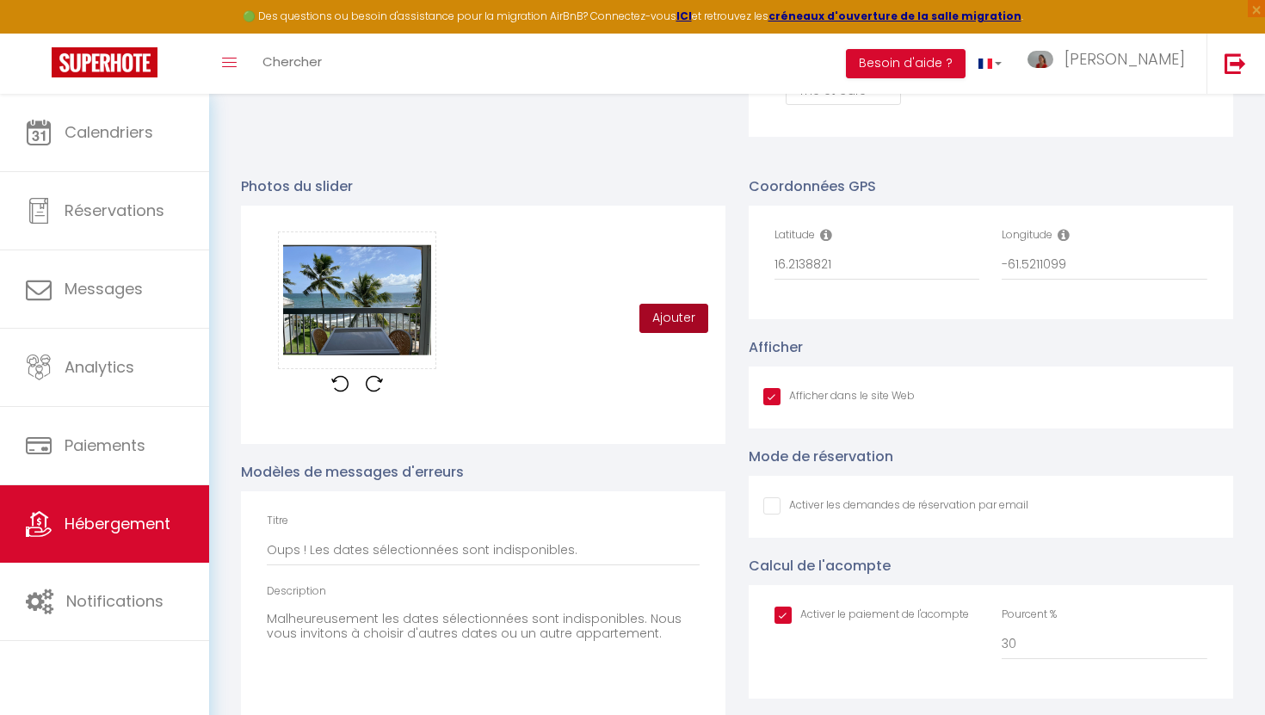
click at [686, 317] on button "Ajouter" at bounding box center [673, 318] width 69 height 29
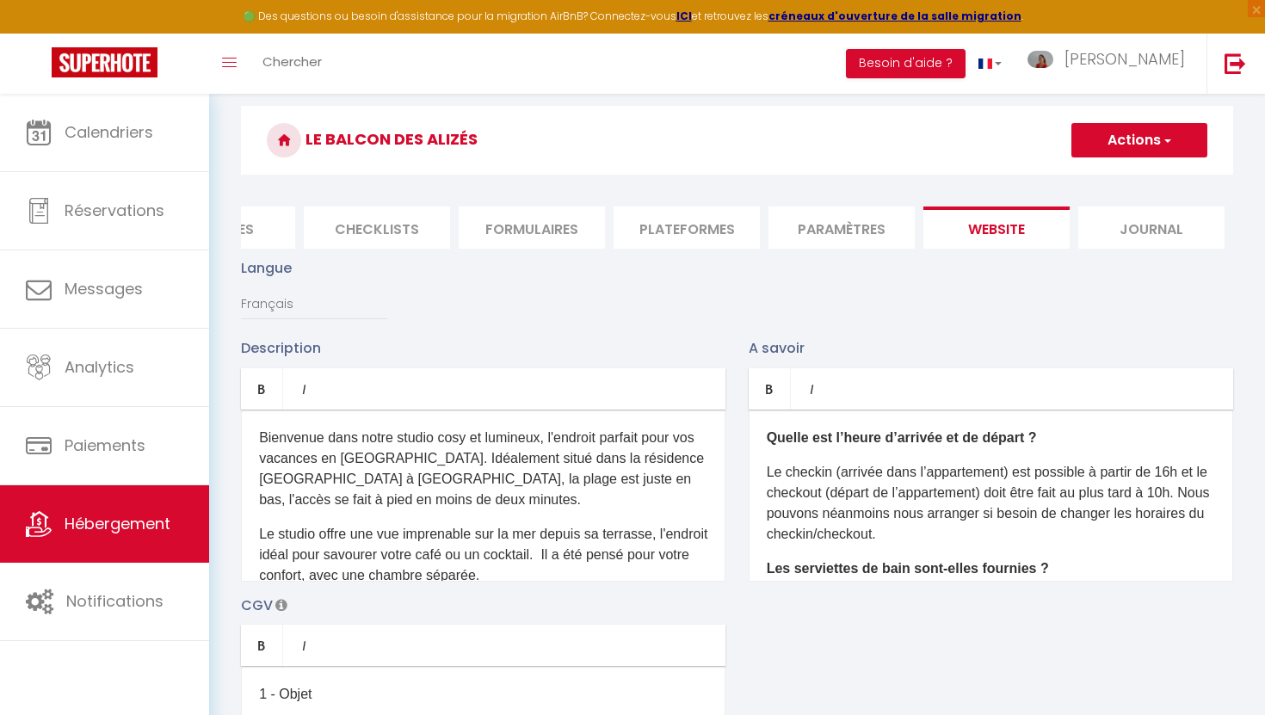
scroll to position [0, 0]
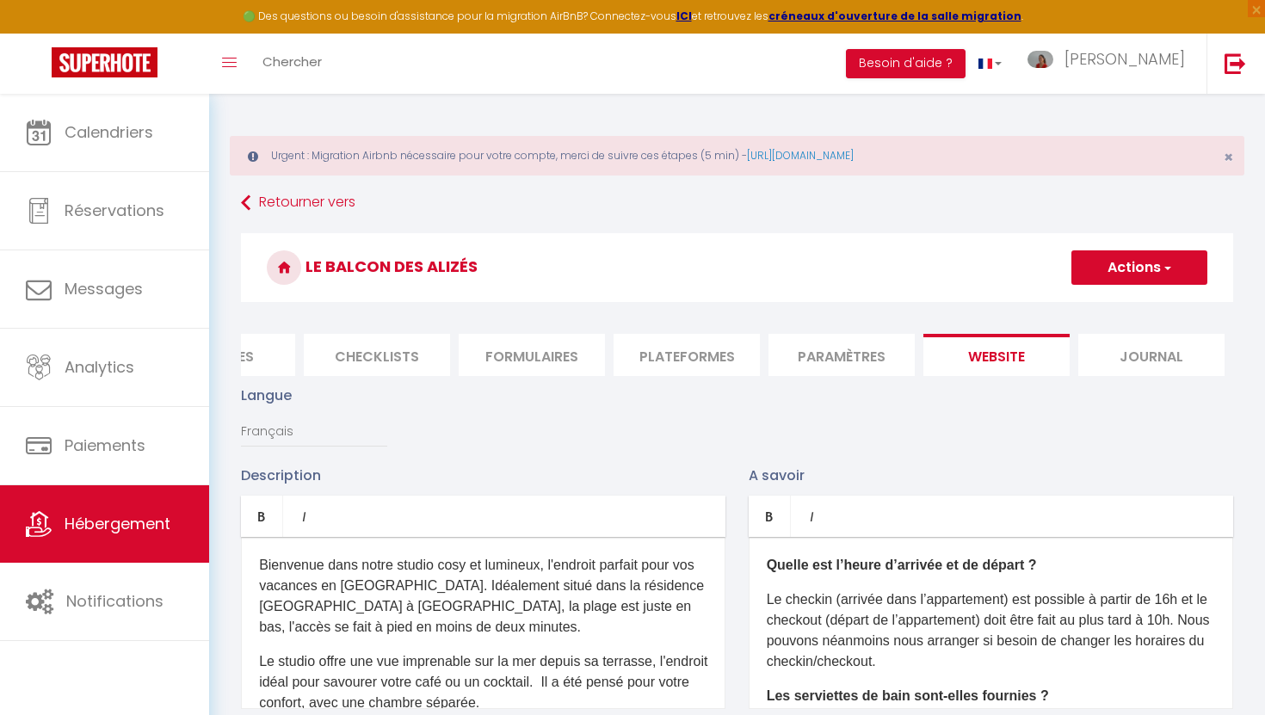
click at [1122, 263] on button "Actions" at bounding box center [1139, 267] width 136 height 34
click at [1105, 301] on input "Enregistrer" at bounding box center [1119, 305] width 64 height 17
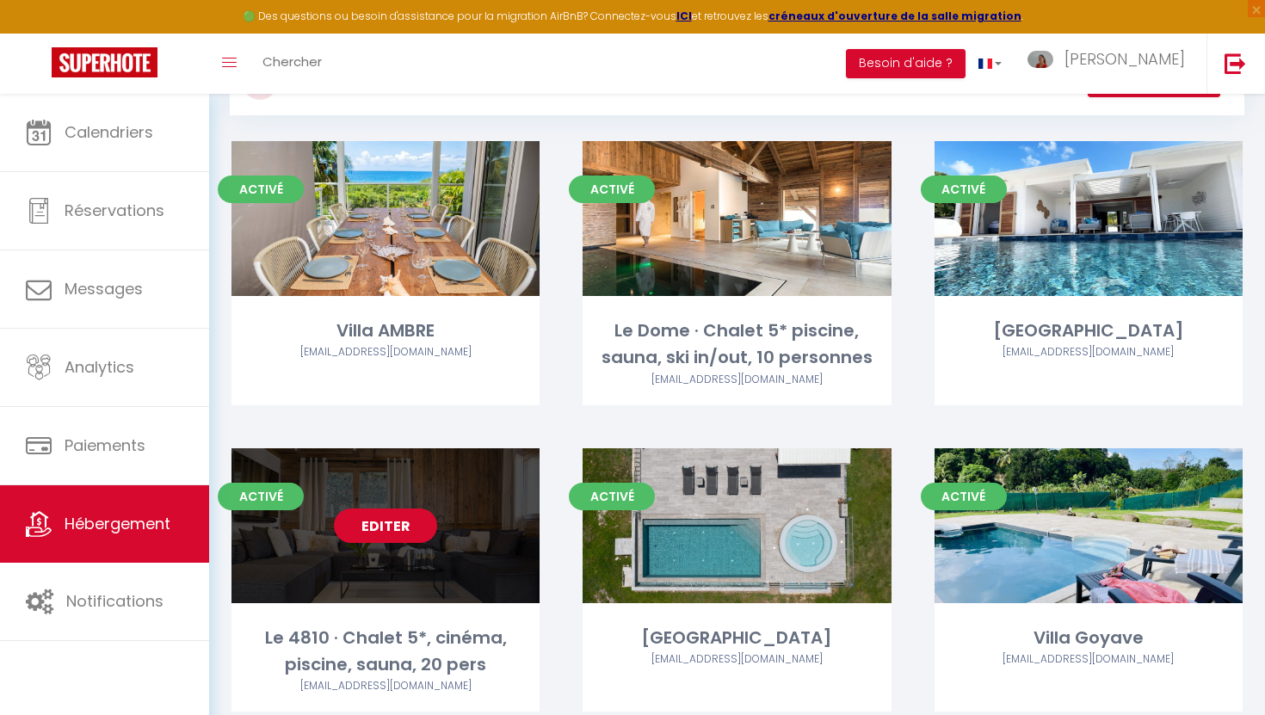
scroll to position [169, 0]
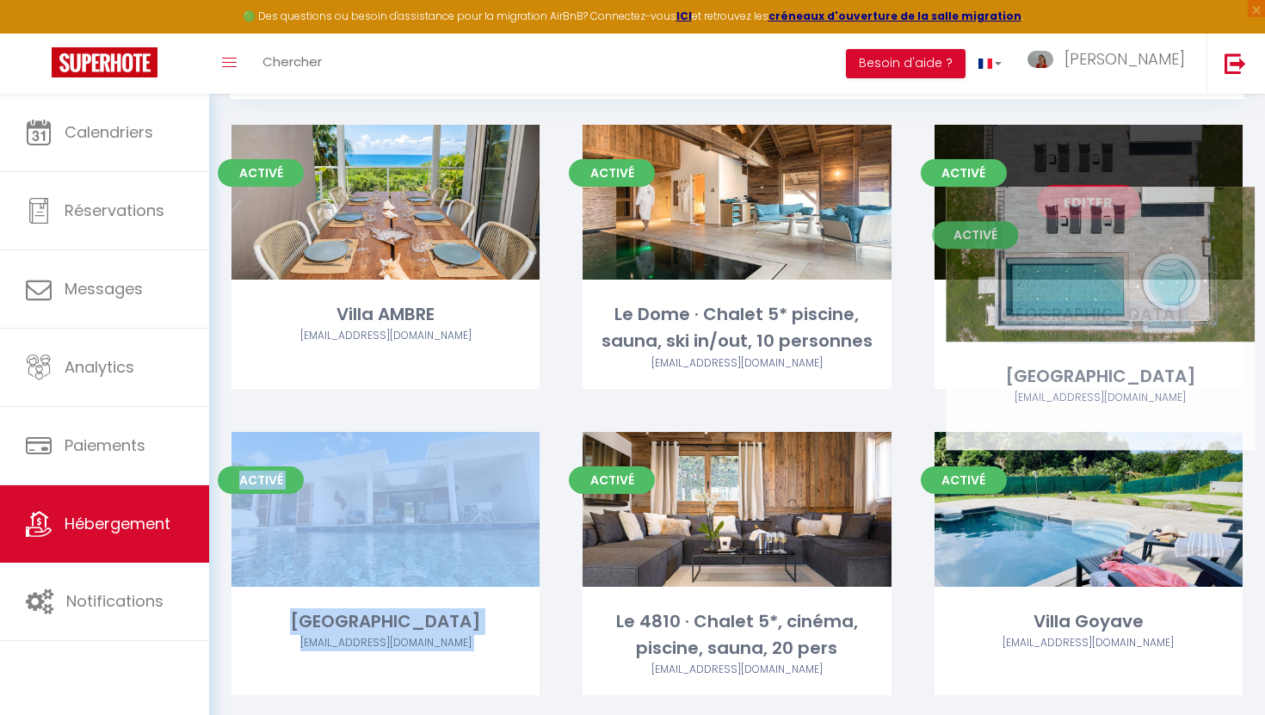
drag, startPoint x: 733, startPoint y: 471, endPoint x: 1096, endPoint y: 223, distance: 439.5
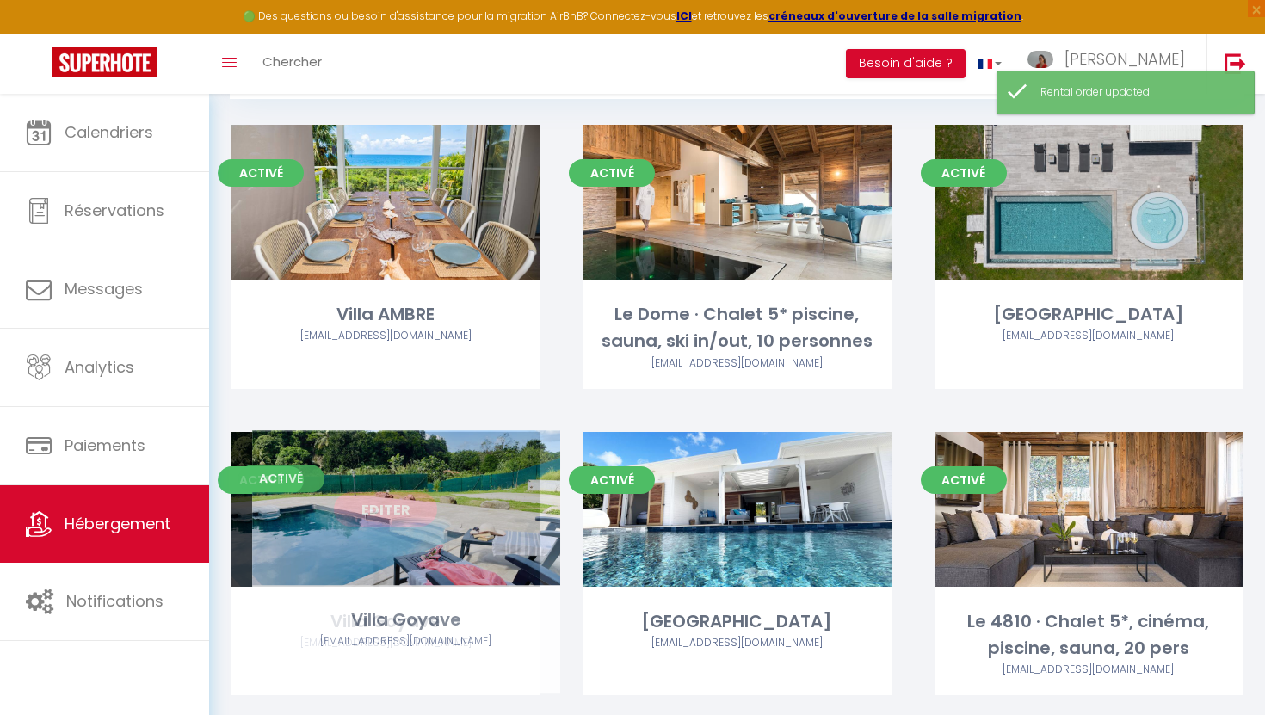
drag, startPoint x: 1044, startPoint y: 465, endPoint x: 362, endPoint y: 464, distance: 682.2
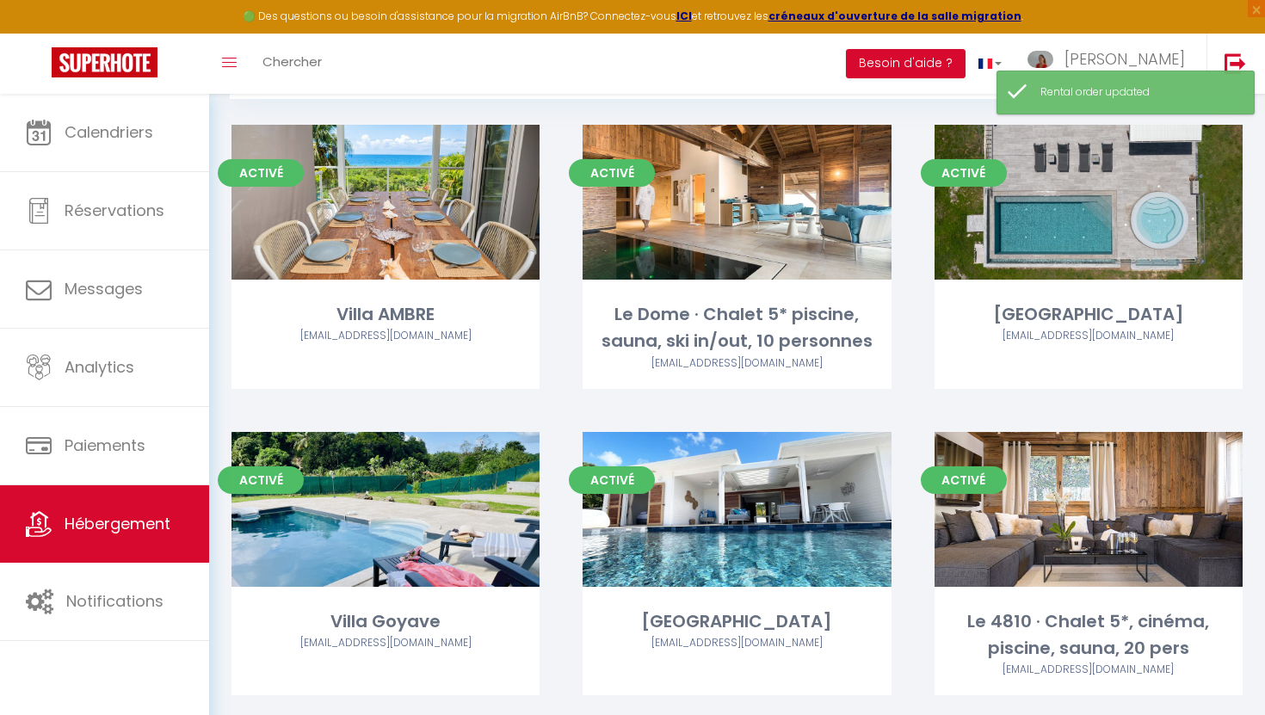
click at [1124, 404] on div "Activé Editer [GEOGRAPHIC_DATA] [EMAIL_ADDRESS][DOMAIN_NAME]" at bounding box center [1088, 278] width 351 height 307
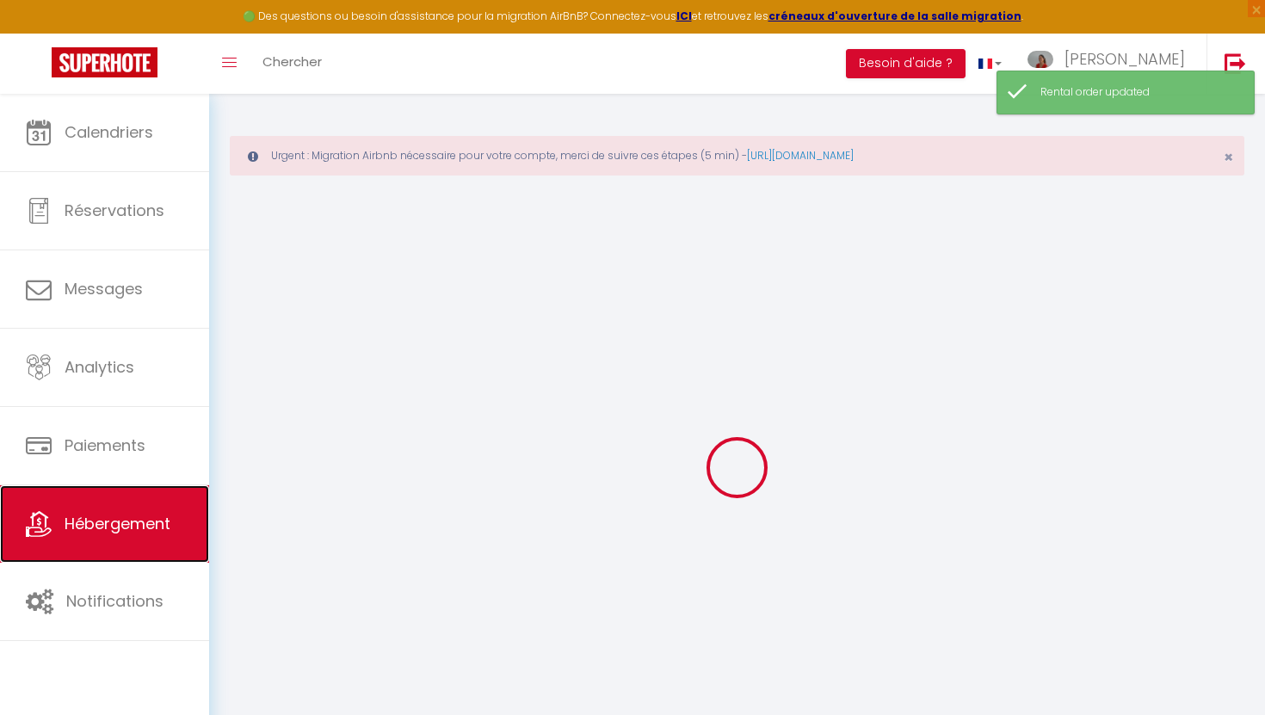
click at [120, 523] on span "Hébergement" at bounding box center [118, 524] width 106 height 22
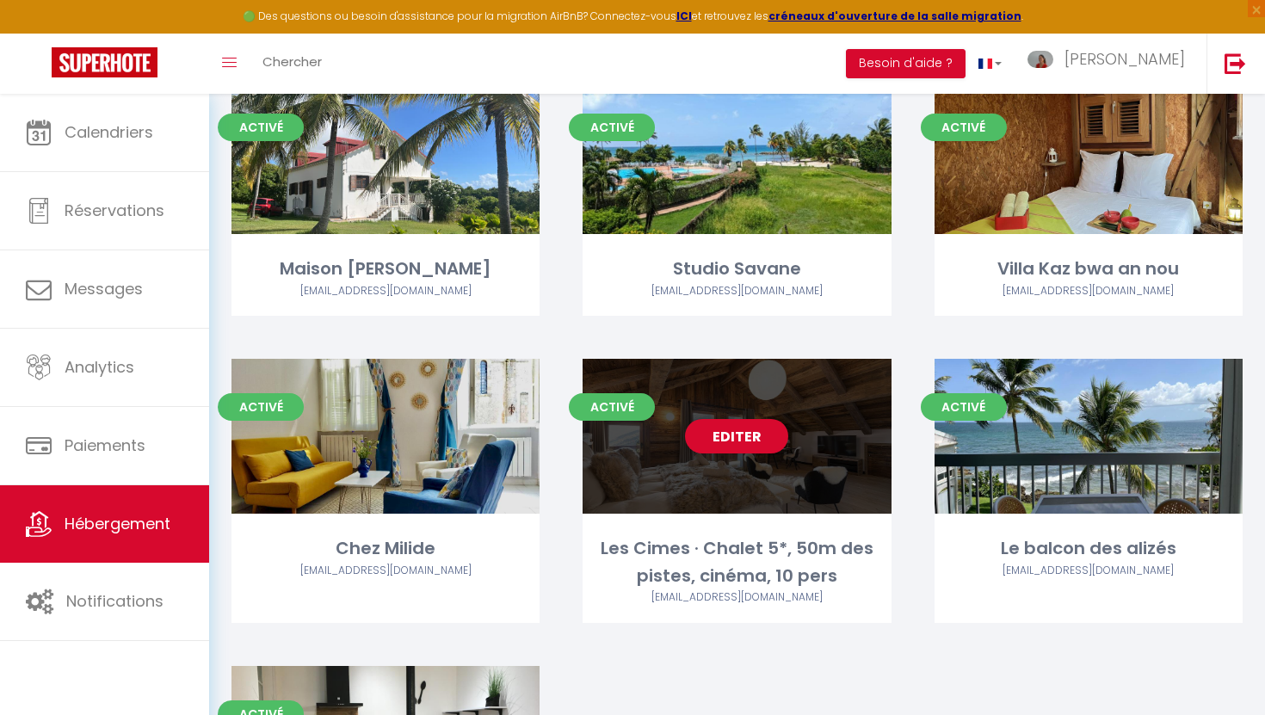
scroll to position [808, 0]
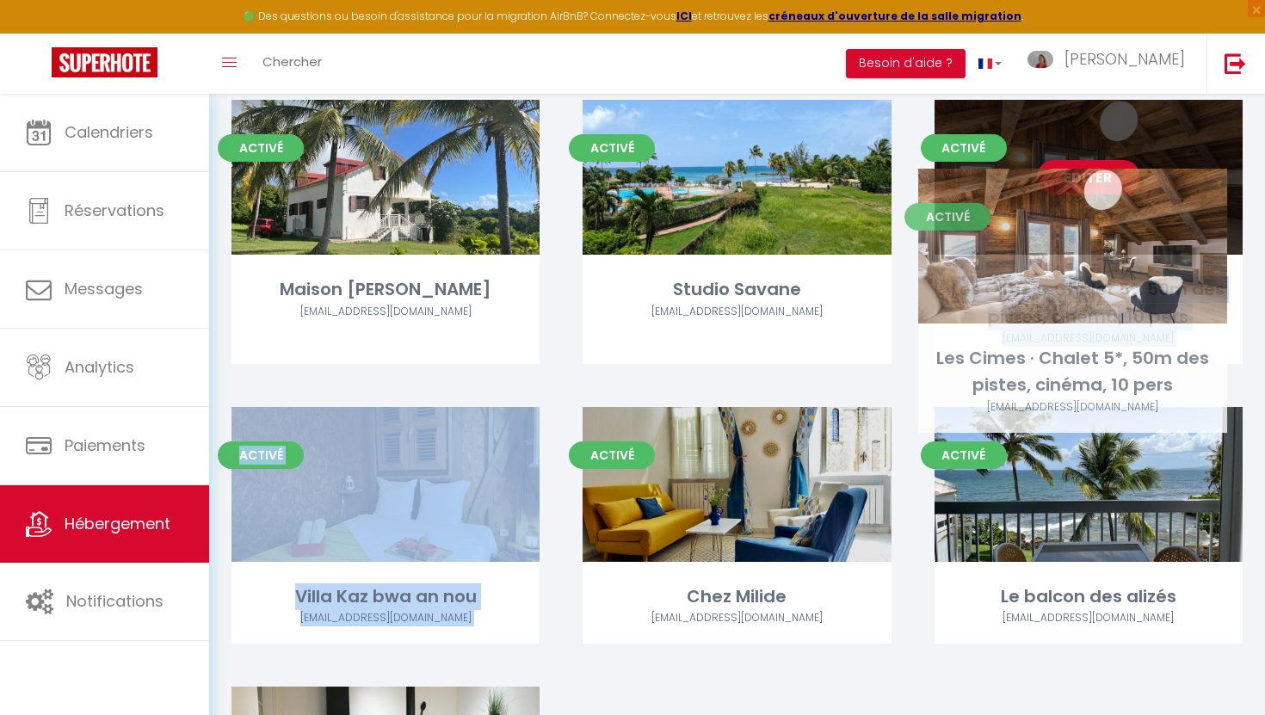
drag, startPoint x: 776, startPoint y: 427, endPoint x: 1114, endPoint y: 213, distance: 399.8
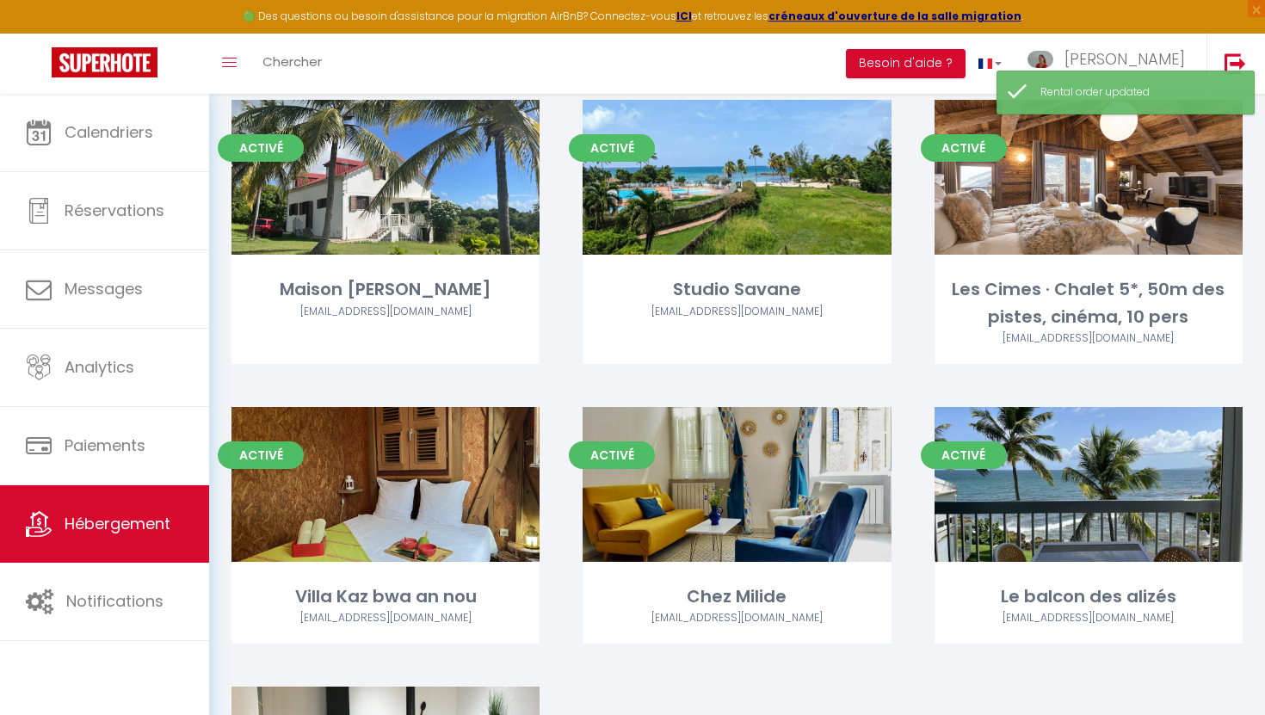
click at [909, 372] on div "Activé Editer Studio Savane [EMAIL_ADDRESS][DOMAIN_NAME]" at bounding box center [736, 253] width 351 height 307
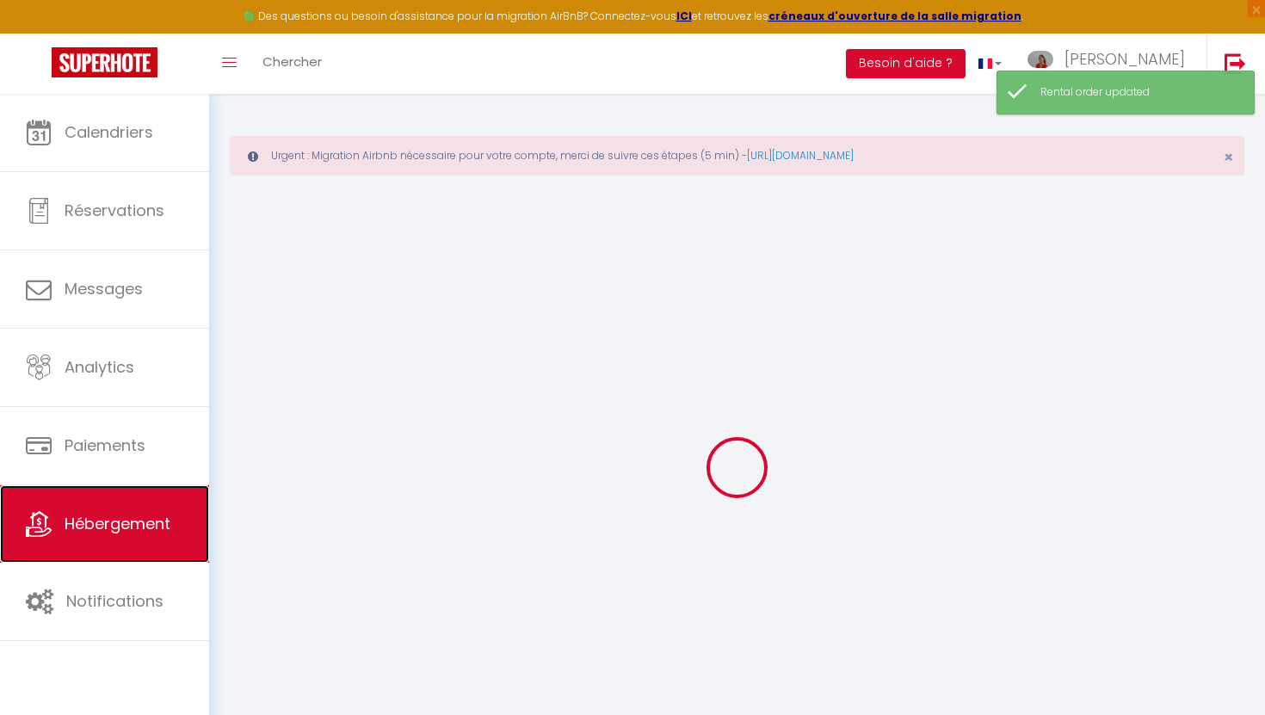
click at [89, 541] on link "Hébergement" at bounding box center [104, 523] width 209 height 77
